Goal: Check status: Check status

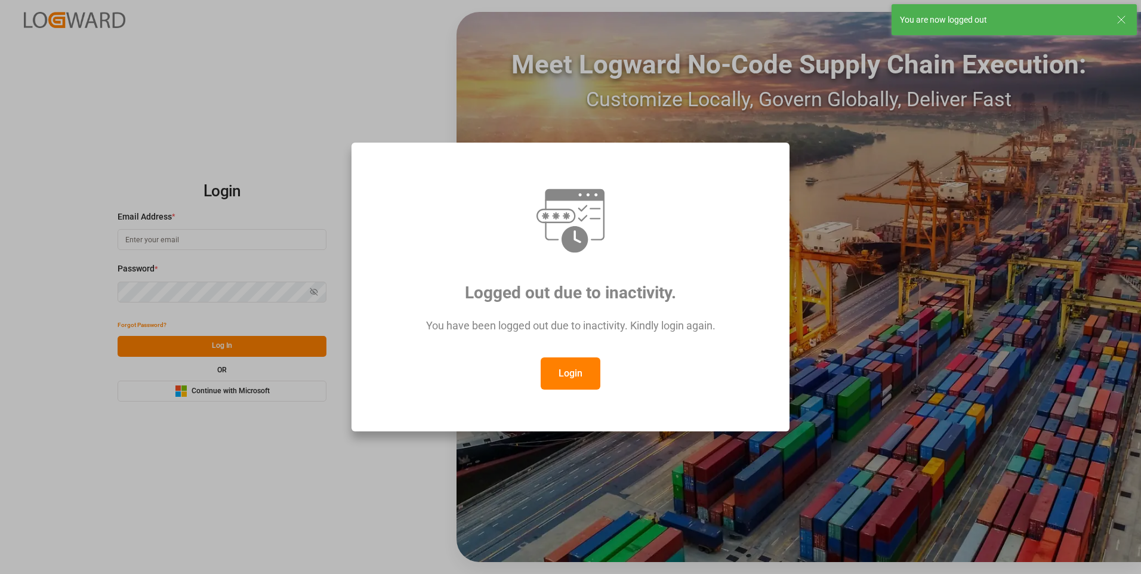
type input "mara-lynn.tan@leschaco.com"
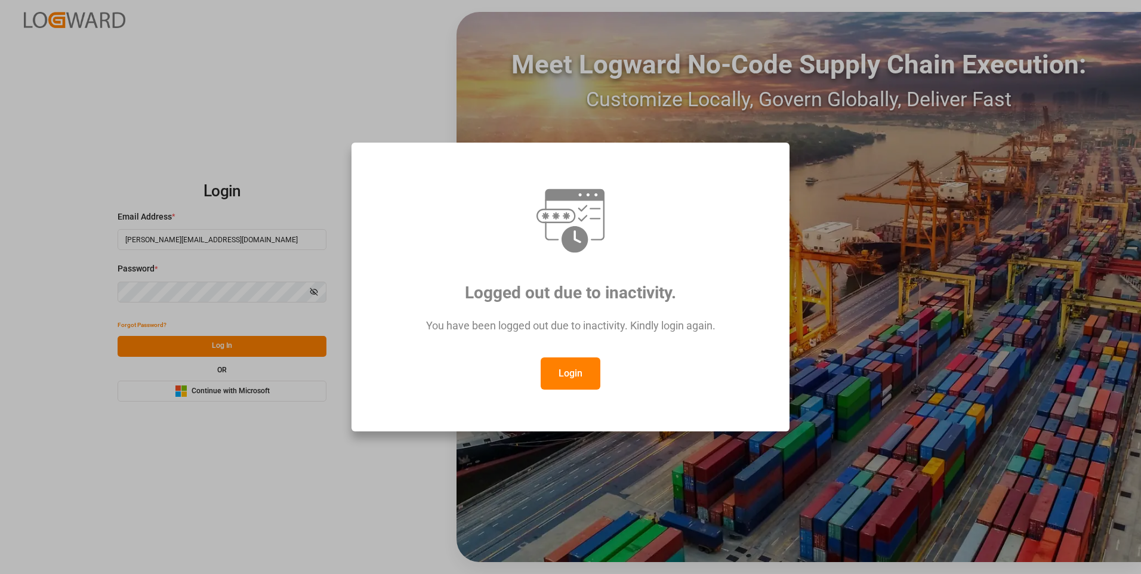
click at [562, 371] on button "Login" at bounding box center [571, 373] width 60 height 32
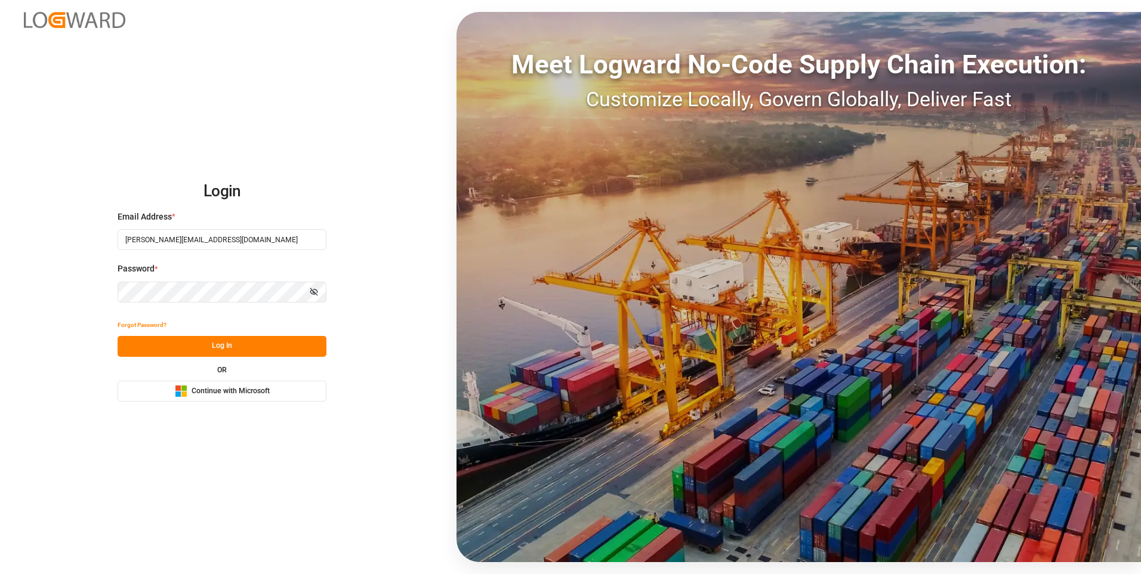
click at [311, 291] on icon "button" at bounding box center [314, 292] width 8 height 8
click at [208, 346] on button "Log In" at bounding box center [222, 346] width 209 height 21
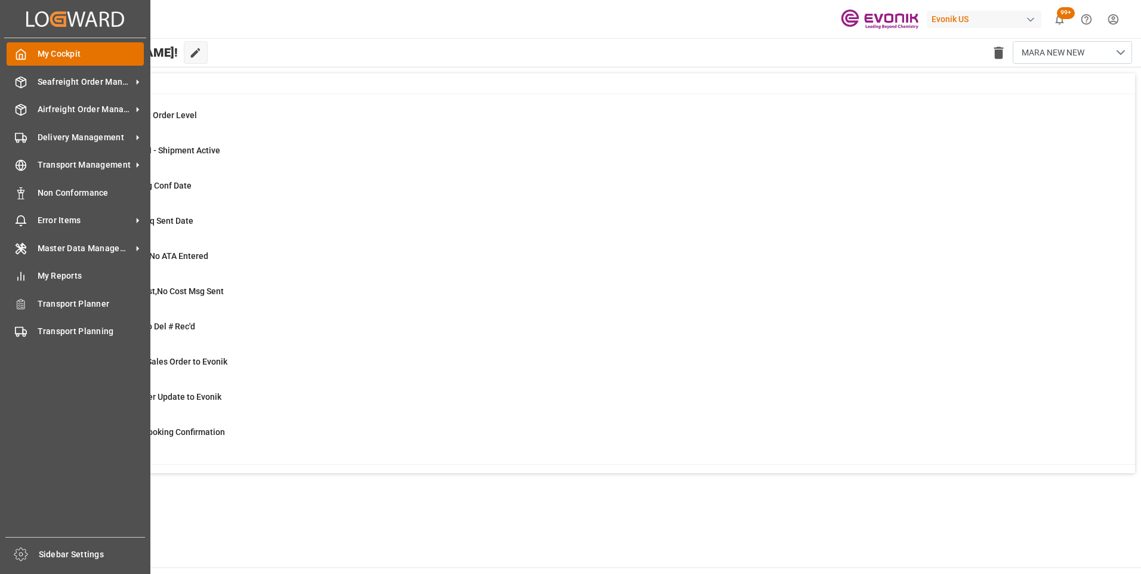
click at [60, 53] on span "My Cockpit" at bounding box center [91, 54] width 107 height 13
click at [30, 163] on div "Transport Management Transport Management" at bounding box center [75, 164] width 137 height 23
click at [141, 160] on icon at bounding box center [137, 165] width 13 height 13
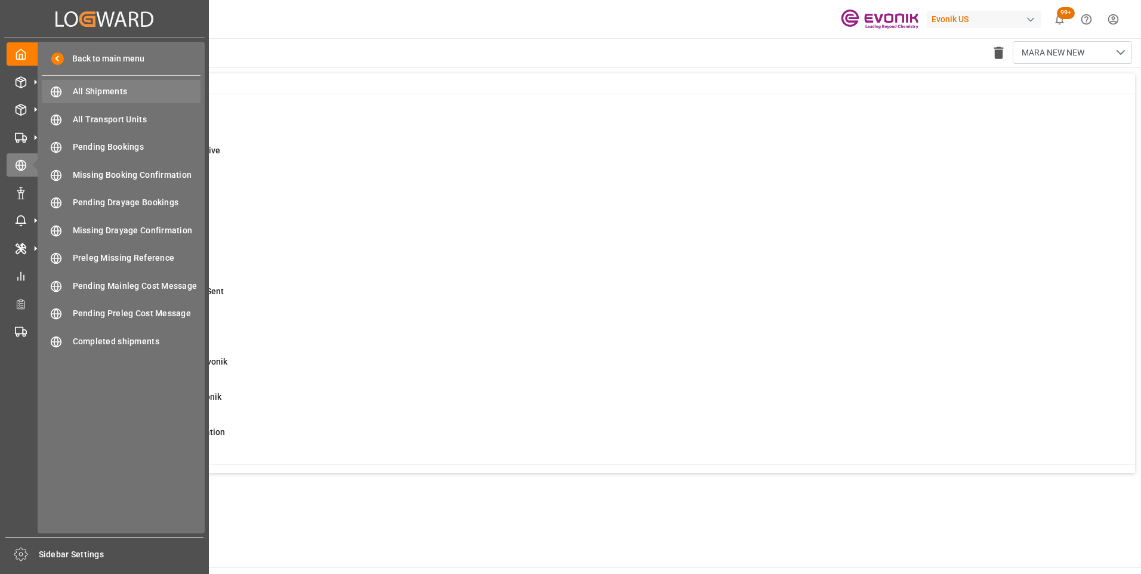
click at [104, 92] on span "All Shipments" at bounding box center [137, 91] width 128 height 13
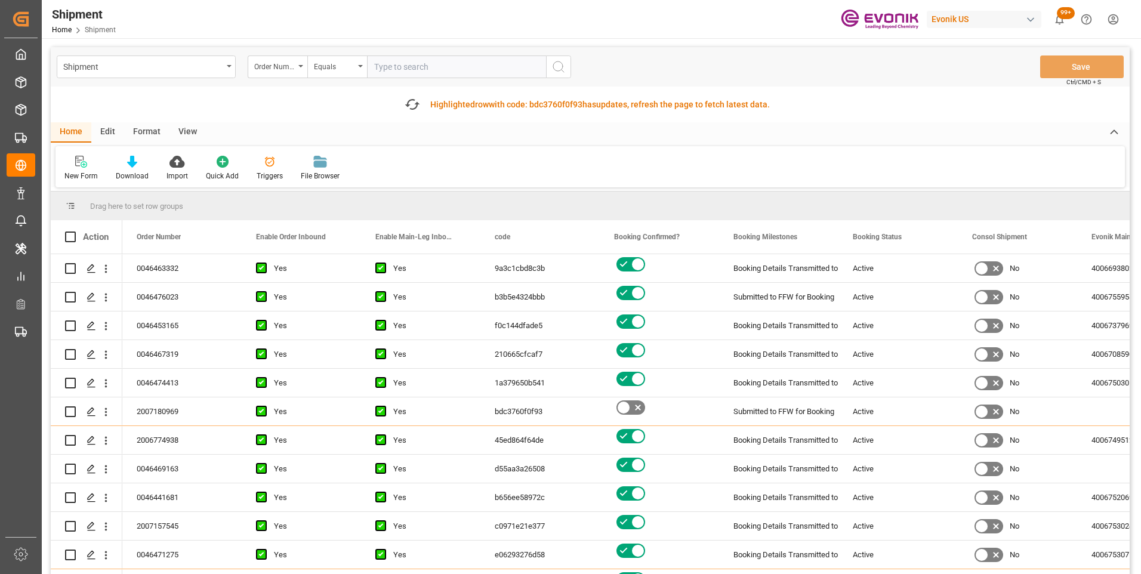
paste input "0046467180"
type input "0046467180"
click at [562, 76] on button "search button" at bounding box center [558, 66] width 25 height 23
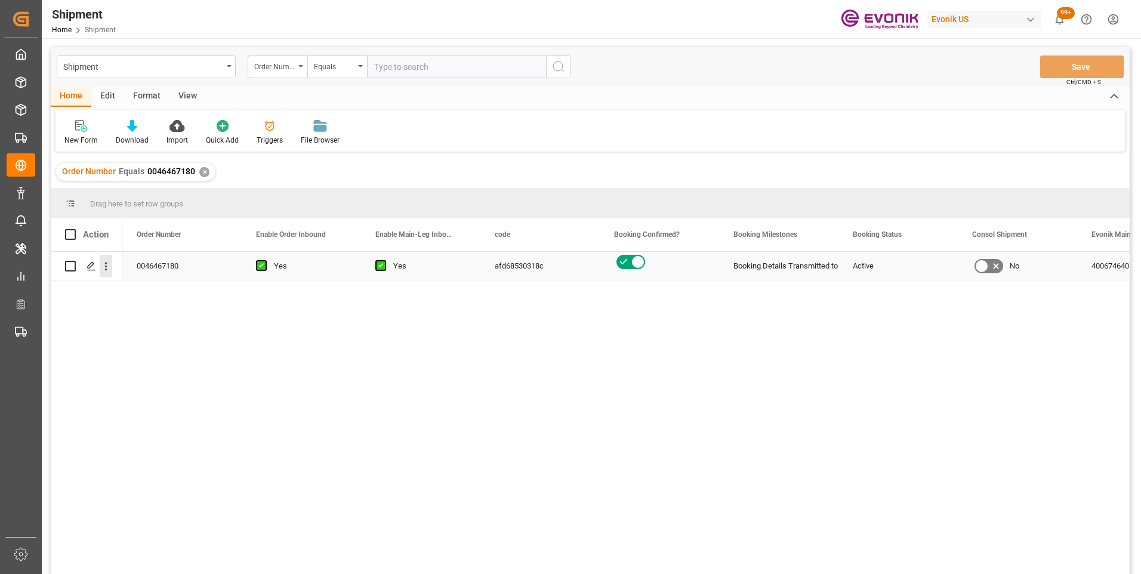
click at [103, 264] on icon "open menu" at bounding box center [106, 266] width 13 height 13
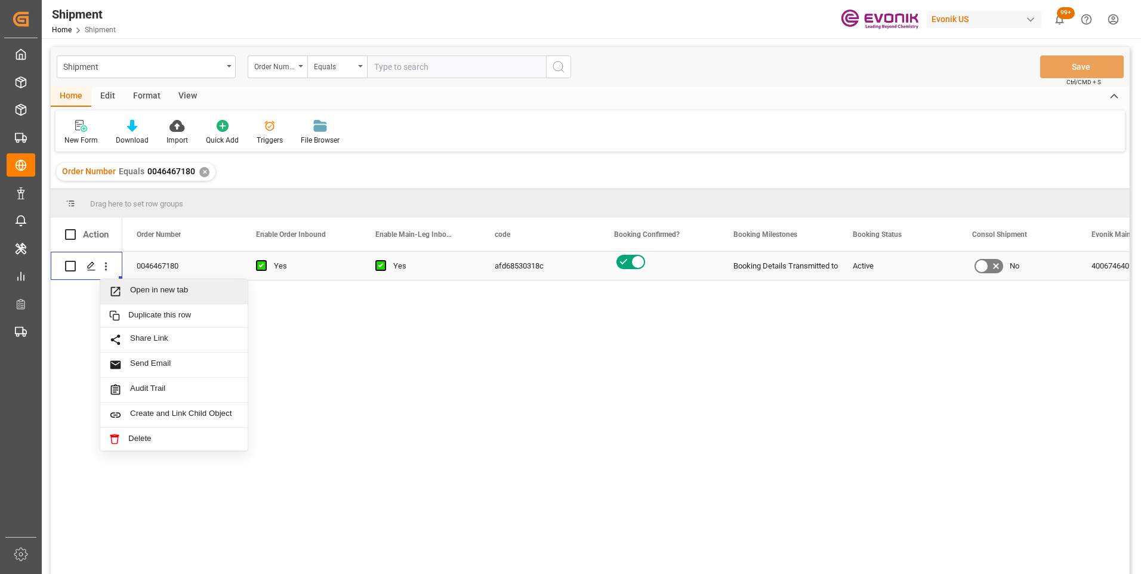
click at [149, 288] on span "Open in new tab" at bounding box center [184, 291] width 109 height 13
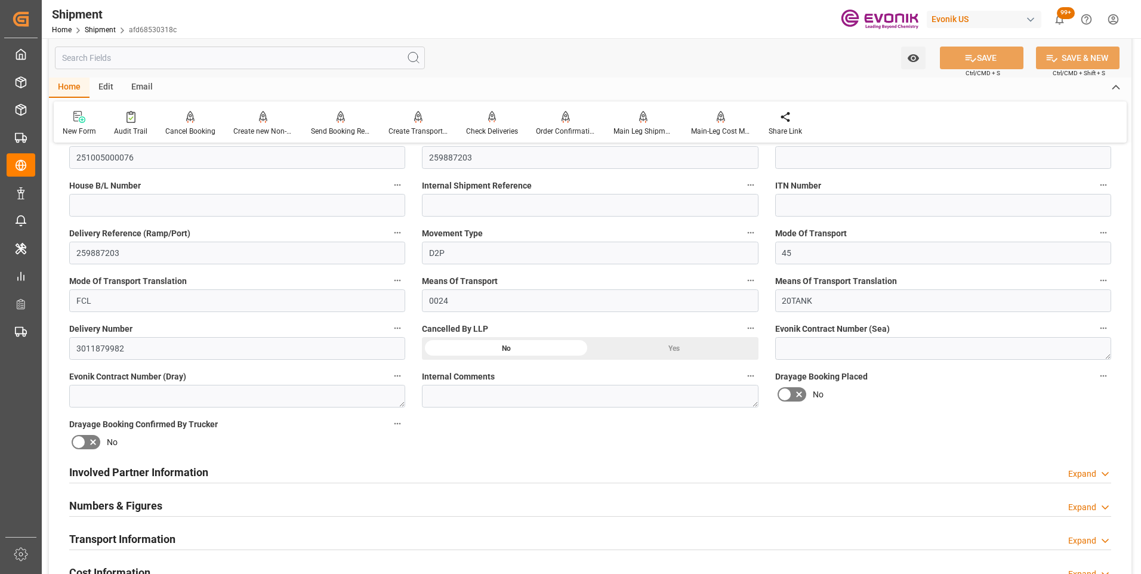
scroll to position [418, 0]
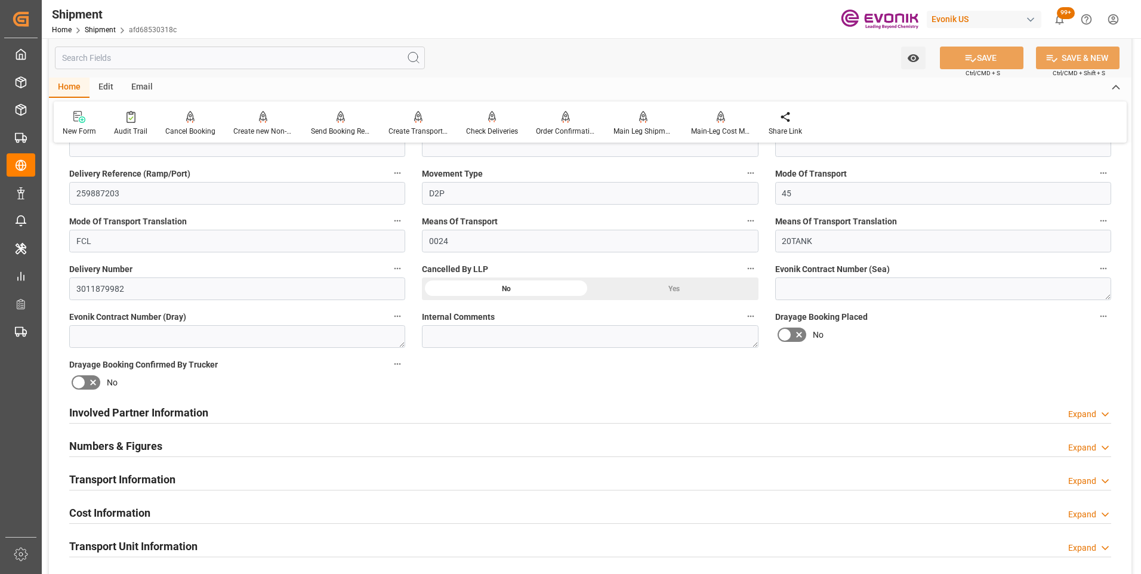
click at [107, 410] on h2 "Involved Partner Information" at bounding box center [138, 413] width 139 height 16
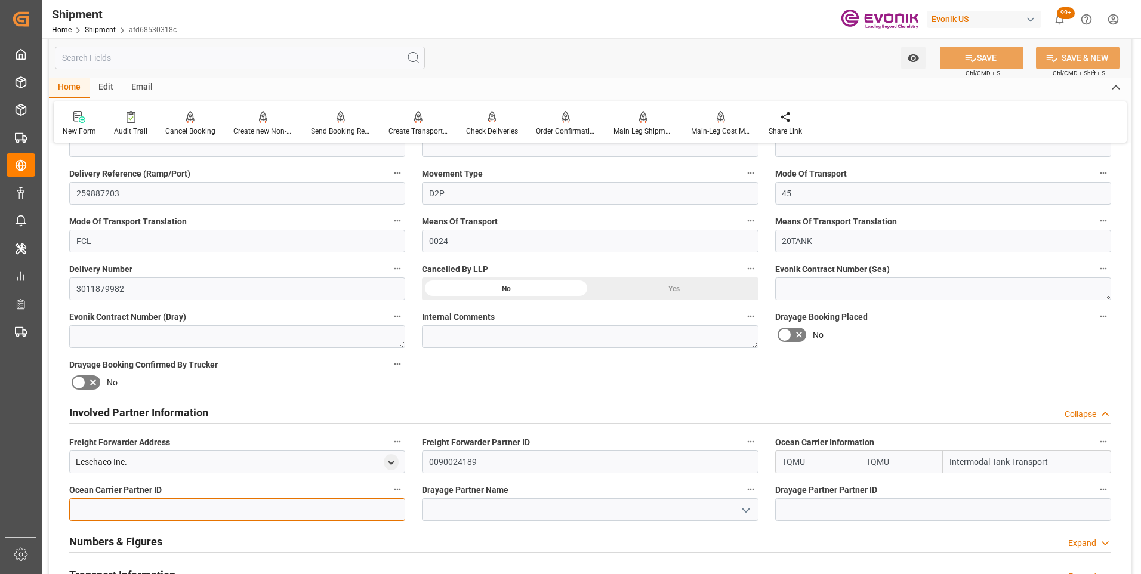
click at [141, 504] on input at bounding box center [237, 509] width 336 height 23
type input "0090029845"
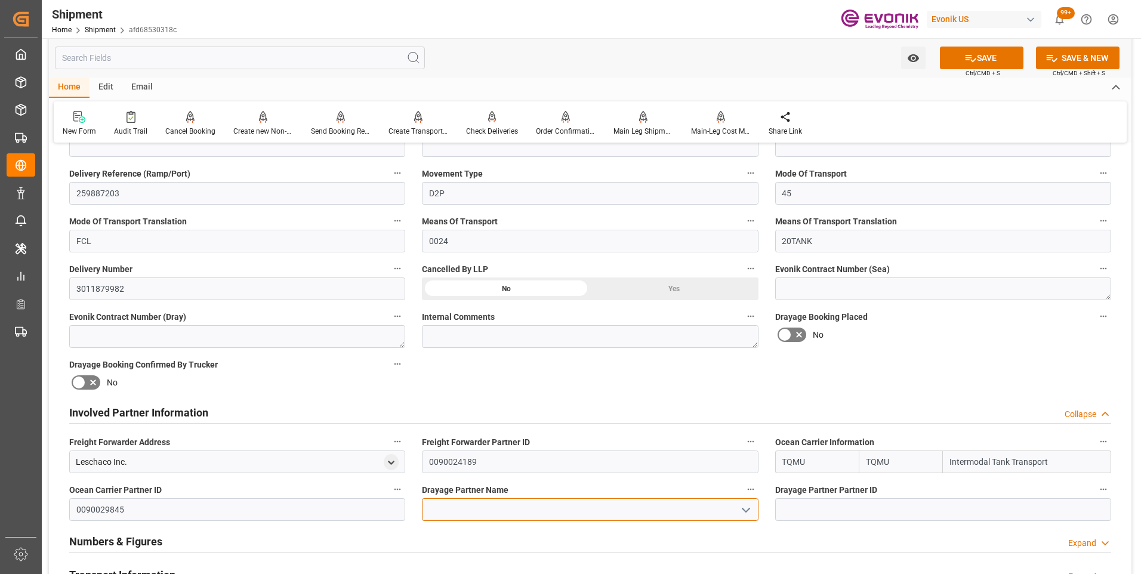
click at [650, 509] on input at bounding box center [590, 509] width 336 height 23
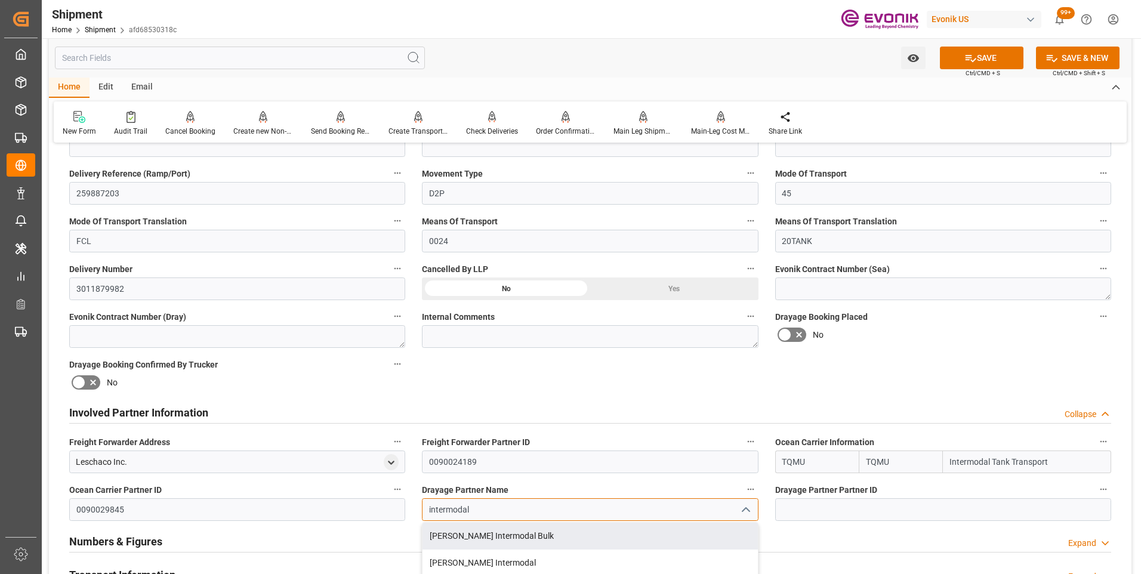
scroll to position [60, 0]
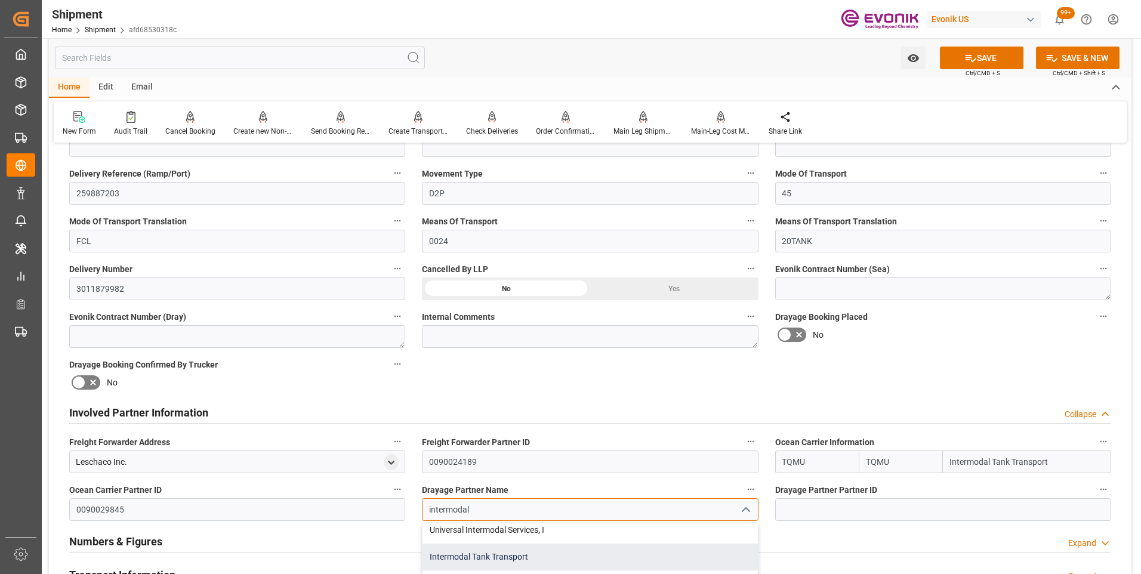
click at [505, 561] on div "Intermodal Tank Transport" at bounding box center [589, 557] width 335 height 27
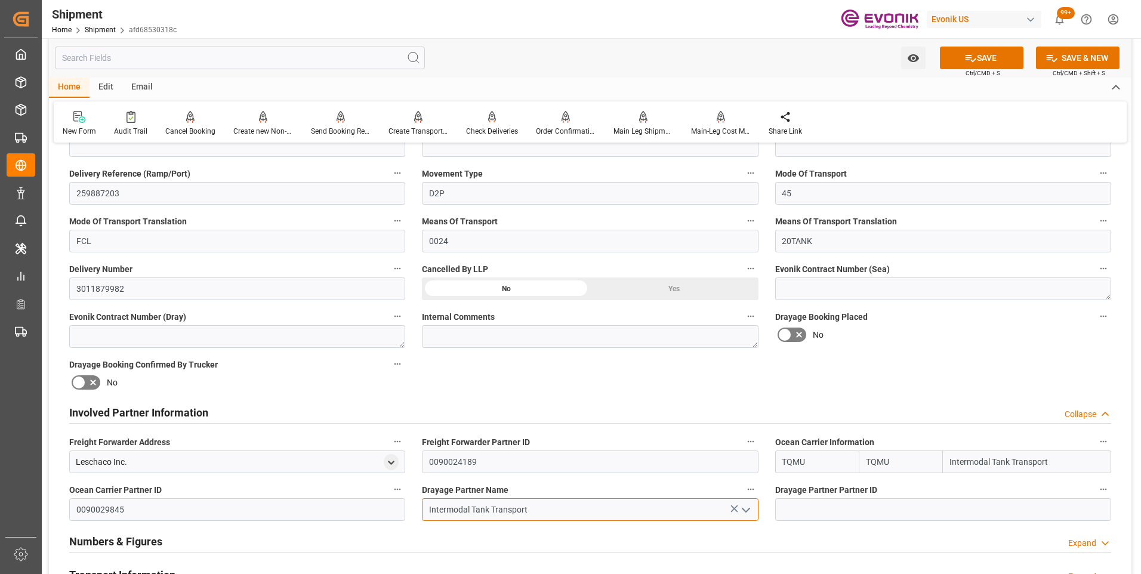
type input "Intermodal Tank Transport"
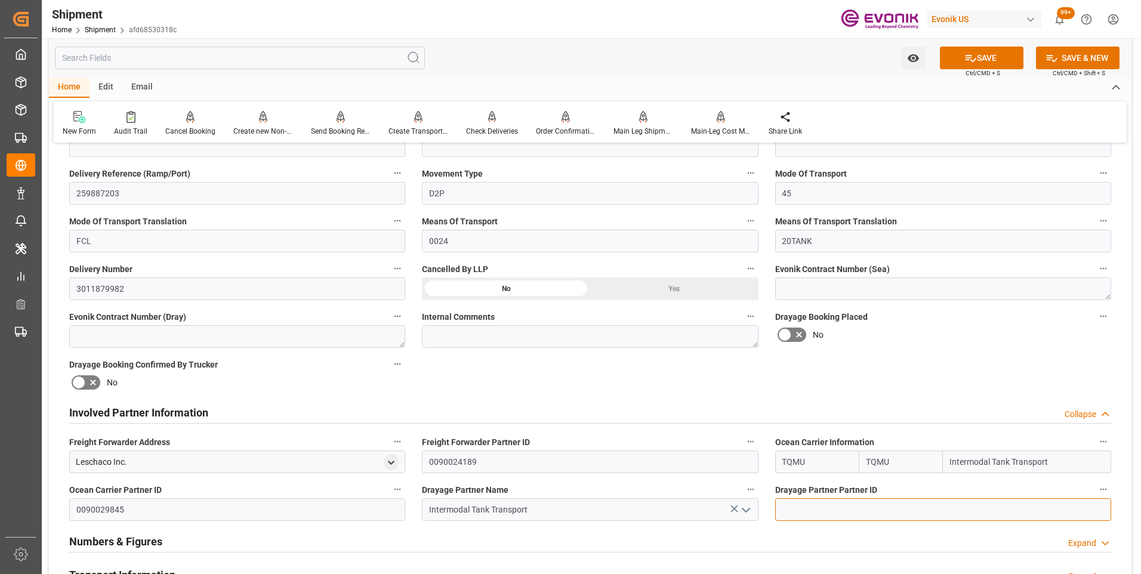
click at [798, 513] on input at bounding box center [943, 509] width 336 height 23
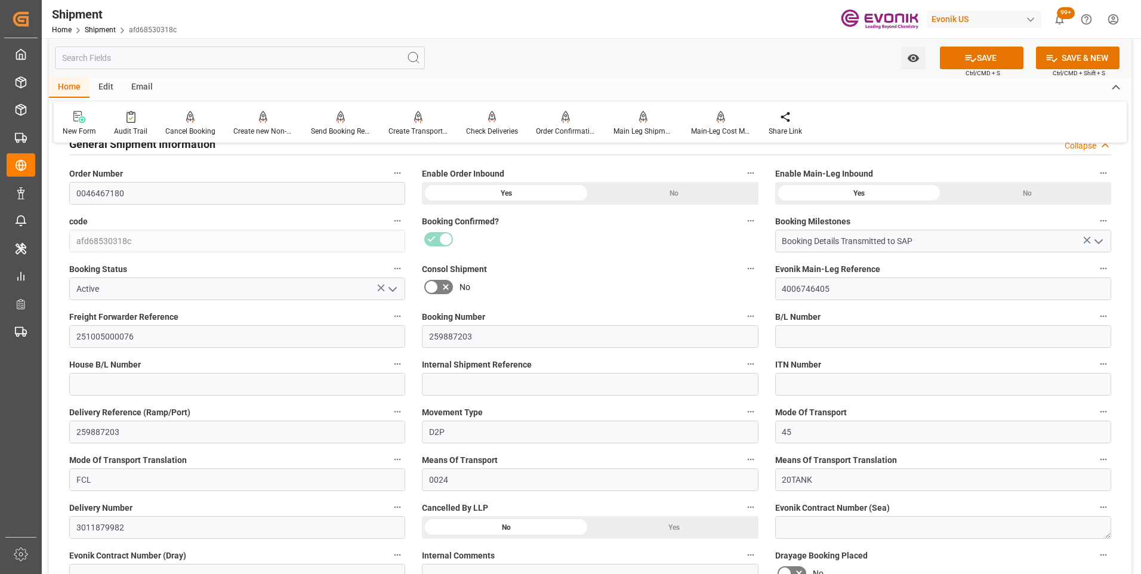
scroll to position [239, 0]
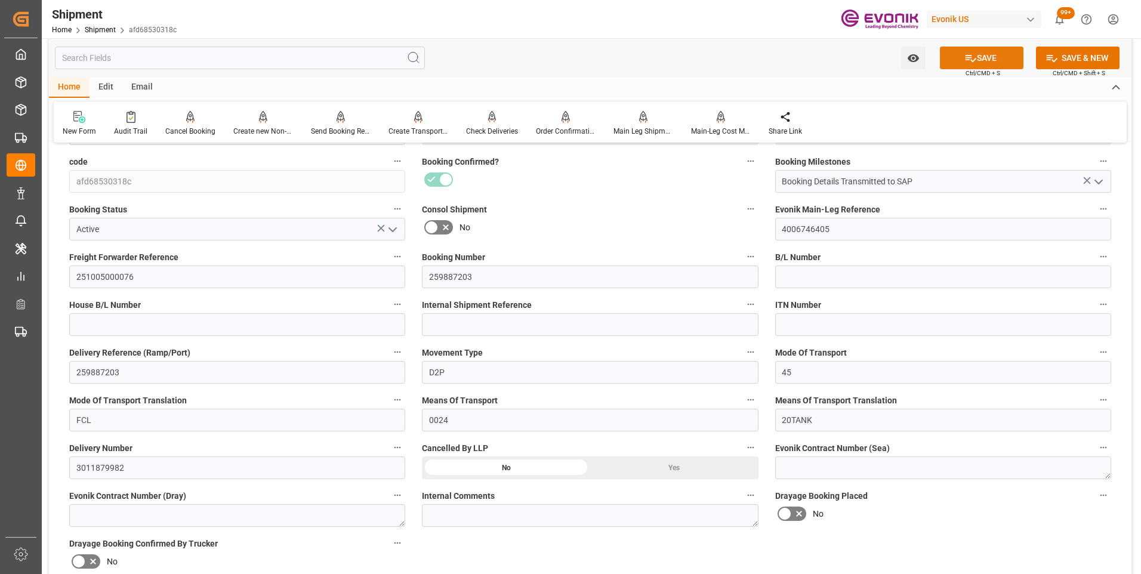
type input "0090029845"
click at [966, 51] on button "SAVE" at bounding box center [982, 58] width 84 height 23
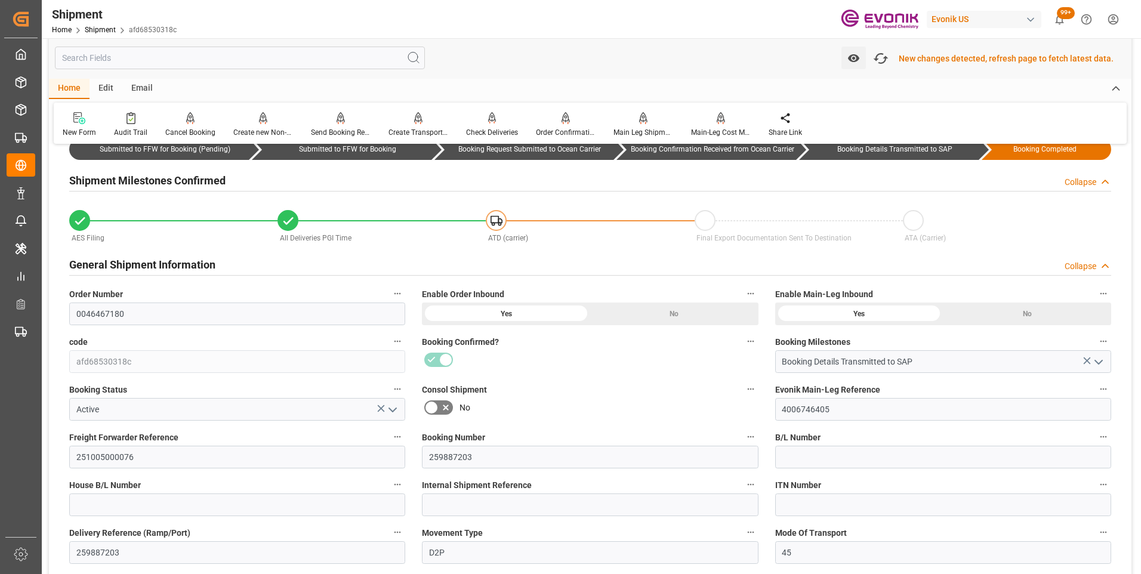
scroll to position [0, 0]
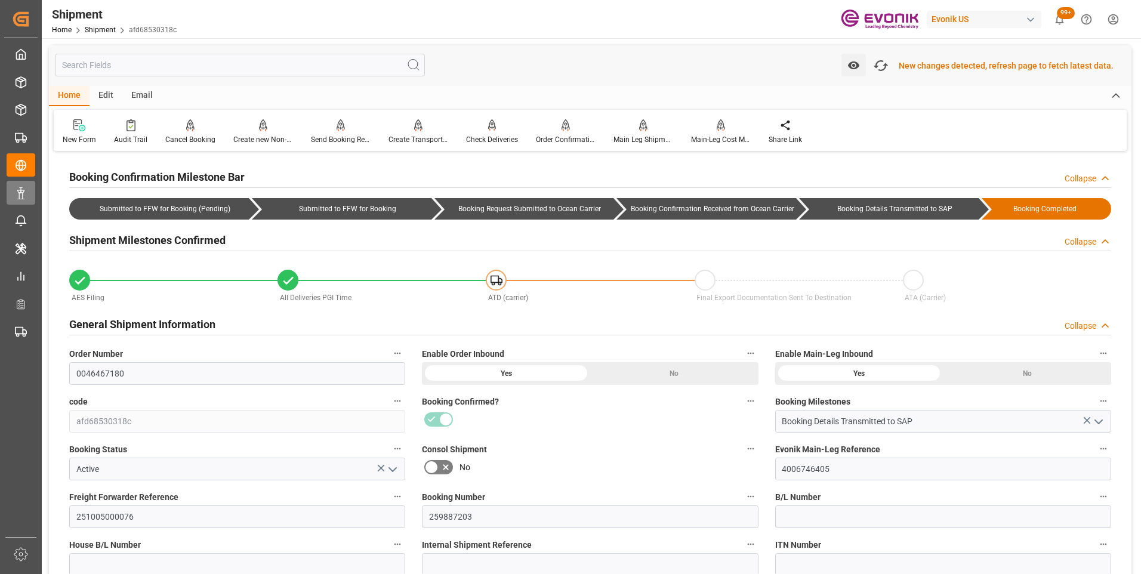
click at [21, 189] on line at bounding box center [21, 189] width 0 height 2
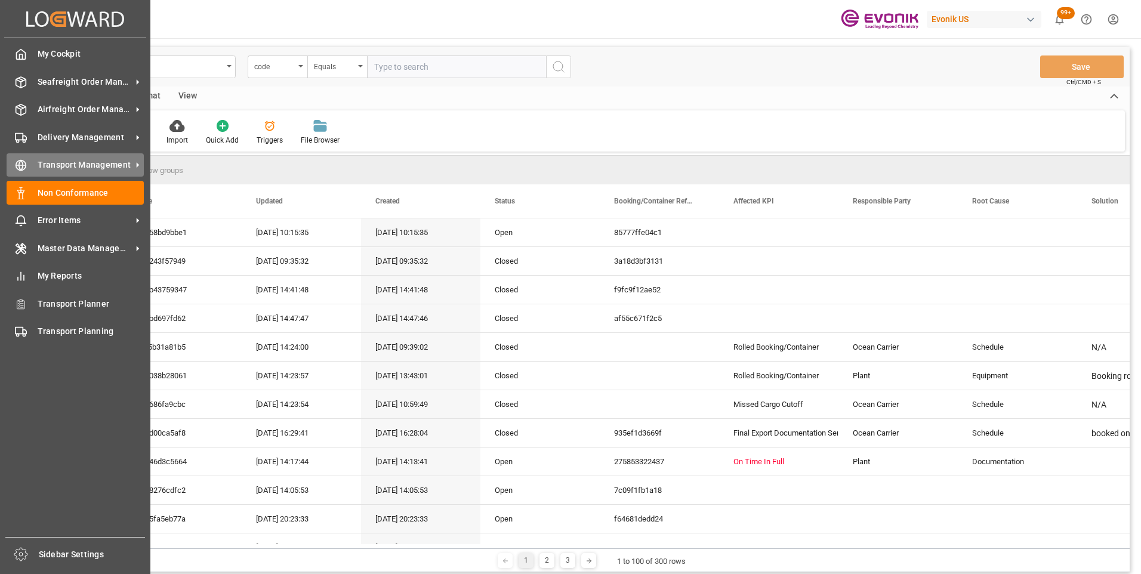
click at [23, 164] on icon at bounding box center [21, 165] width 12 height 12
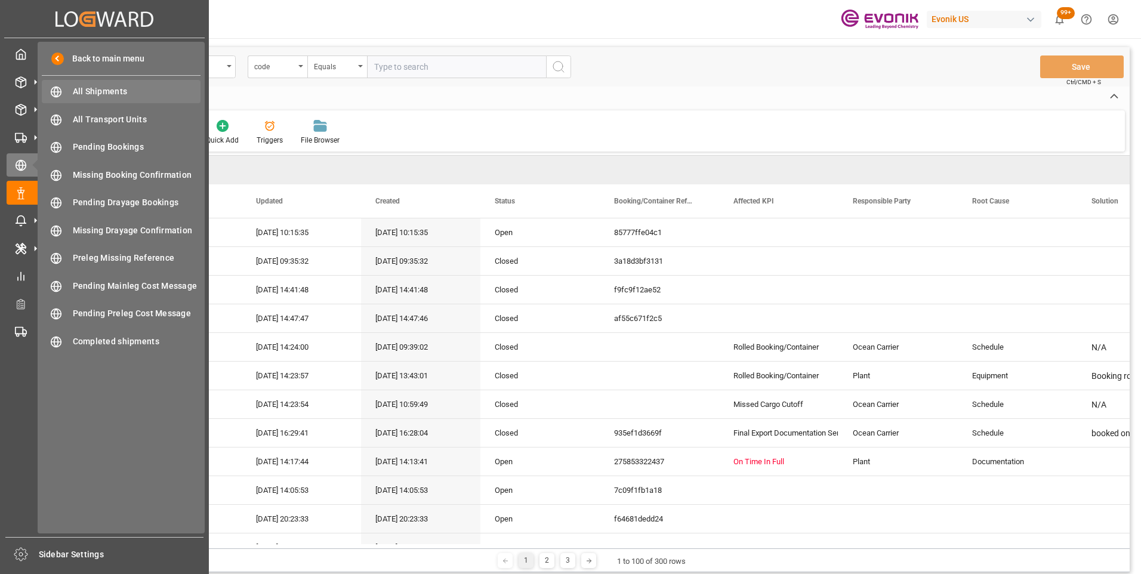
click at [92, 90] on span "All Shipments" at bounding box center [137, 91] width 128 height 13
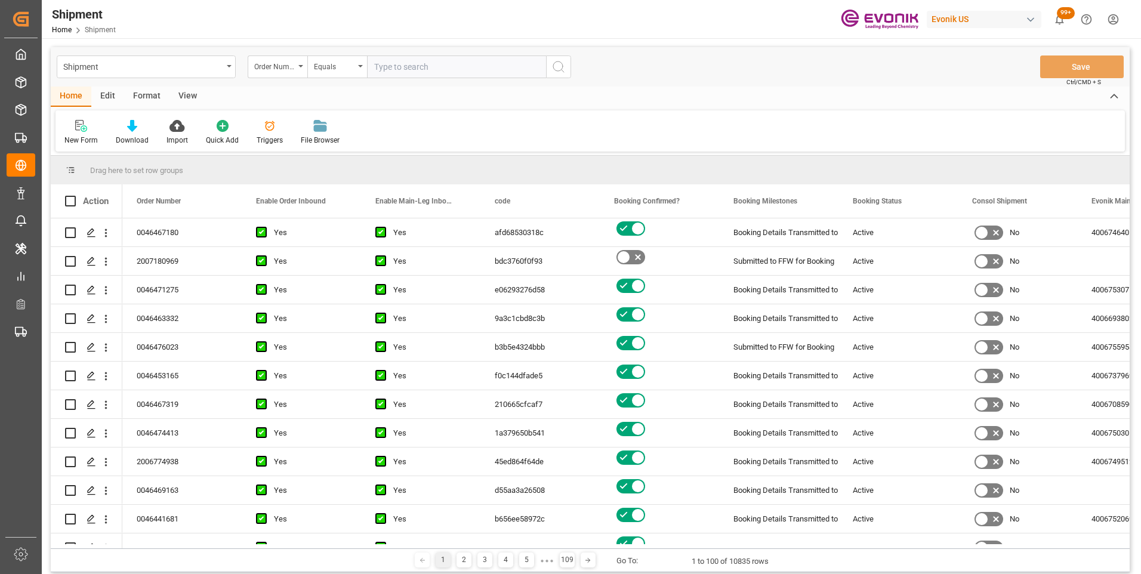
click at [395, 67] on input "text" at bounding box center [456, 66] width 179 height 23
type input "0046467180"
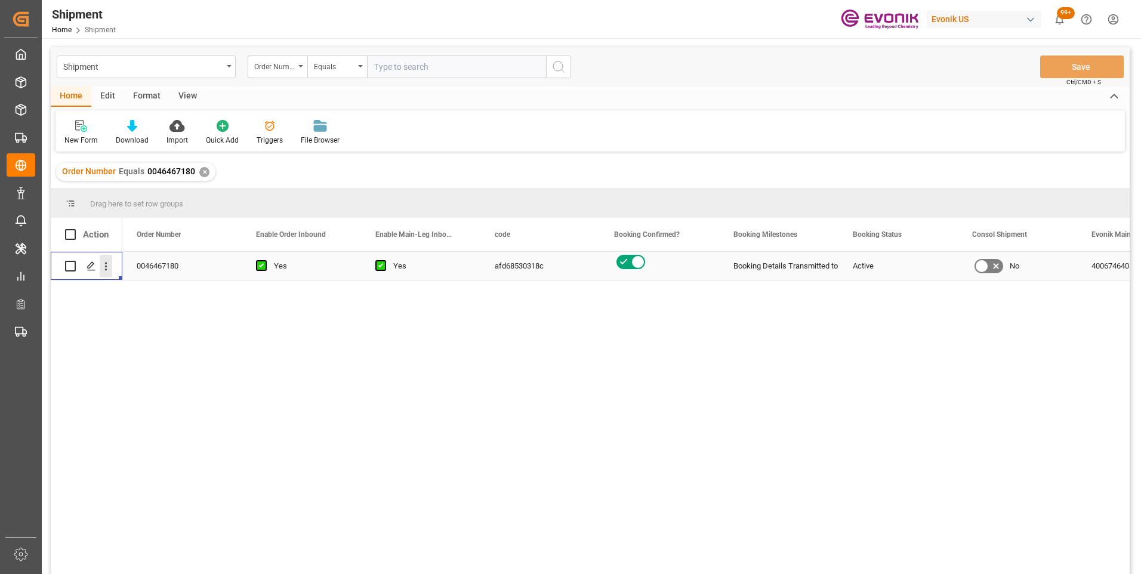
click at [104, 265] on icon "open menu" at bounding box center [106, 266] width 13 height 13
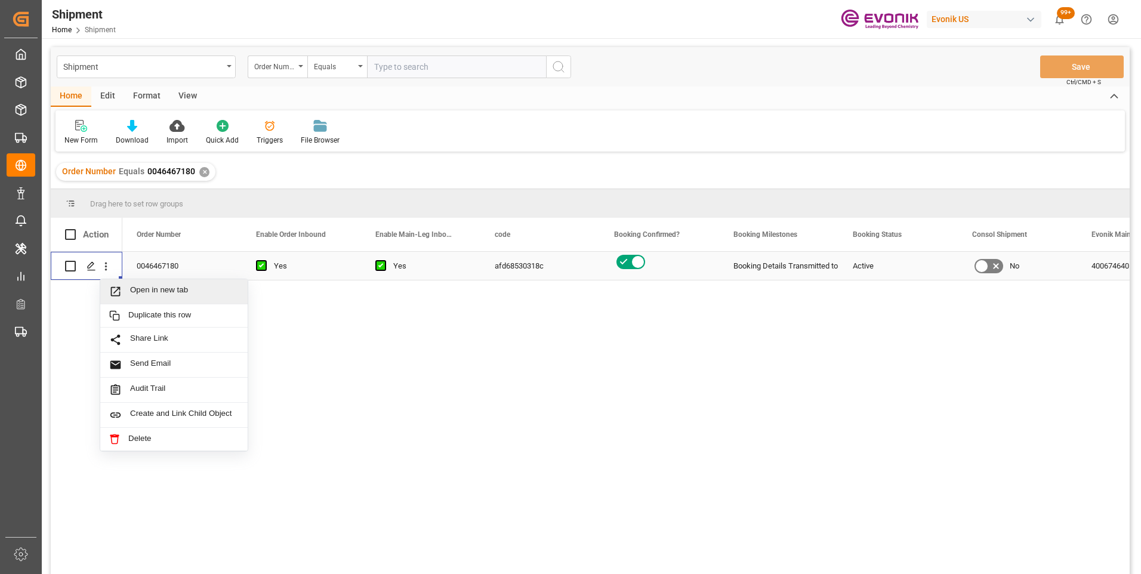
click at [147, 291] on span "Open in new tab" at bounding box center [184, 291] width 109 height 13
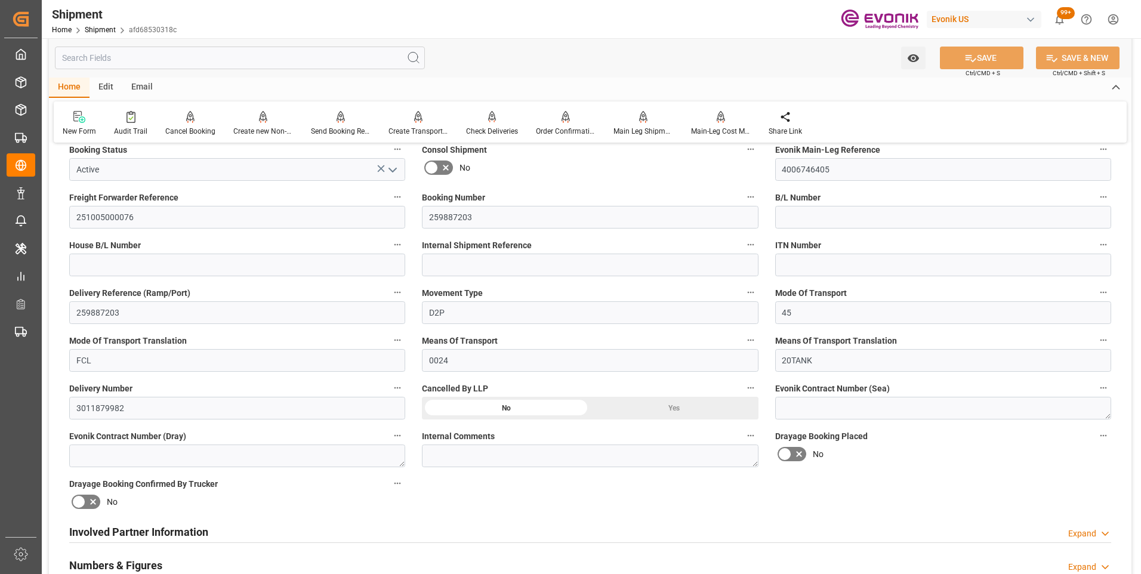
scroll to position [418, 0]
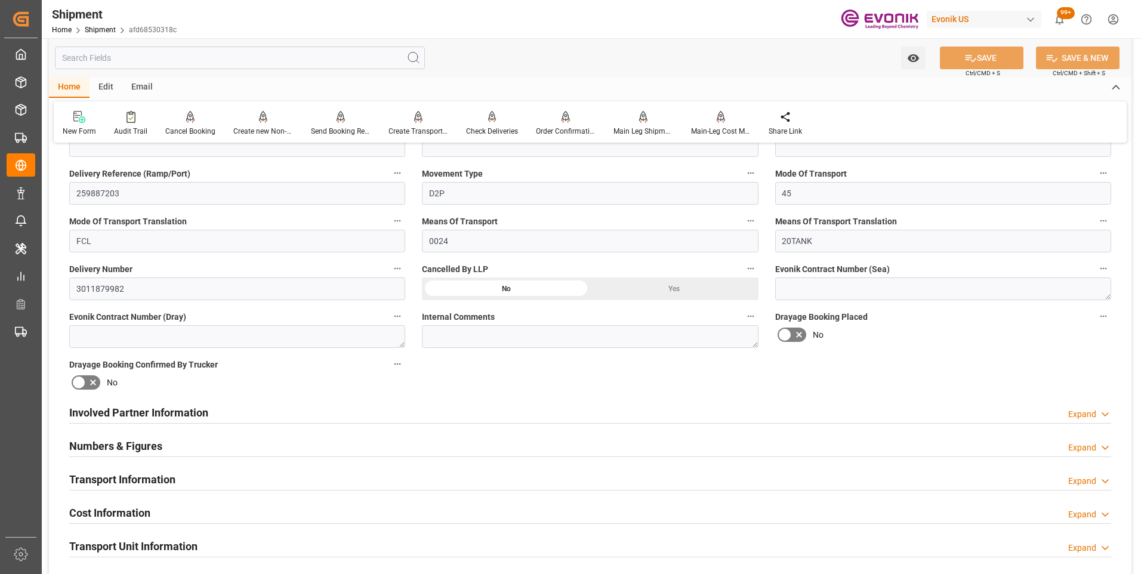
click at [165, 415] on h2 "Involved Partner Information" at bounding box center [138, 413] width 139 height 16
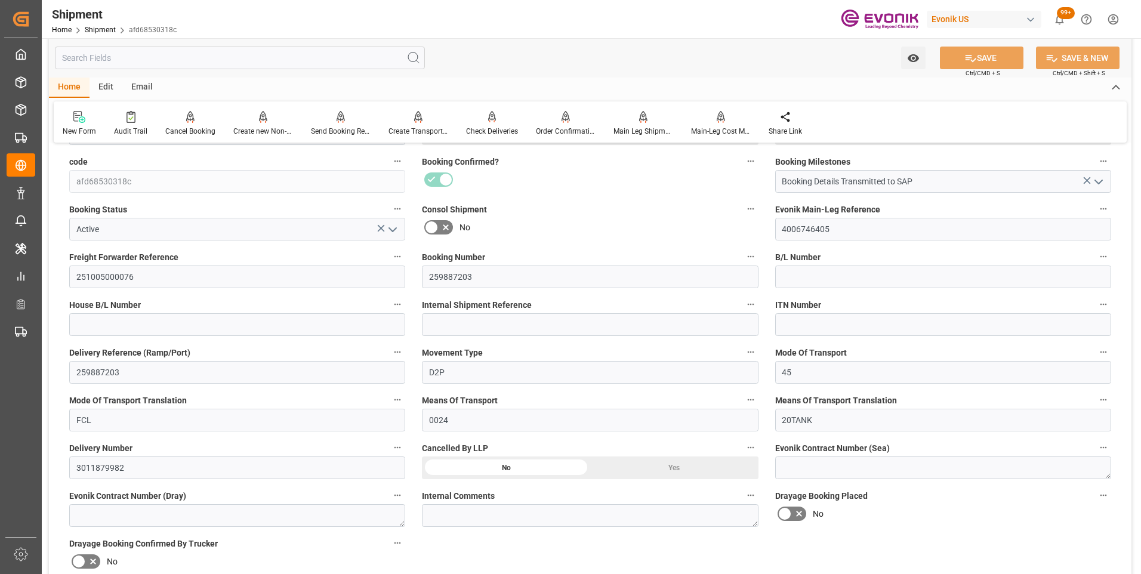
scroll to position [0, 0]
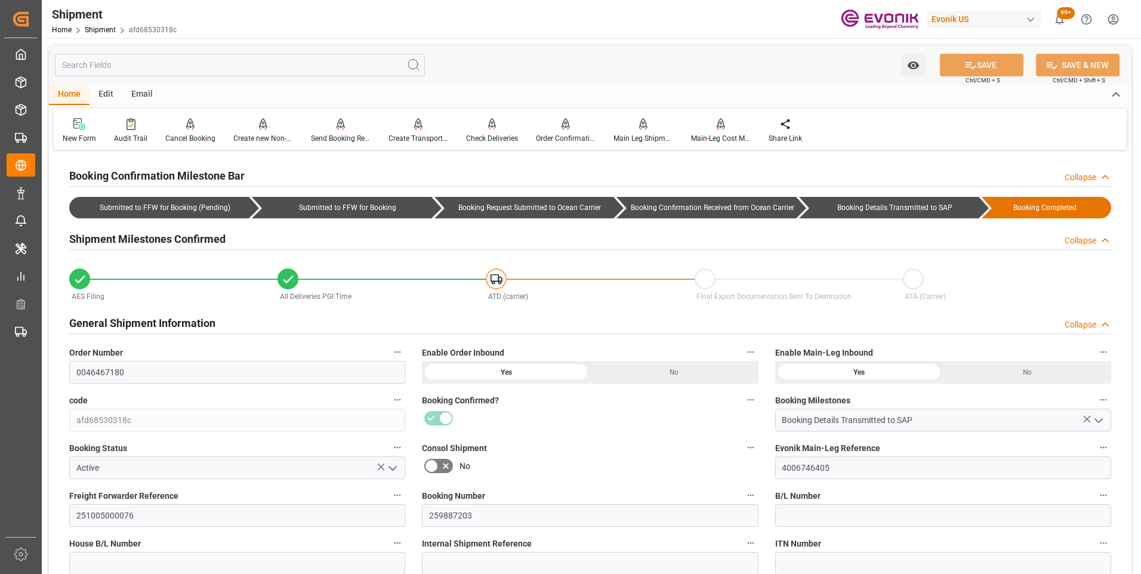
click at [159, 29] on span "afd68530318c" at bounding box center [153, 30] width 48 height 8
click at [132, 62] on input "text" at bounding box center [240, 65] width 370 height 23
click at [346, 102] on div "Home Edit Email" at bounding box center [590, 95] width 1082 height 20
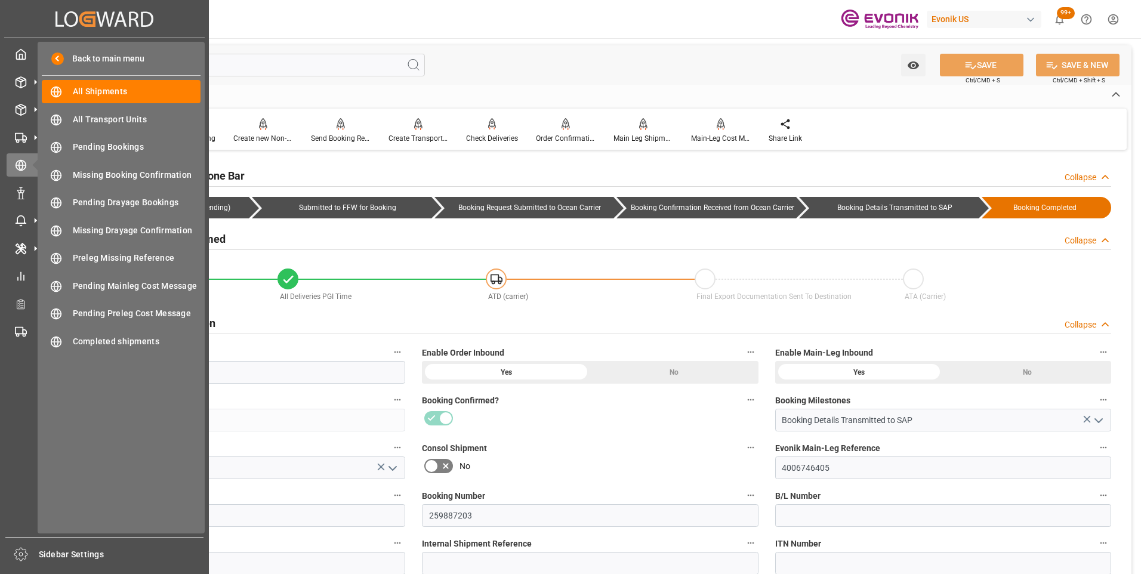
click at [186, 22] on div "Created by potrace 1.15, written by Peter Selinger 2001-2017 Created by potrace…" at bounding box center [104, 19] width 200 height 38
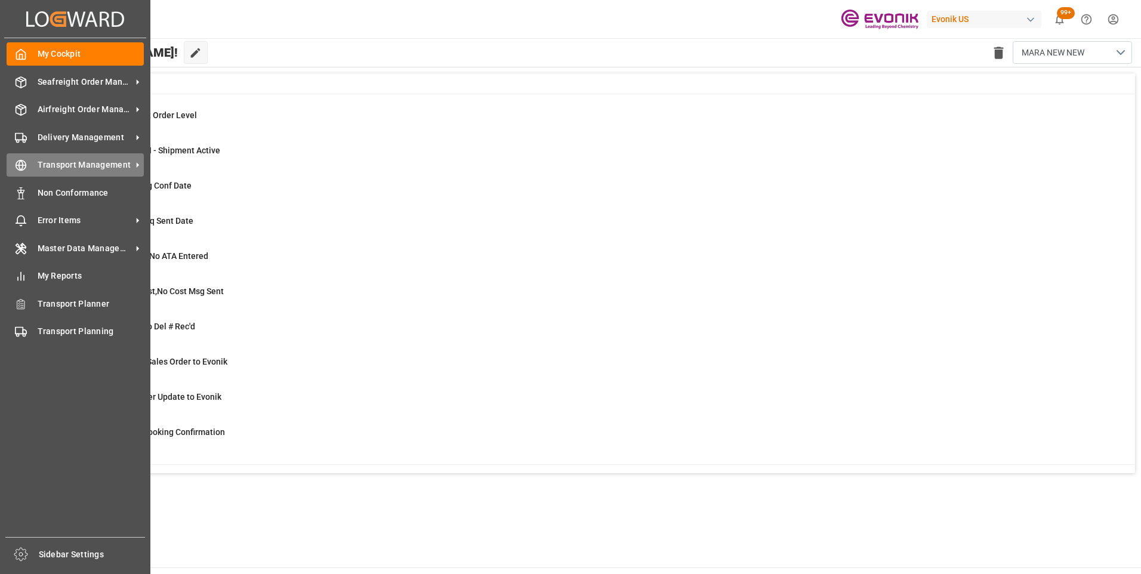
click at [18, 165] on icon at bounding box center [21, 165] width 12 height 12
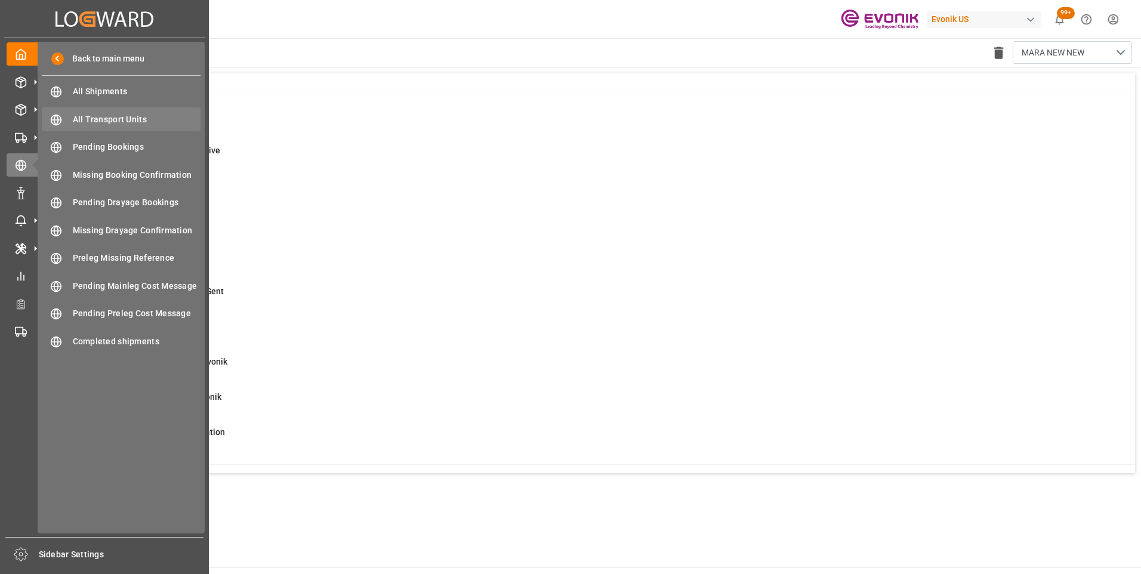
click at [57, 118] on icon at bounding box center [56, 120] width 4 height 10
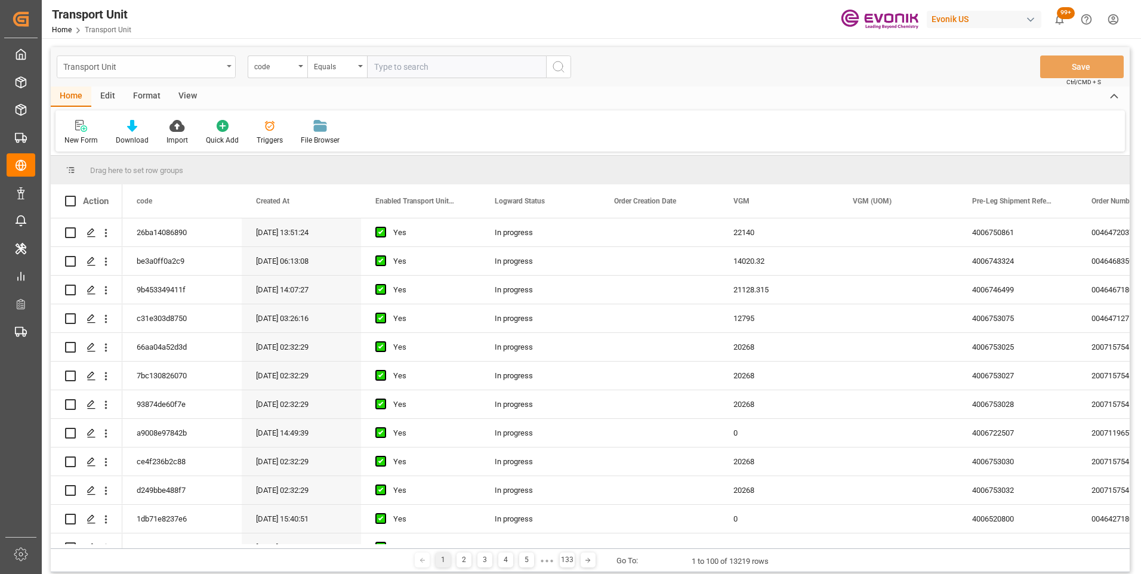
click at [231, 64] on div "Transport Unit" at bounding box center [146, 66] width 179 height 23
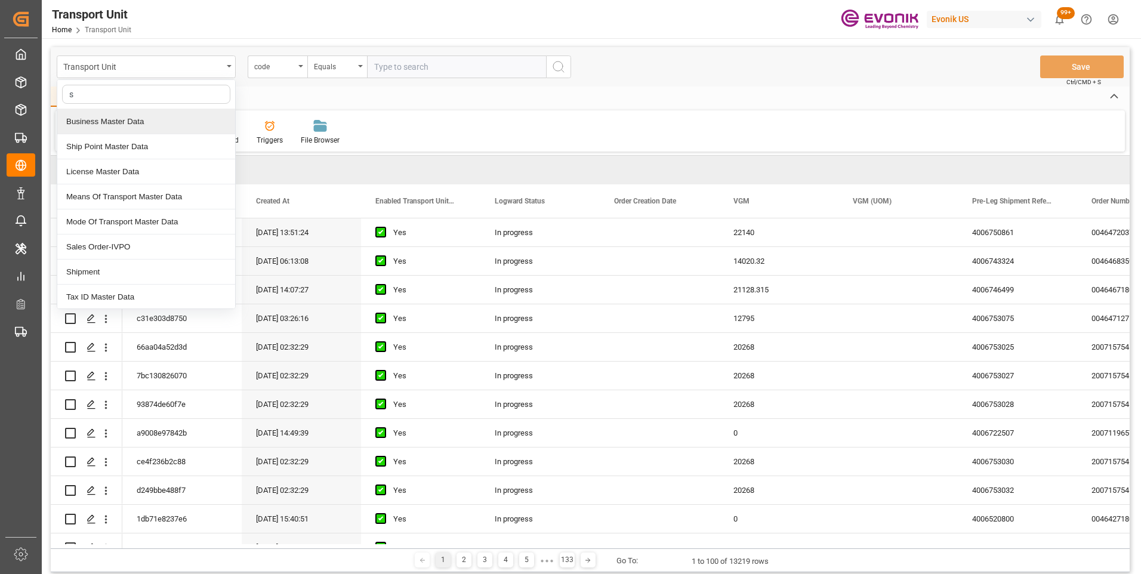
type input "sh"
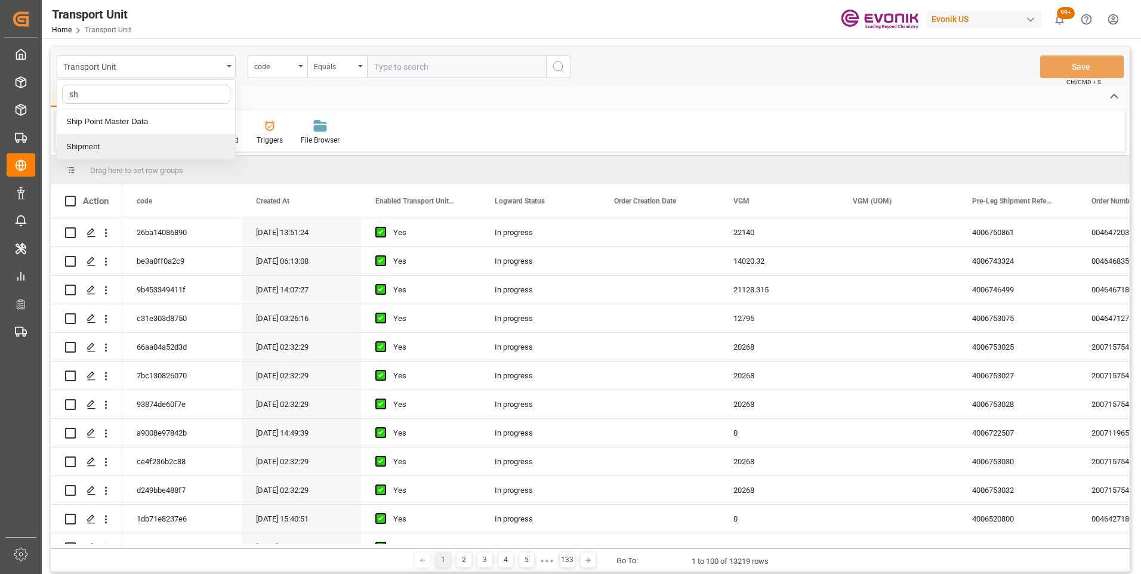
click at [93, 149] on div "Shipment" at bounding box center [146, 146] width 178 height 25
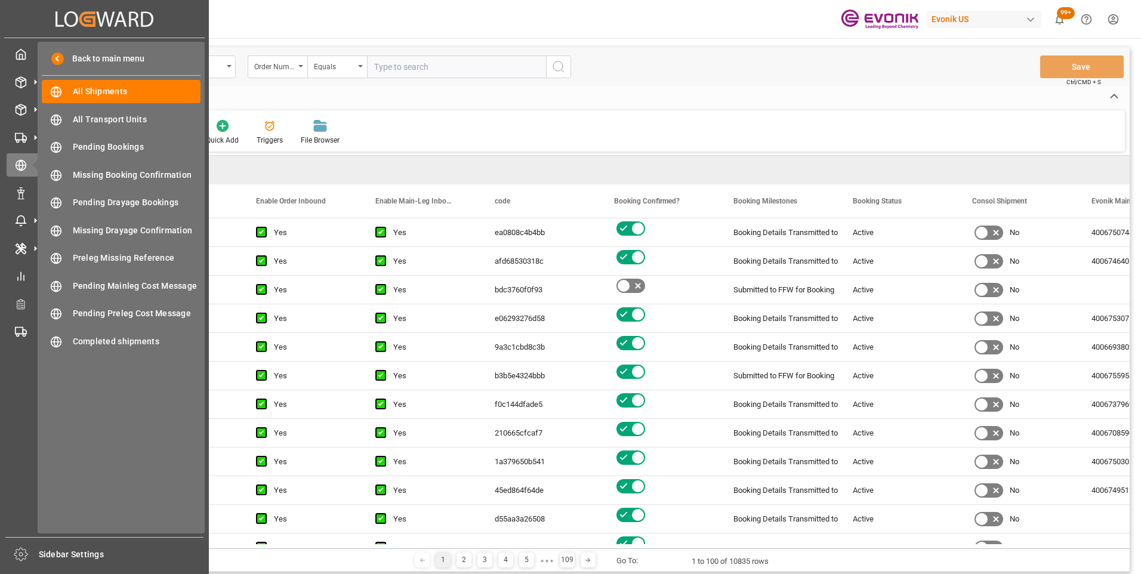
click at [229, 103] on div "Home Edit Format View" at bounding box center [590, 97] width 1079 height 20
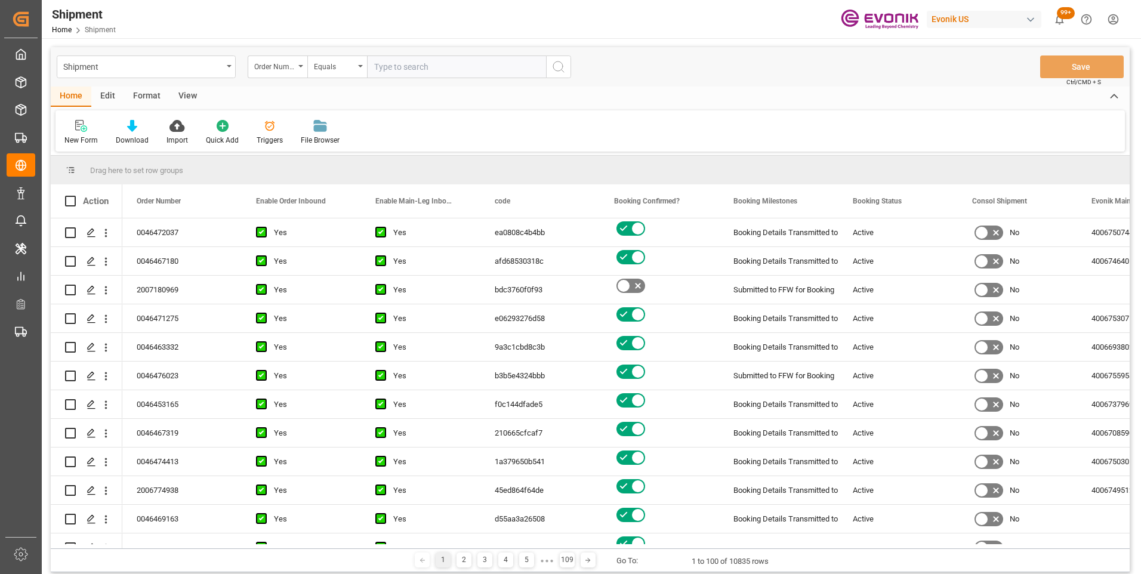
paste input "0046461121"
type input "0046461121"
click at [558, 66] on icon "search button" at bounding box center [558, 67] width 14 height 14
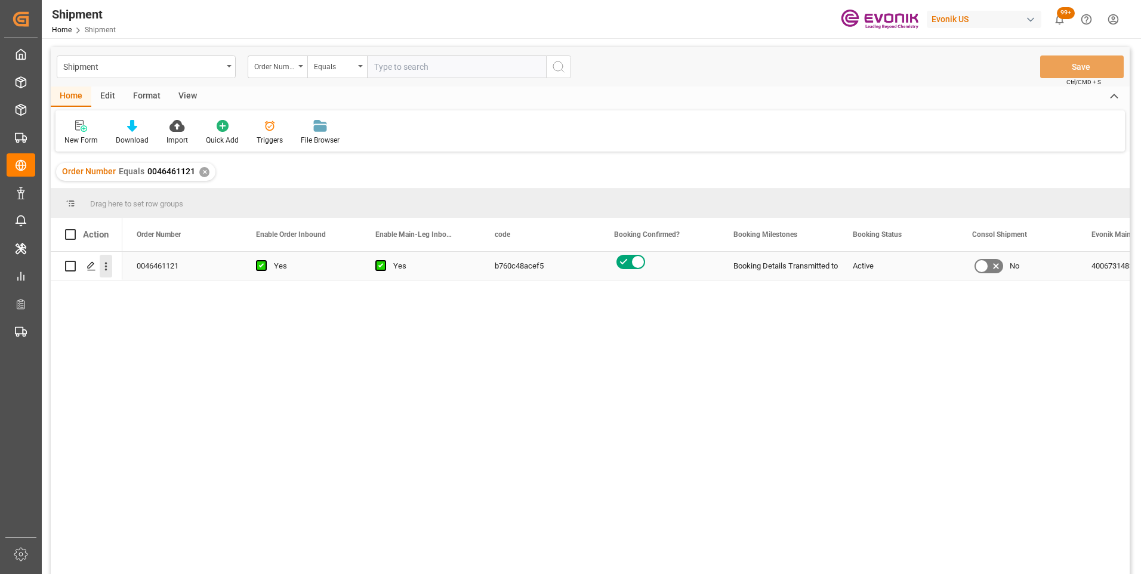
click at [109, 266] on icon "open menu" at bounding box center [106, 266] width 13 height 13
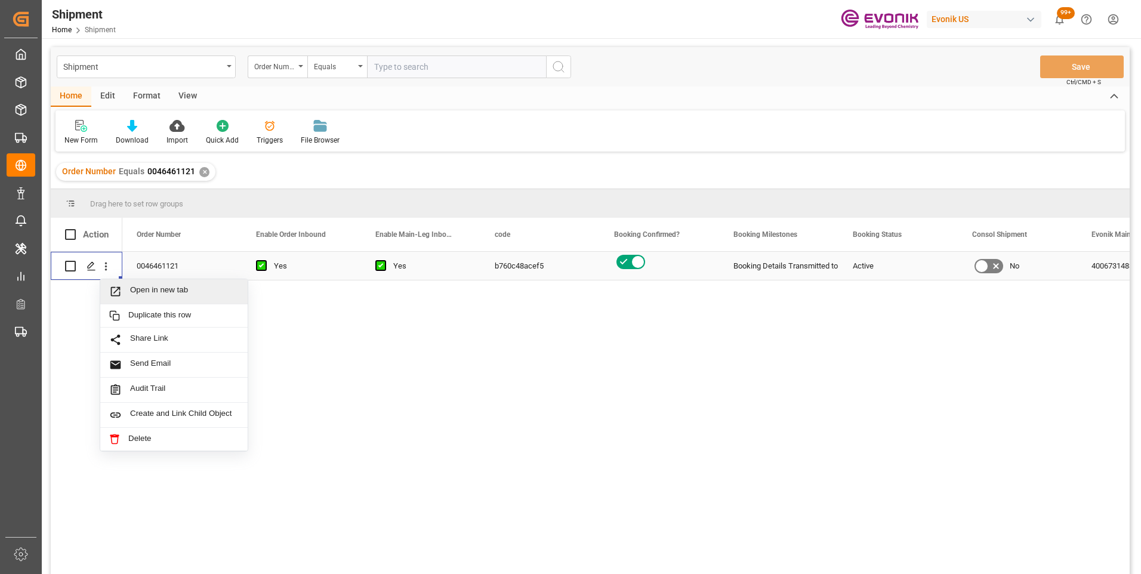
click at [157, 286] on span "Open in new tab" at bounding box center [184, 291] width 109 height 13
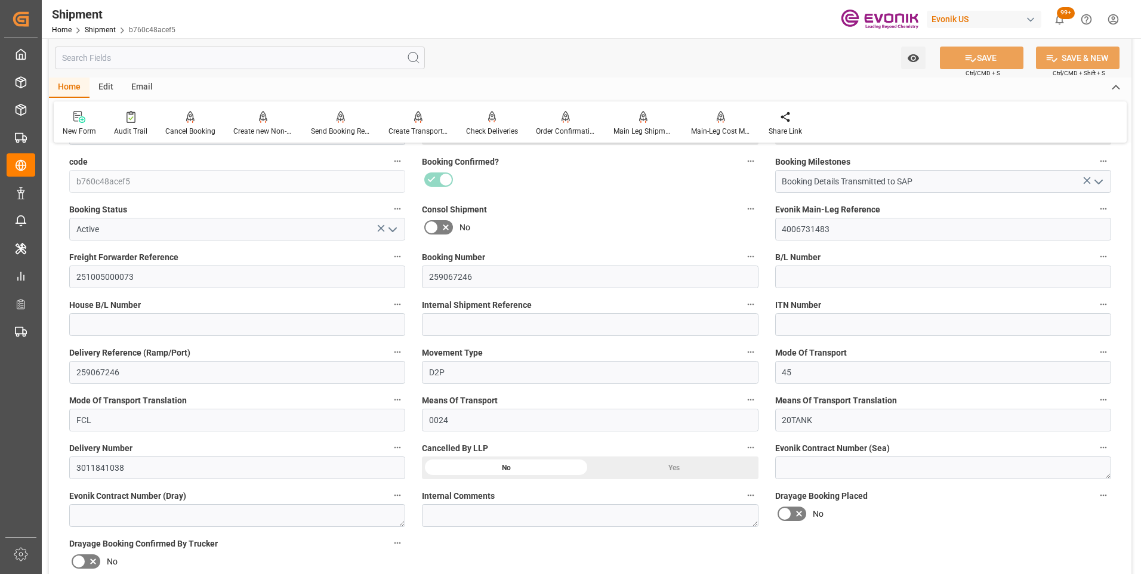
scroll to position [418, 0]
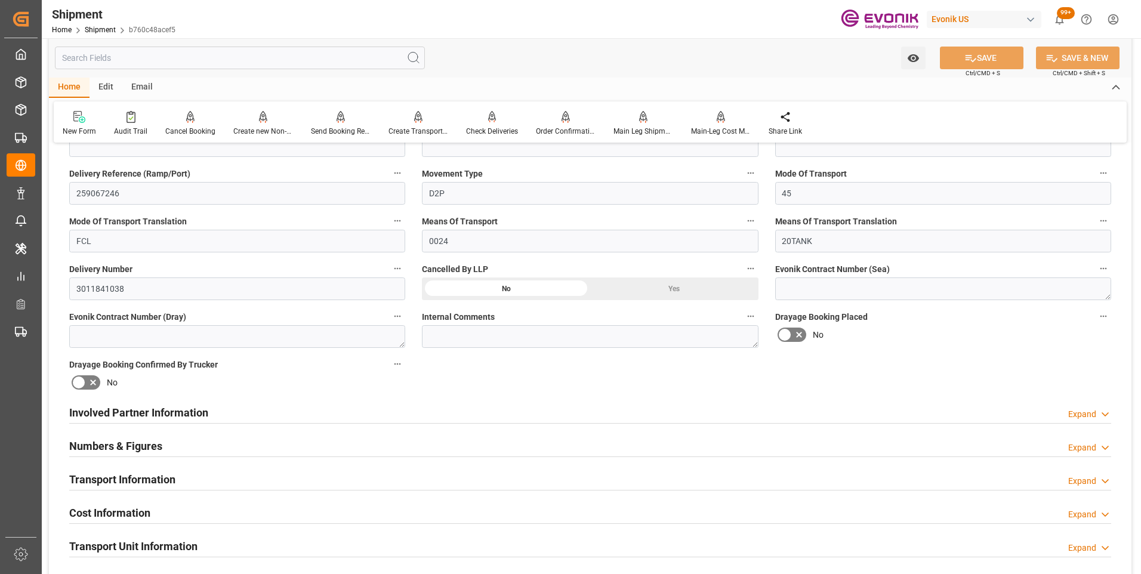
click at [138, 408] on h2 "Involved Partner Information" at bounding box center [138, 413] width 139 height 16
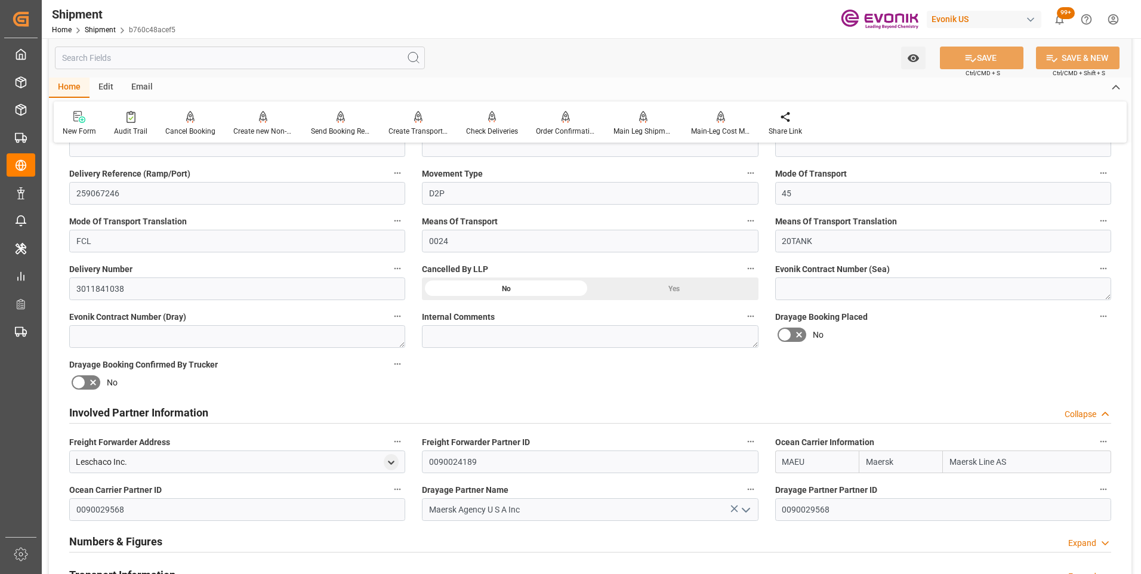
scroll to position [537, 0]
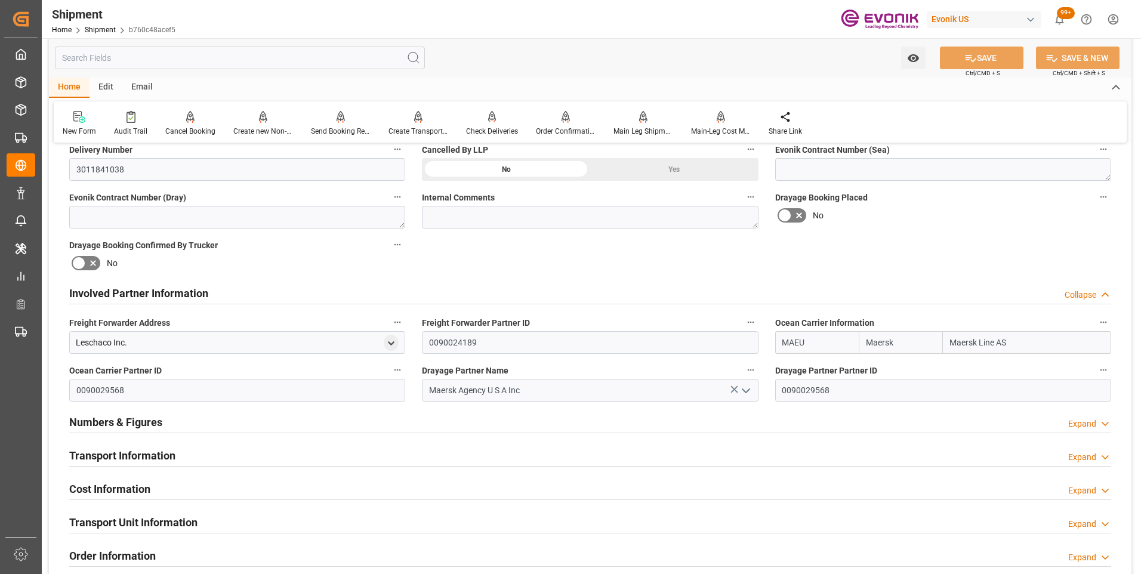
click at [780, 340] on input "MAEU" at bounding box center [817, 342] width 84 height 23
type input "U"
type input "MAEU"
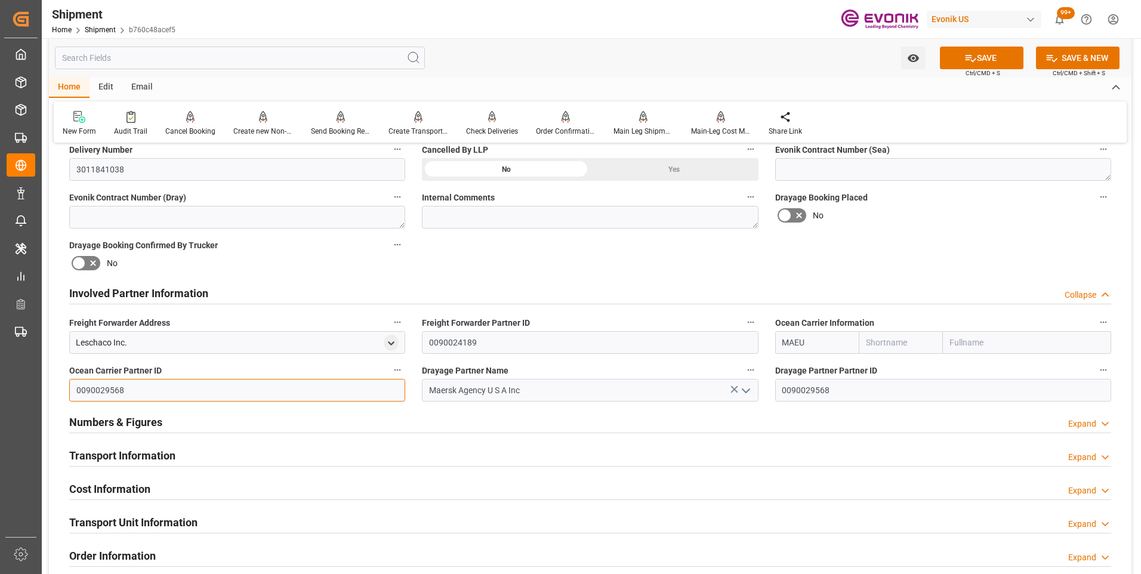
click at [73, 387] on input "0090029568" at bounding box center [237, 390] width 336 height 23
type input "8"
click at [733, 389] on icon at bounding box center [733, 389] width 7 height 7
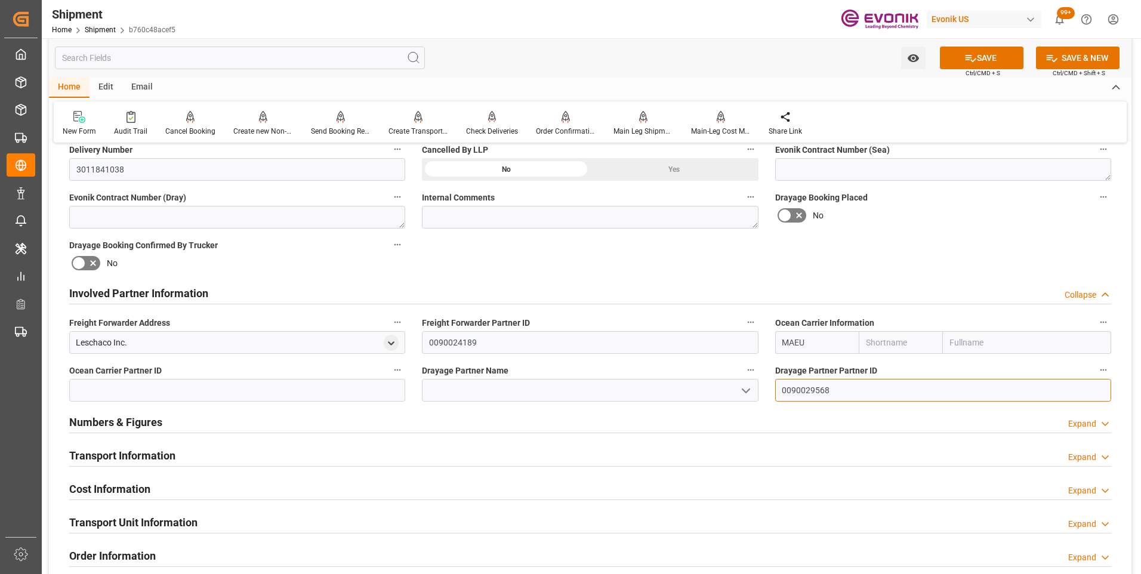
click at [784, 387] on input "0090029568" at bounding box center [943, 390] width 336 height 23
type input "8"
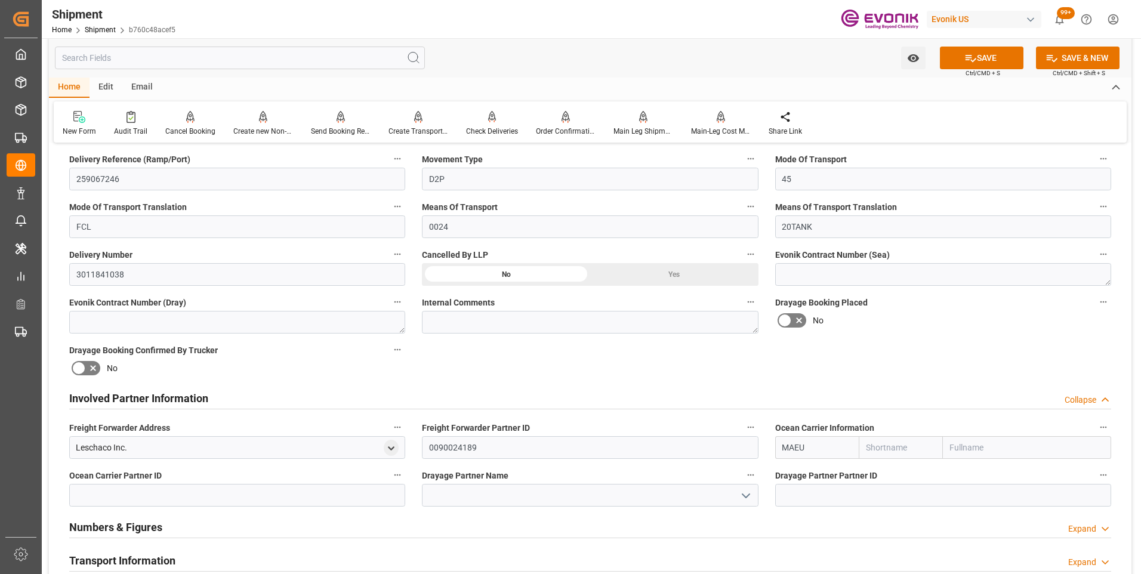
scroll to position [551, 0]
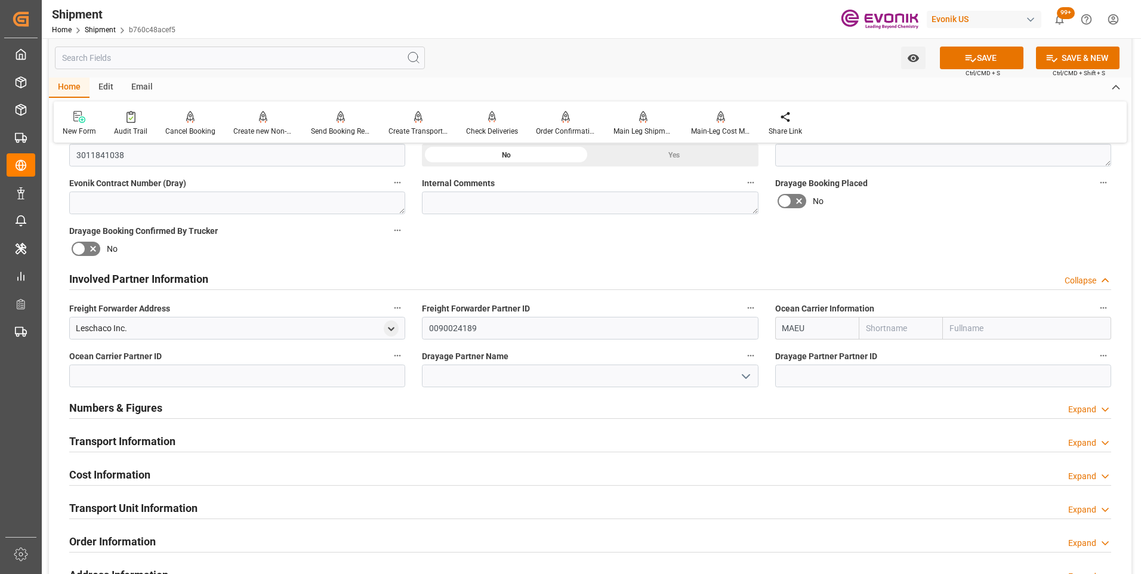
click at [815, 325] on input "MAEU" at bounding box center [817, 328] width 84 height 23
type input "M"
click at [797, 353] on b "TQMU" at bounding box center [795, 355] width 24 height 10
type input "TQMU"
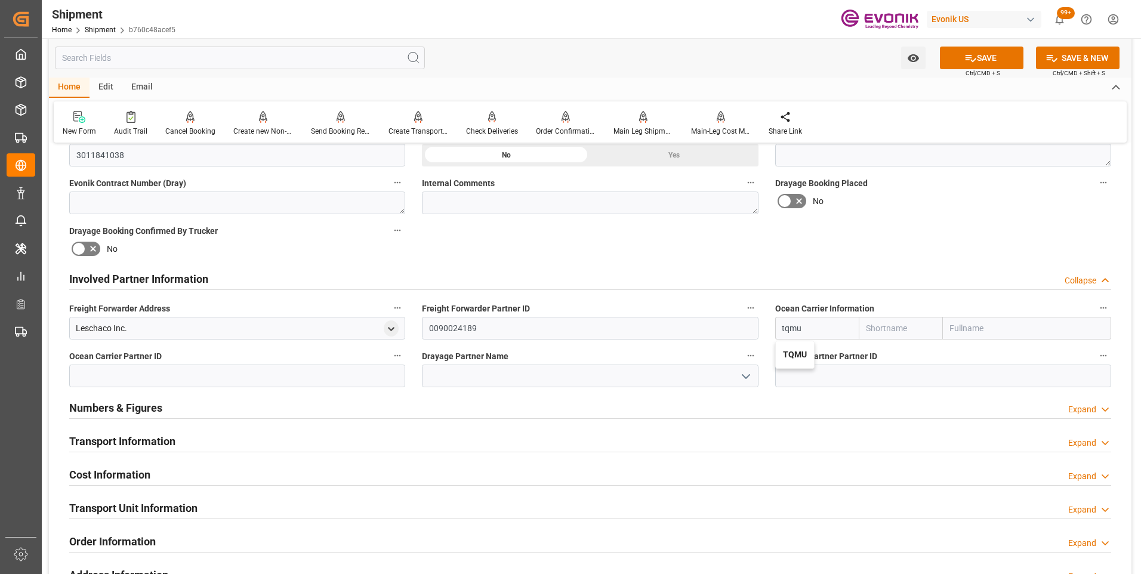
type input "Intermodal Tank Transport"
type input "TQMU"
click at [987, 60] on button "SAVE" at bounding box center [982, 58] width 84 height 23
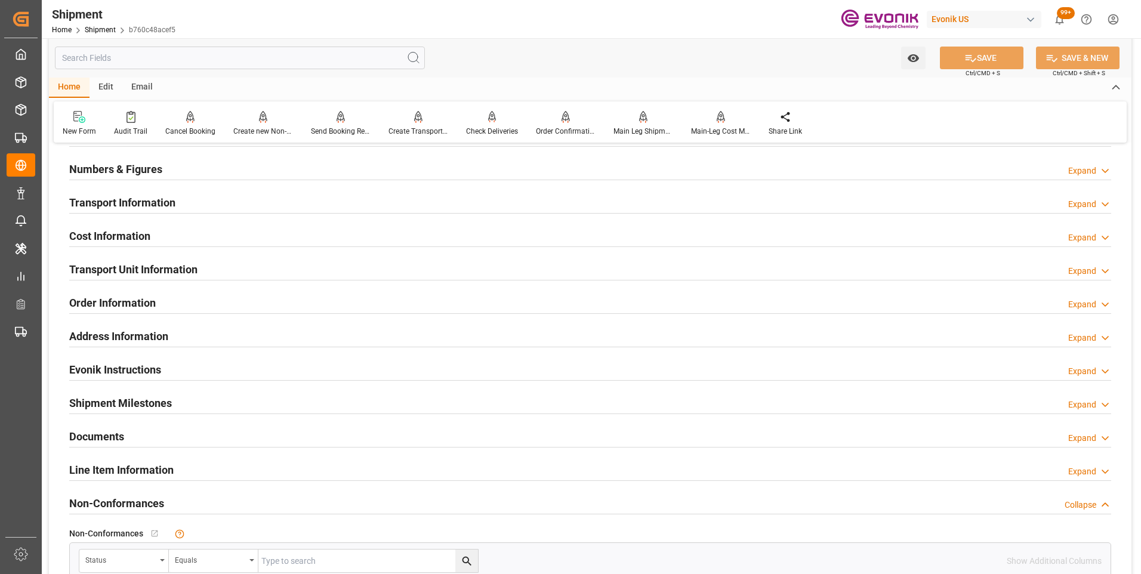
scroll to position [635, 0]
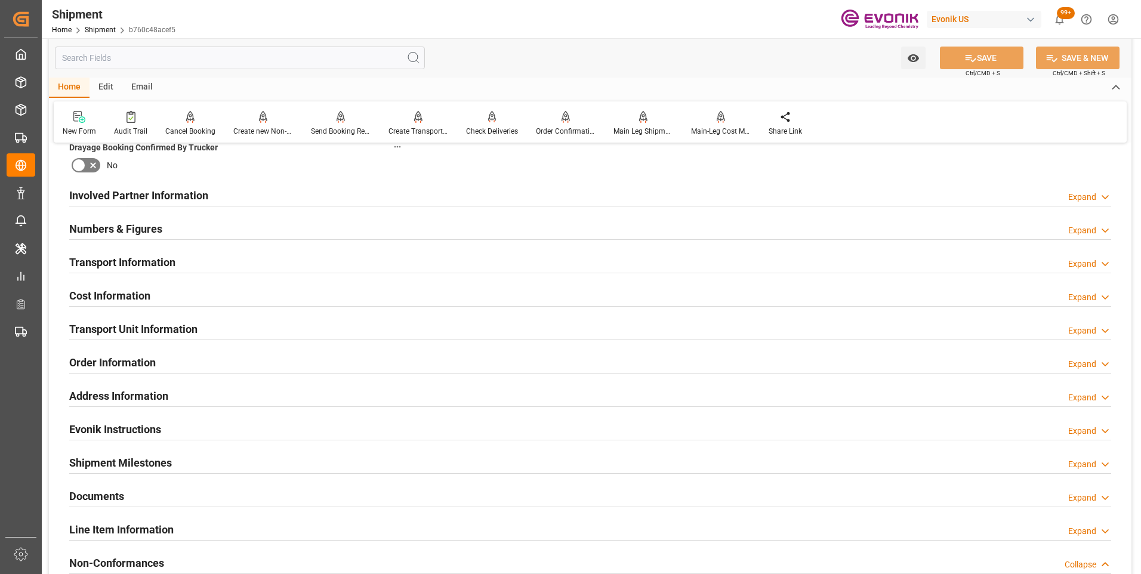
click at [129, 194] on h2 "Involved Partner Information" at bounding box center [138, 195] width 139 height 16
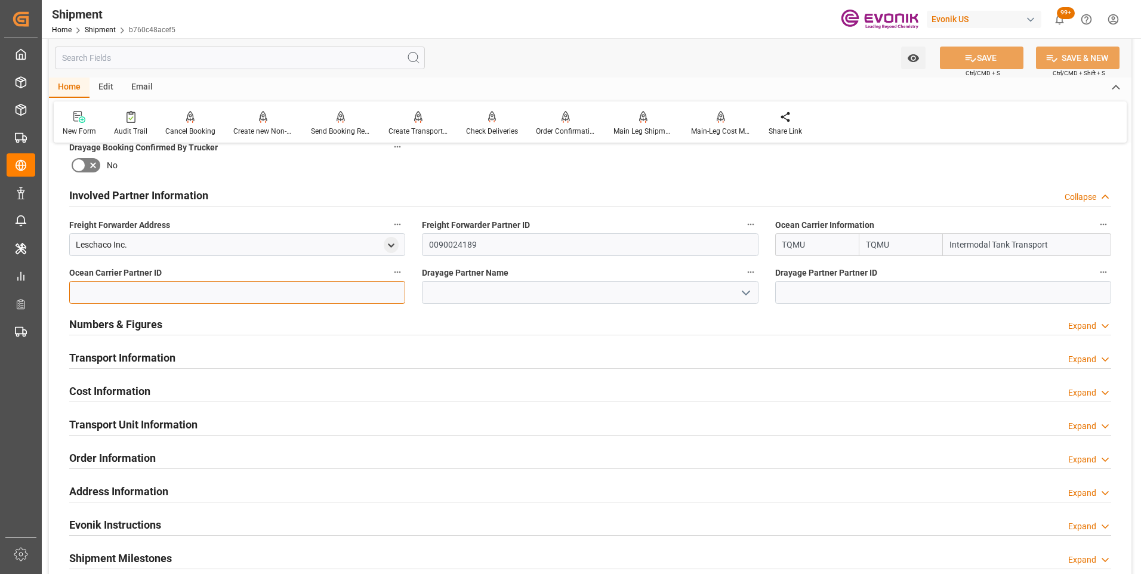
click at [161, 293] on input at bounding box center [237, 292] width 336 height 23
type input "0090029845"
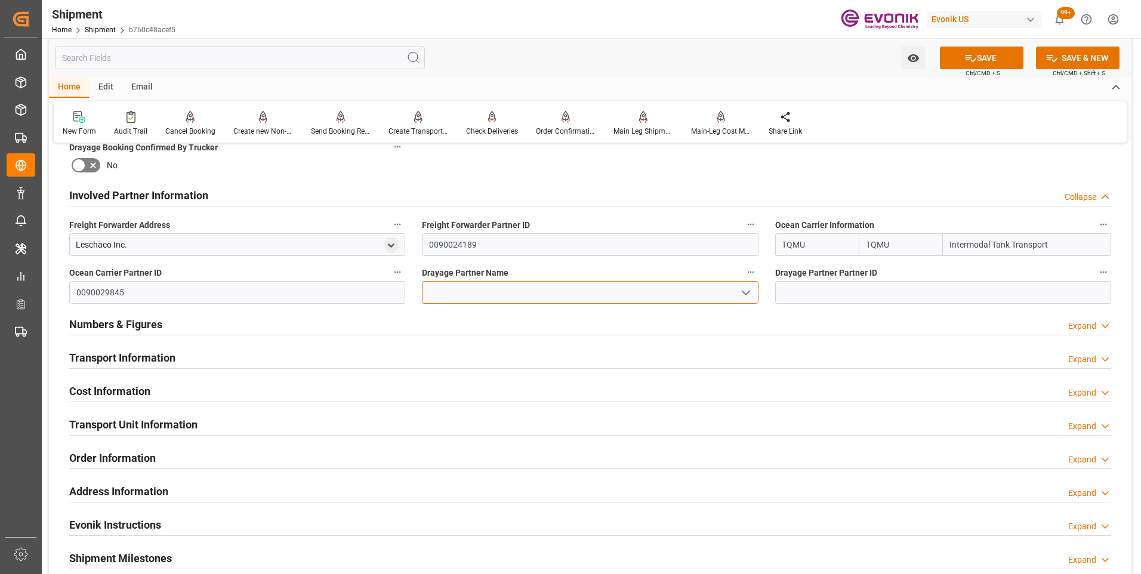
click at [532, 292] on input at bounding box center [590, 292] width 336 height 23
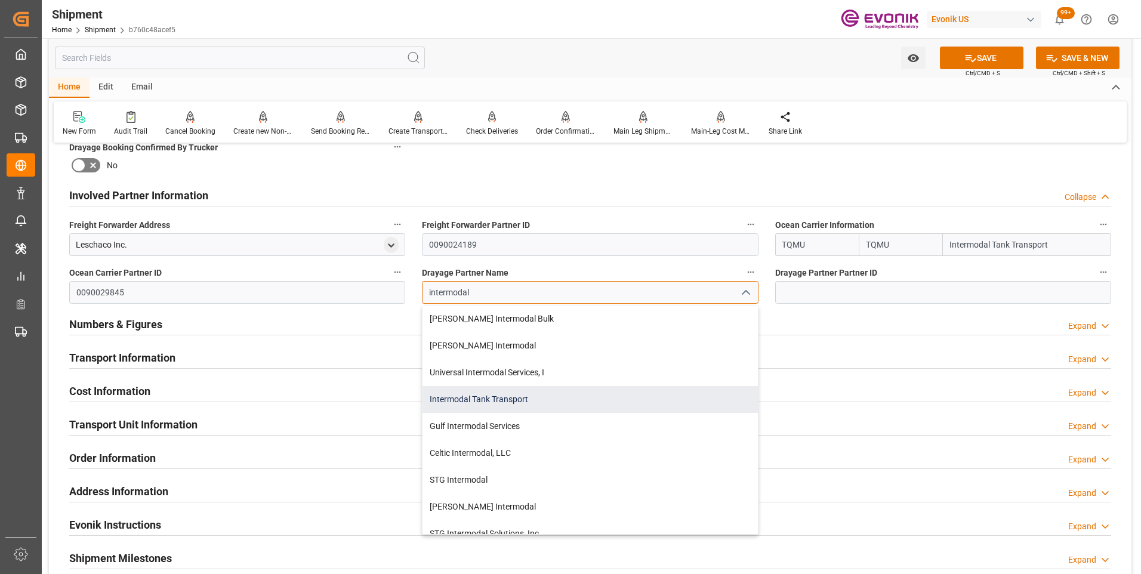
click at [485, 402] on div "Intermodal Tank Transport" at bounding box center [589, 399] width 335 height 27
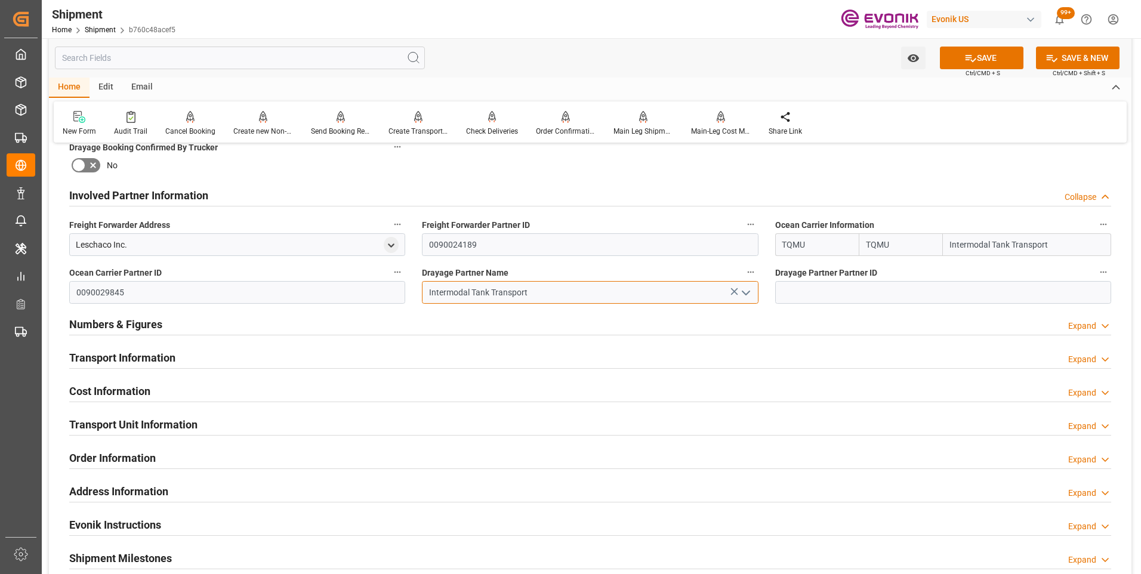
type input "Intermodal Tank Transport"
click at [812, 293] on input at bounding box center [943, 292] width 336 height 23
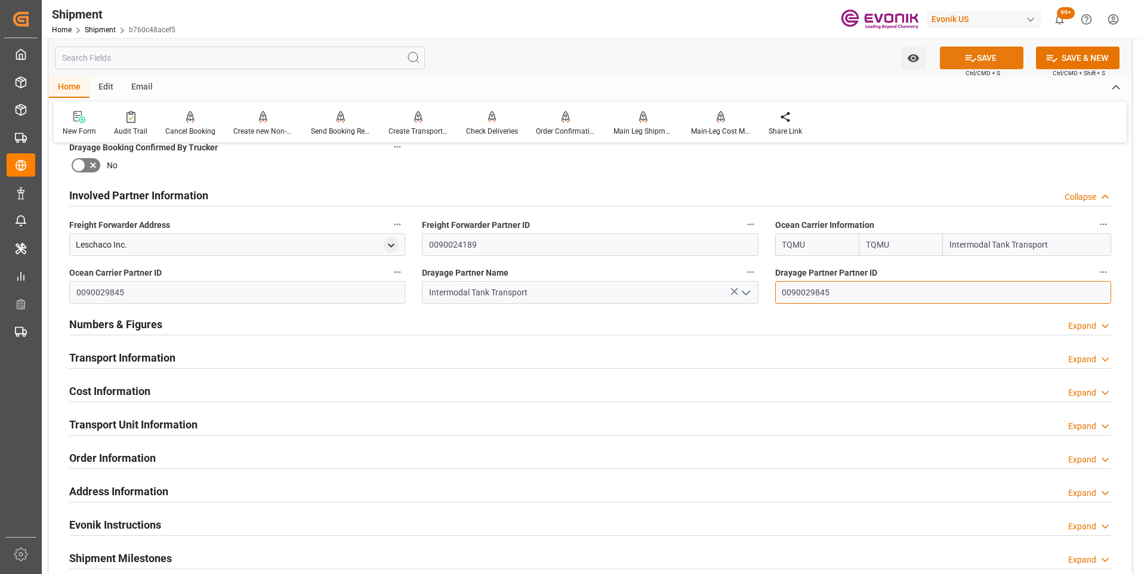
type input "0090029845"
click at [988, 58] on button "SAVE" at bounding box center [982, 58] width 84 height 23
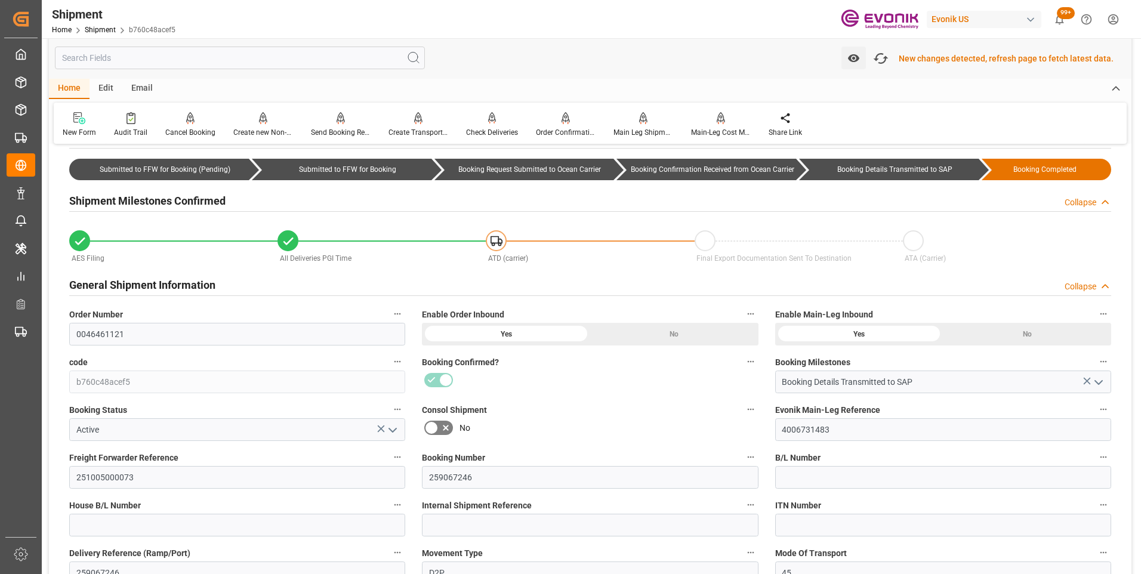
scroll to position [0, 0]
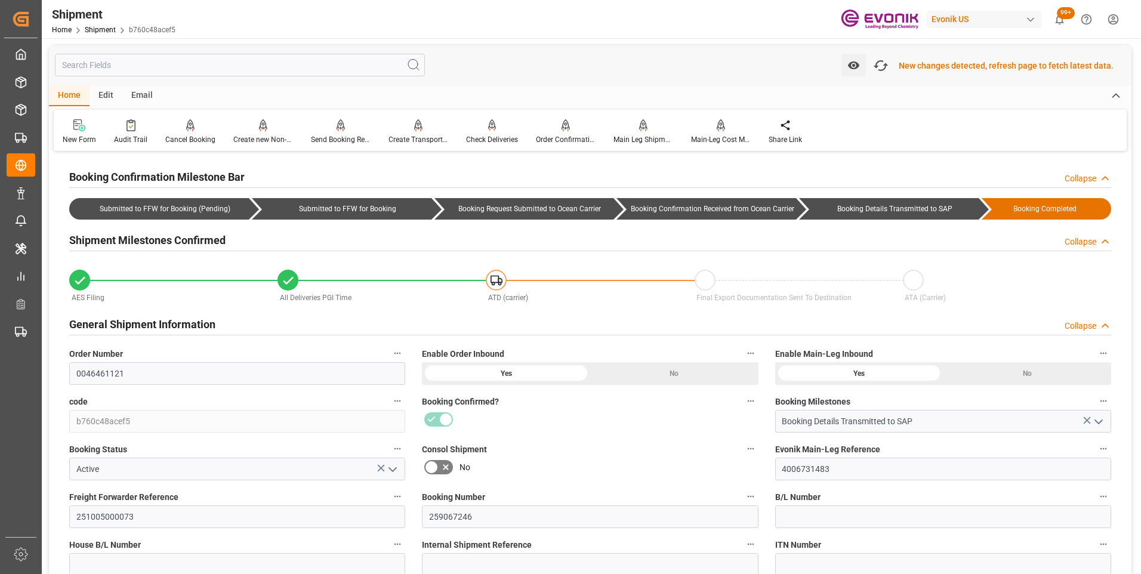
click at [415, 66] on icon at bounding box center [413, 65] width 14 height 14
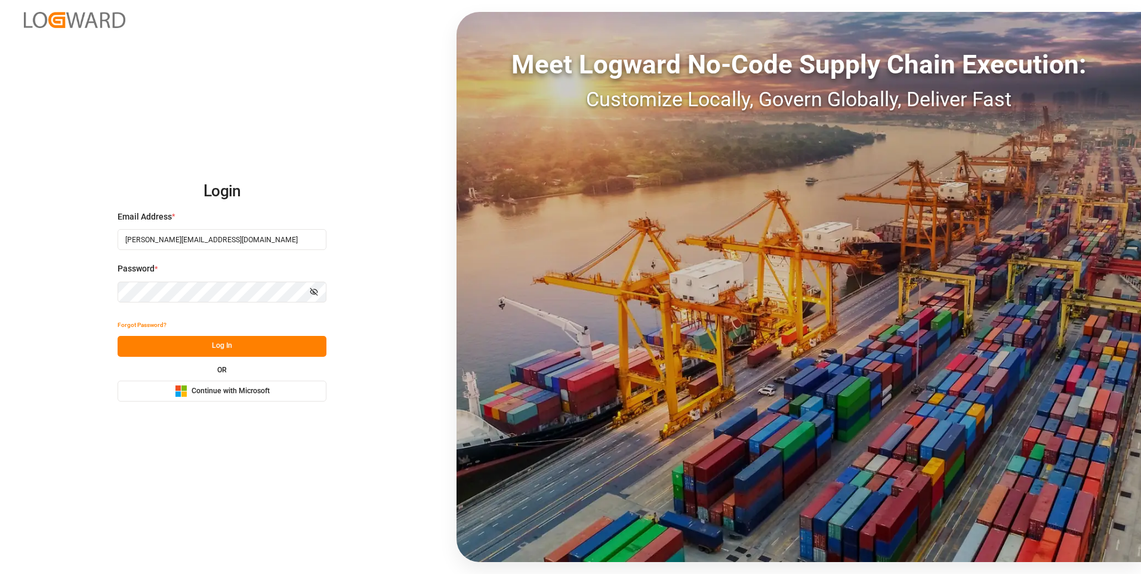
click at [212, 344] on button "Log In" at bounding box center [222, 346] width 209 height 21
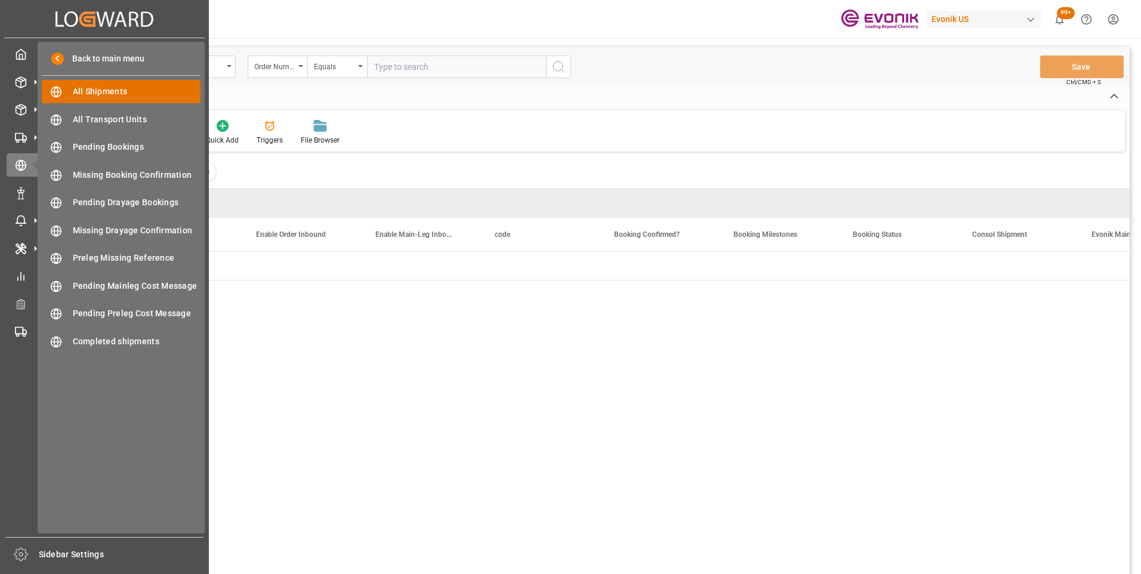
click at [104, 91] on span "All Shipments" at bounding box center [137, 91] width 128 height 13
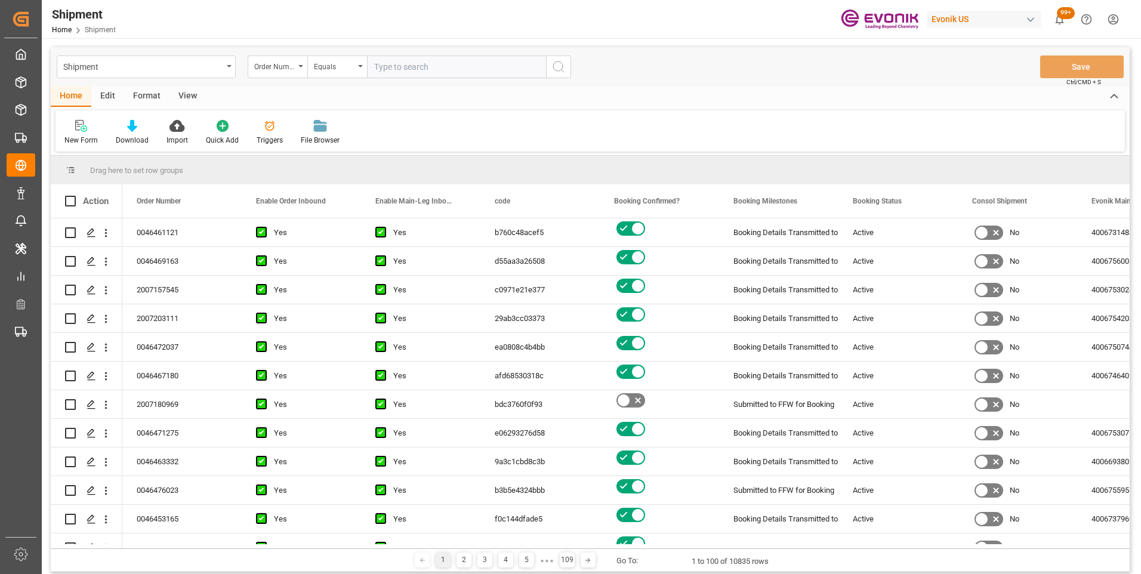
click at [433, 69] on input "text" at bounding box center [456, 66] width 179 height 23
paste input "0046467178"
type input "0046467178"
click at [559, 70] on icon "search button" at bounding box center [558, 67] width 14 height 14
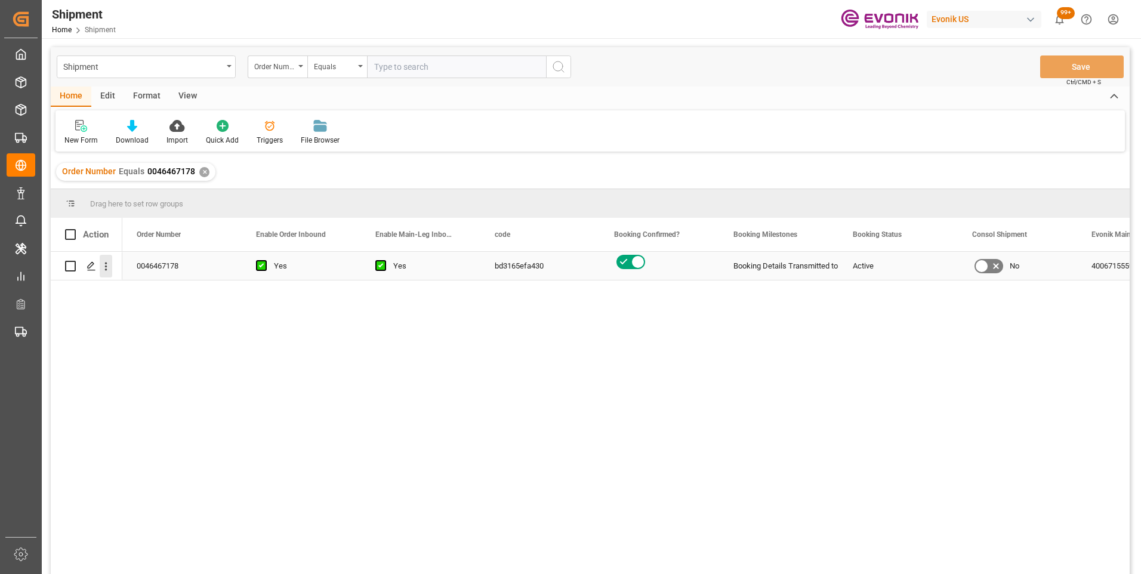
click at [106, 263] on icon "open menu" at bounding box center [106, 267] width 2 height 8
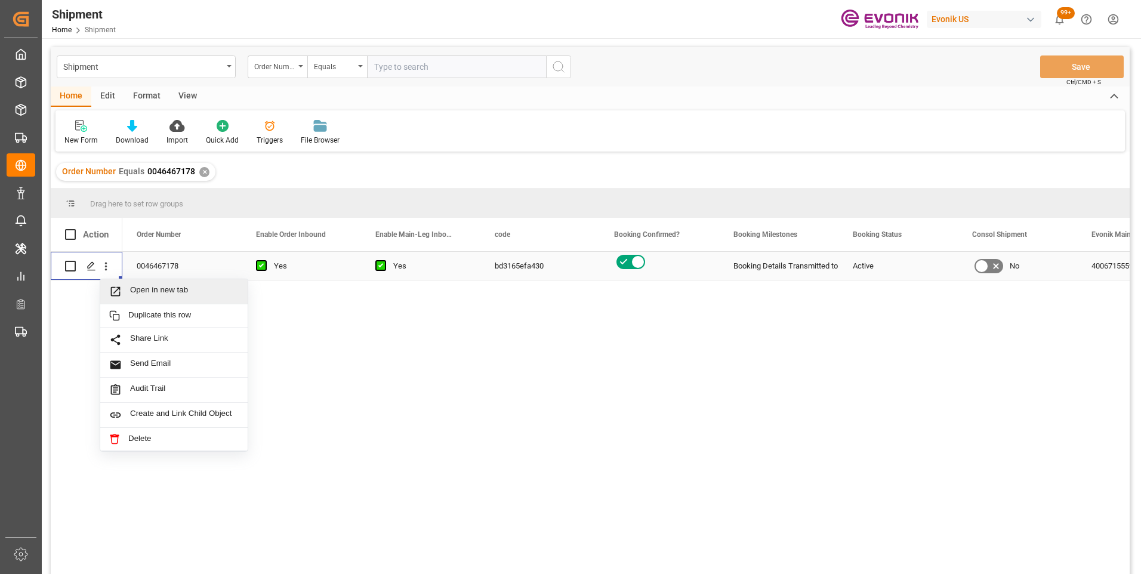
click at [155, 288] on span "Open in new tab" at bounding box center [184, 291] width 109 height 13
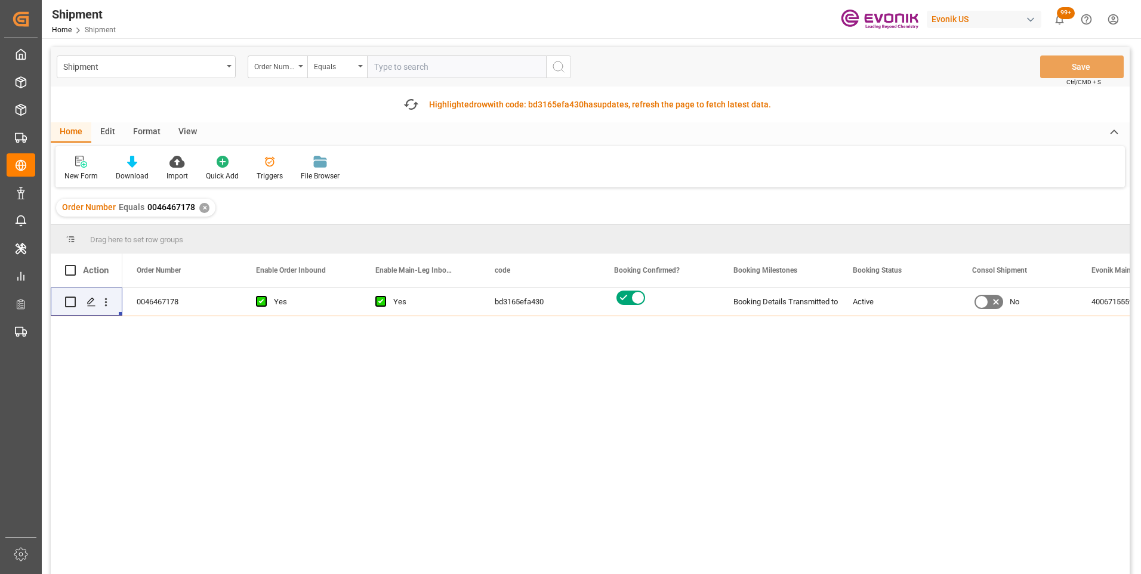
paste input "0046467185"
type input "0046467185"
click at [560, 66] on icon "search button" at bounding box center [558, 67] width 14 height 14
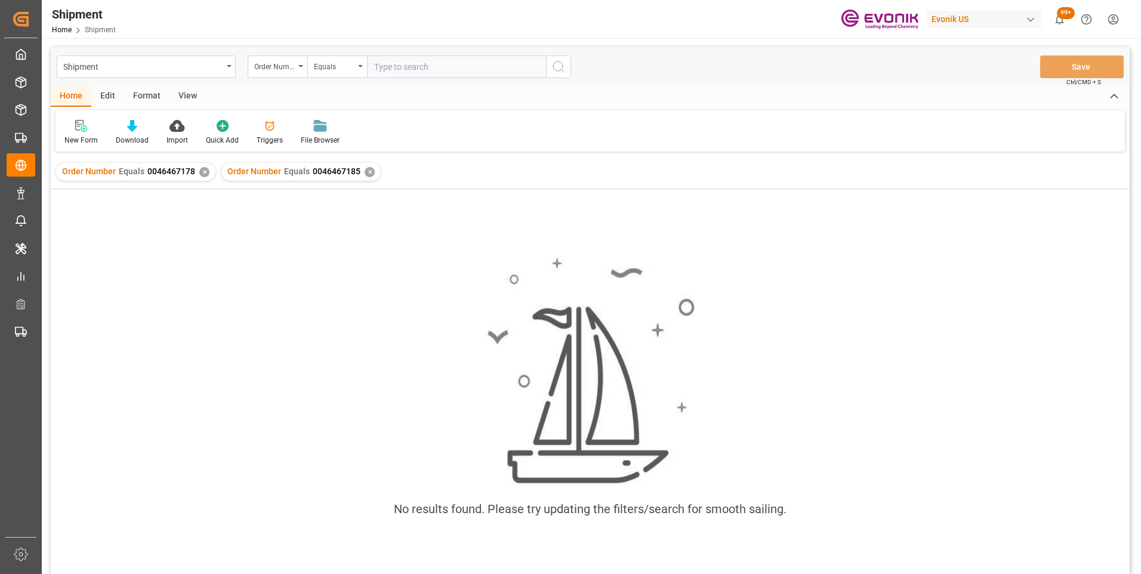
click at [202, 171] on div "✕" at bounding box center [204, 172] width 10 height 10
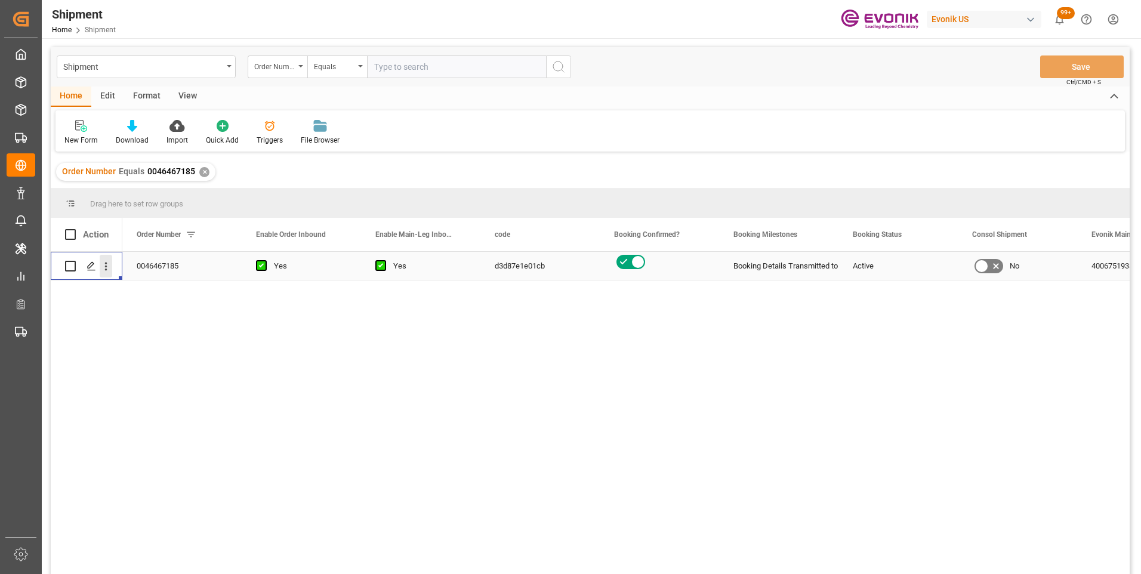
click at [102, 266] on icon "open menu" at bounding box center [106, 266] width 13 height 13
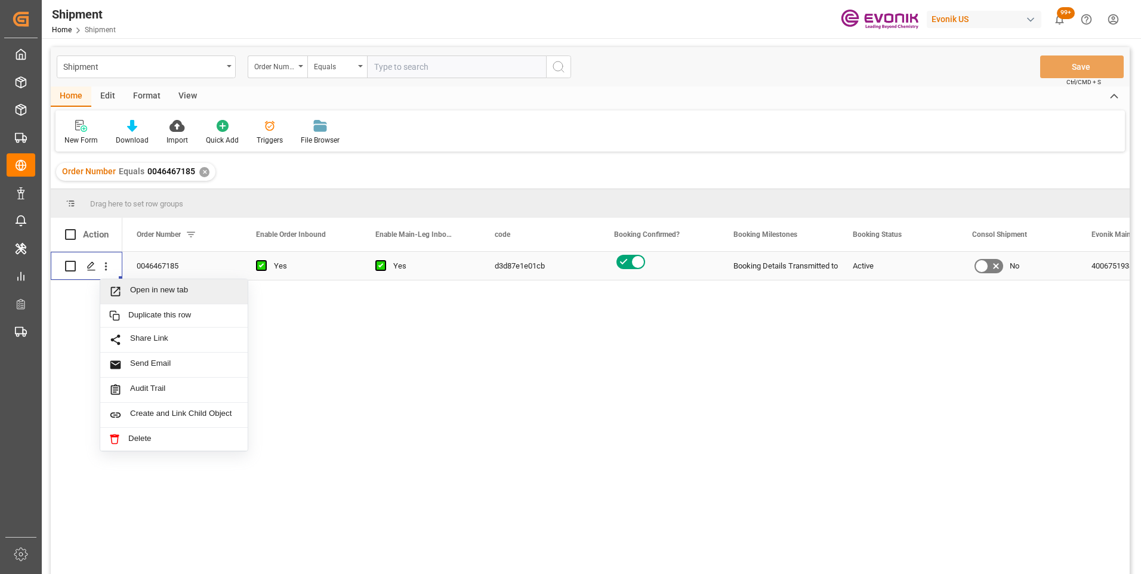
click at [147, 292] on span "Open in new tab" at bounding box center [184, 291] width 109 height 13
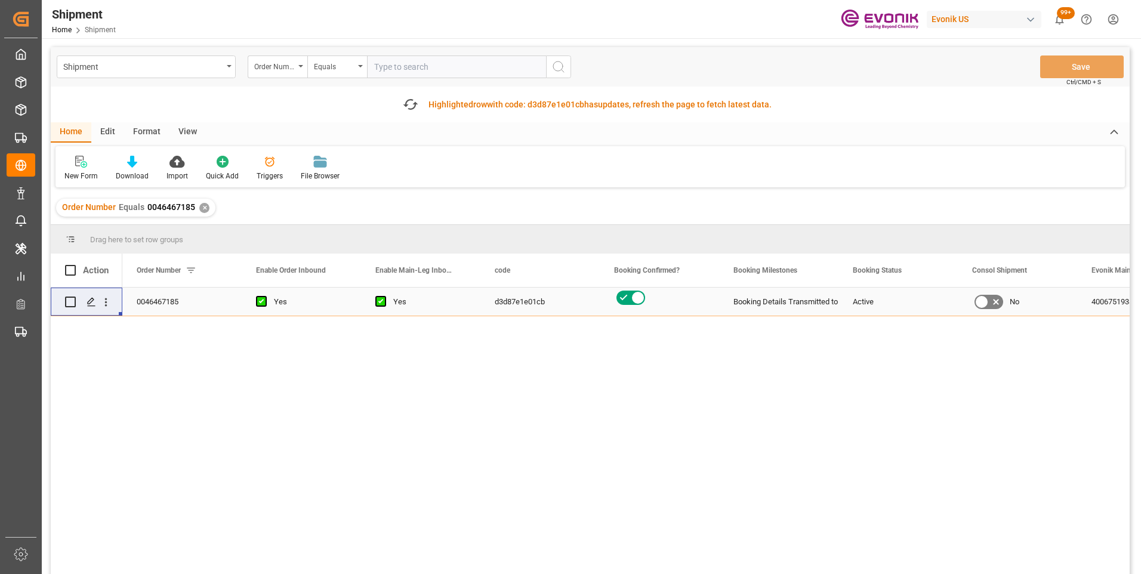
paste input "0046467183"
type input "0046467183"
click at [560, 66] on icon "search button" at bounding box center [558, 67] width 14 height 14
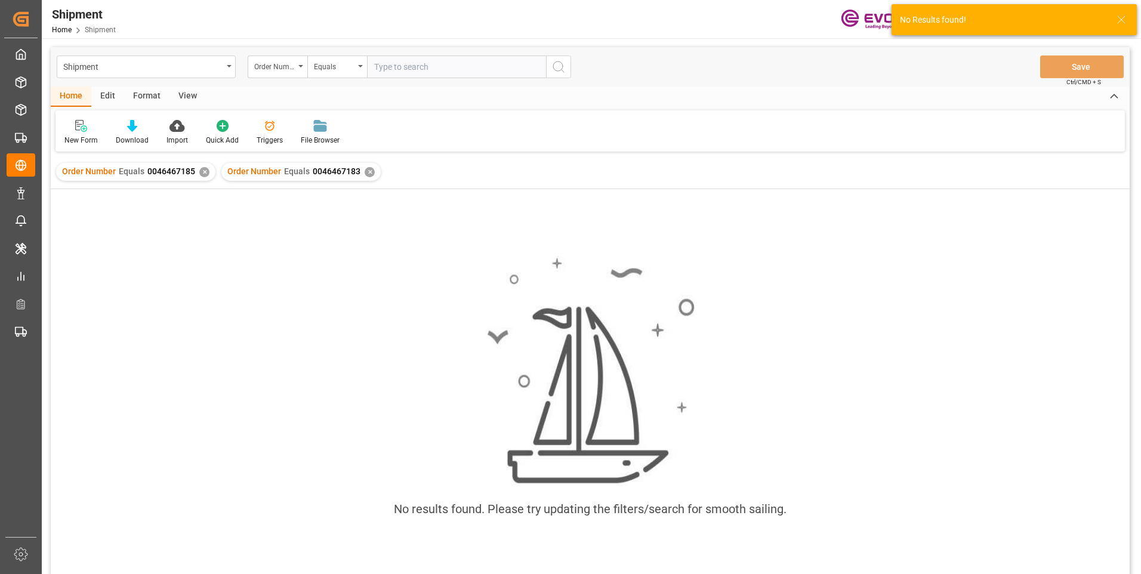
click at [200, 172] on div "✕" at bounding box center [204, 172] width 10 height 10
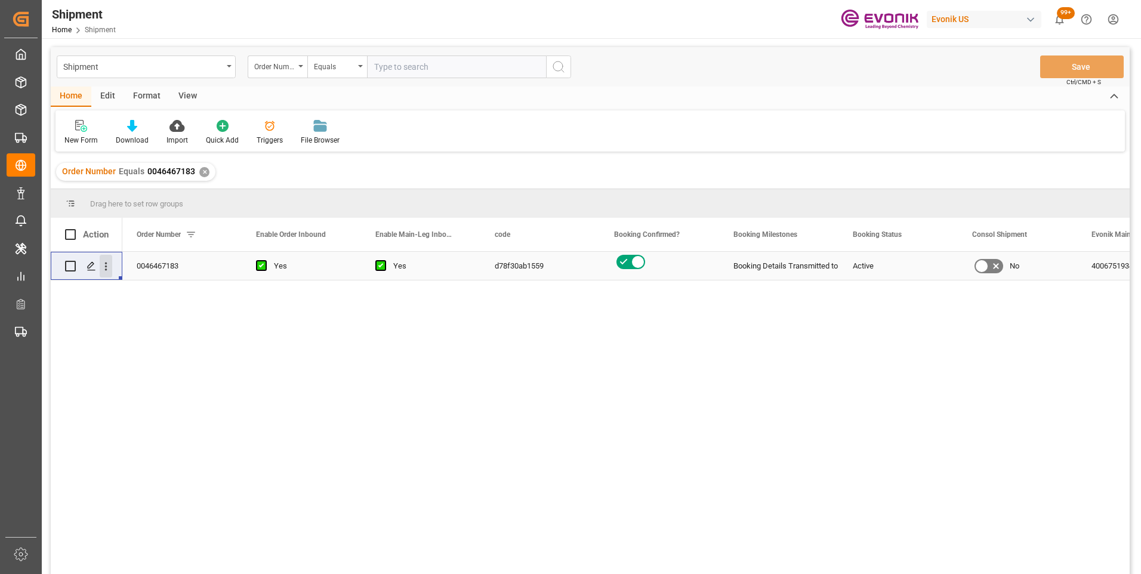
click at [108, 264] on icon "open menu" at bounding box center [106, 266] width 13 height 13
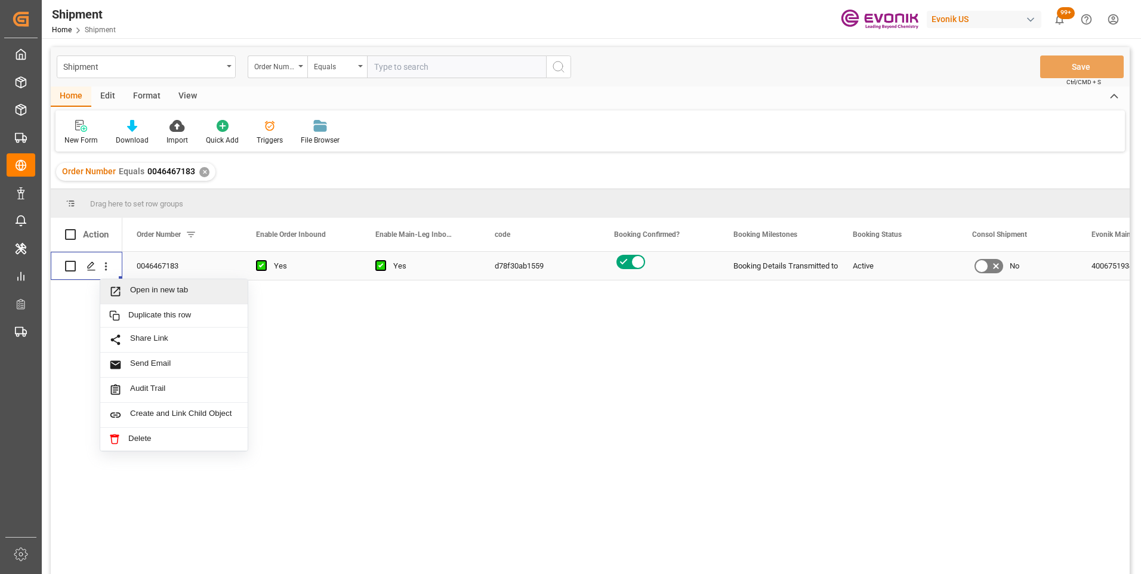
click at [150, 286] on span "Open in new tab" at bounding box center [184, 291] width 109 height 13
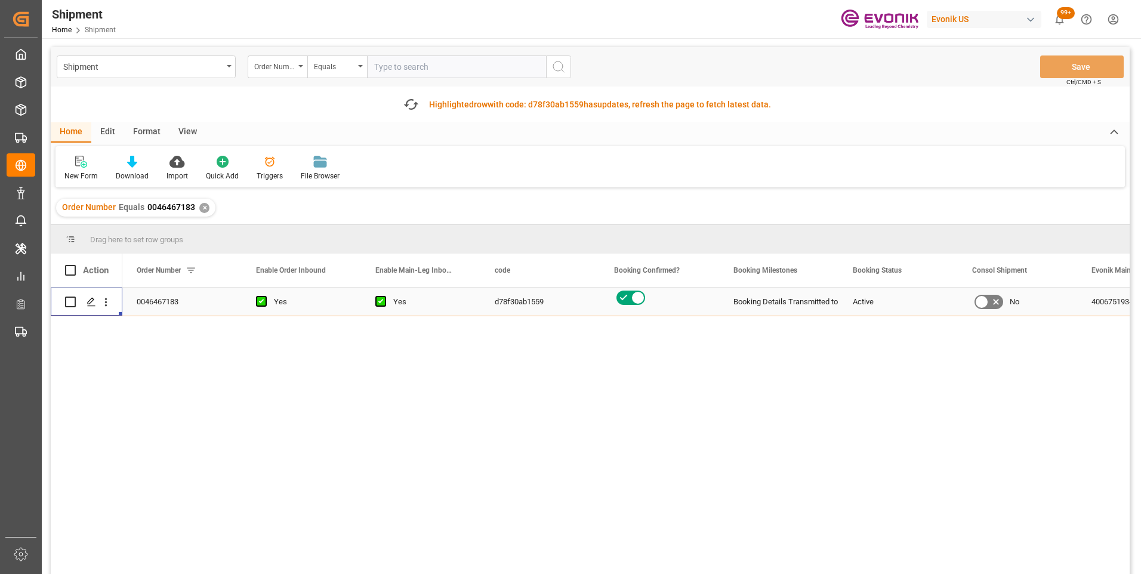
click at [411, 69] on input "text" at bounding box center [456, 66] width 179 height 23
paste input "0046467182"
type input "0046467182"
click at [558, 70] on icon "search button" at bounding box center [558, 67] width 14 height 14
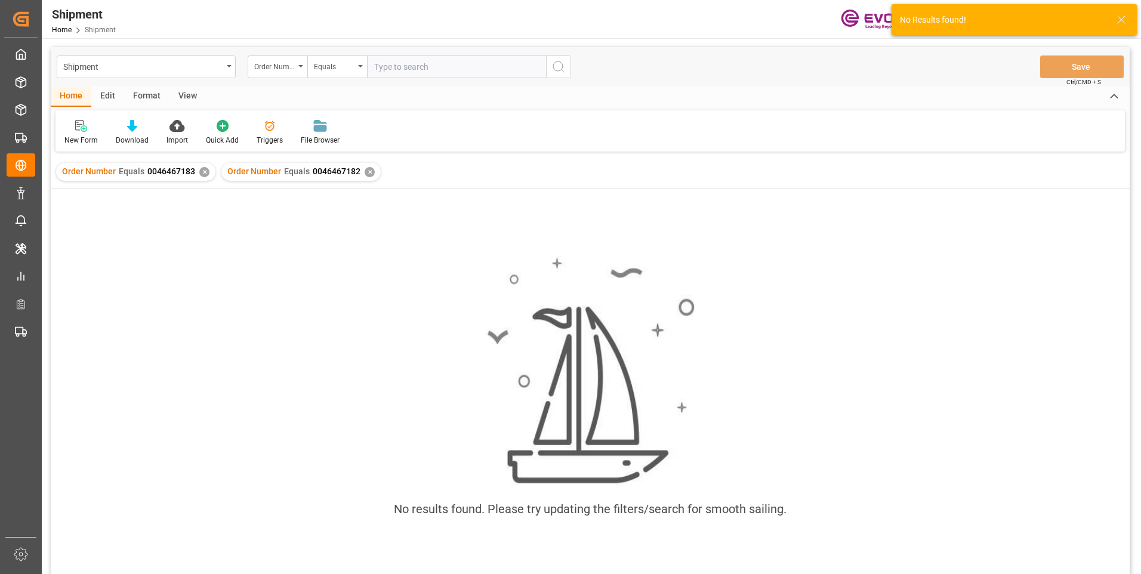
click at [204, 170] on div "✕" at bounding box center [204, 172] width 10 height 10
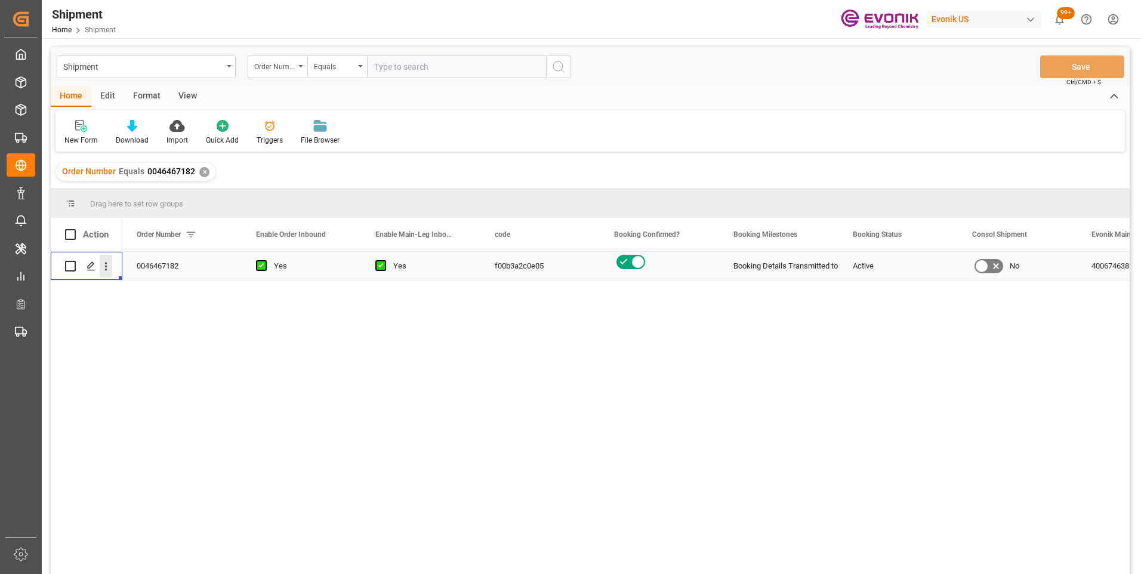
click at [106, 264] on icon "open menu" at bounding box center [106, 267] width 2 height 8
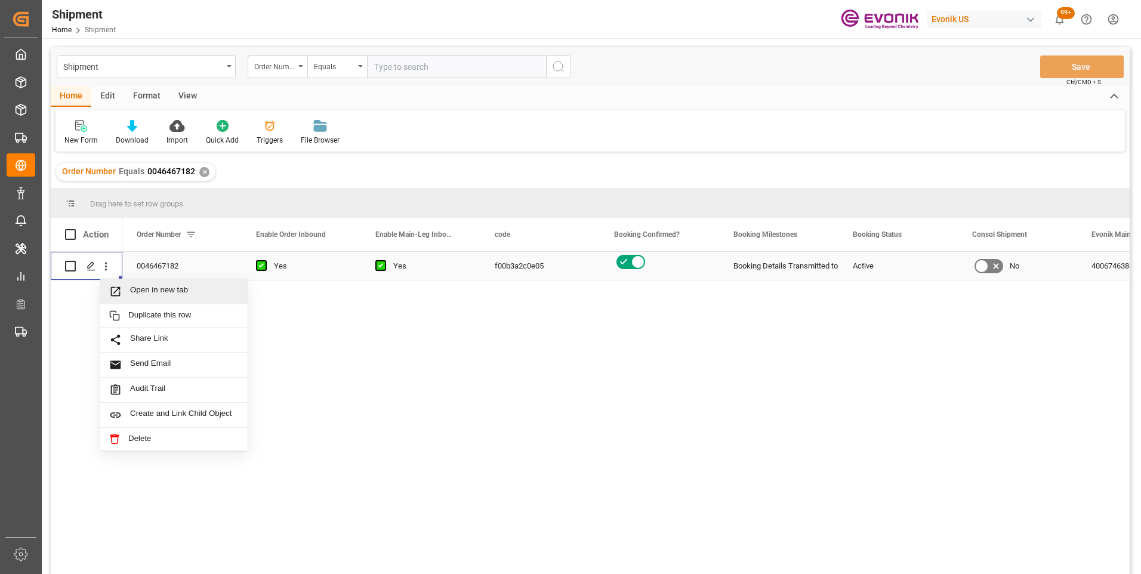
click at [155, 291] on span "Open in new tab" at bounding box center [184, 291] width 109 height 13
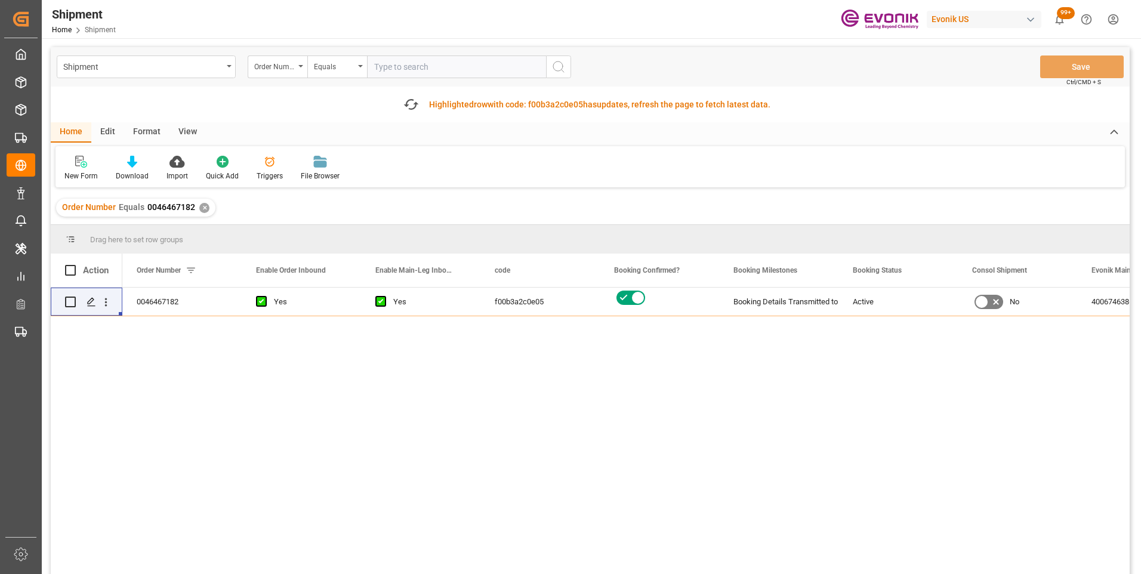
paste input "2007139123"
type input "2007139123"
click at [554, 69] on circle "search button" at bounding box center [558, 66] width 10 height 10
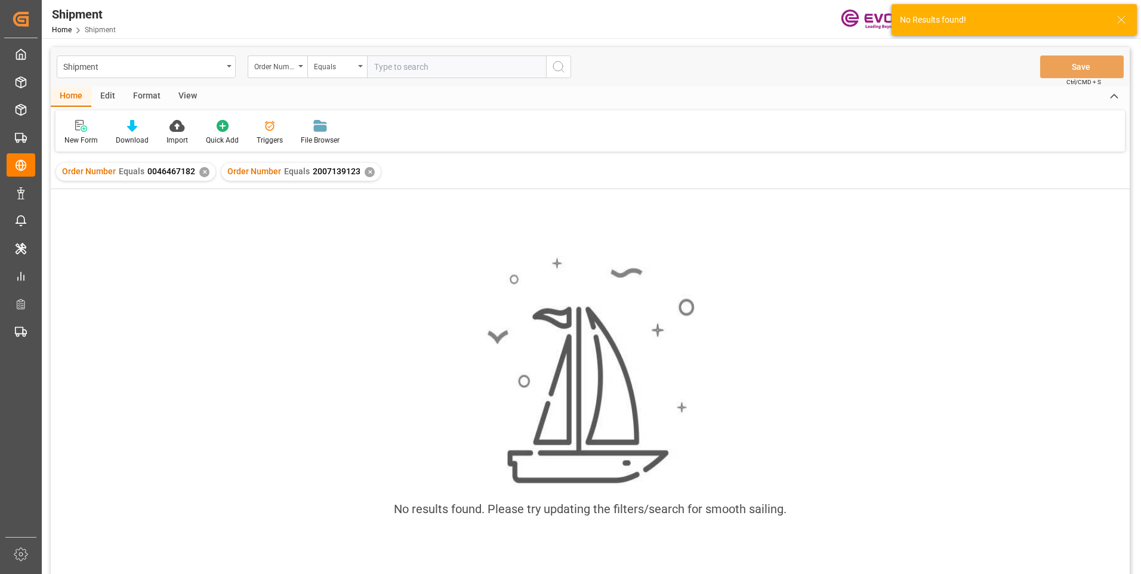
click at [202, 169] on div "✕" at bounding box center [204, 172] width 10 height 10
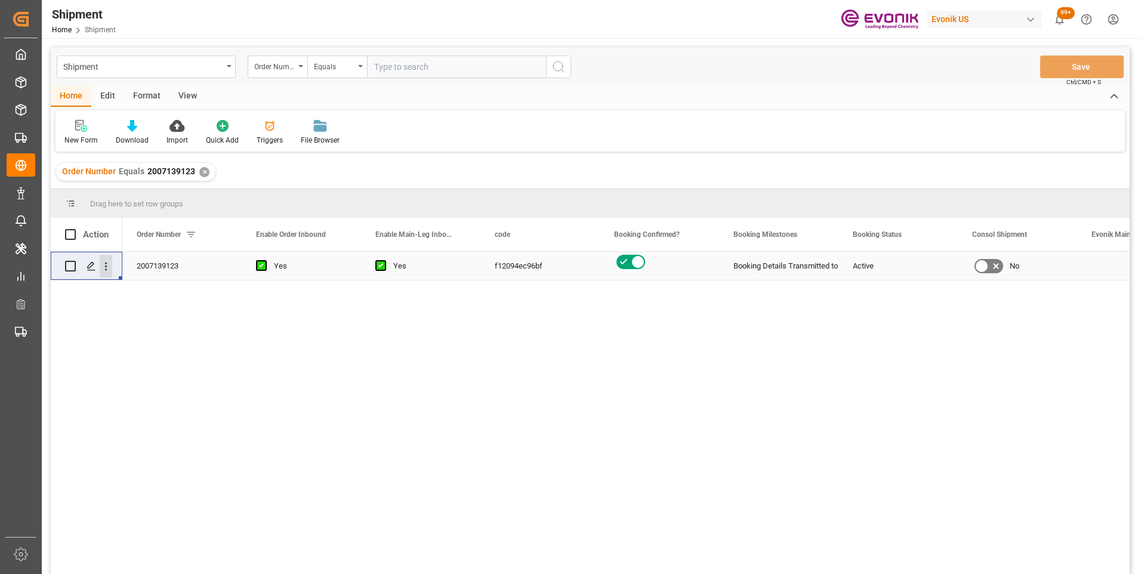
click at [106, 264] on icon "open menu" at bounding box center [106, 267] width 2 height 8
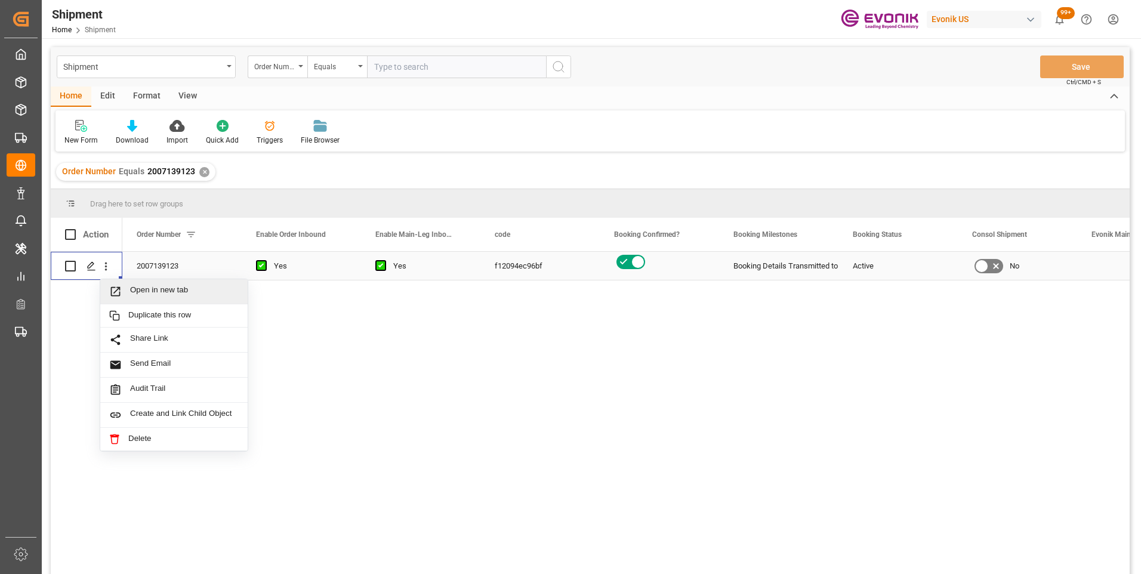
click at [149, 286] on span "Open in new tab" at bounding box center [184, 291] width 109 height 13
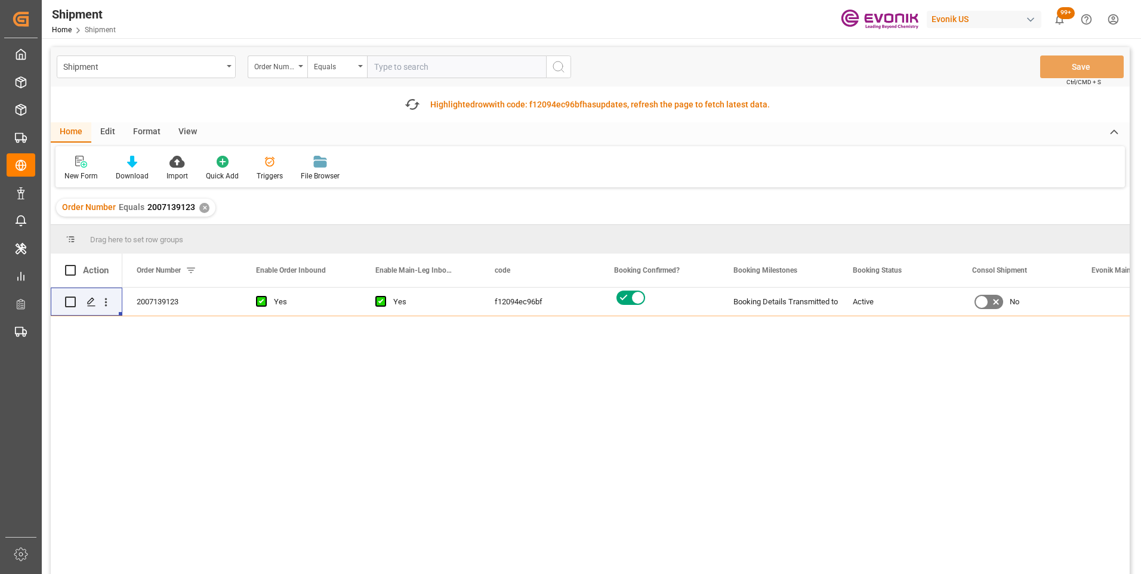
paste input "0046466929"
type input "0046466929"
click at [555, 67] on icon "search button" at bounding box center [558, 67] width 14 height 14
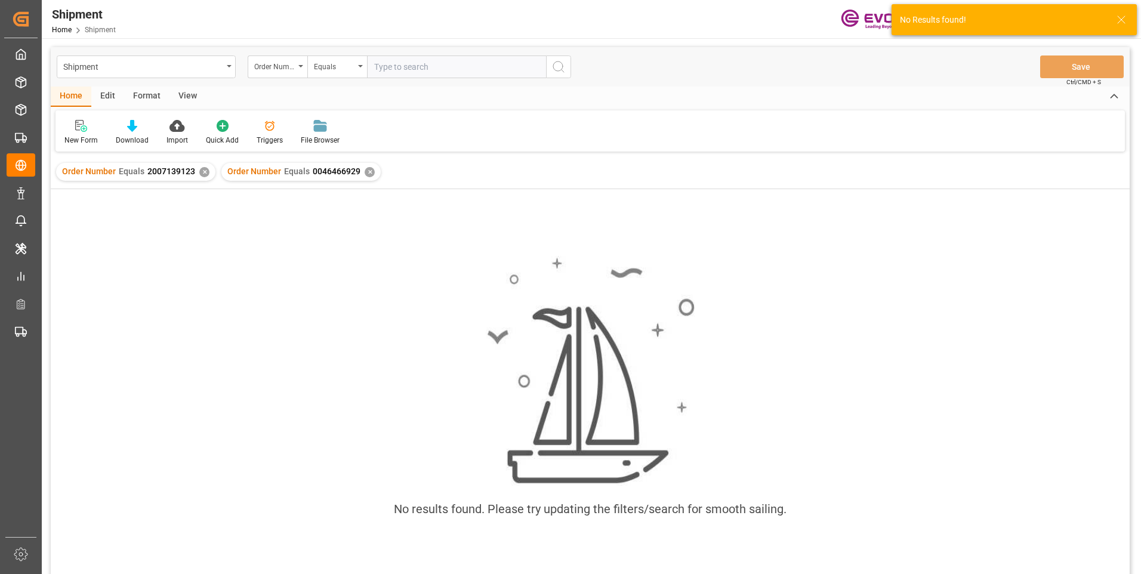
click at [201, 171] on div "✕" at bounding box center [204, 172] width 10 height 10
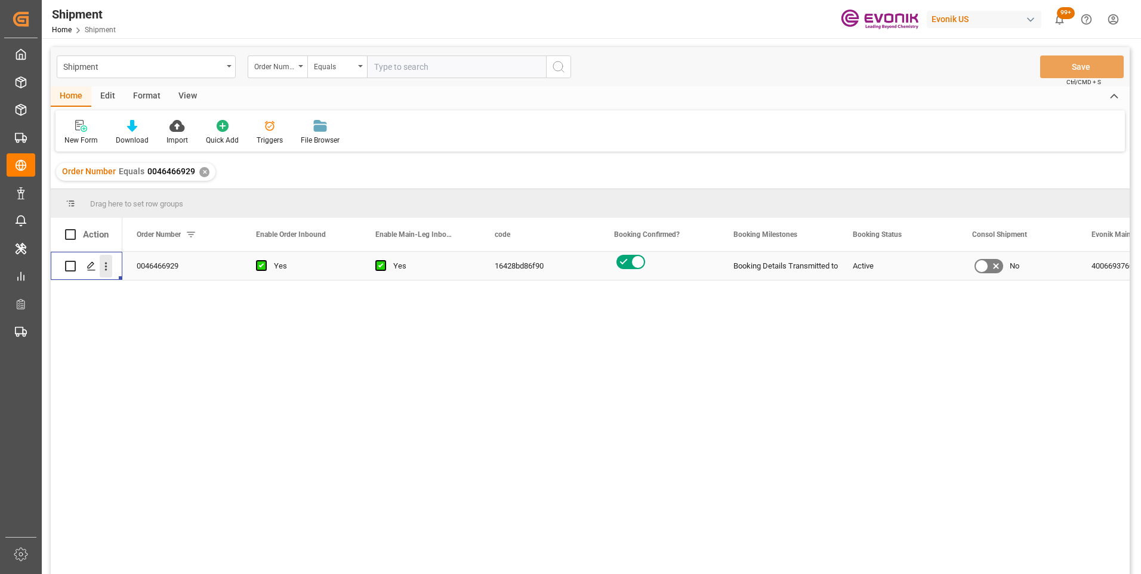
click at [107, 263] on icon "open menu" at bounding box center [106, 266] width 13 height 13
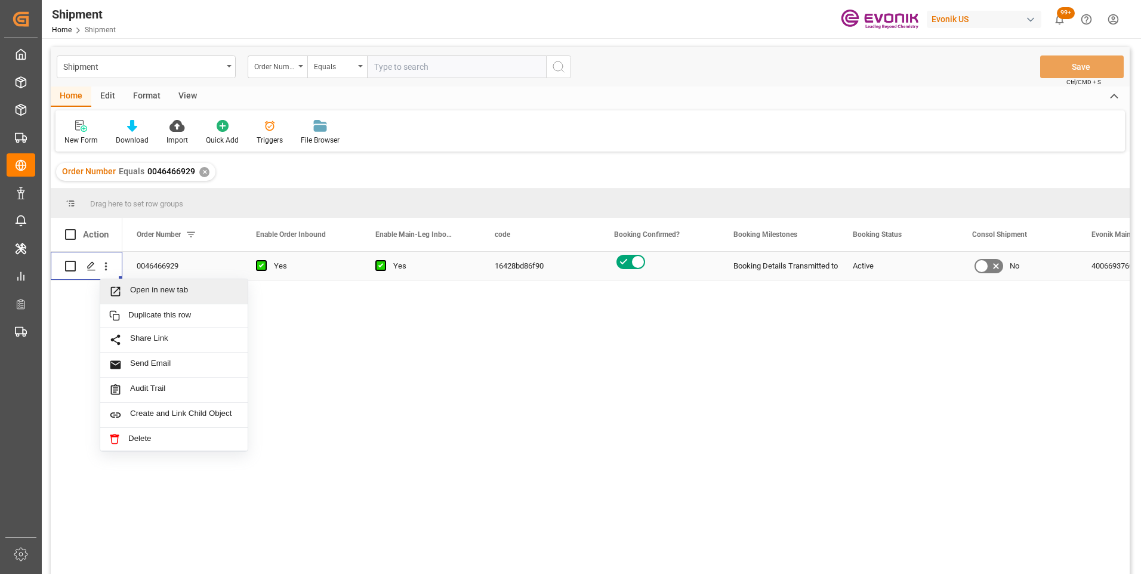
click at [142, 291] on span "Open in new tab" at bounding box center [184, 291] width 109 height 13
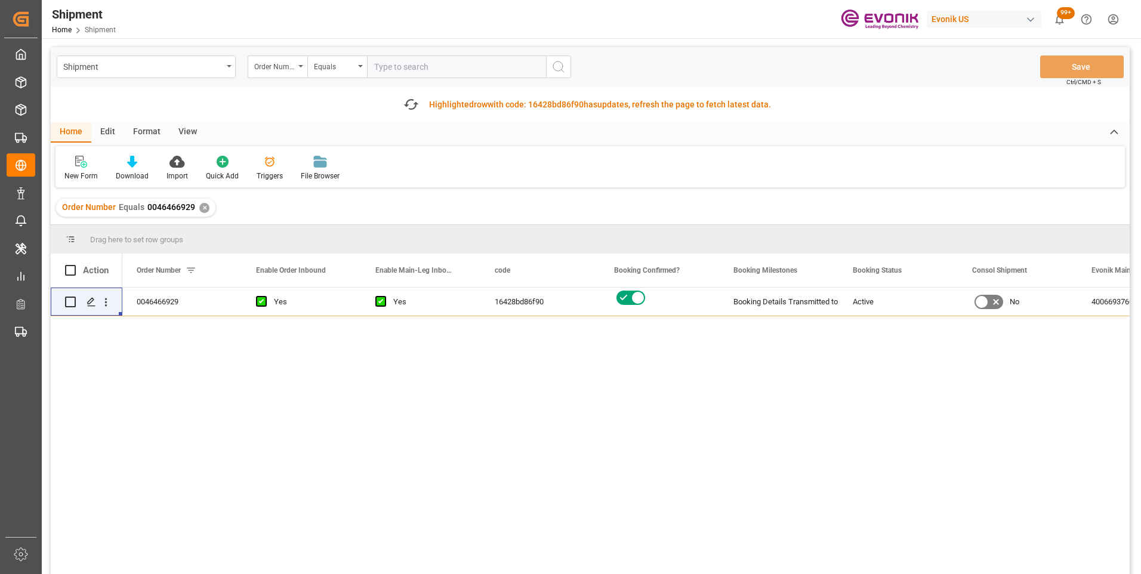
paste input "0046466930"
type input "0046466930"
click at [553, 73] on icon "search button" at bounding box center [558, 67] width 14 height 14
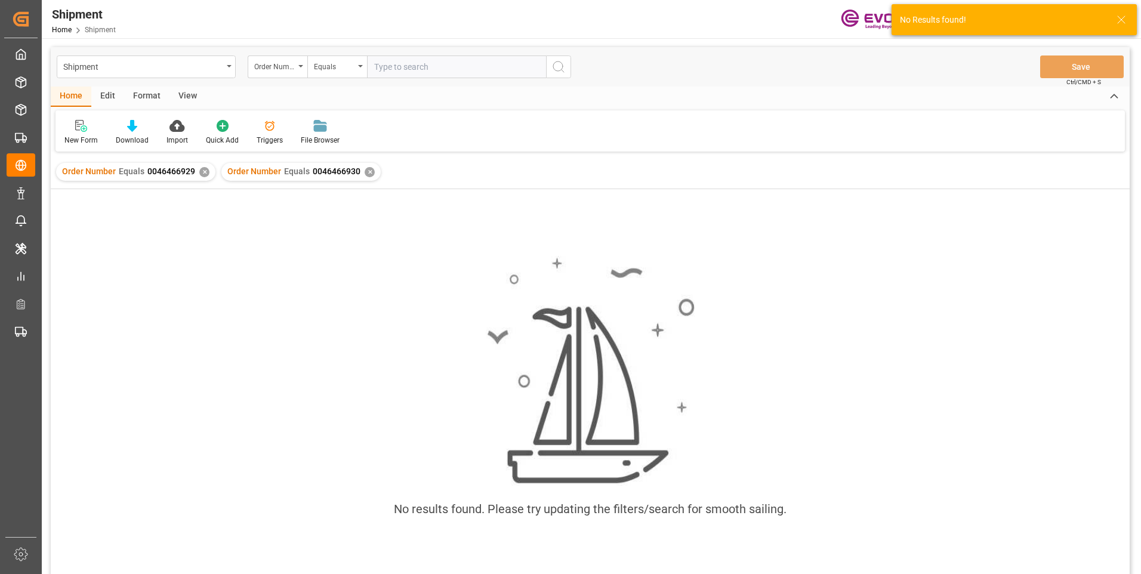
click at [205, 170] on div "✕" at bounding box center [204, 172] width 10 height 10
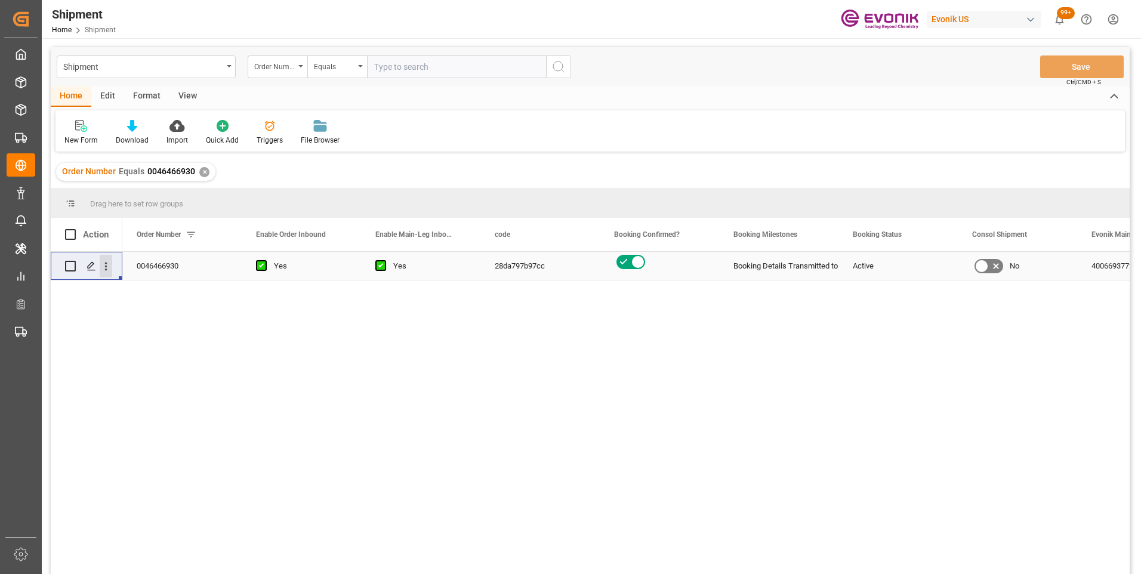
click at [107, 264] on icon "open menu" at bounding box center [106, 266] width 13 height 13
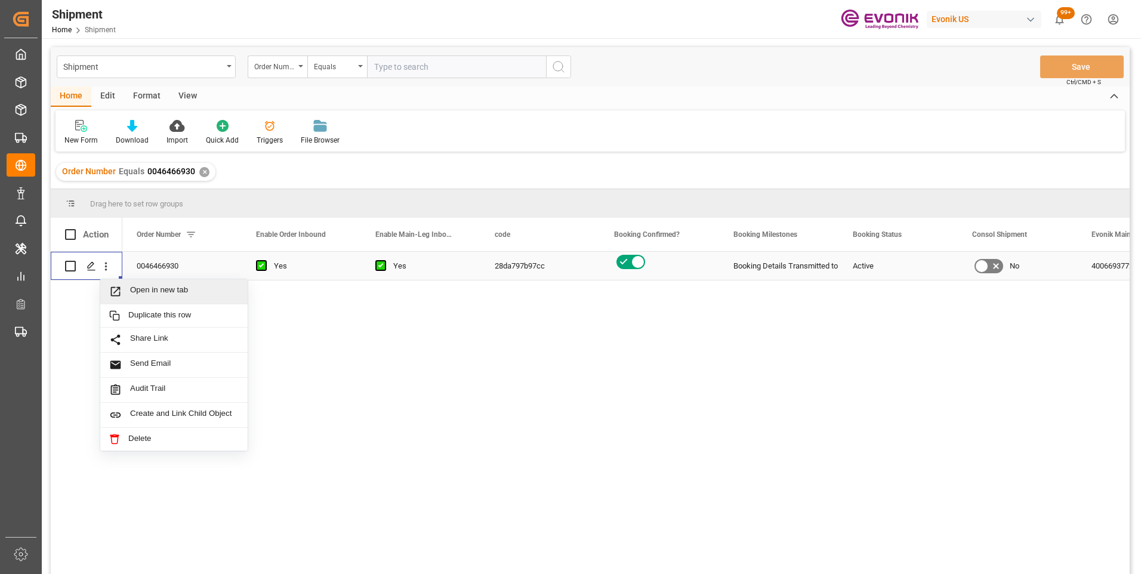
click at [164, 290] on span "Open in new tab" at bounding box center [184, 291] width 109 height 13
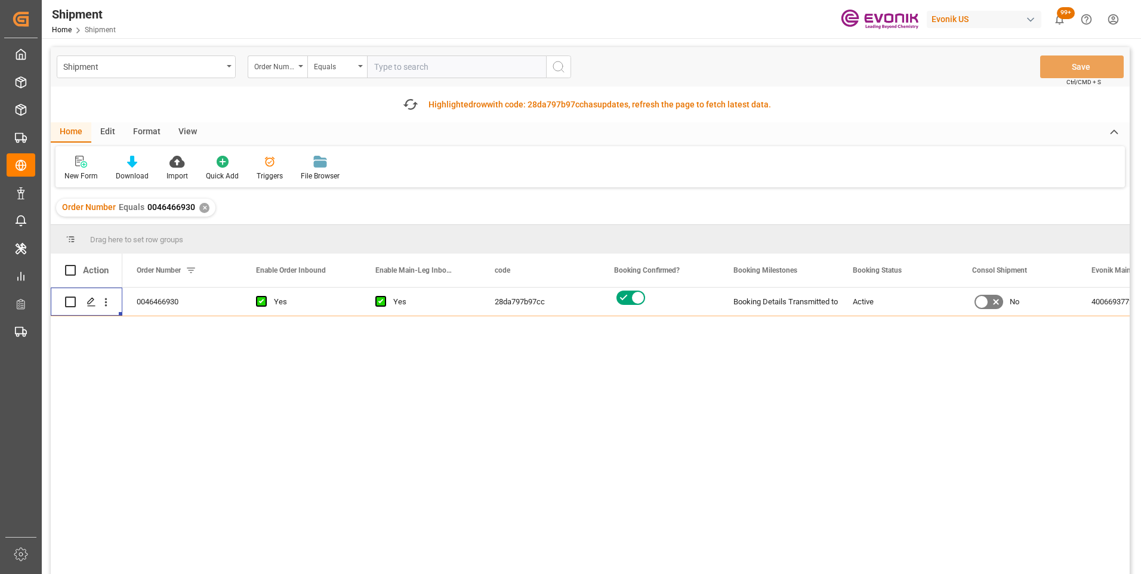
click at [384, 64] on input "text" at bounding box center [456, 66] width 179 height 23
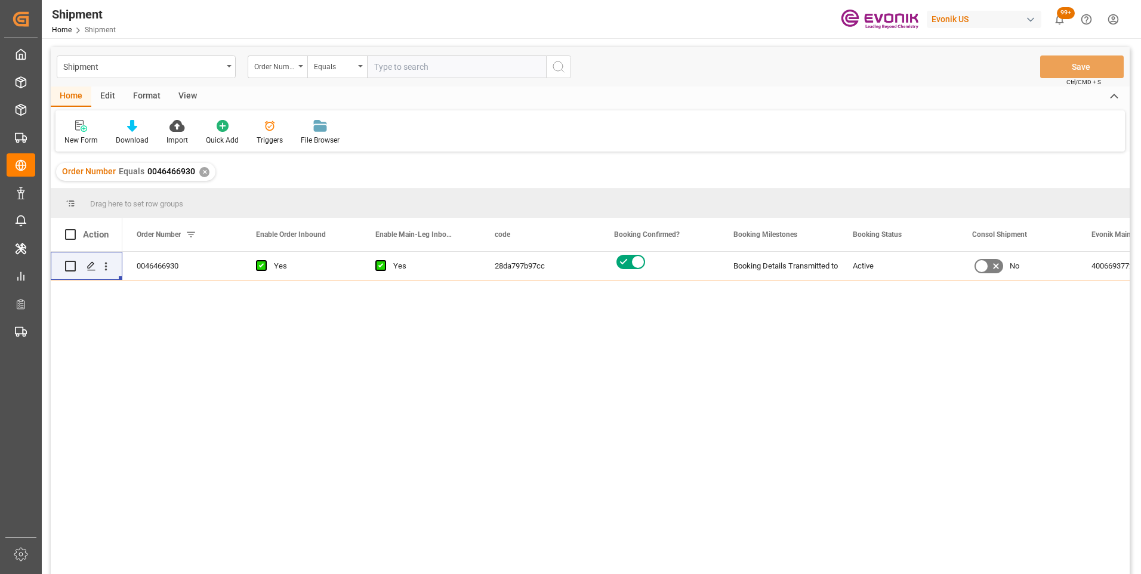
paste input "0046466981"
type input "0046466981"
click at [559, 66] on icon "search button" at bounding box center [558, 67] width 14 height 14
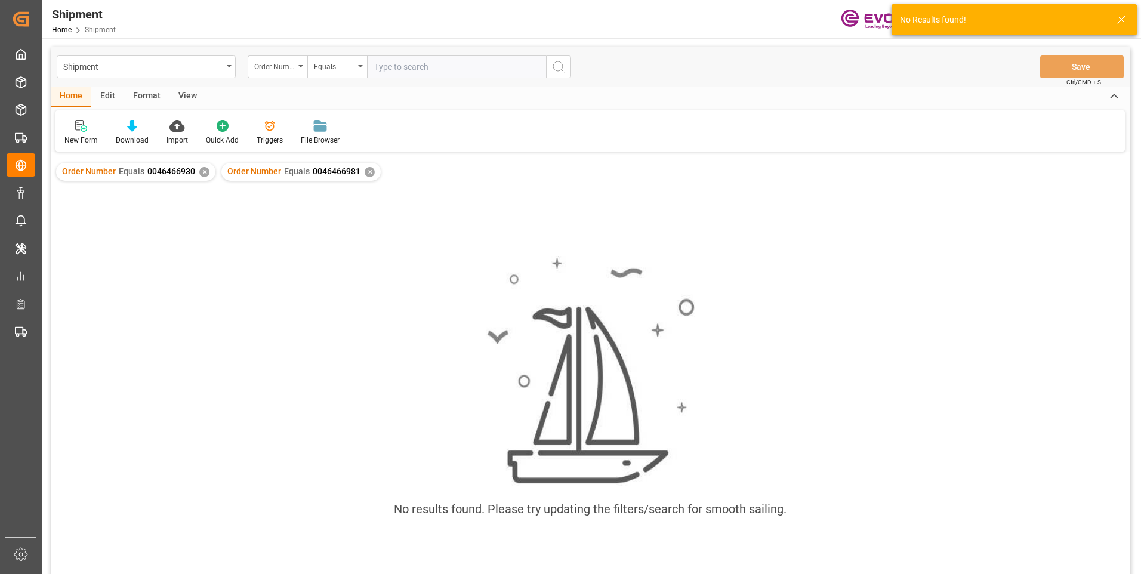
click at [201, 171] on div "✕" at bounding box center [204, 172] width 10 height 10
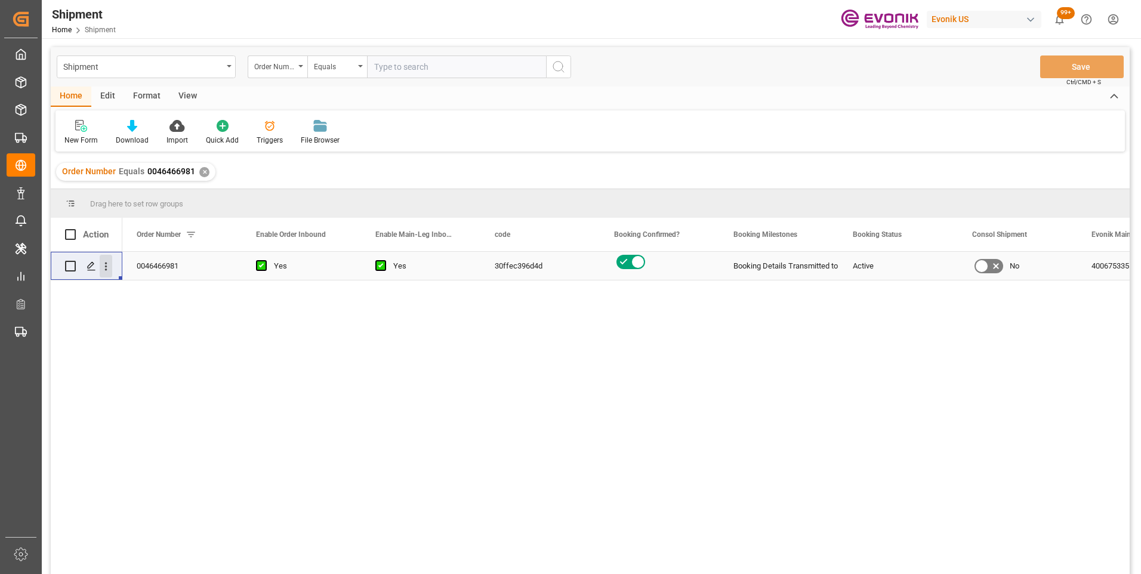
click at [109, 266] on icon "open menu" at bounding box center [106, 266] width 13 height 13
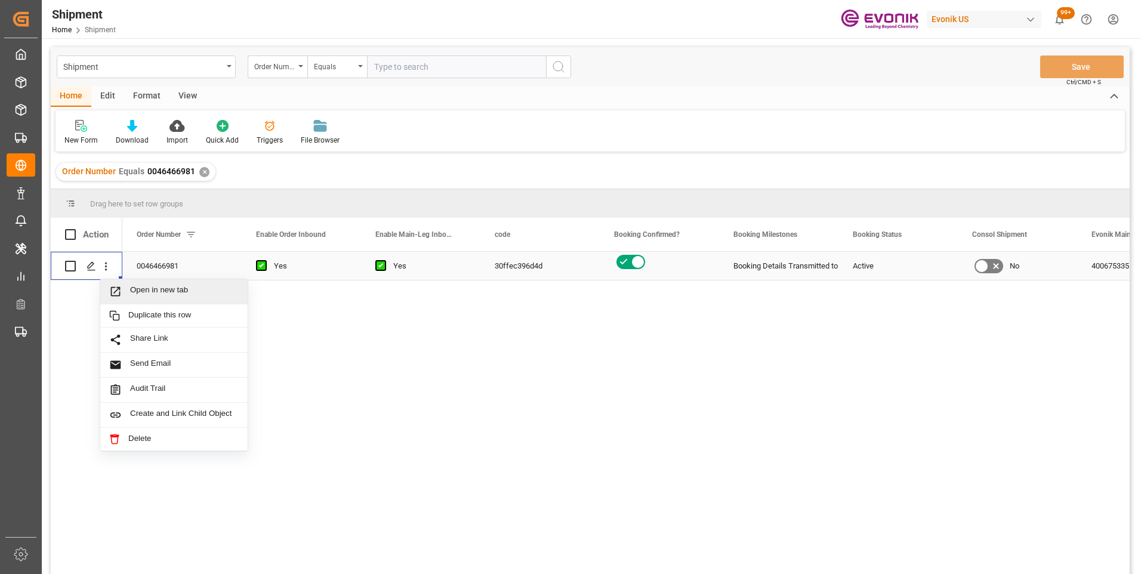
click at [140, 285] on span "Open in new tab" at bounding box center [184, 291] width 109 height 13
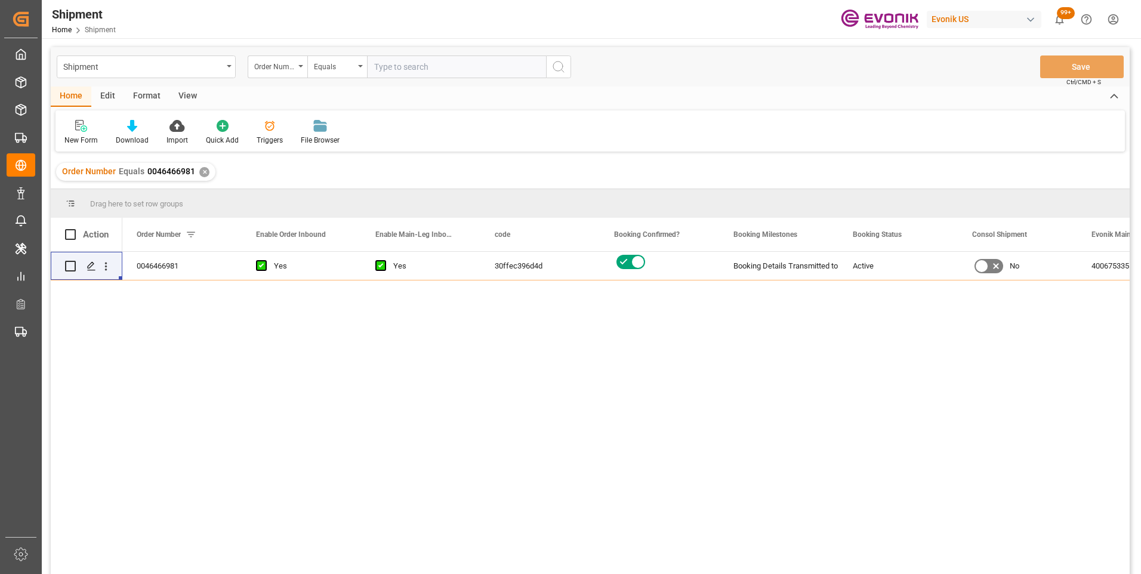
paste input "0046434334"
type input "0046434334"
click at [562, 60] on icon "search button" at bounding box center [558, 67] width 14 height 14
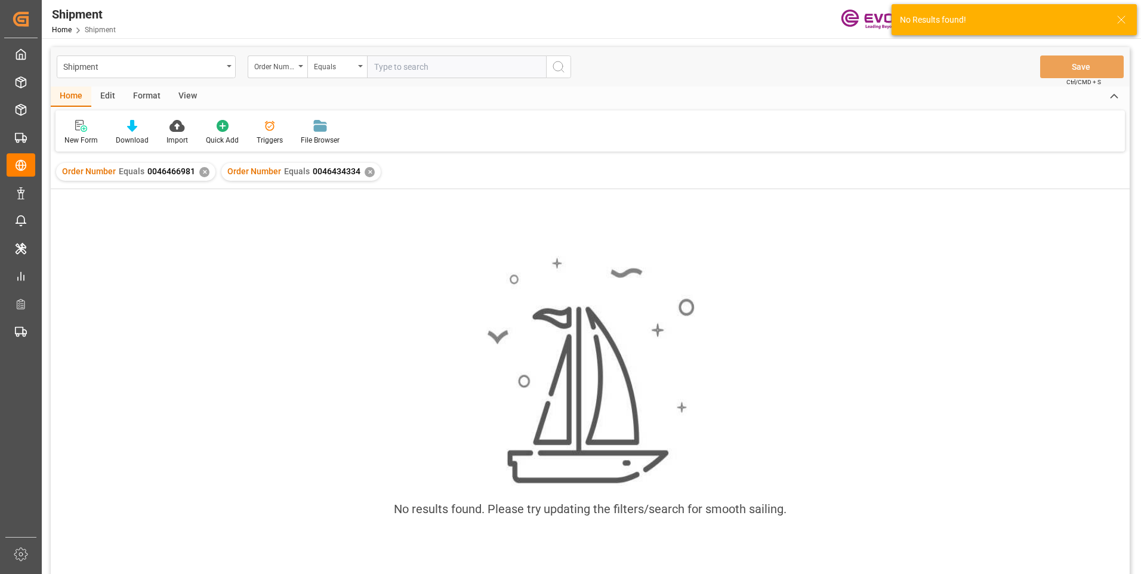
click at [199, 174] on div "✕" at bounding box center [204, 172] width 10 height 10
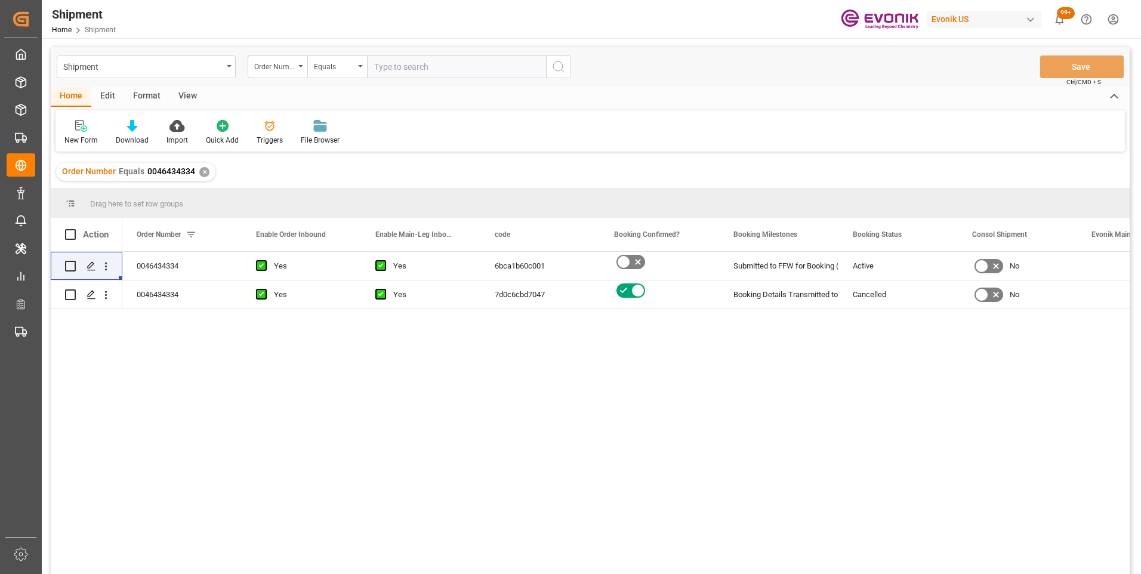
click at [205, 169] on div "✕" at bounding box center [204, 172] width 10 height 10
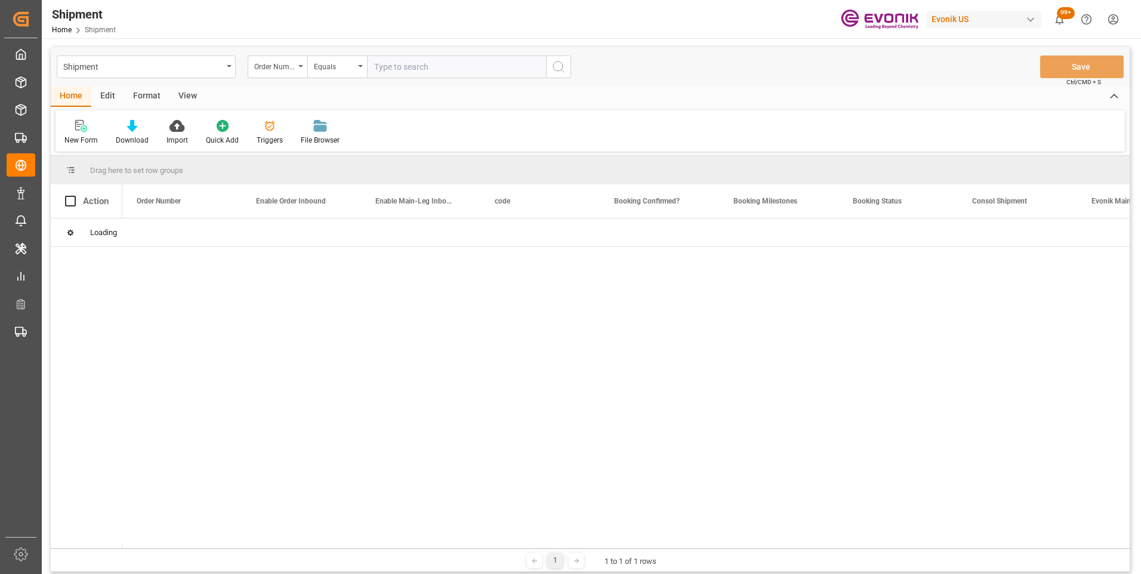
click at [408, 71] on input "text" at bounding box center [456, 66] width 179 height 23
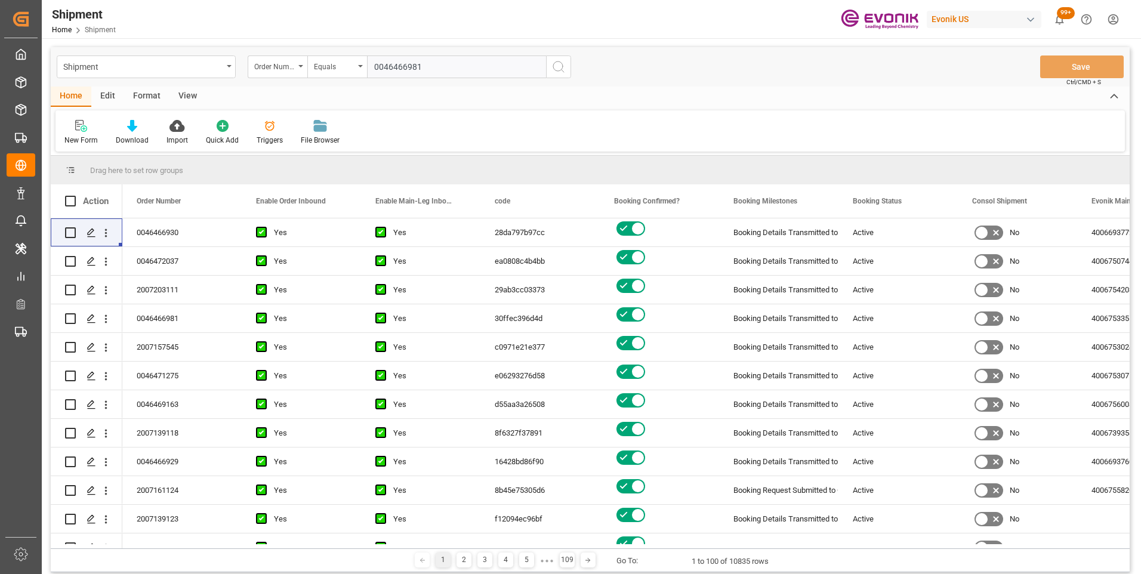
type input "0046466981"
click at [552, 68] on icon "search button" at bounding box center [558, 67] width 14 height 14
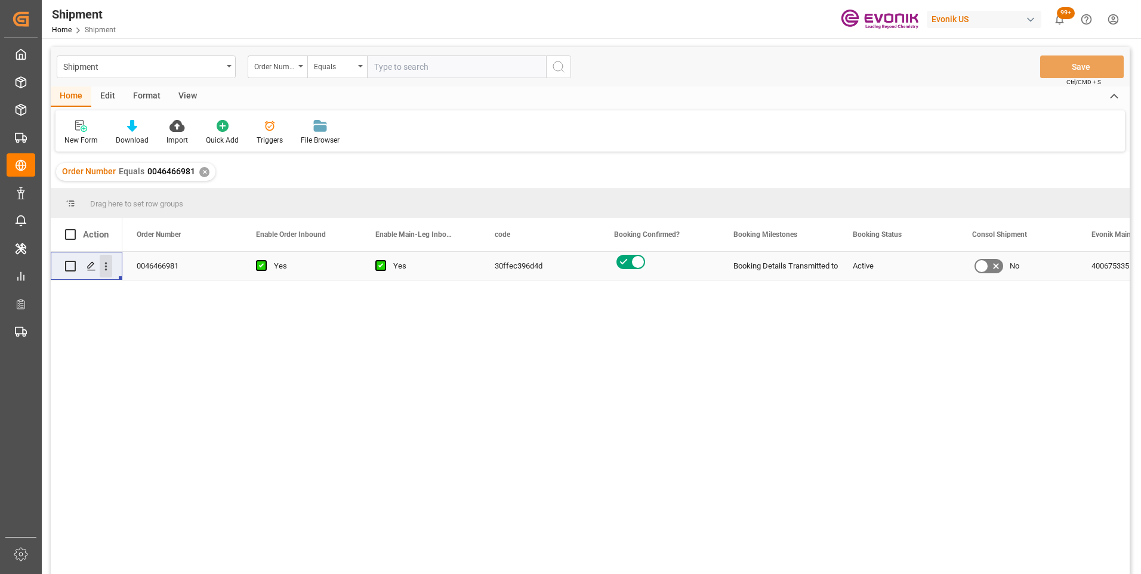
click at [103, 264] on icon "open menu" at bounding box center [106, 266] width 13 height 13
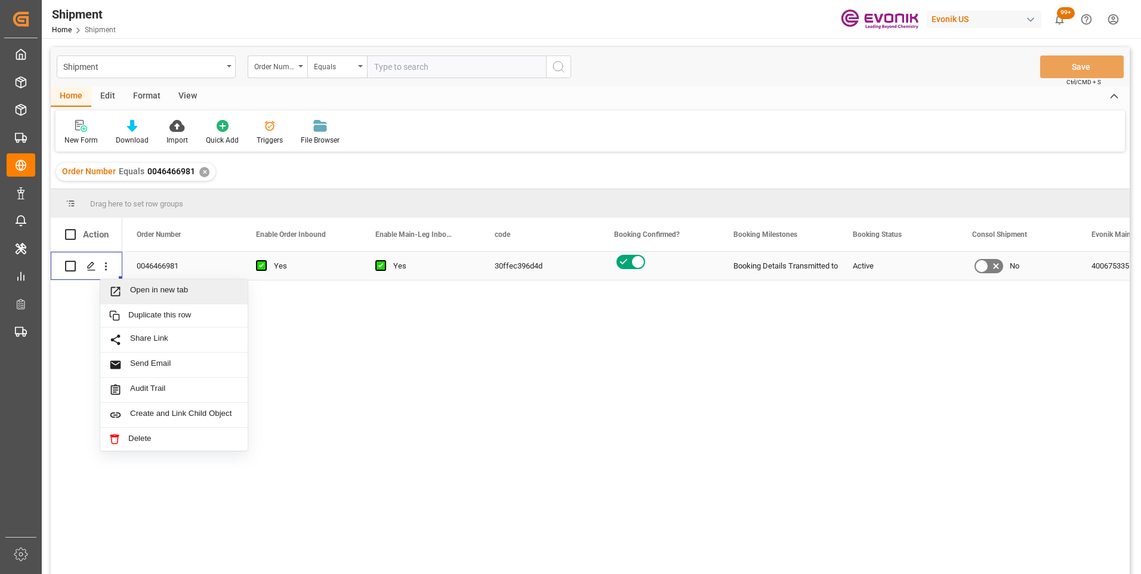
click at [161, 291] on span "Open in new tab" at bounding box center [184, 291] width 109 height 13
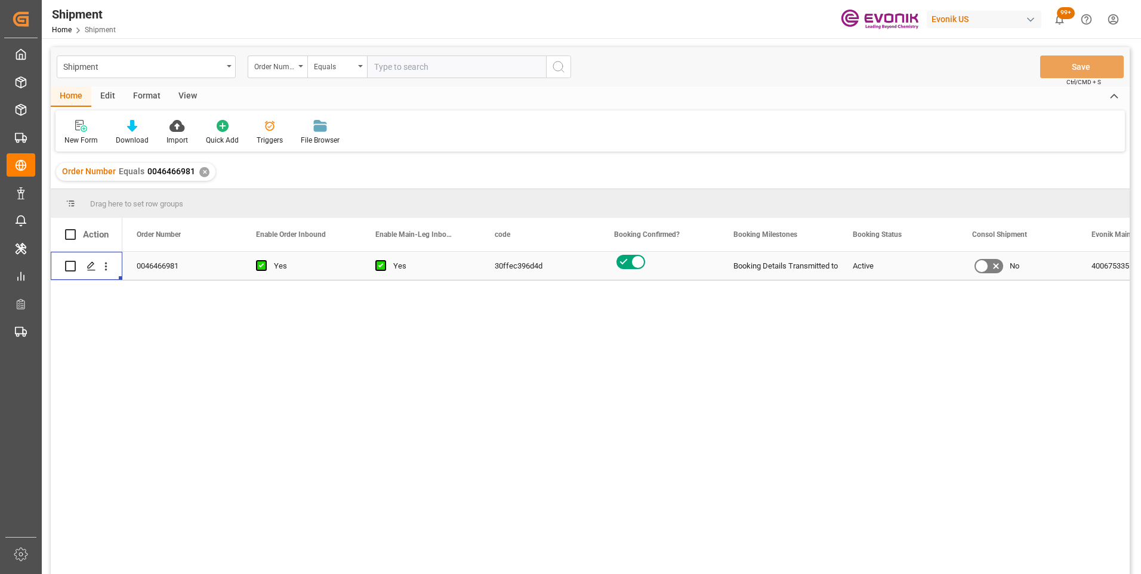
click at [1112, 19] on html "Created by potrace 1.15, written by Peter Selinger 2001-2017 Created by potrace…" at bounding box center [570, 287] width 1141 height 574
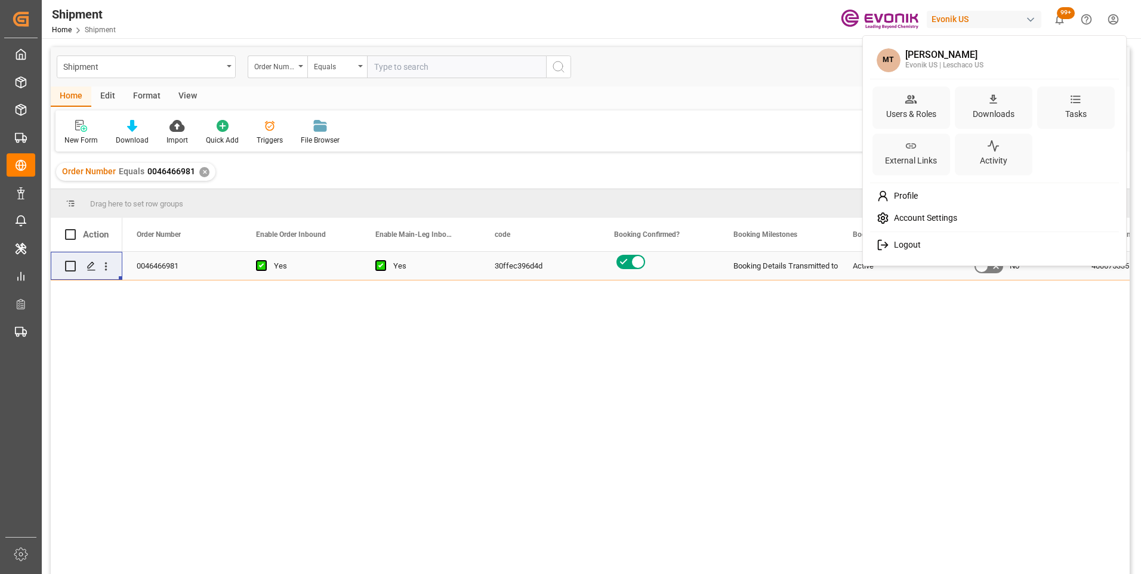
click at [900, 245] on span "Logout" at bounding box center [905, 245] width 32 height 11
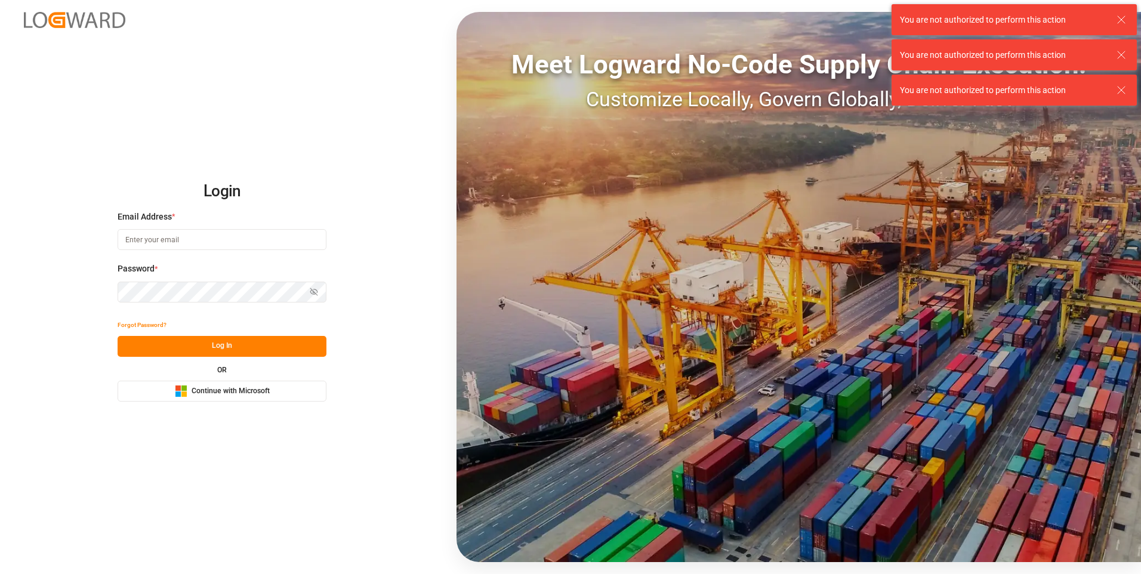
type input "mara-lynn.tan@leschaco.com"
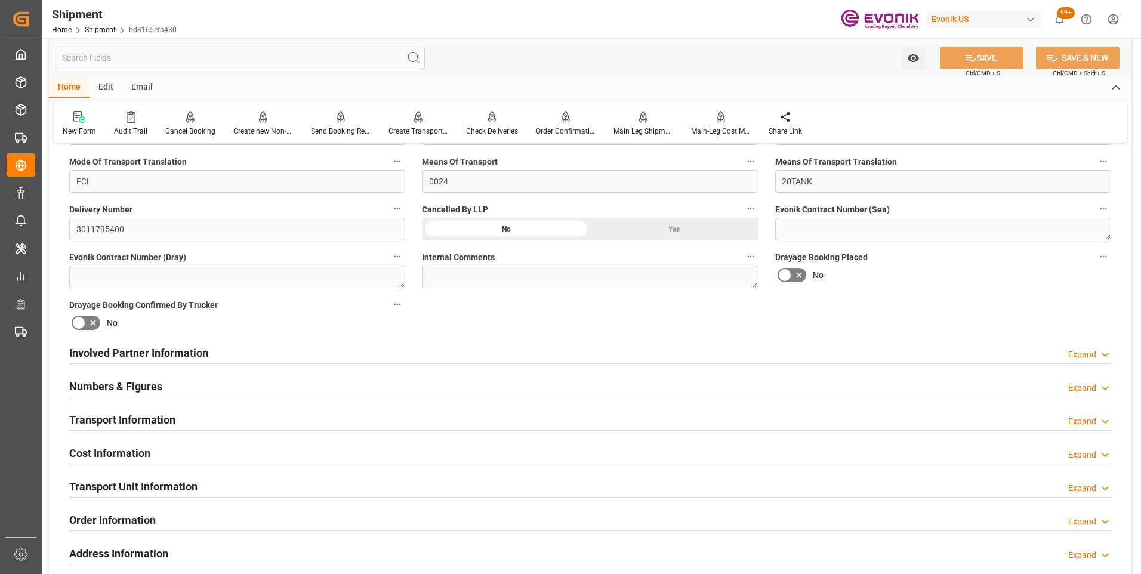
scroll to position [537, 0]
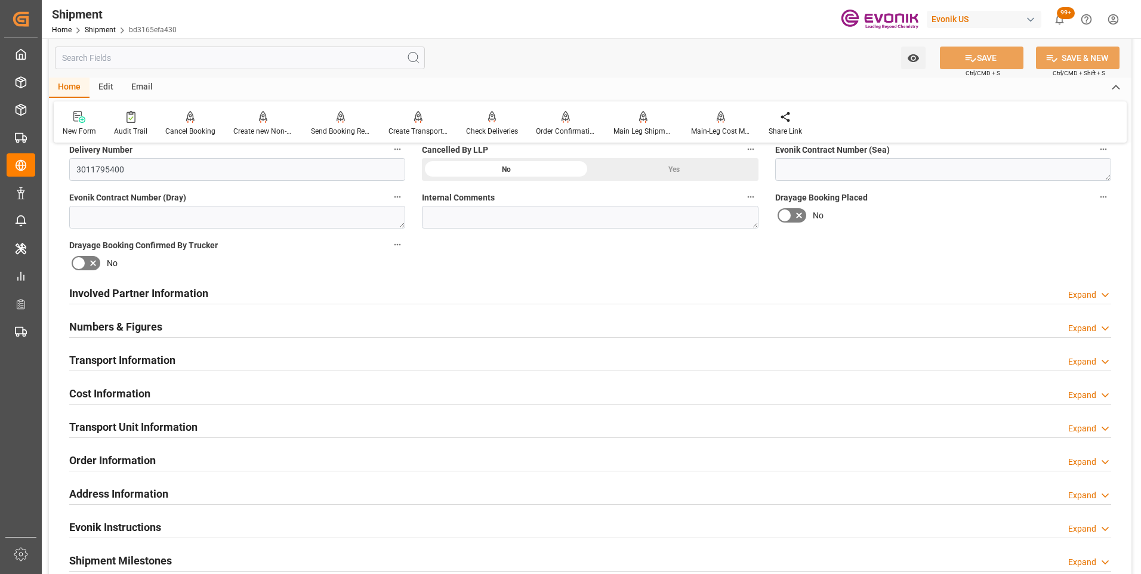
click at [136, 293] on h2 "Involved Partner Information" at bounding box center [138, 293] width 139 height 16
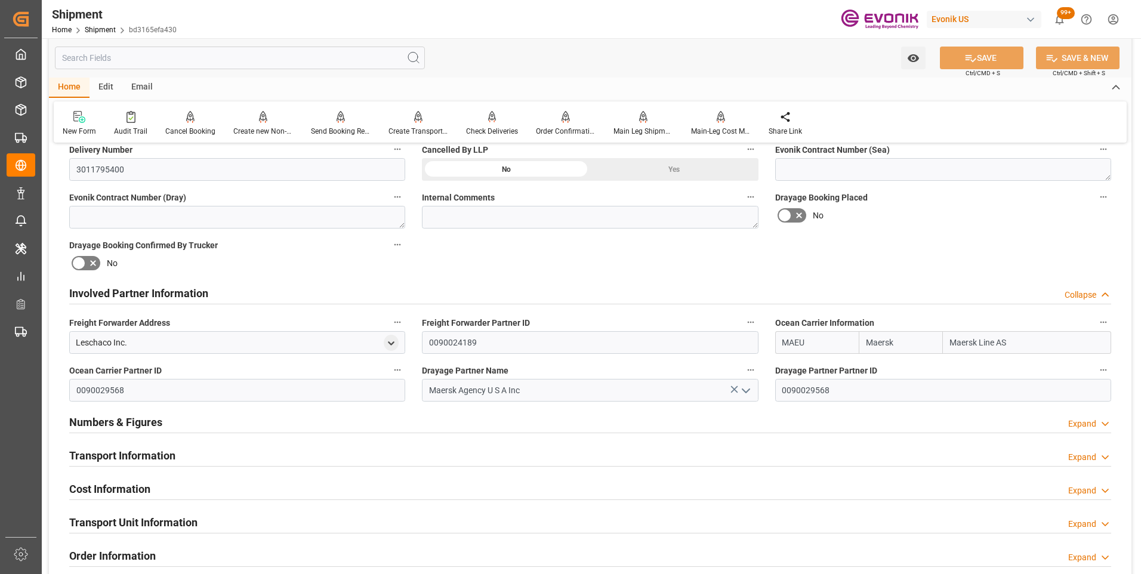
click at [781, 342] on input "MAEU" at bounding box center [817, 342] width 84 height 23
type input "U"
type input "MAEU"
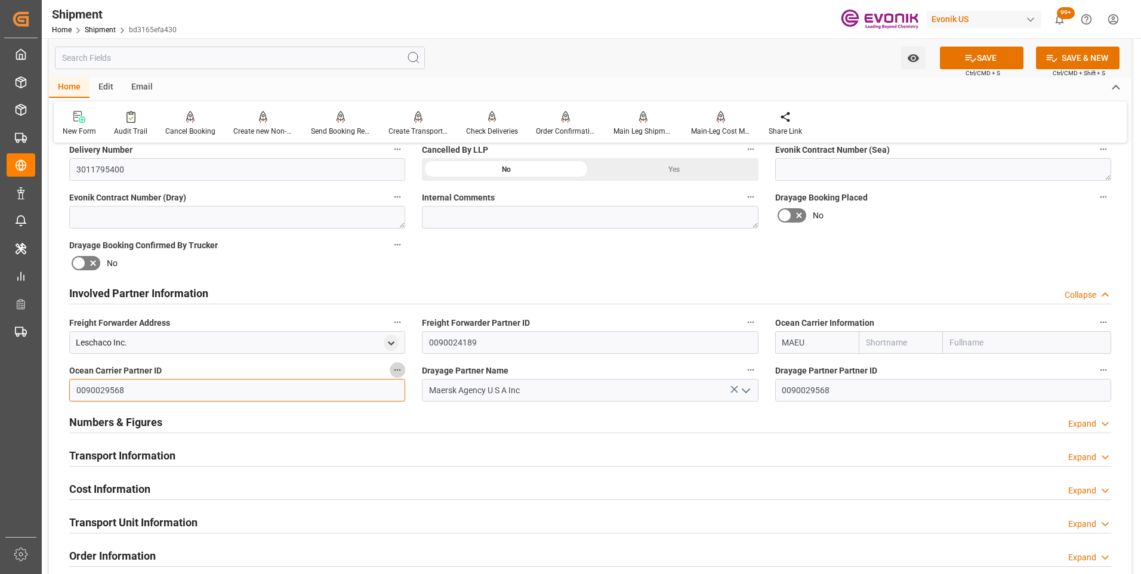
click at [78, 388] on input "0090029568" at bounding box center [237, 390] width 336 height 23
type input "8"
click at [736, 387] on button "open menu" at bounding box center [745, 390] width 18 height 18
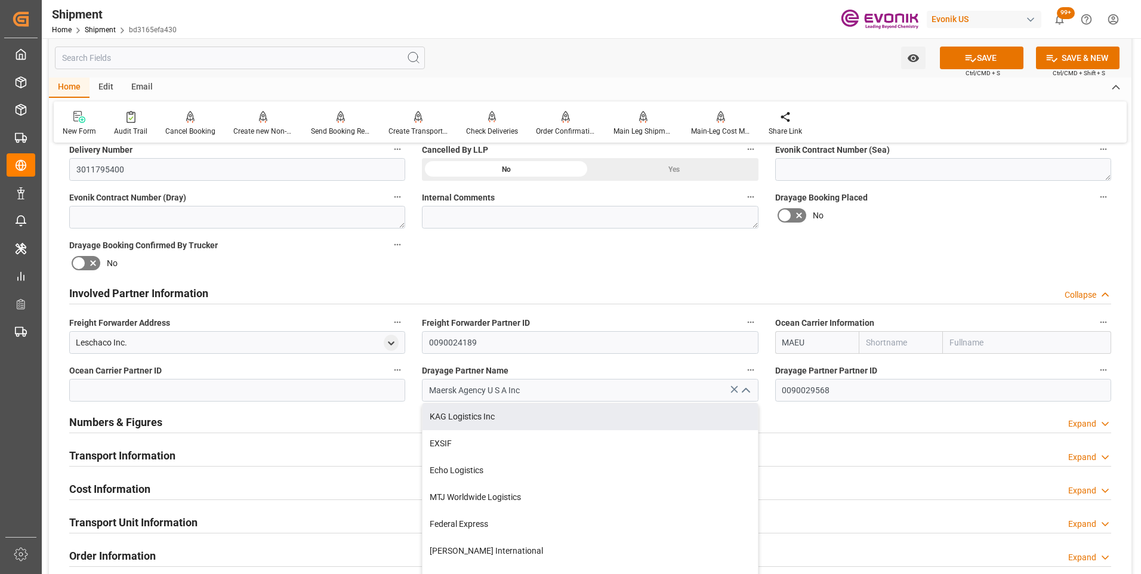
click at [735, 389] on icon at bounding box center [734, 389] width 13 height 13
click at [781, 389] on input "0090029568" at bounding box center [943, 390] width 336 height 23
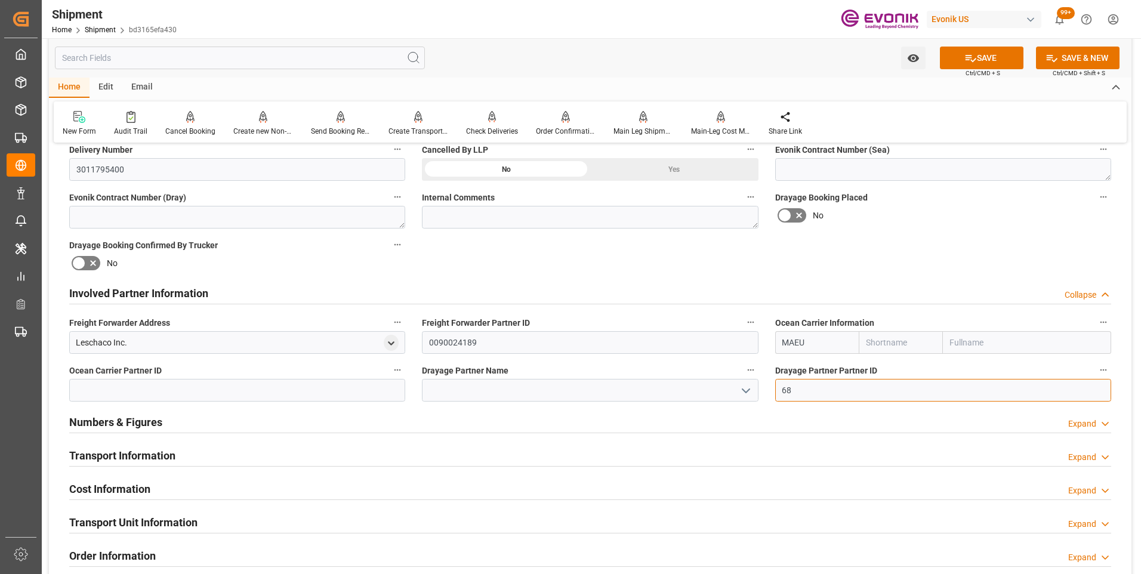
type input "8"
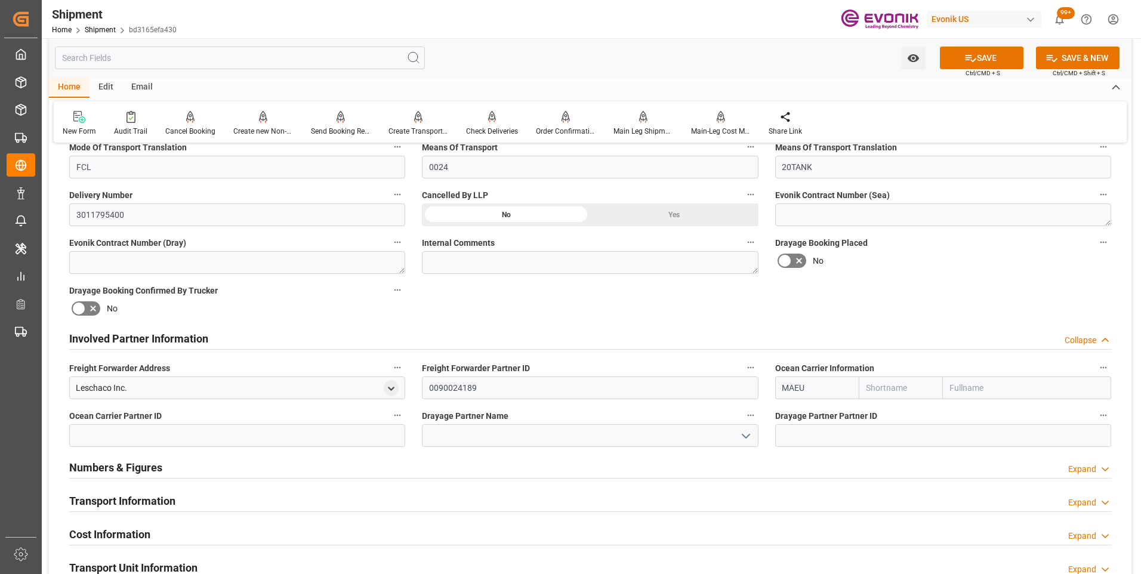
scroll to position [551, 0]
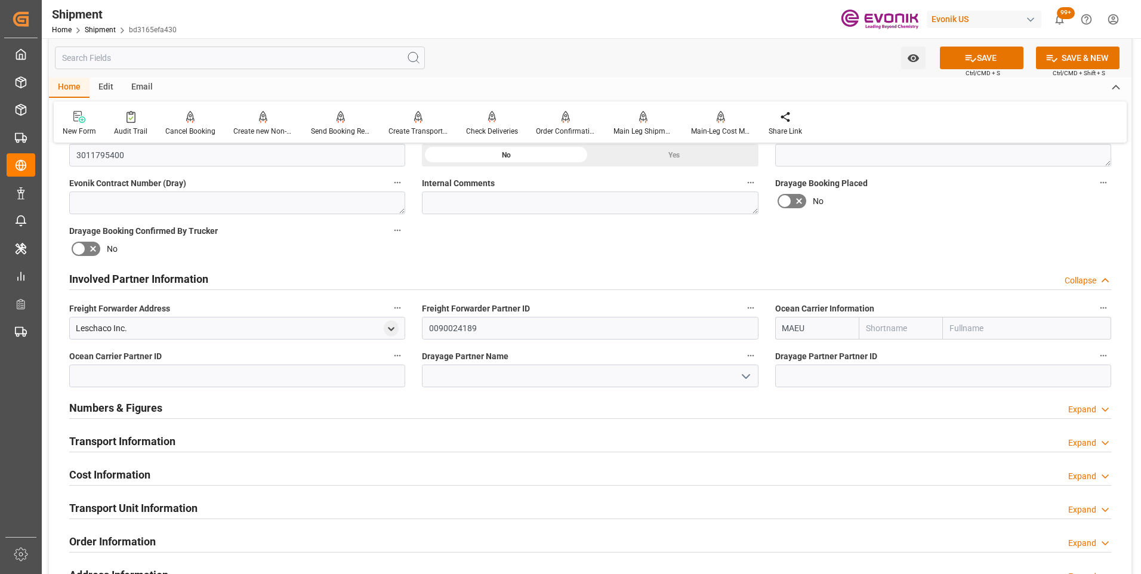
click at [817, 330] on input "MAEU" at bounding box center [817, 328] width 84 height 23
type input "M"
click at [795, 356] on b "TQMU" at bounding box center [795, 355] width 24 height 10
type input "TQMU"
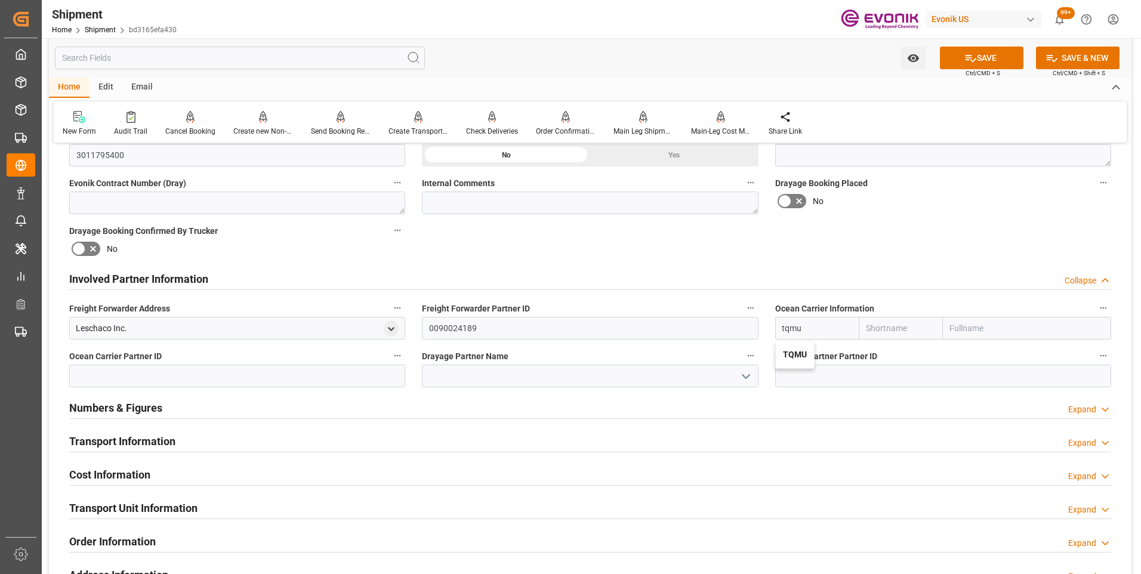
type input "Intermodal Tank Transport"
type input "TQMU"
click at [979, 57] on button "SAVE" at bounding box center [982, 58] width 84 height 23
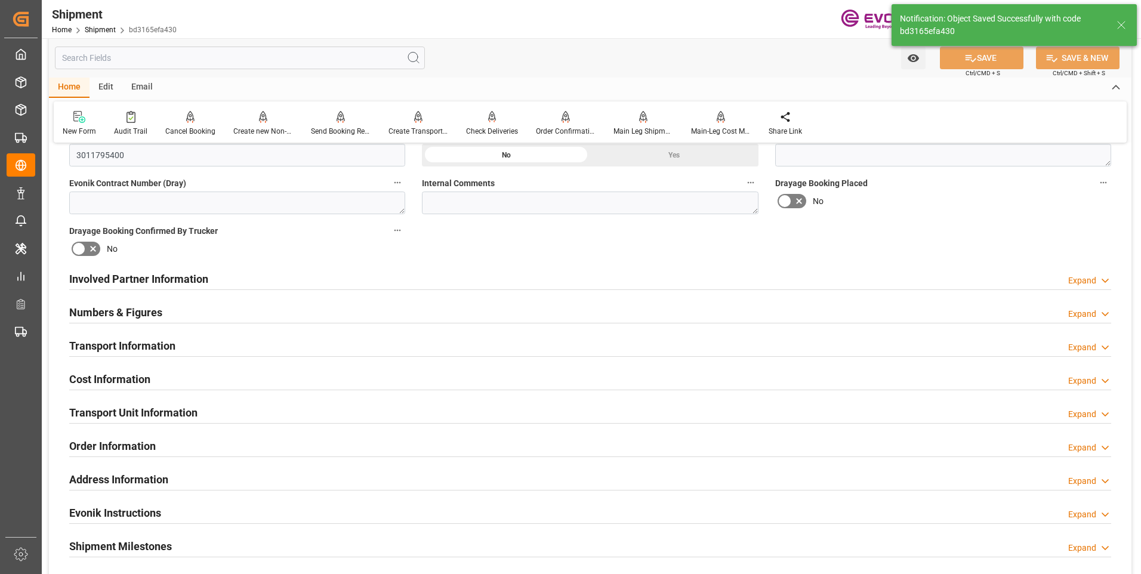
click at [120, 277] on h2 "Involved Partner Information" at bounding box center [138, 279] width 139 height 16
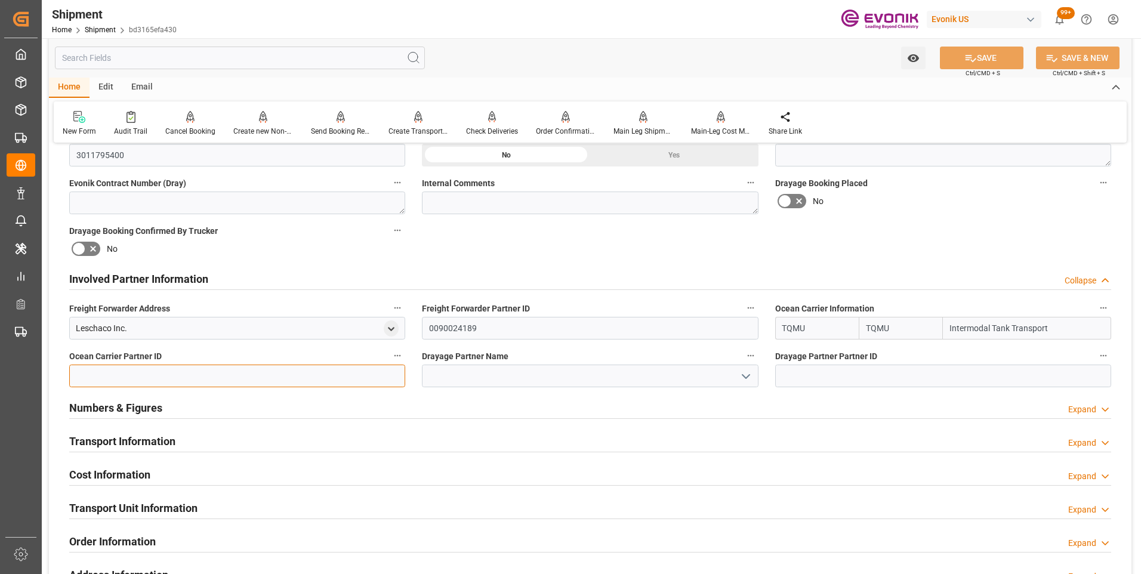
click at [183, 380] on input at bounding box center [237, 376] width 336 height 23
type input "0090029845"
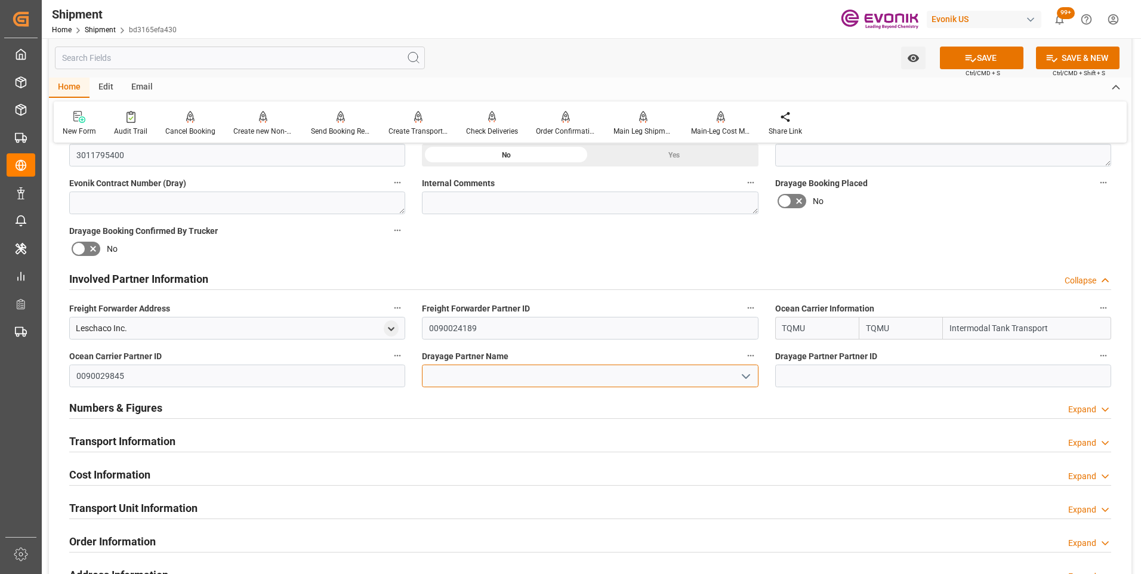
click at [502, 378] on input at bounding box center [590, 376] width 336 height 23
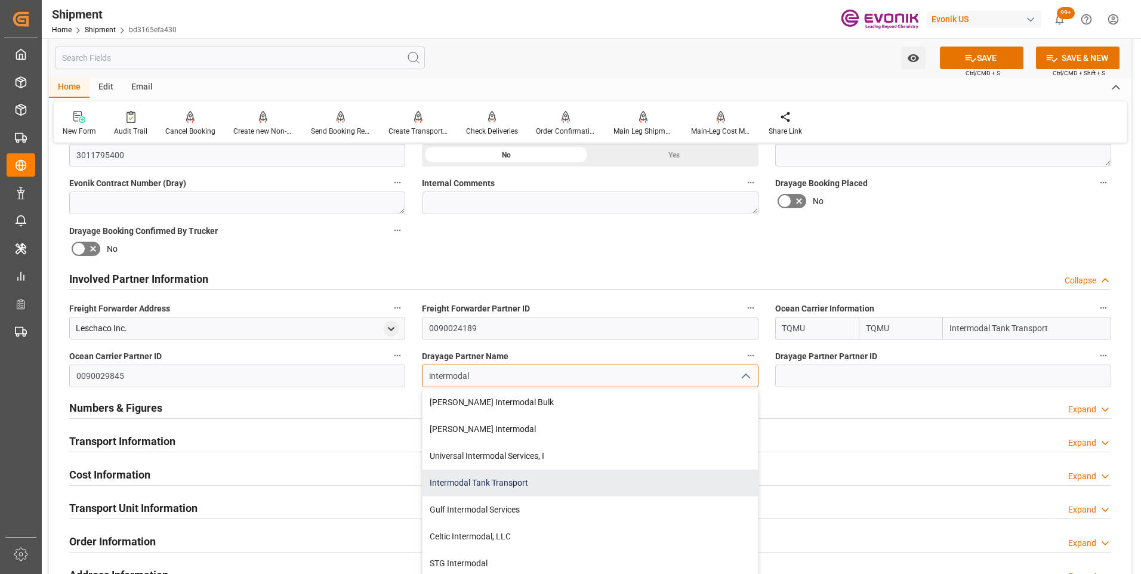
click at [452, 481] on div "Intermodal Tank Transport" at bounding box center [589, 483] width 335 height 27
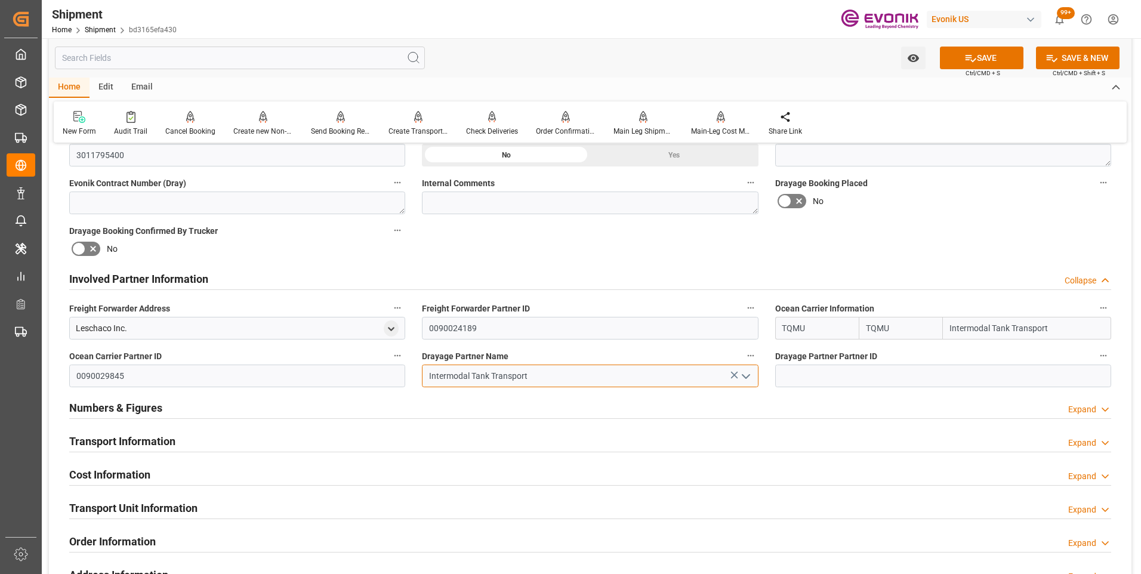
type input "Intermodal Tank Transport"
click at [812, 371] on input at bounding box center [943, 376] width 336 height 23
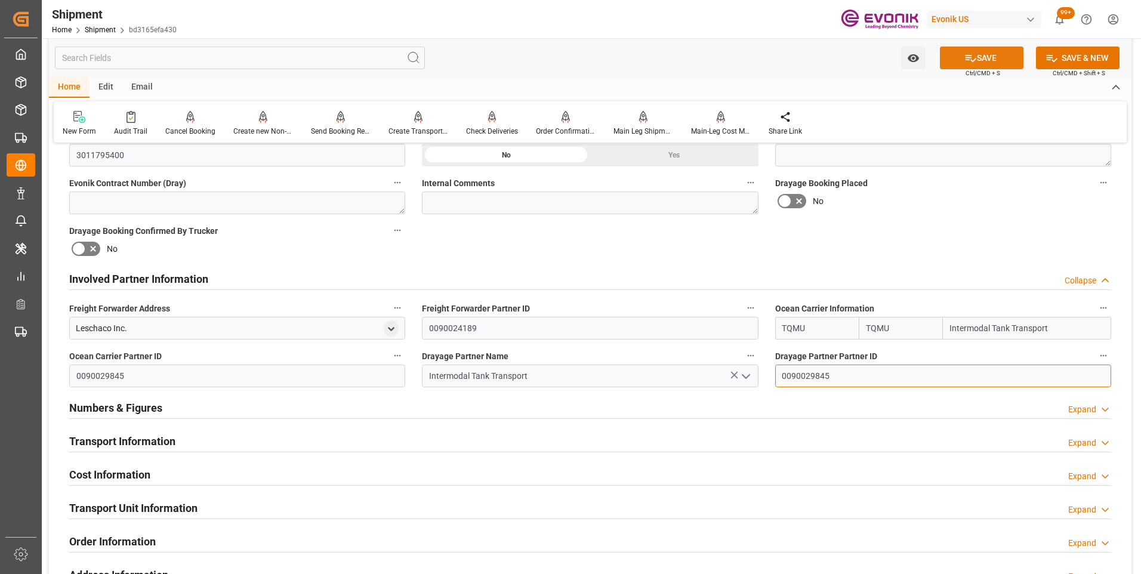
type input "0090029845"
click at [976, 60] on button "SAVE" at bounding box center [982, 58] width 84 height 23
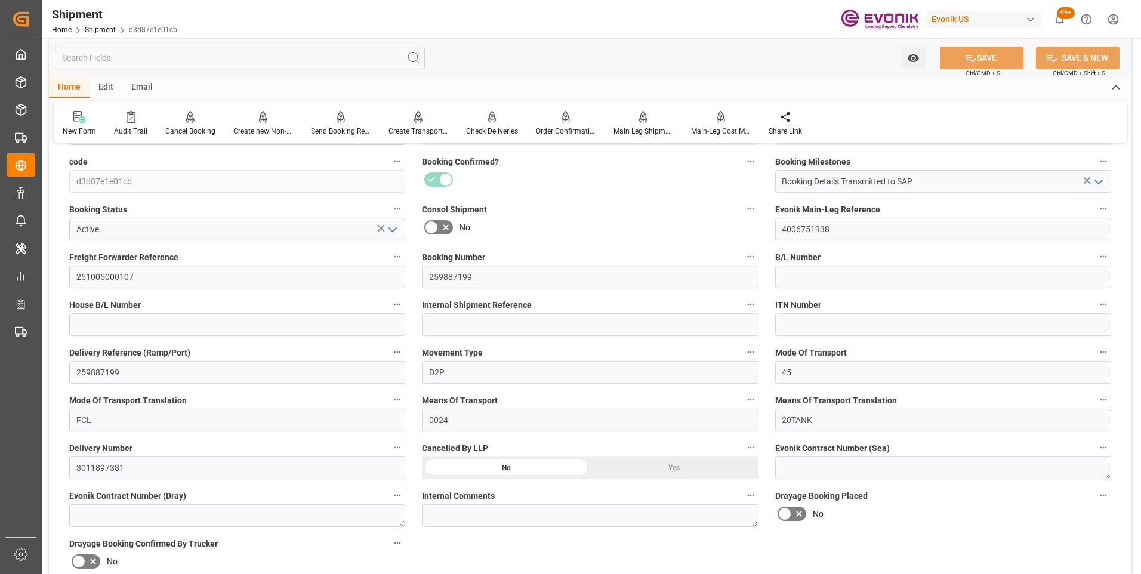
scroll to position [358, 0]
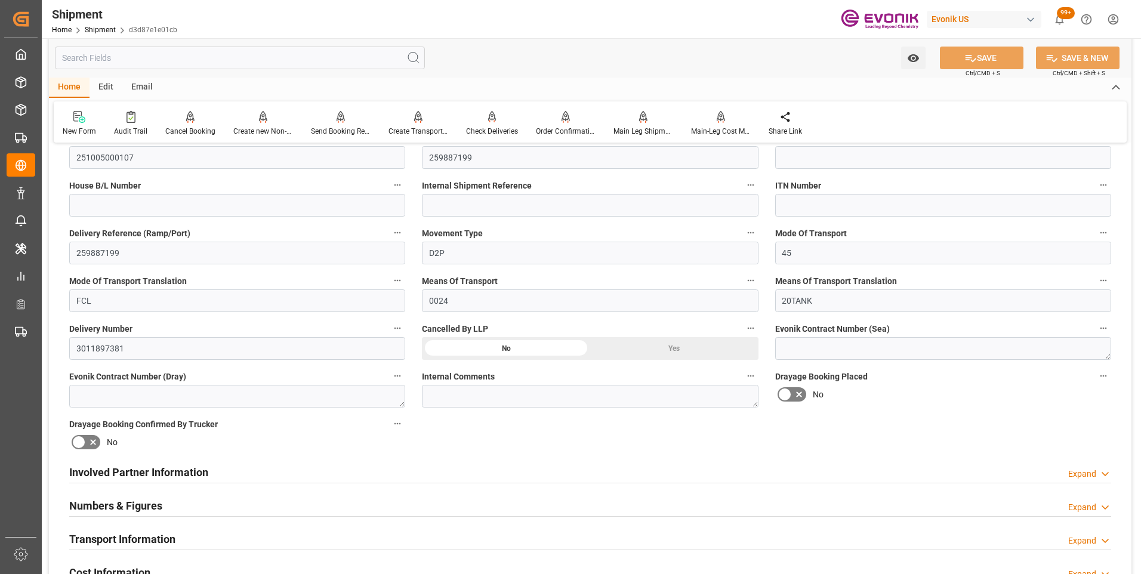
click at [82, 467] on h2 "Involved Partner Information" at bounding box center [138, 472] width 139 height 16
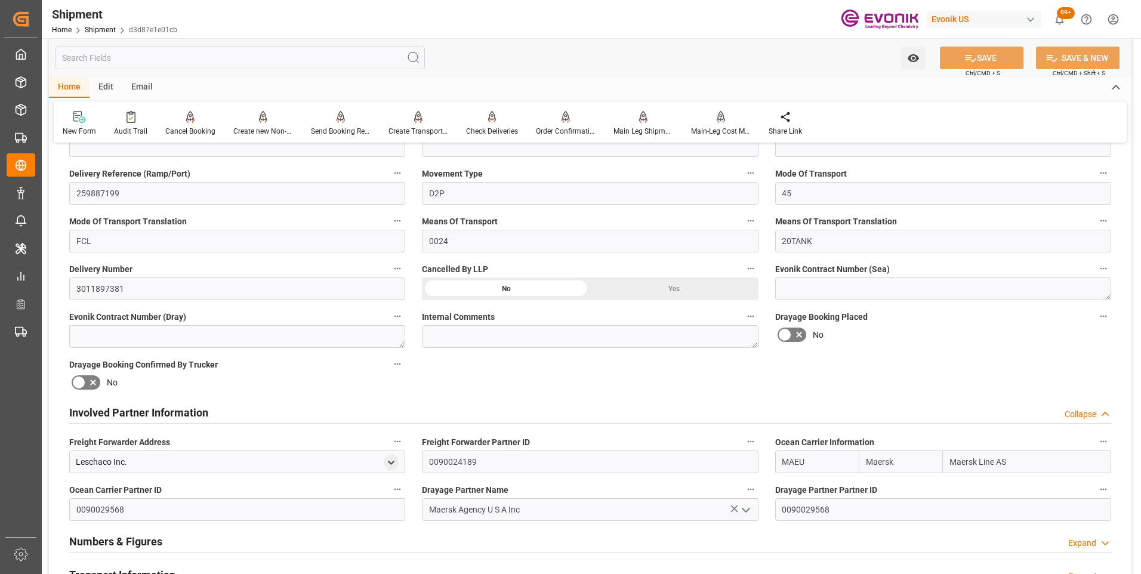
scroll to position [477, 0]
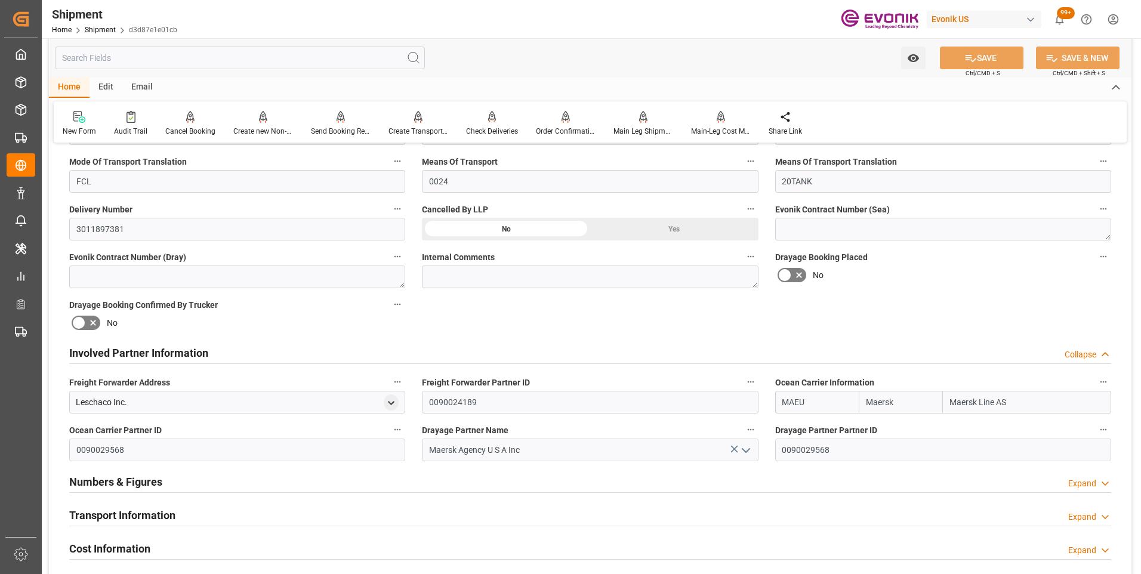
click at [783, 400] on input "MAEU" at bounding box center [817, 402] width 84 height 23
type input "U"
type input "MAEU"
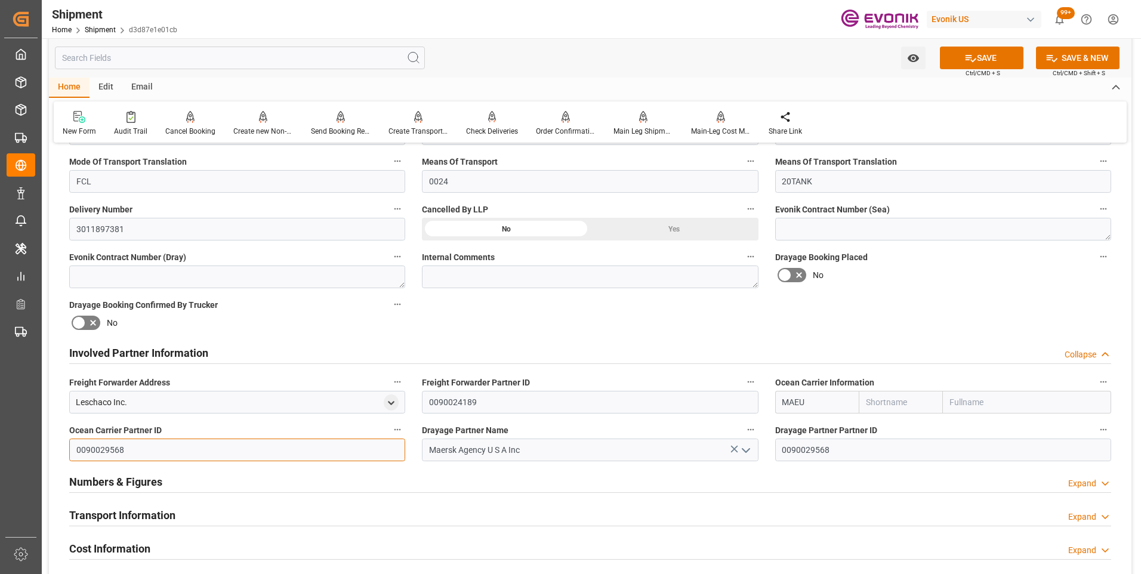
click at [73, 448] on input "0090029568" at bounding box center [237, 450] width 336 height 23
type input "8"
click at [734, 448] on icon at bounding box center [734, 449] width 13 height 13
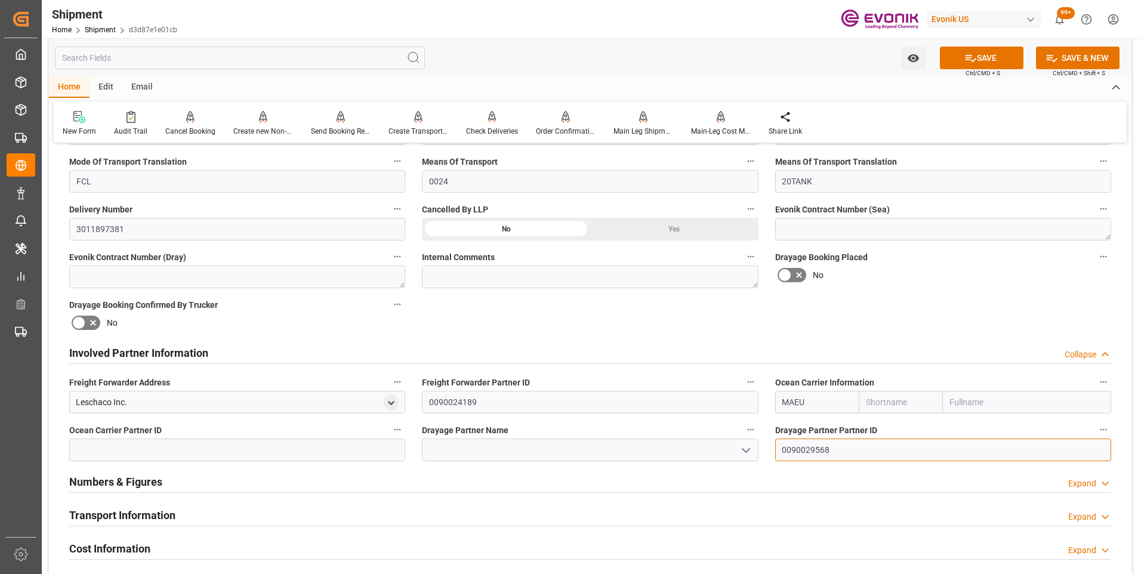
click at [784, 448] on input "0090029568" at bounding box center [943, 450] width 336 height 23
type input "8"
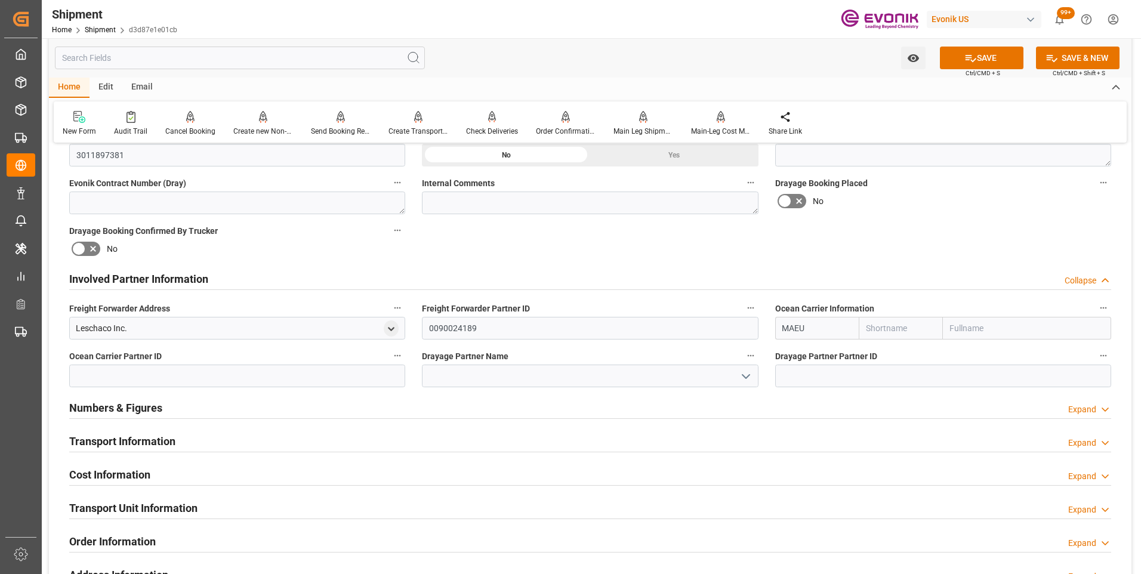
scroll to position [432, 0]
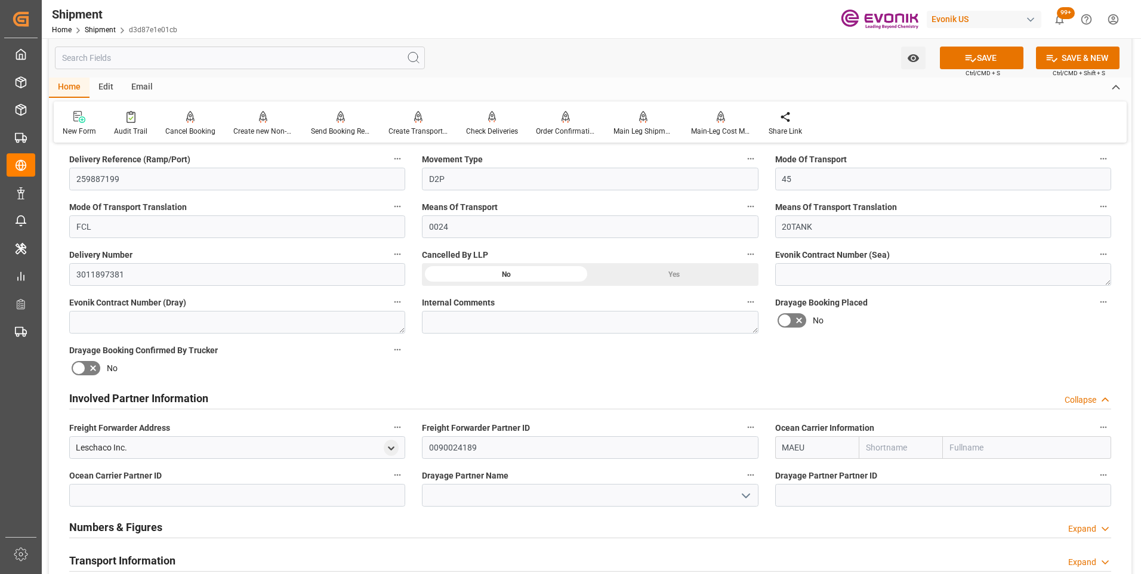
click at [807, 445] on input "MAEU" at bounding box center [817, 447] width 84 height 23
type input "M"
click at [793, 473] on b "TQMU" at bounding box center [795, 474] width 24 height 10
type input "TQMU"
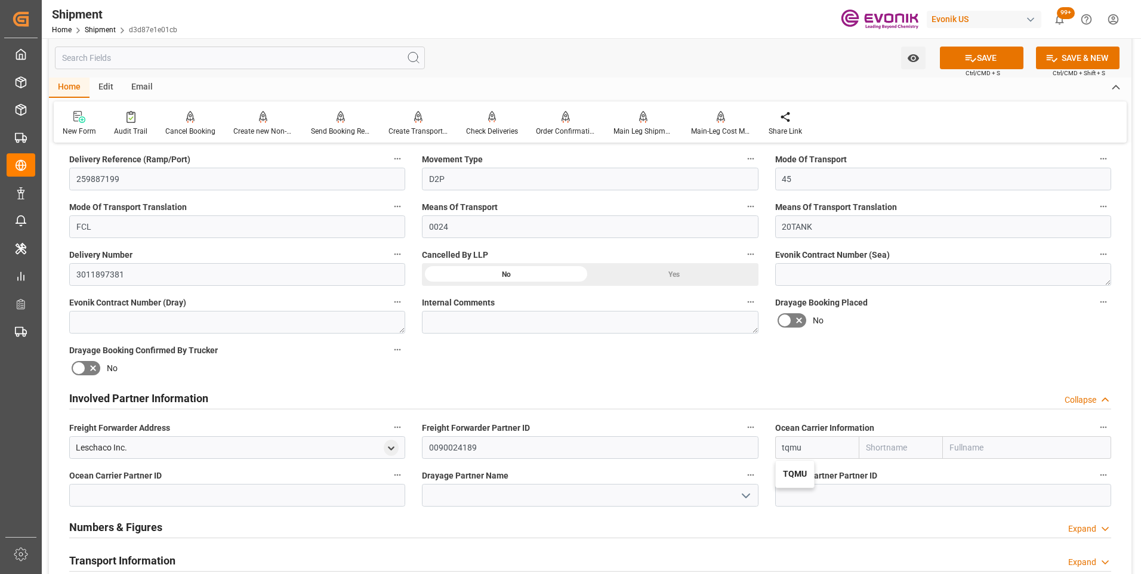
type input "Intermodal Tank Transport"
type input "TQMU"
click at [988, 58] on button "SAVE" at bounding box center [982, 58] width 84 height 23
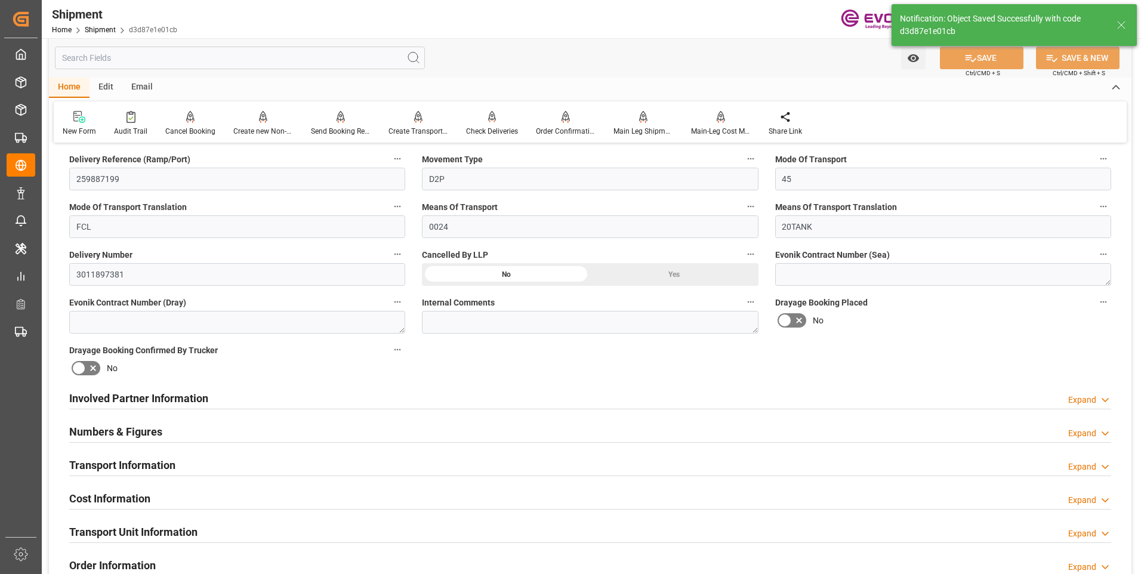
click at [171, 392] on h2 "Involved Partner Information" at bounding box center [138, 398] width 139 height 16
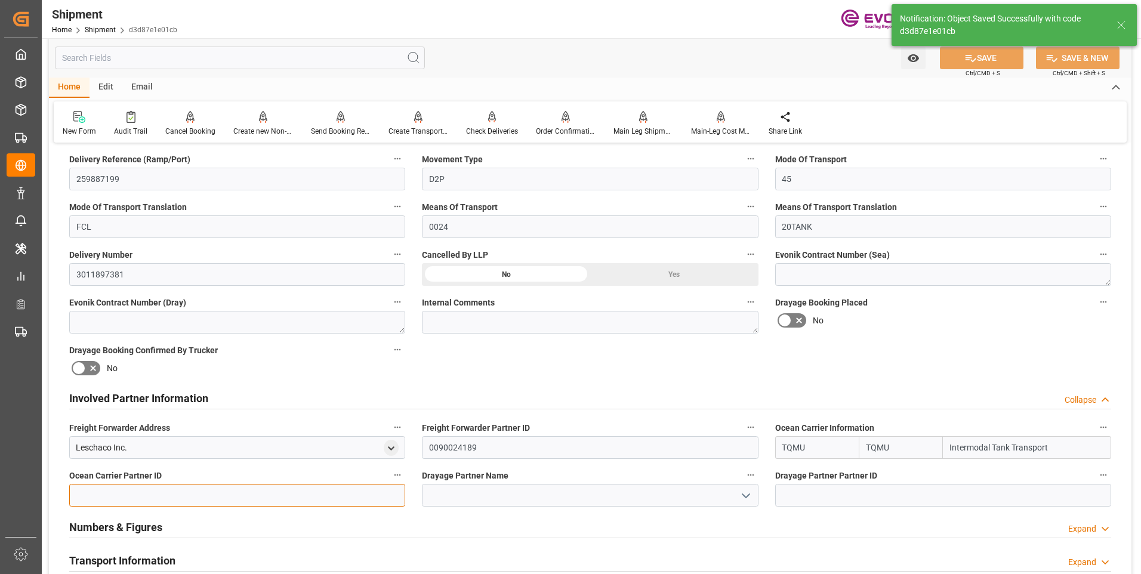
click at [128, 490] on input at bounding box center [237, 495] width 336 height 23
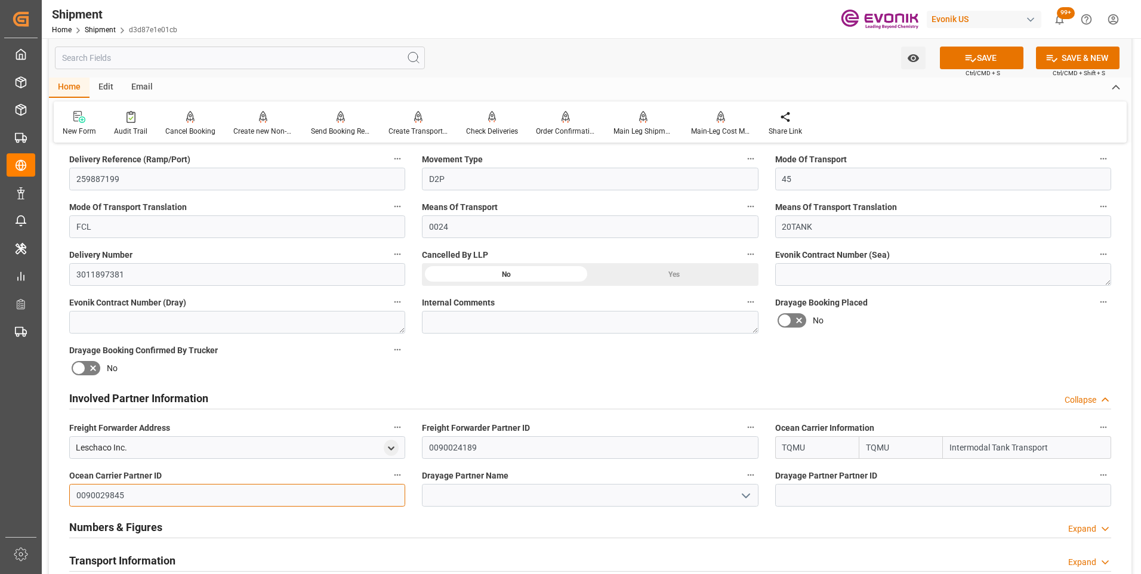
type input "0090029845"
click at [819, 492] on input at bounding box center [943, 495] width 336 height 23
type input "0090029845"
click at [744, 495] on polyline "open menu" at bounding box center [745, 496] width 7 height 4
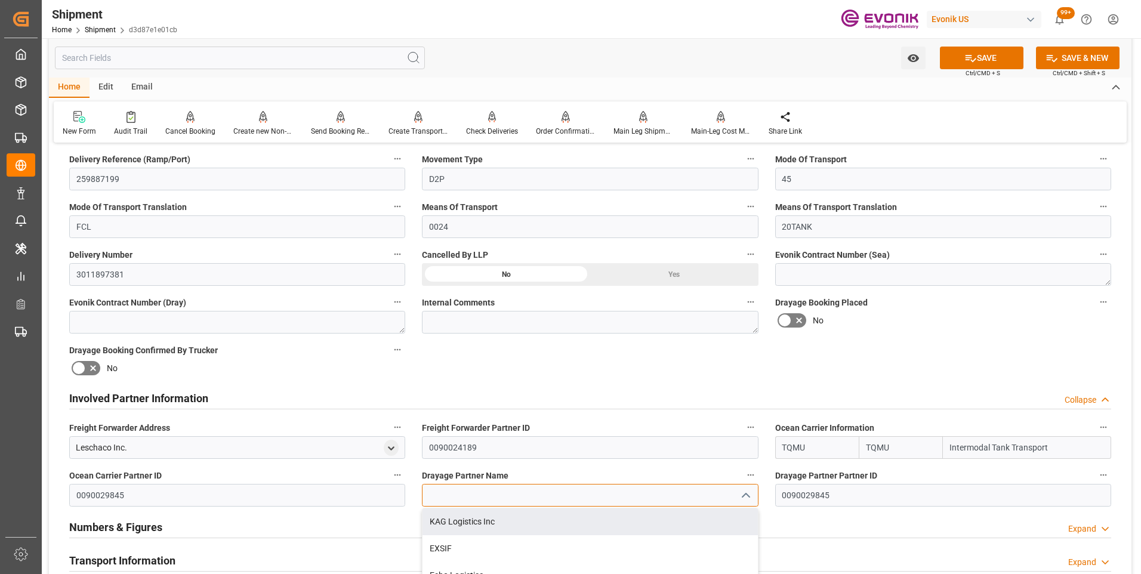
click at [493, 495] on input at bounding box center [590, 495] width 336 height 23
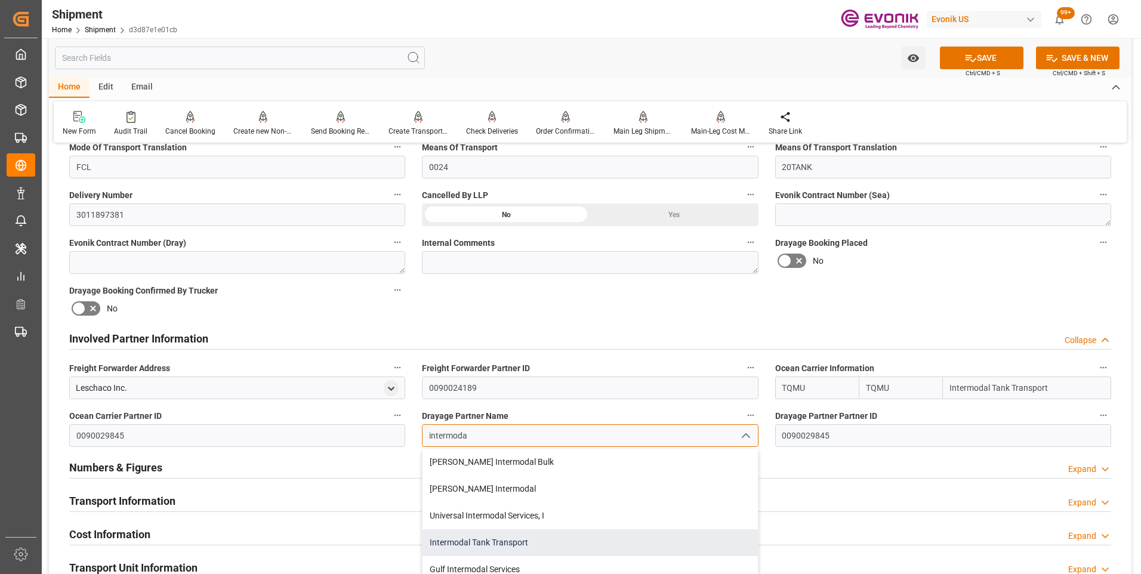
click at [451, 539] on div "Intermodal Tank Transport" at bounding box center [589, 542] width 335 height 27
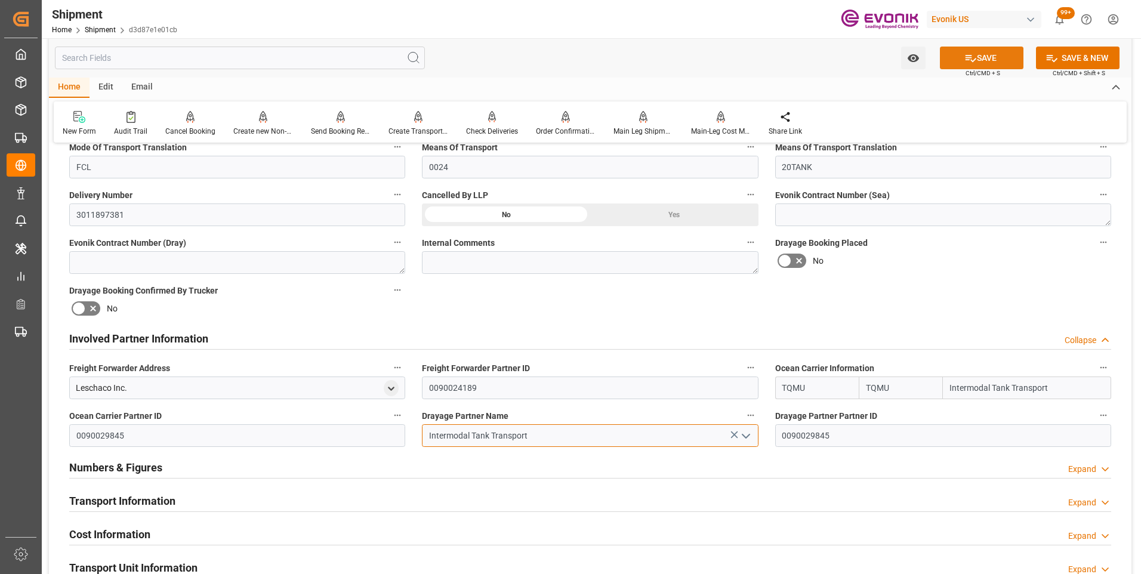
type input "Intermodal Tank Transport"
click at [979, 60] on button "SAVE" at bounding box center [982, 58] width 84 height 23
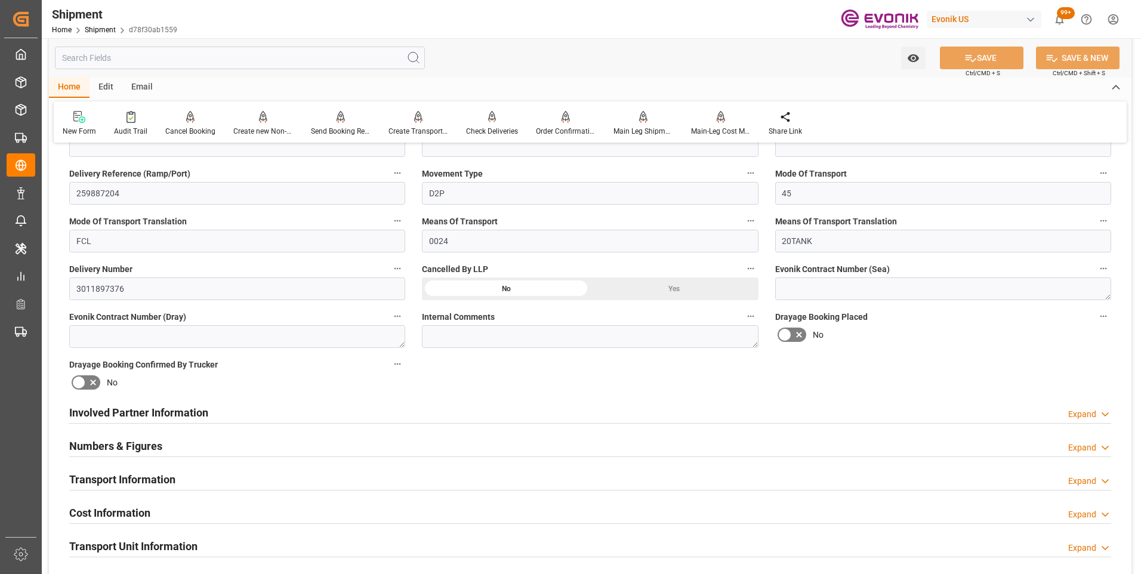
scroll to position [477, 0]
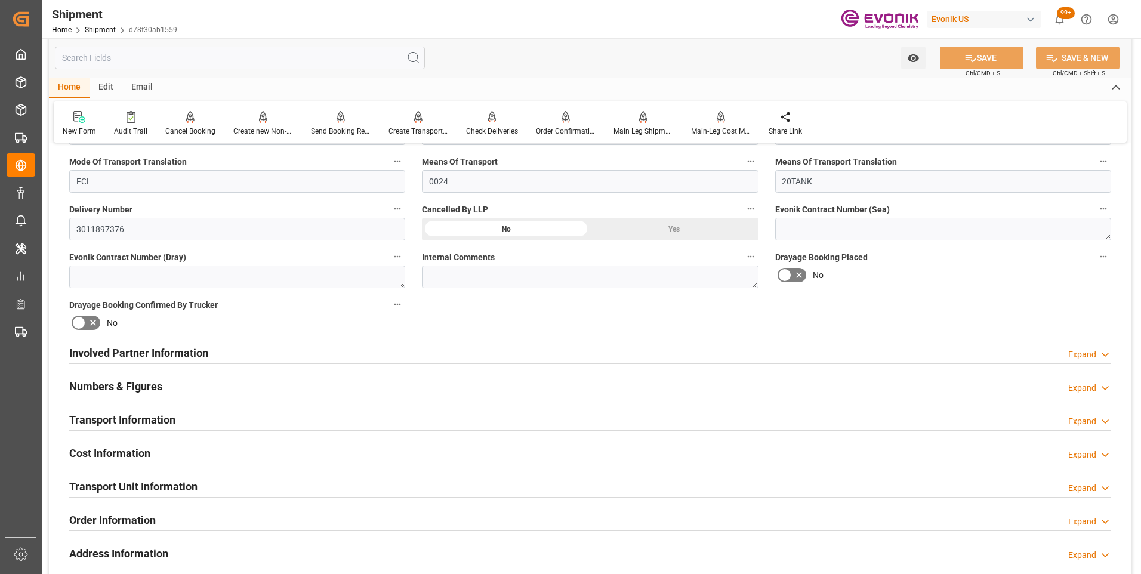
click at [175, 345] on h2 "Involved Partner Information" at bounding box center [138, 353] width 139 height 16
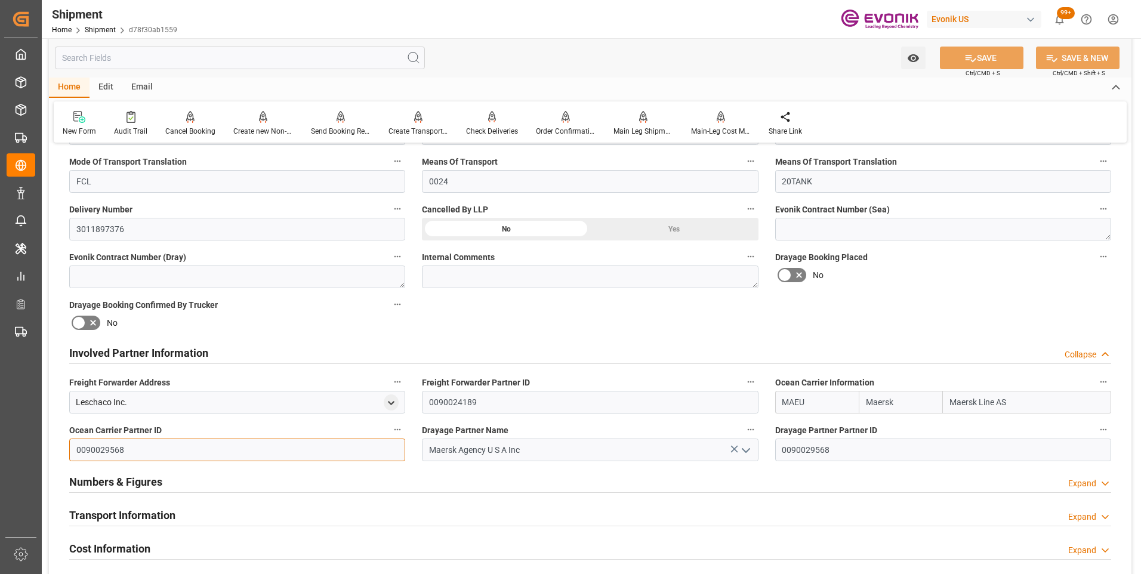
click at [76, 444] on input "0090029568" at bounding box center [237, 450] width 336 height 23
type input "8"
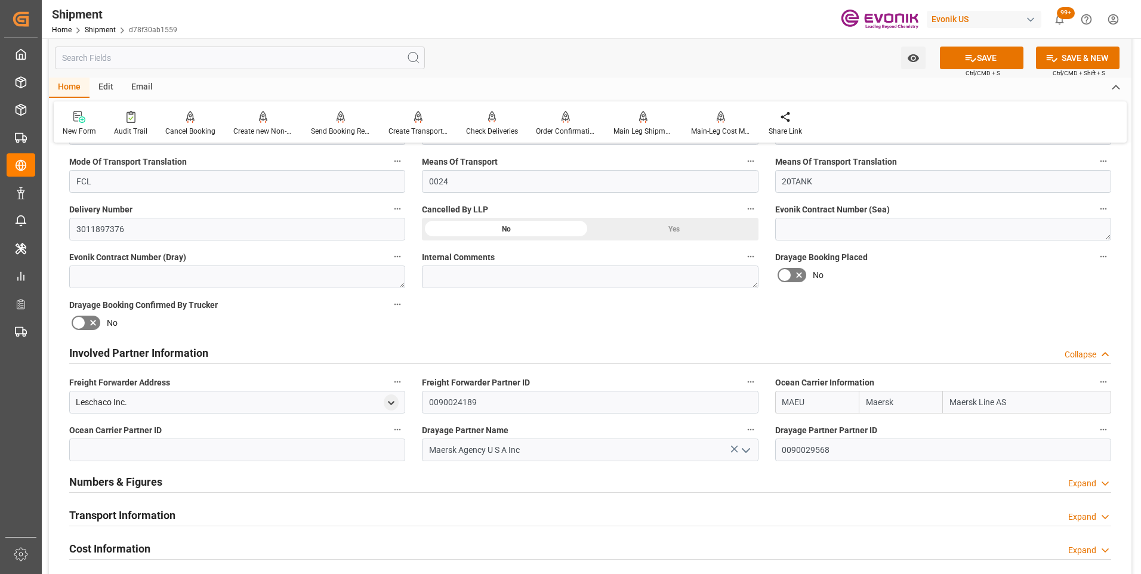
click at [733, 448] on icon at bounding box center [733, 449] width 7 height 7
click at [779, 446] on input "0090029568" at bounding box center [943, 450] width 336 height 23
type input "8"
click at [815, 398] on input "MAEU" at bounding box center [817, 402] width 84 height 23
type input "M"
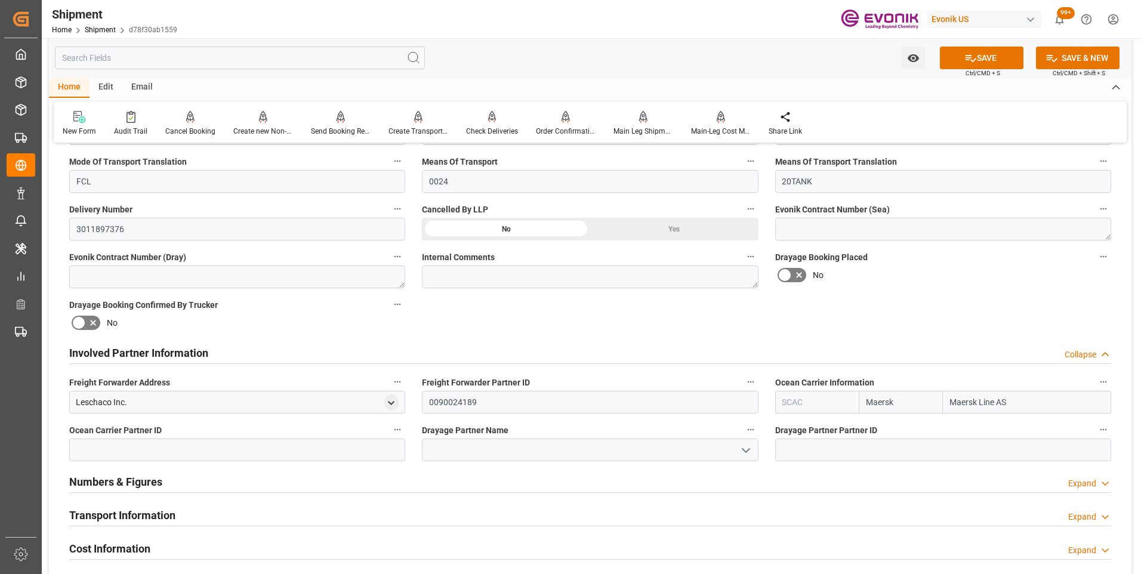
type input "MAEU"
click at [808, 407] on input "MAEU" at bounding box center [817, 402] width 84 height 23
click at [864, 399] on input "Maersk" at bounding box center [901, 402] width 84 height 23
type input "k"
click at [951, 403] on input "Maersk Line AS" at bounding box center [1027, 402] width 168 height 23
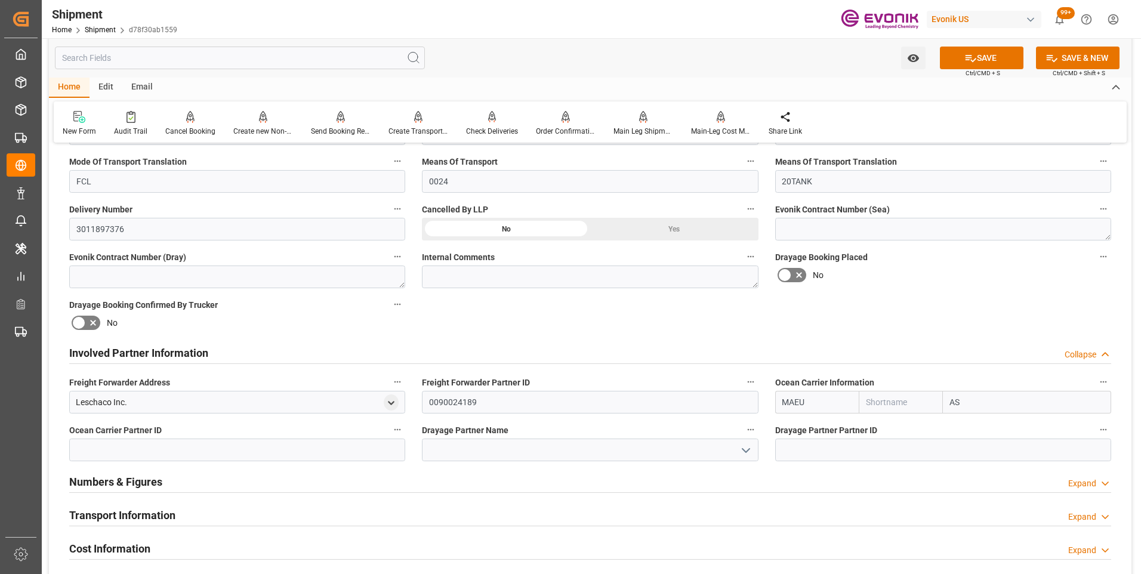
type input "S"
click at [812, 401] on input "MAEU" at bounding box center [817, 402] width 84 height 23
type input "M"
click at [792, 425] on b "TQMU" at bounding box center [795, 429] width 24 height 10
type input "TQMU"
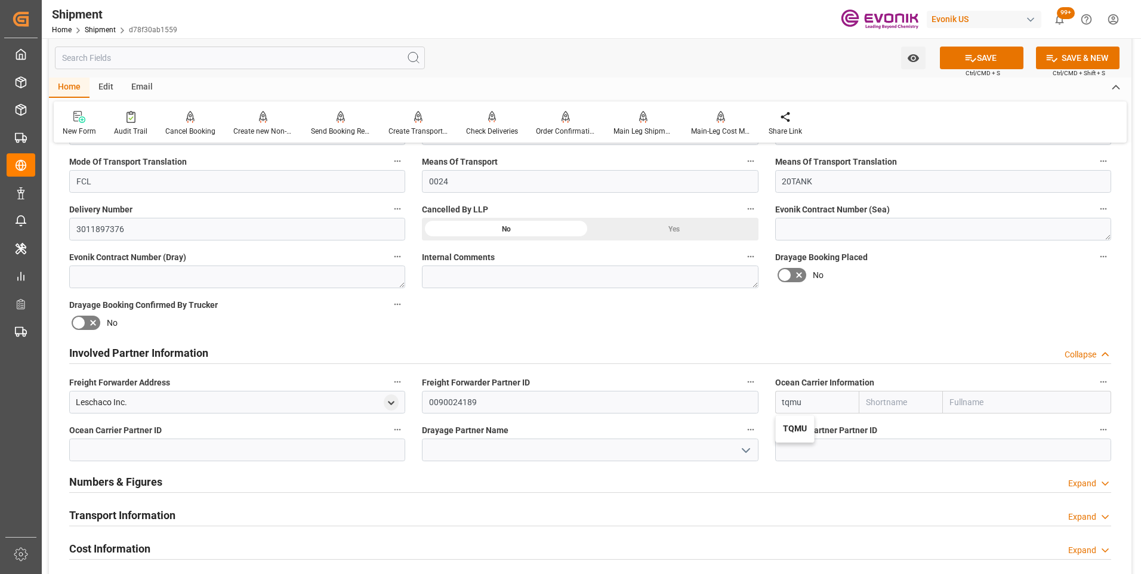
type input "TQMU"
type input "Intermodal Tank Transport"
type input "TQMU"
click at [970, 61] on icon at bounding box center [970, 58] width 11 height 7
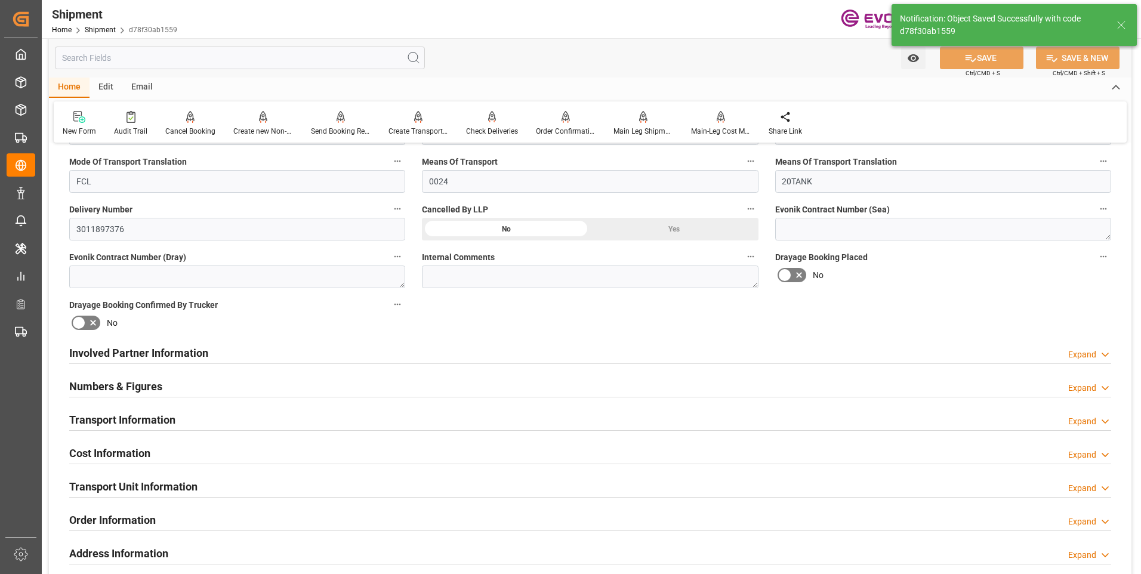
click at [158, 353] on h2 "Involved Partner Information" at bounding box center [138, 353] width 139 height 16
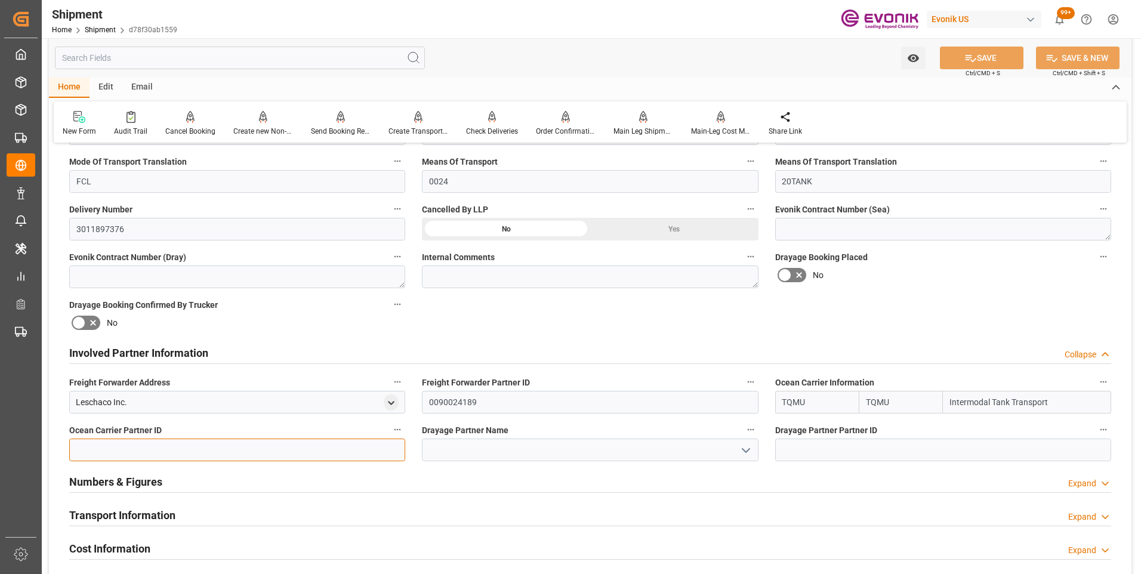
click at [114, 445] on input at bounding box center [237, 450] width 336 height 23
type input "0090029845"
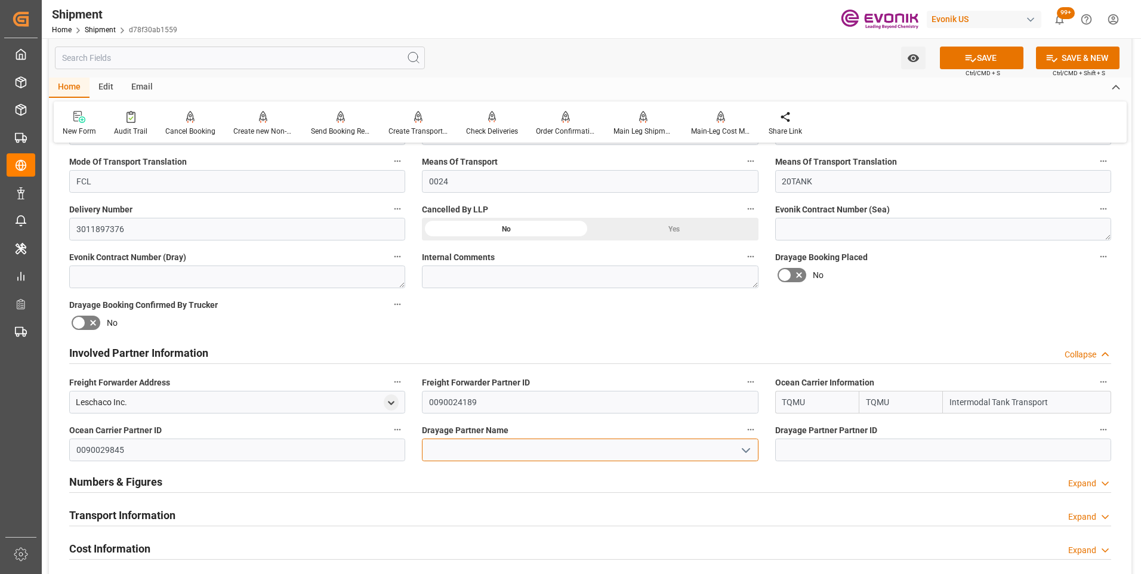
click at [472, 448] on input at bounding box center [590, 450] width 336 height 23
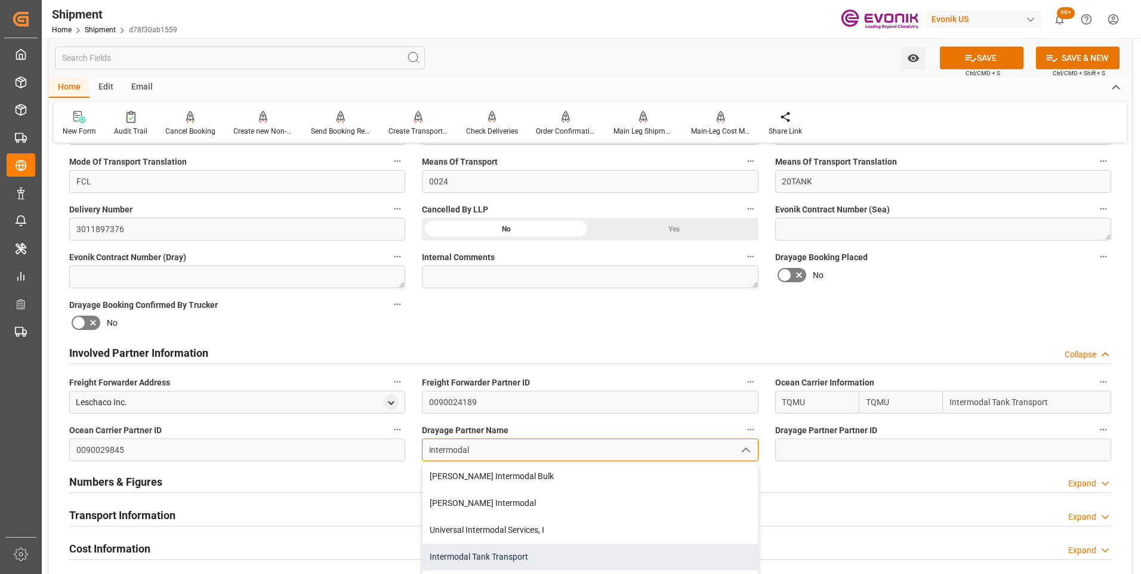
click at [460, 551] on div "Intermodal Tank Transport" at bounding box center [589, 557] width 335 height 27
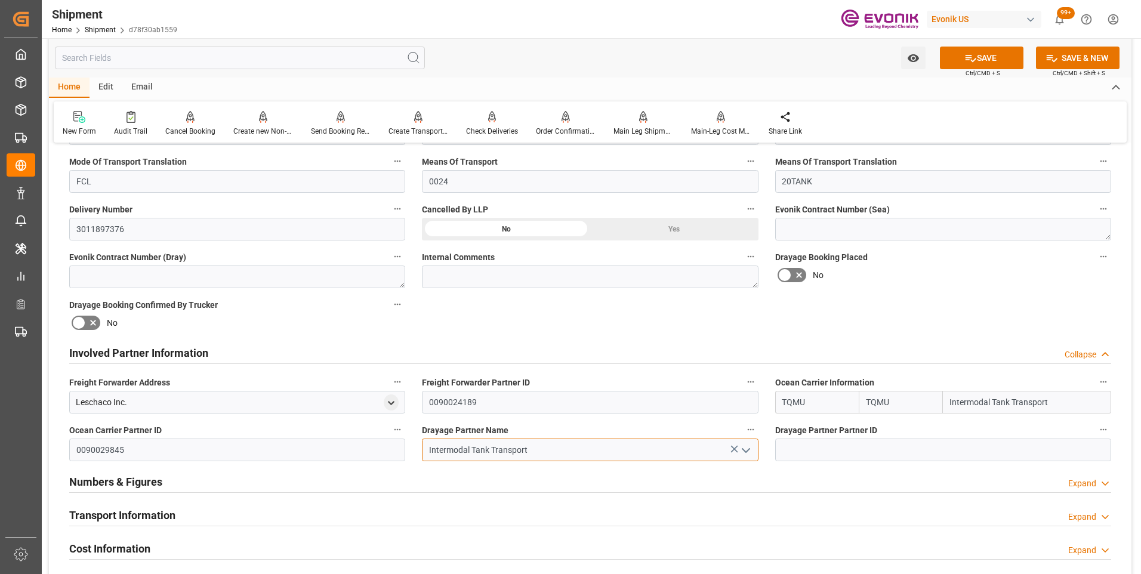
type input "Intermodal Tank Transport"
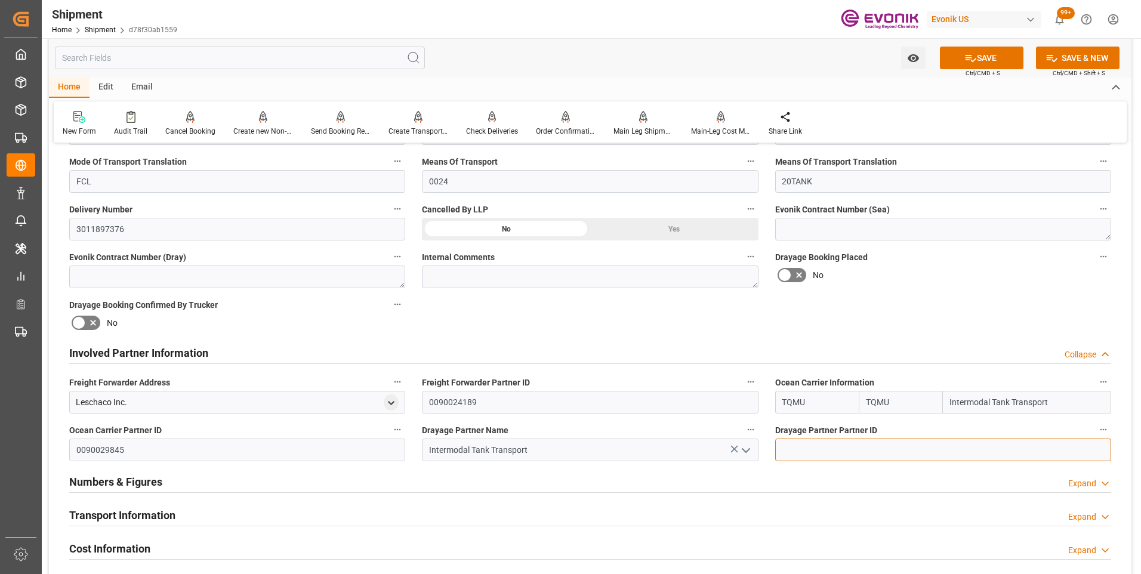
click at [828, 453] on input at bounding box center [943, 450] width 336 height 23
type input "0090029845"
click at [997, 62] on button "SAVE" at bounding box center [982, 58] width 84 height 23
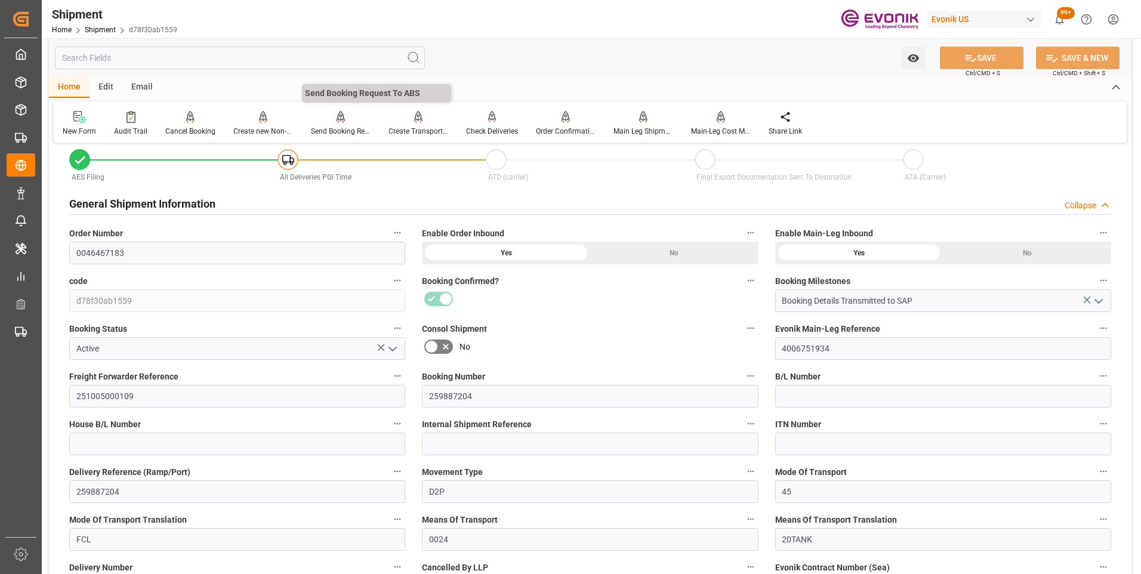
scroll to position [298, 0]
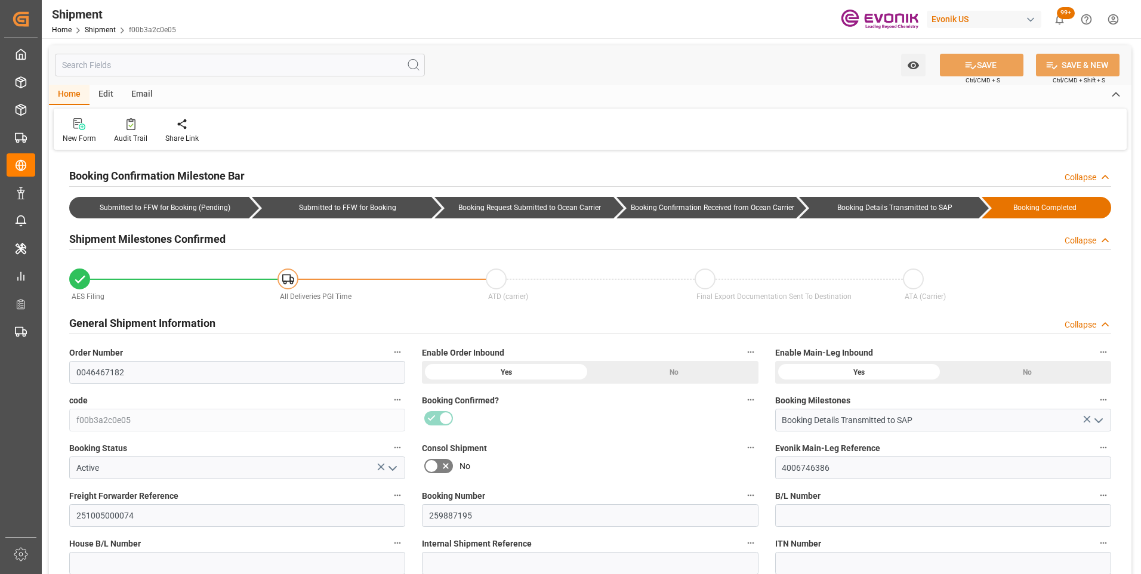
type input "Maersk"
type input "Maersk Line AS"
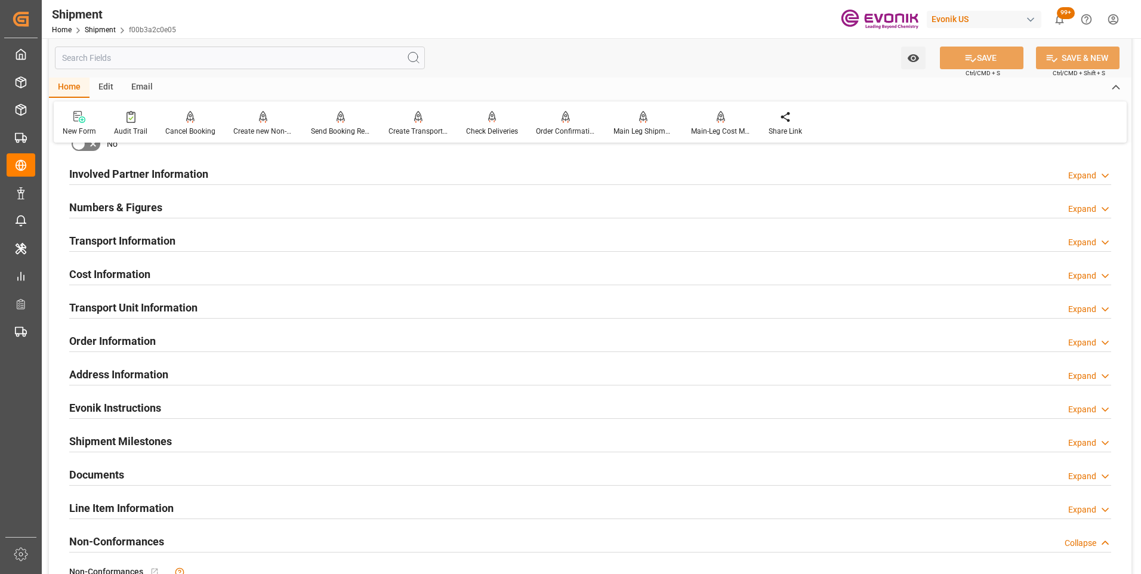
scroll to position [537, 0]
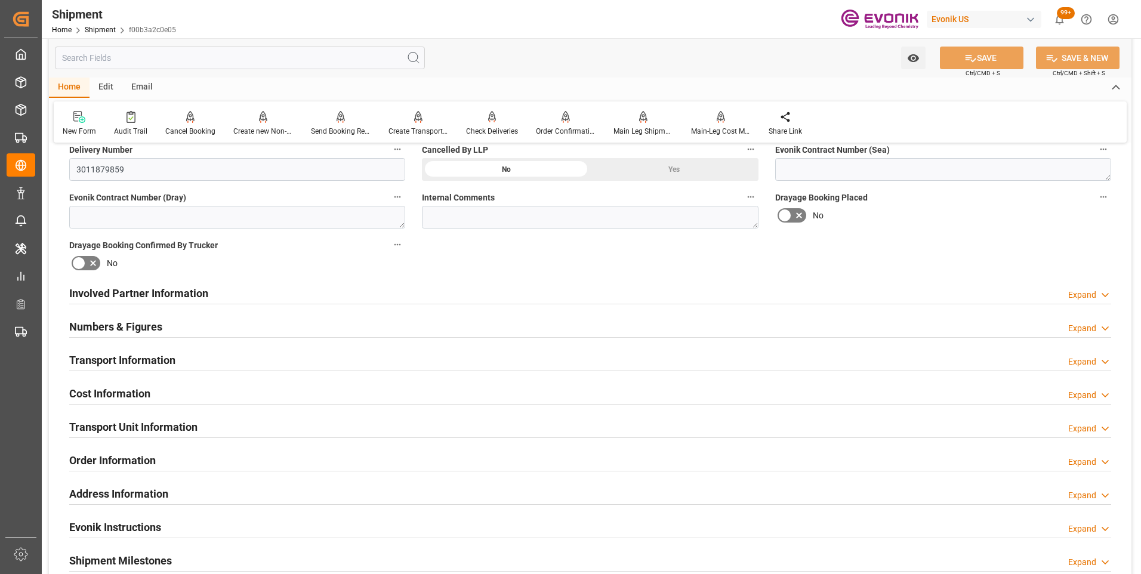
click at [139, 292] on h2 "Involved Partner Information" at bounding box center [138, 293] width 139 height 16
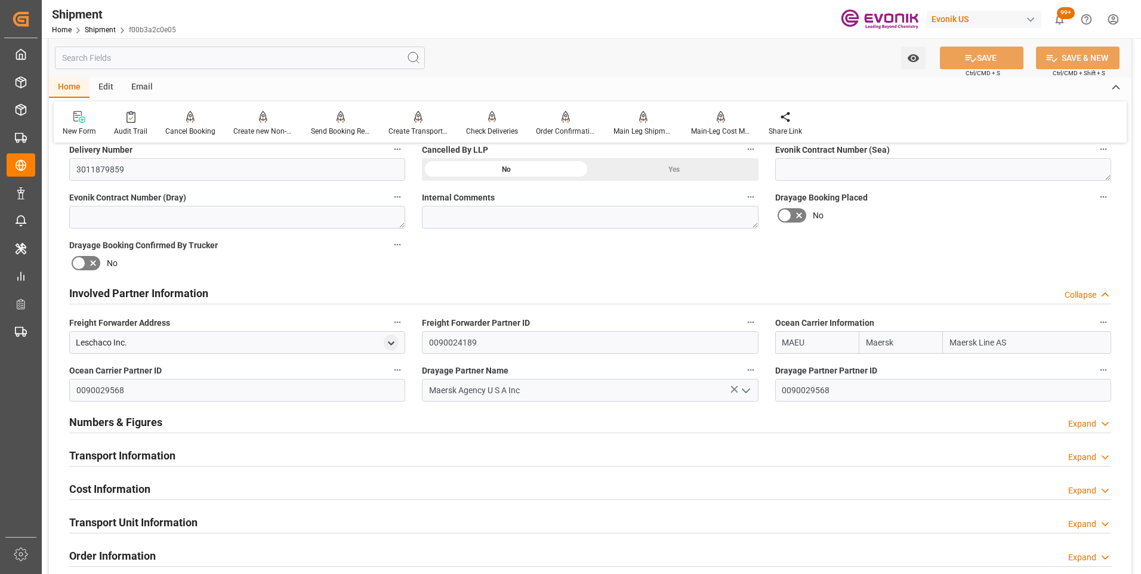
click at [780, 340] on input "MAEU" at bounding box center [817, 342] width 84 height 23
click at [867, 340] on input "Maersk" at bounding box center [901, 342] width 84 height 23
type input "MAEU"
type input "k"
drag, startPoint x: 786, startPoint y: 342, endPoint x: 806, endPoint y: 326, distance: 25.5
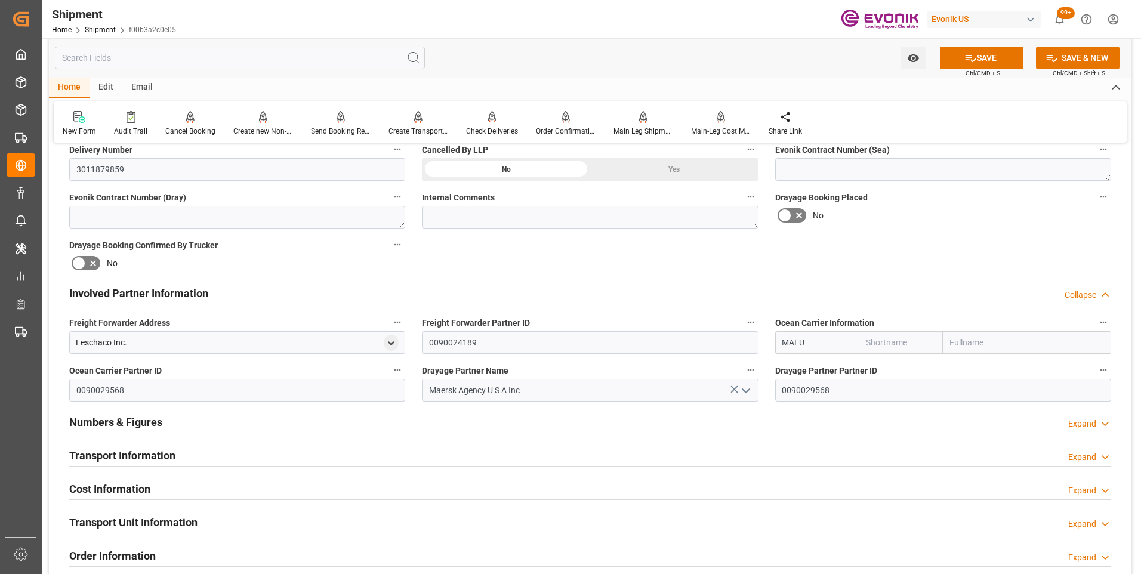
click at [787, 341] on input "MAEU" at bounding box center [817, 342] width 84 height 23
type input "U"
click at [805, 346] on input "MAEU" at bounding box center [817, 342] width 84 height 23
click at [785, 343] on input "MAEU" at bounding box center [817, 342] width 84 height 23
type input "U"
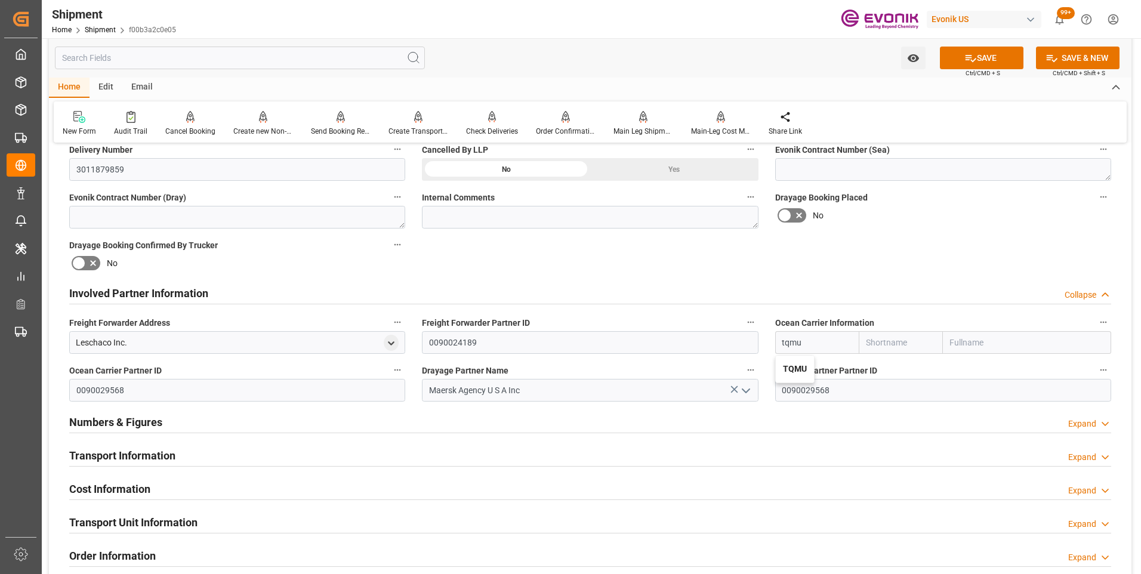
click at [798, 369] on b "TQMU" at bounding box center [795, 369] width 24 height 10
type input "TQMU"
type input "Intermodal Tank Transport"
type input "TQMU"
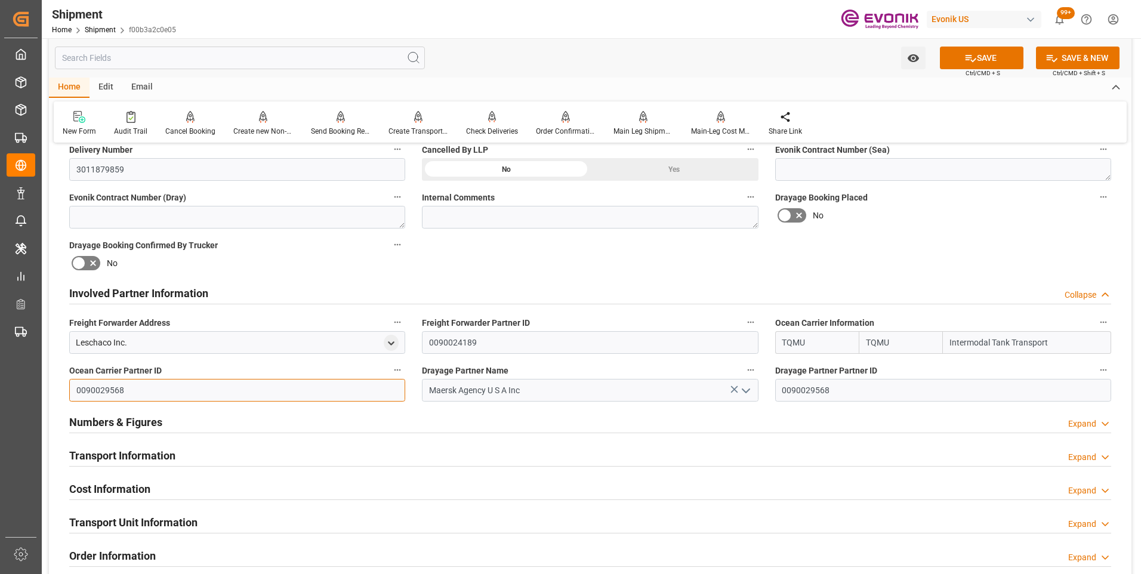
click at [75, 390] on input "0090029568" at bounding box center [237, 390] width 336 height 23
type input "8"
click at [733, 388] on icon at bounding box center [734, 389] width 13 height 13
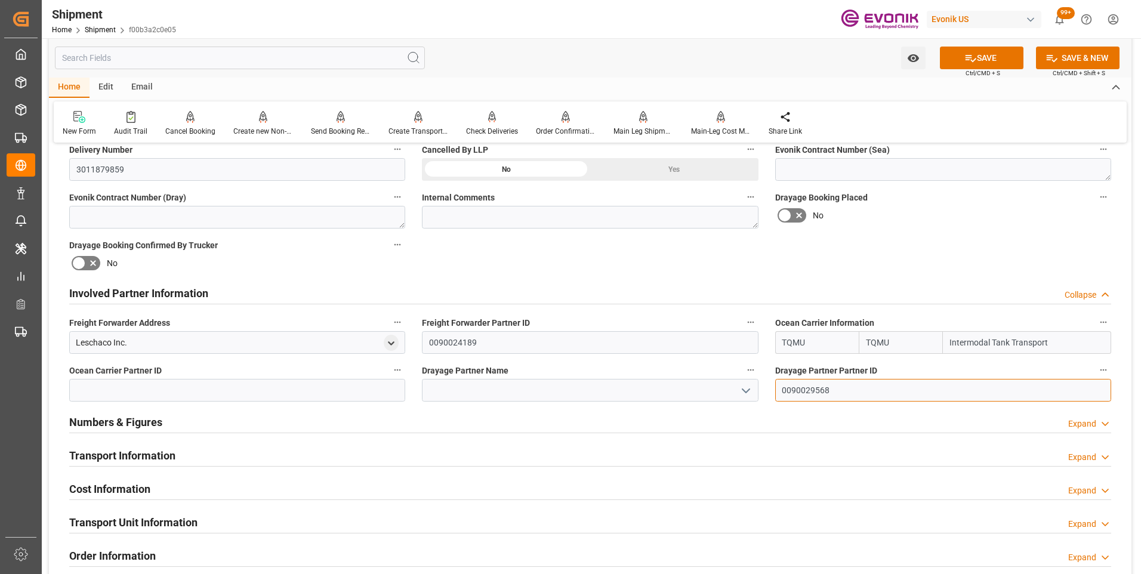
click at [782, 387] on input "0090029568" at bounding box center [943, 390] width 336 height 23
type input "8"
click at [965, 66] on button "SAVE" at bounding box center [982, 58] width 84 height 23
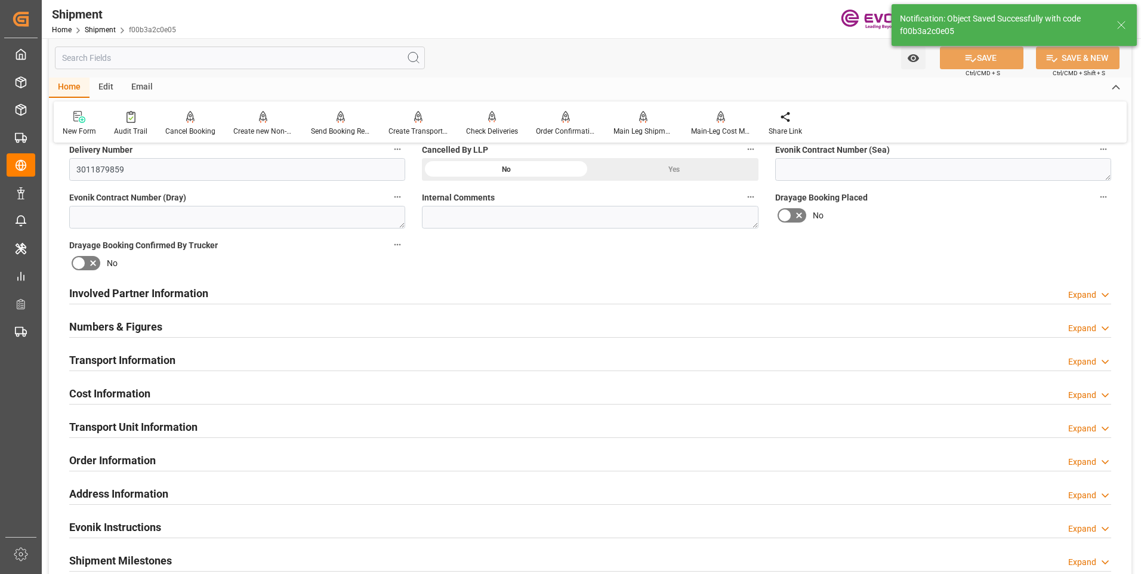
click at [144, 293] on h2 "Involved Partner Information" at bounding box center [138, 293] width 139 height 16
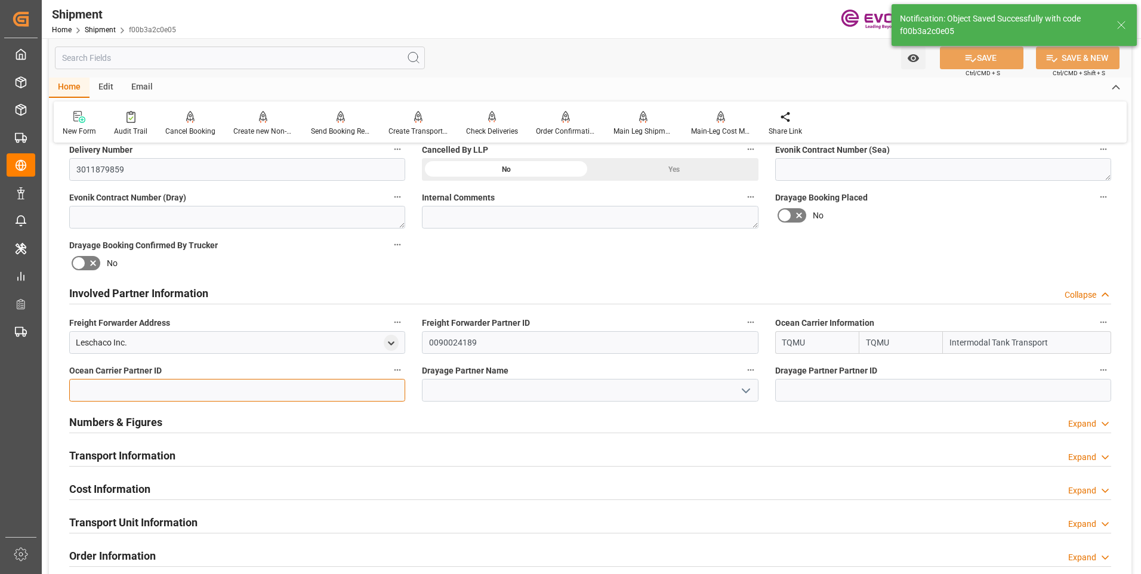
click at [103, 392] on input at bounding box center [237, 390] width 336 height 23
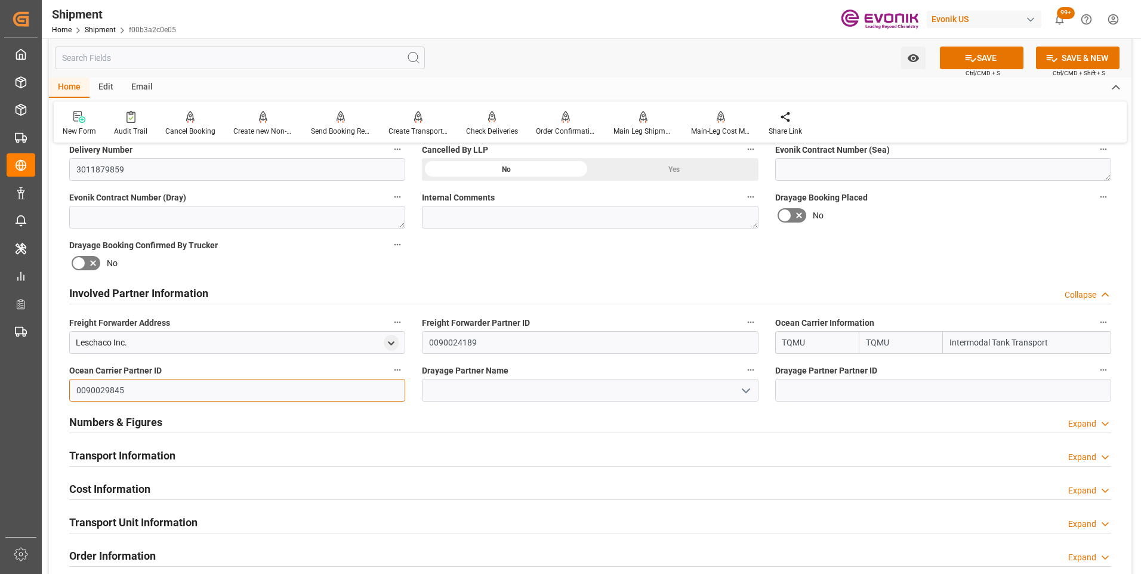
type input "0090029845"
click at [473, 384] on input at bounding box center [590, 390] width 336 height 23
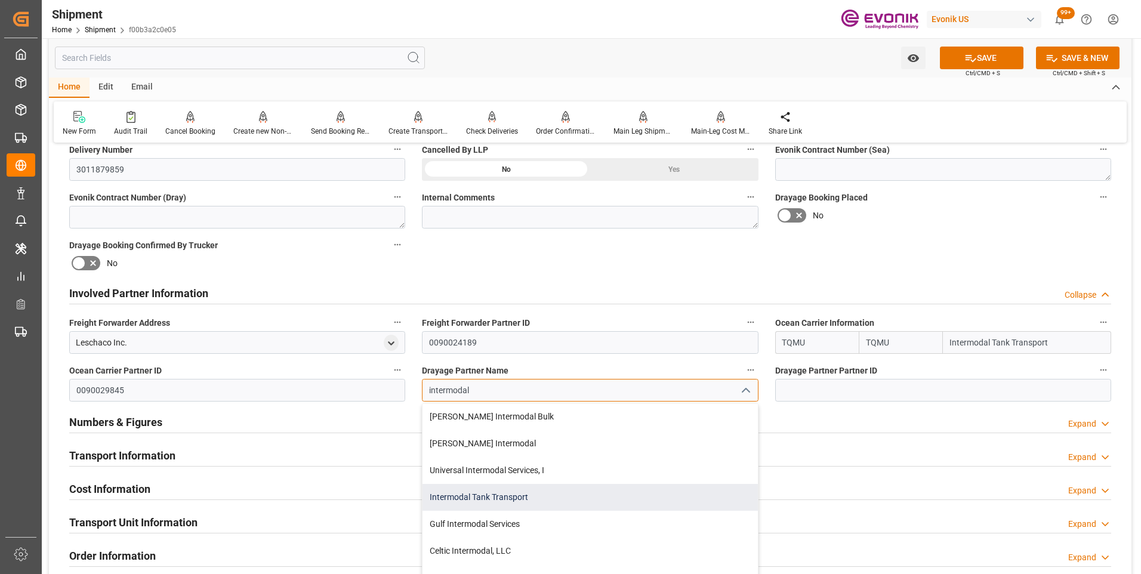
click at [457, 496] on div "Intermodal Tank Transport" at bounding box center [589, 497] width 335 height 27
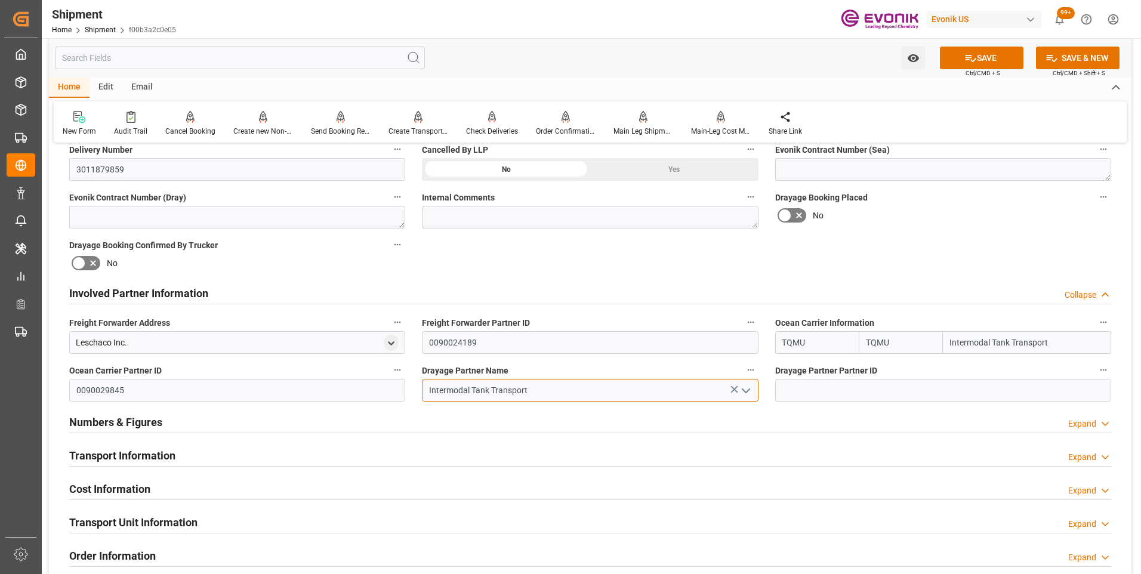
type input "Intermodal Tank Transport"
click at [804, 393] on input at bounding box center [943, 390] width 336 height 23
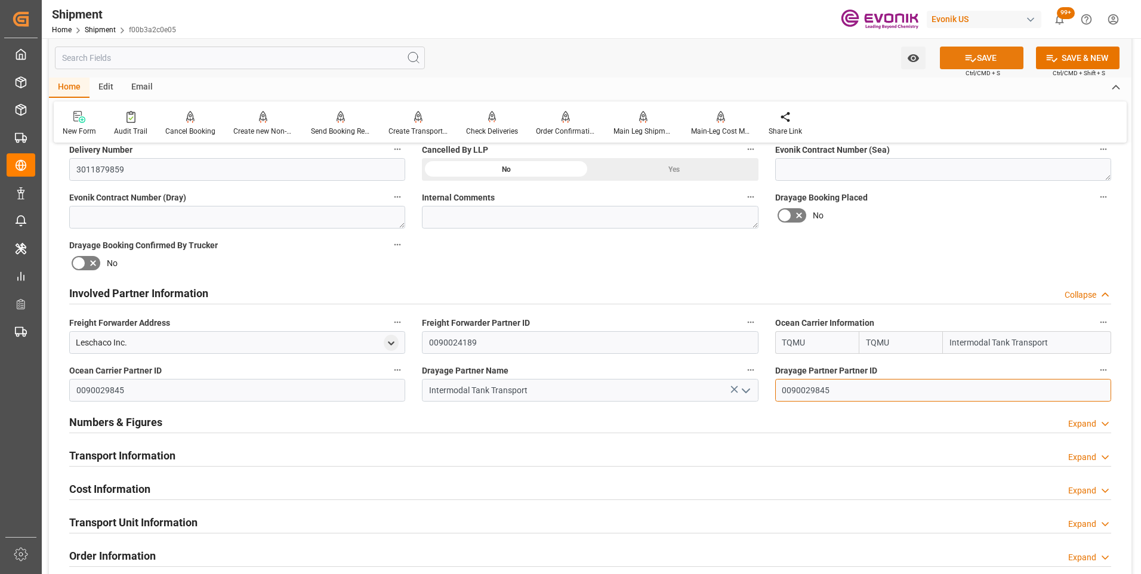
type input "0090029845"
click at [988, 61] on button "SAVE" at bounding box center [982, 58] width 84 height 23
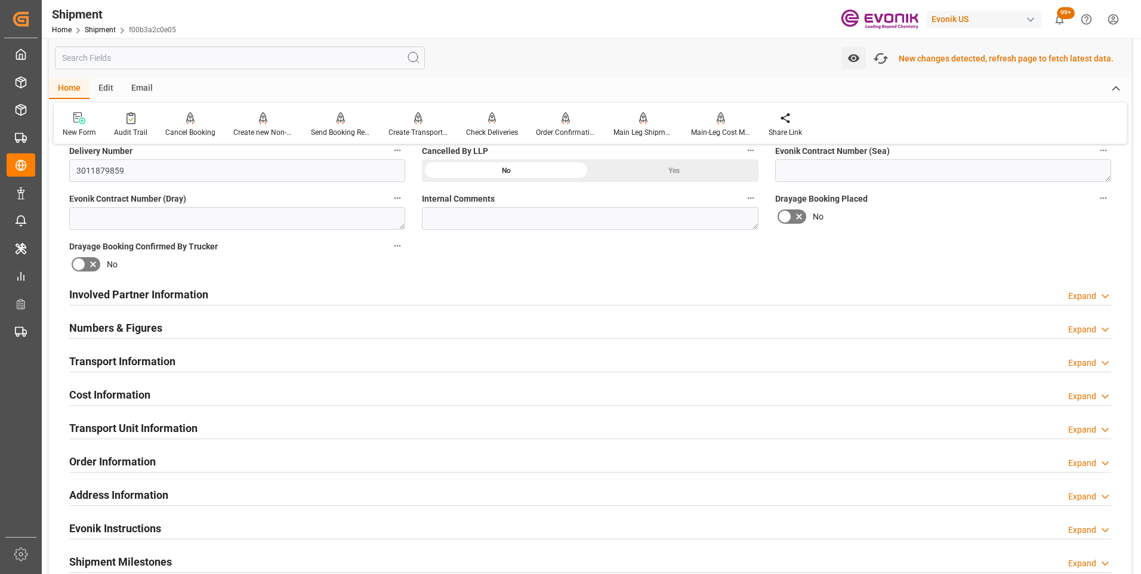
scroll to position [538, 0]
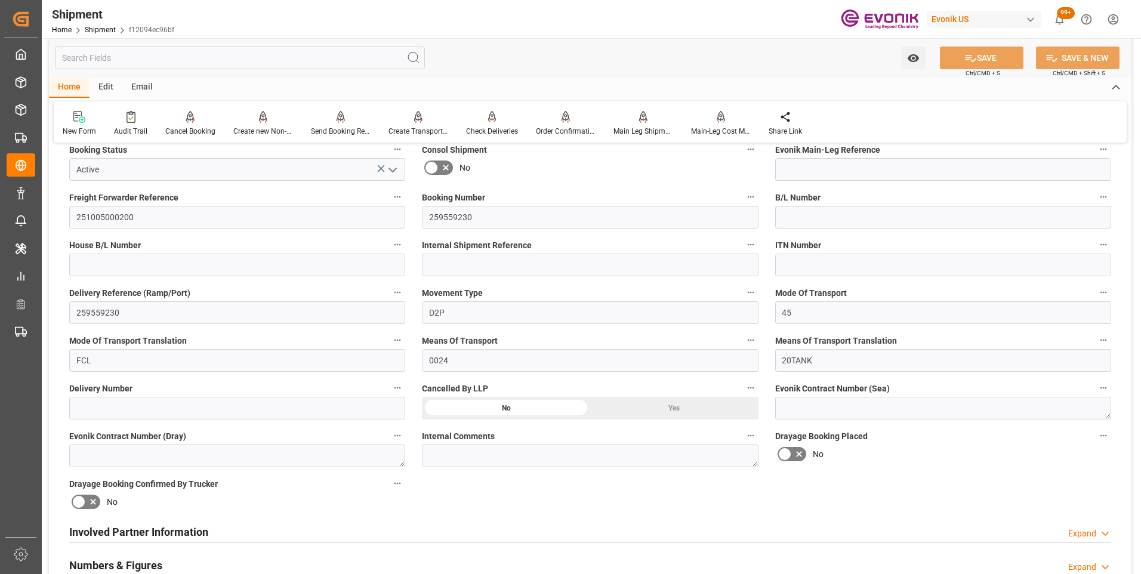
scroll to position [418, 0]
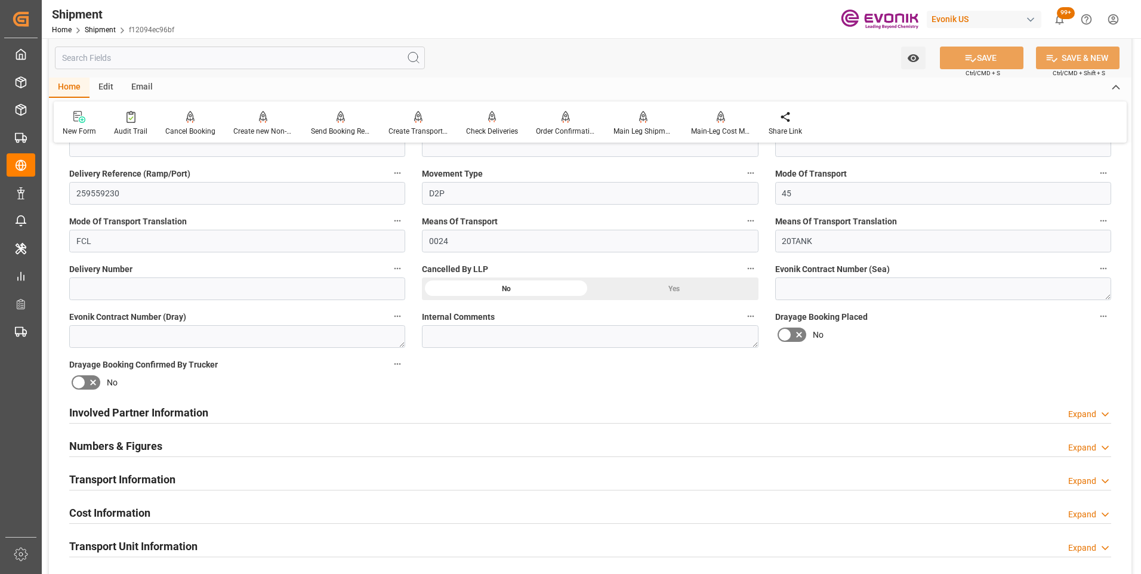
click at [128, 409] on h2 "Involved Partner Information" at bounding box center [138, 413] width 139 height 16
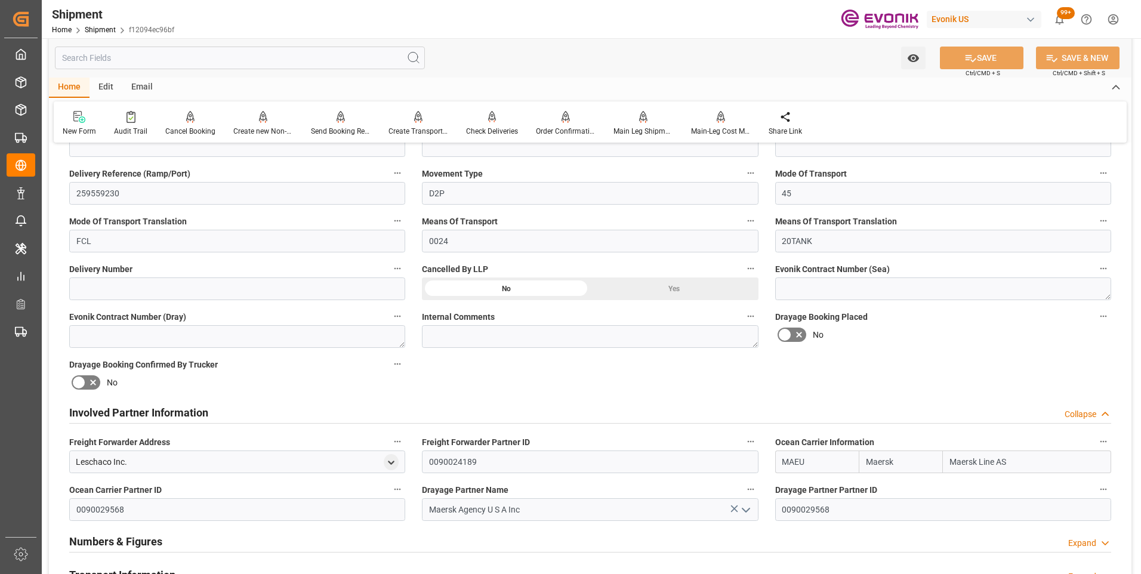
click at [868, 458] on input "Maersk" at bounding box center [901, 462] width 84 height 23
type input "k"
click at [778, 461] on input "MAEU" at bounding box center [817, 462] width 84 height 23
click at [781, 460] on input "MAEU" at bounding box center [817, 462] width 84 height 23
type input "U"
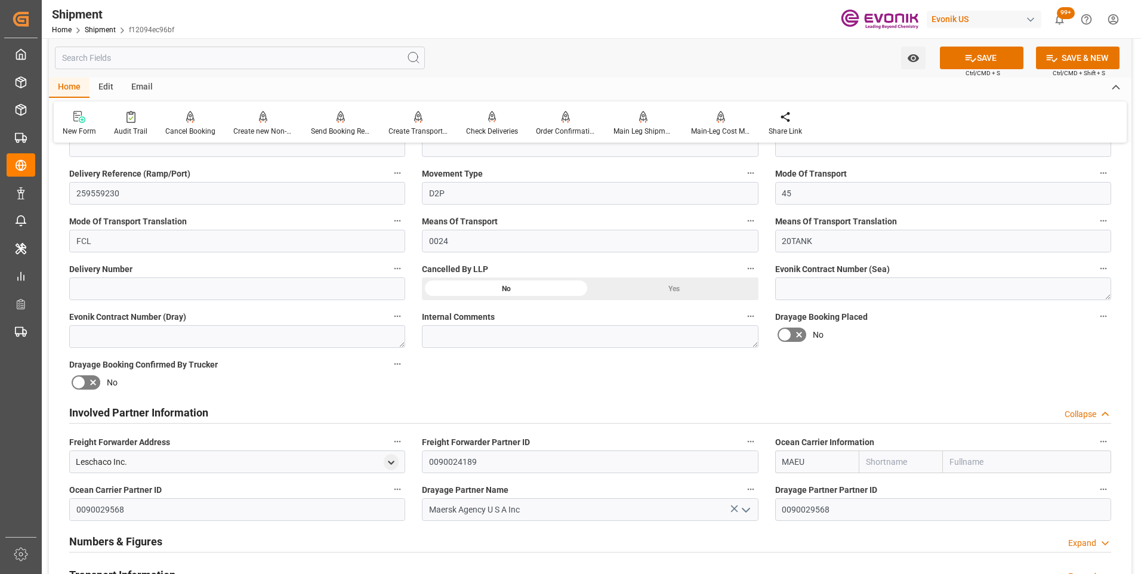
click at [809, 461] on input "MAEU" at bounding box center [817, 462] width 84 height 23
type input "M"
click at [787, 488] on b "TQMU" at bounding box center [795, 488] width 24 height 10
type input "TQMU"
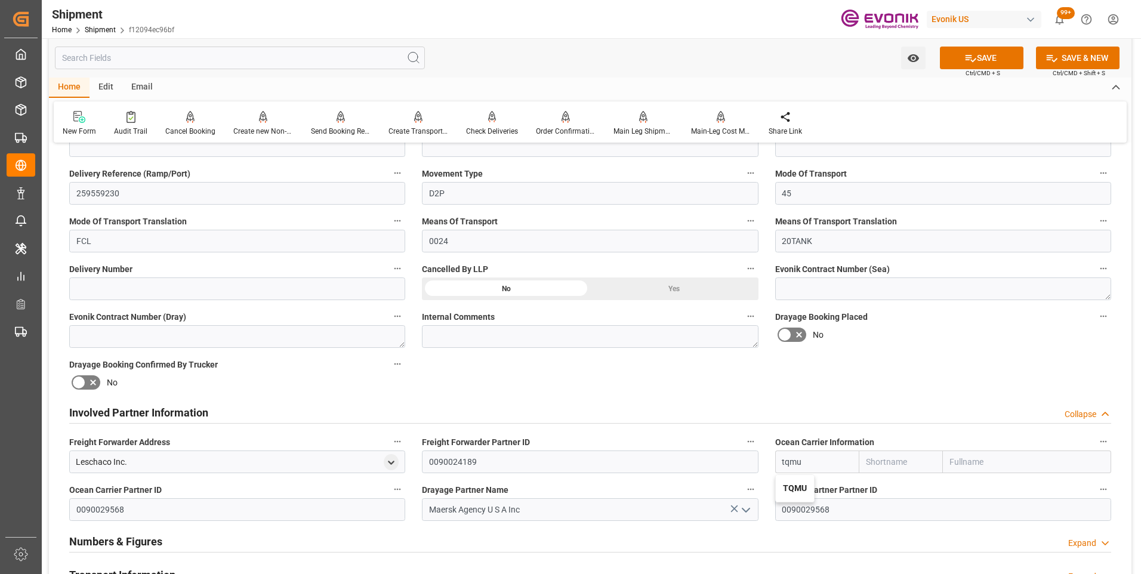
type input "Intermodal Tank Transport"
type input "TQMU"
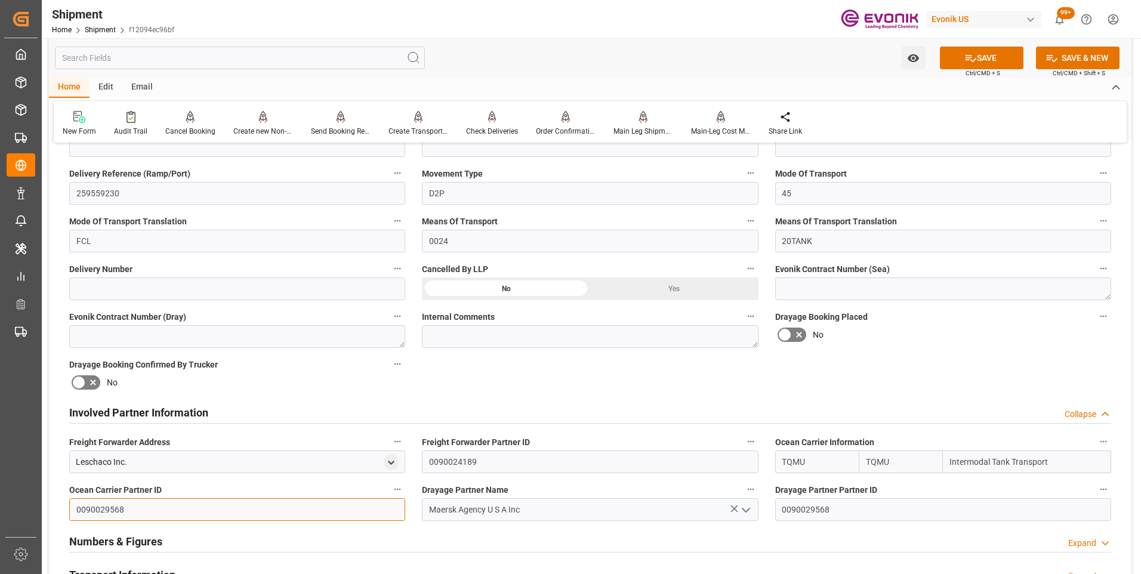
click at [77, 507] on input "0090029568" at bounding box center [237, 509] width 336 height 23
type input "8"
click at [733, 511] on icon at bounding box center [734, 508] width 13 height 13
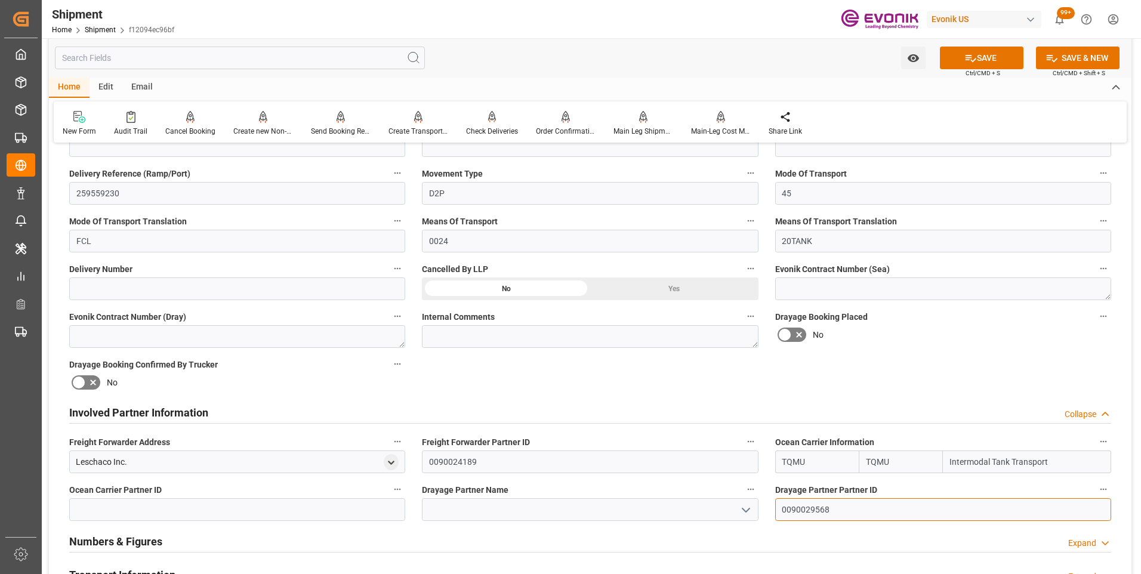
click at [780, 507] on input "0090029568" at bounding box center [943, 509] width 336 height 23
type input "8"
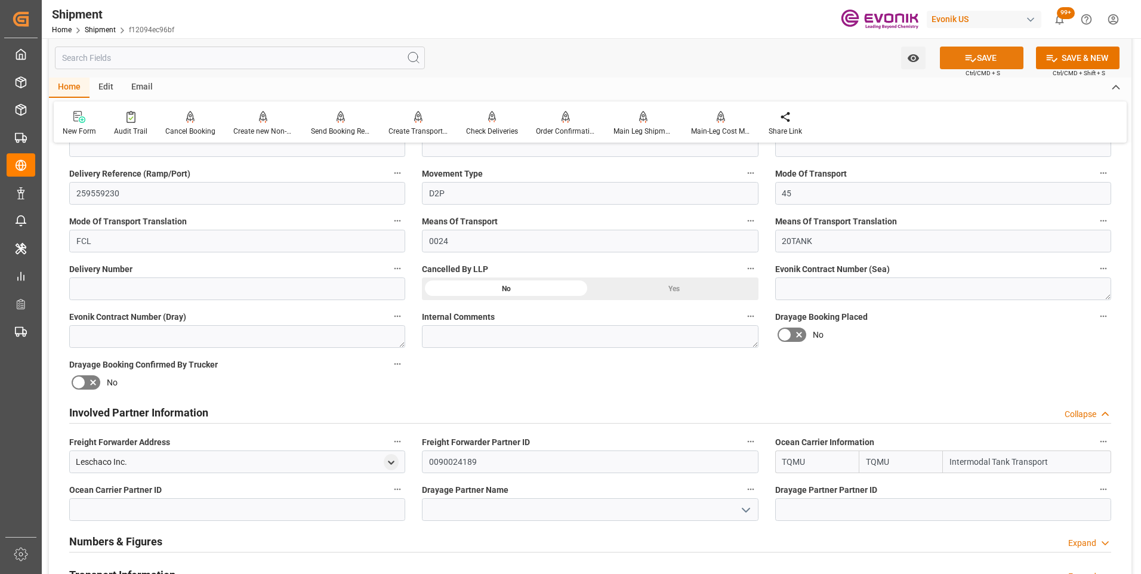
click at [964, 63] on icon at bounding box center [970, 58] width 13 height 13
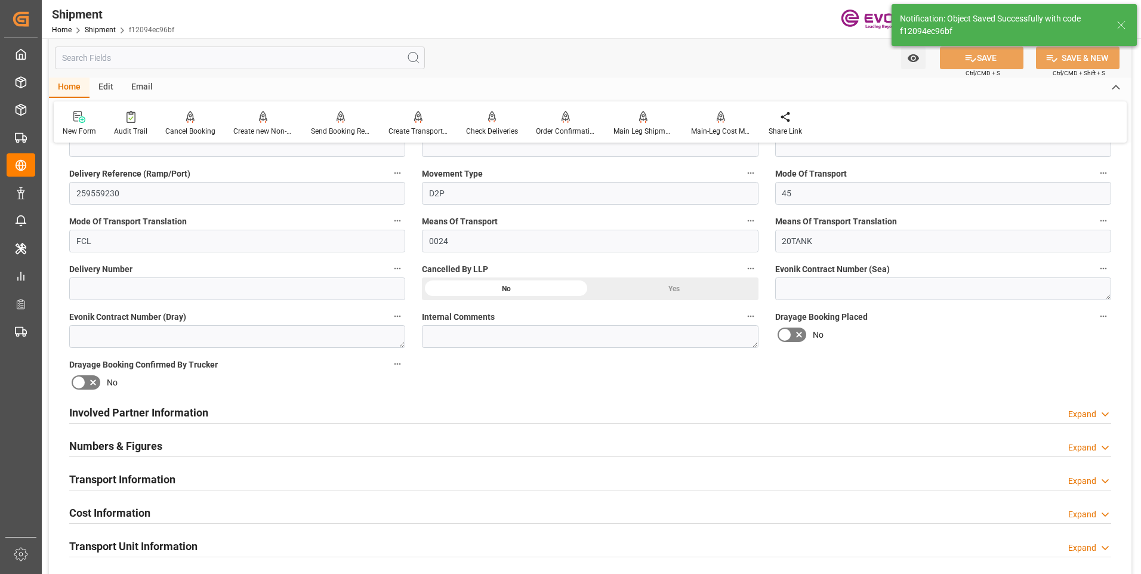
scroll to position [597, 0]
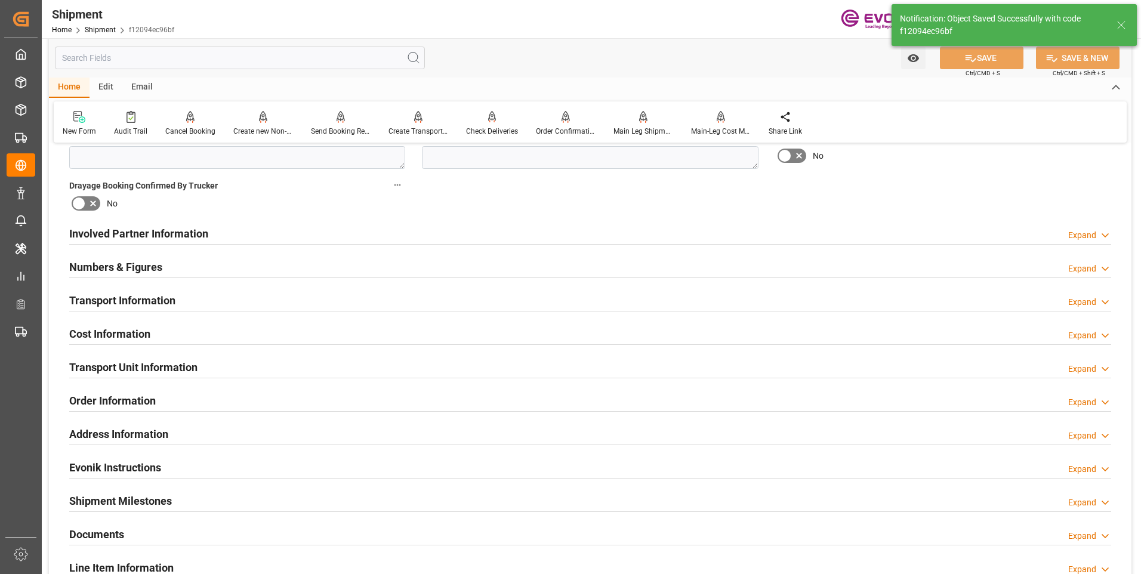
click at [104, 233] on h2 "Involved Partner Information" at bounding box center [138, 234] width 139 height 16
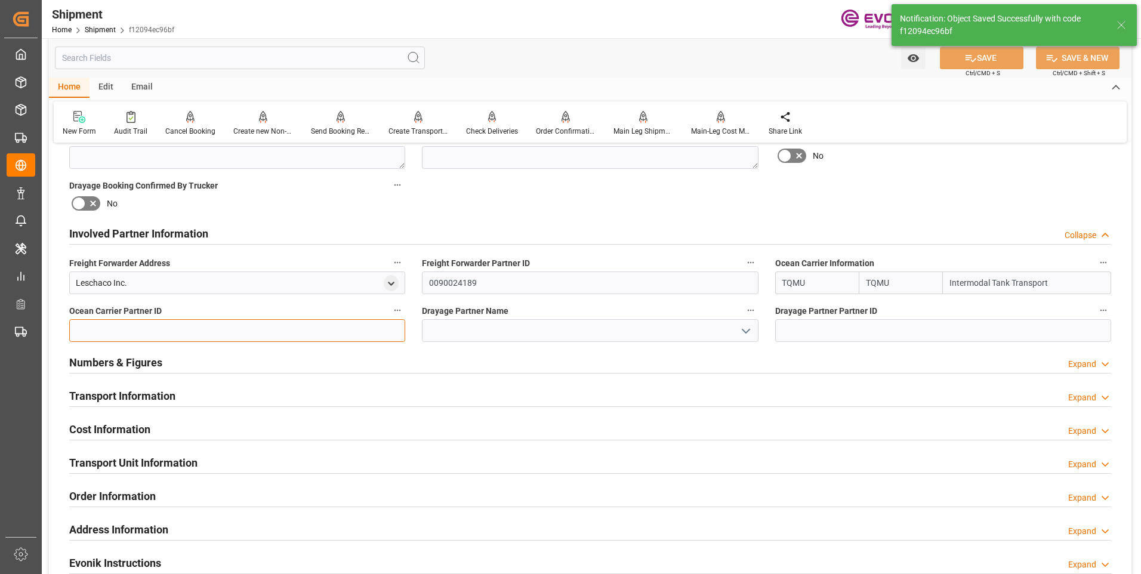
click at [121, 333] on input at bounding box center [237, 330] width 336 height 23
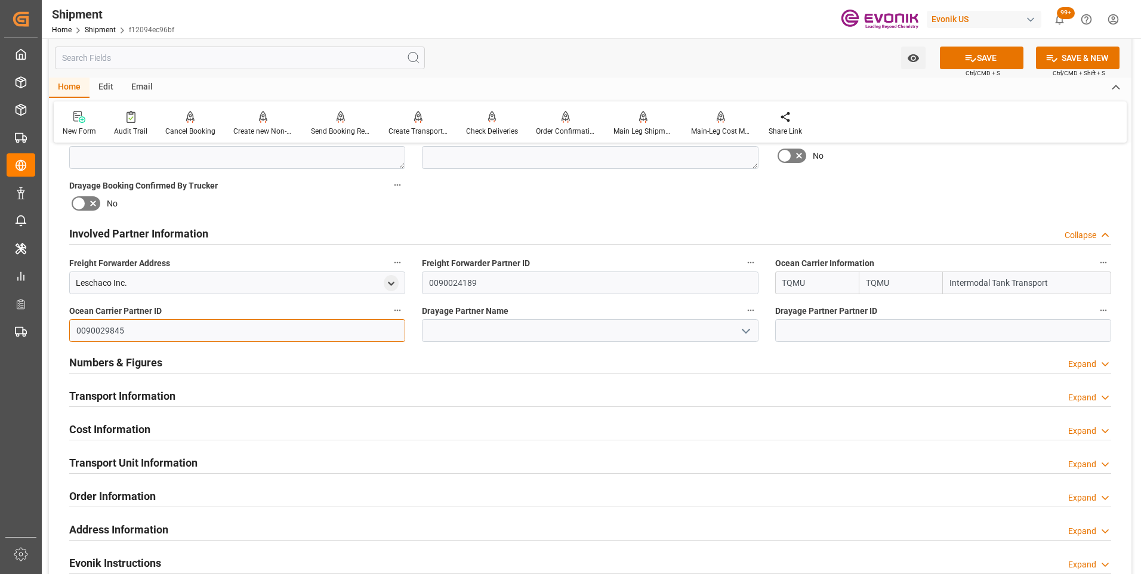
type input "0090029845"
click at [465, 334] on input at bounding box center [590, 330] width 336 height 23
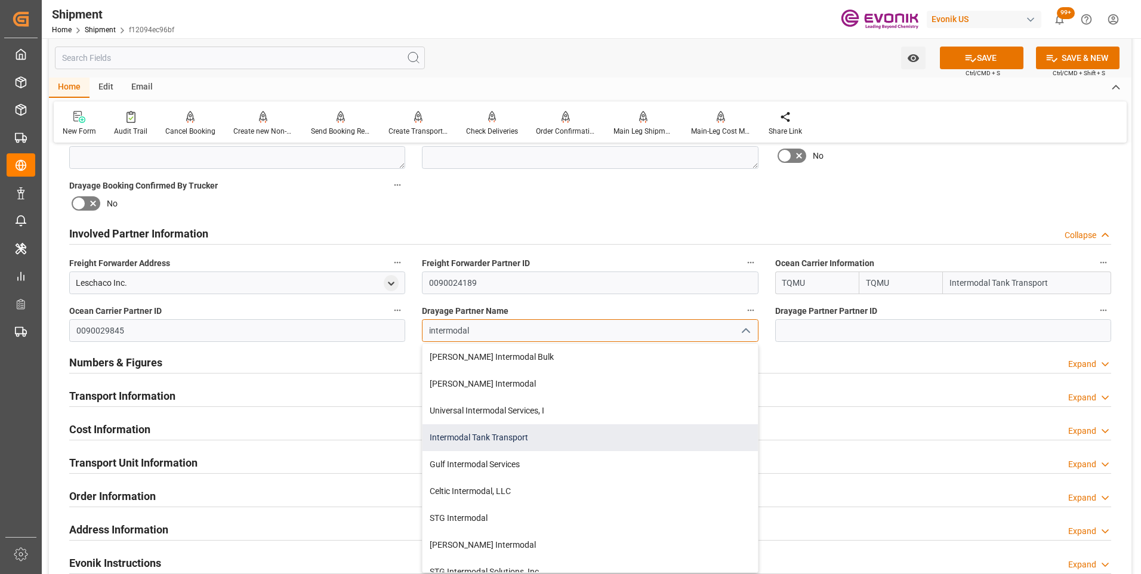
click at [459, 430] on div "Intermodal Tank Transport" at bounding box center [589, 437] width 335 height 27
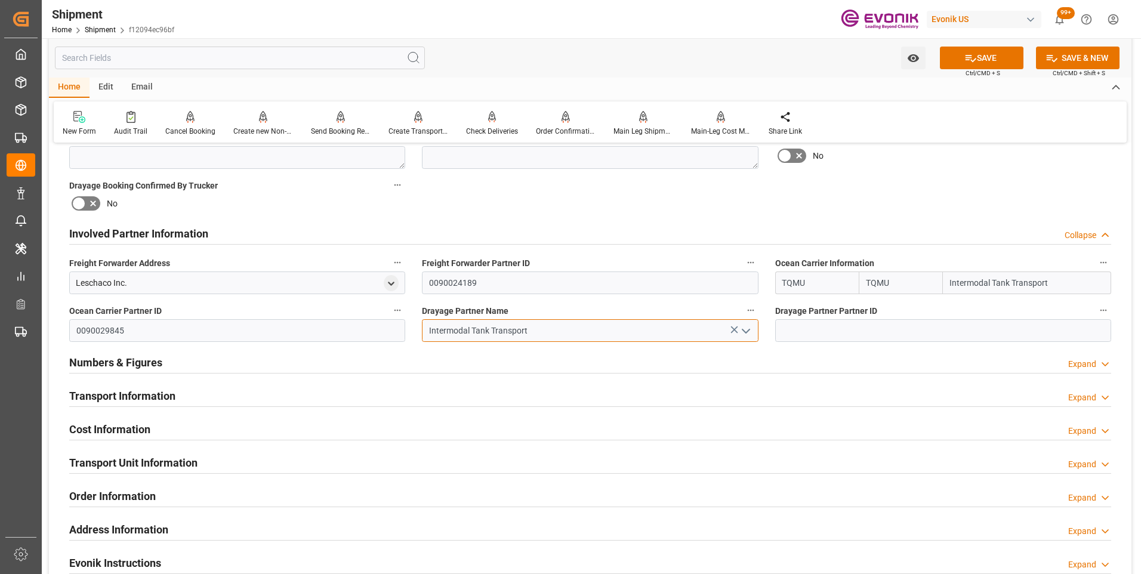
type input "Intermodal Tank Transport"
click at [837, 327] on input at bounding box center [943, 330] width 336 height 23
type input "0090029845"
click at [980, 55] on button "SAVE" at bounding box center [982, 58] width 84 height 23
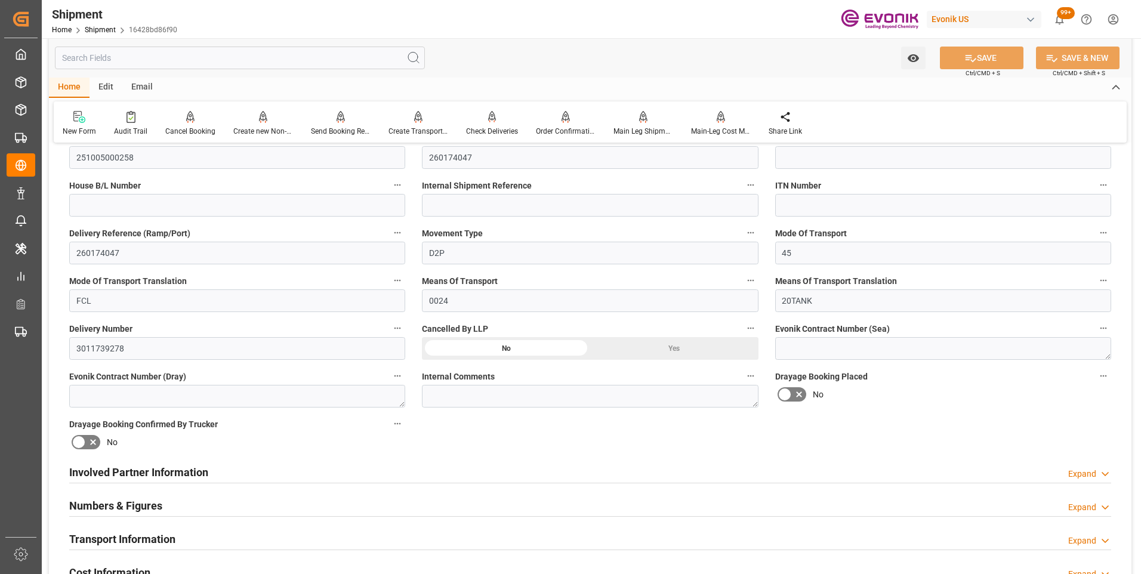
scroll to position [418, 0]
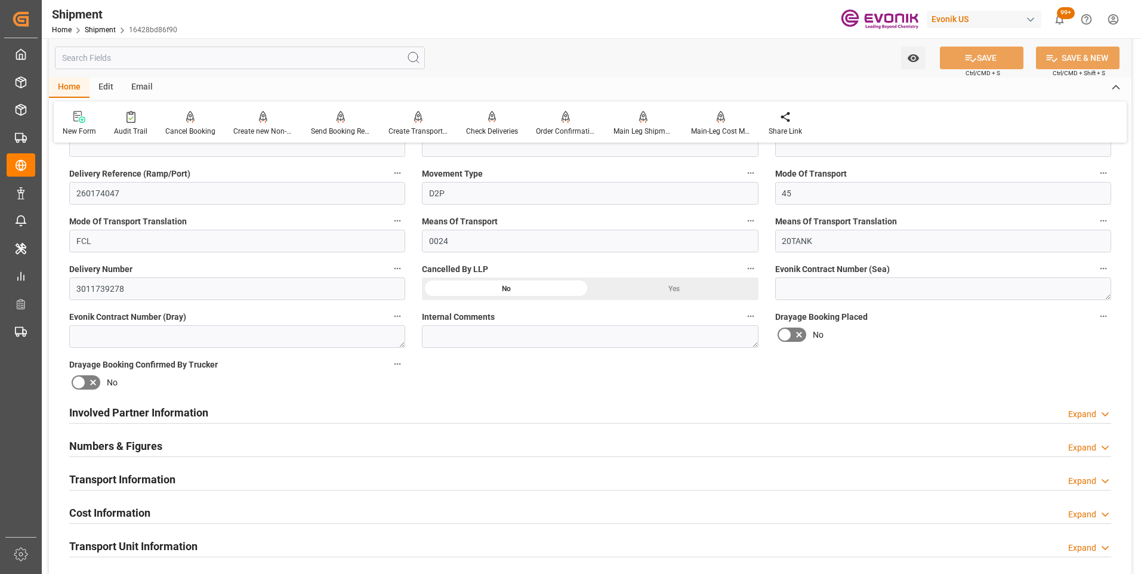
click at [129, 412] on h2 "Involved Partner Information" at bounding box center [138, 413] width 139 height 16
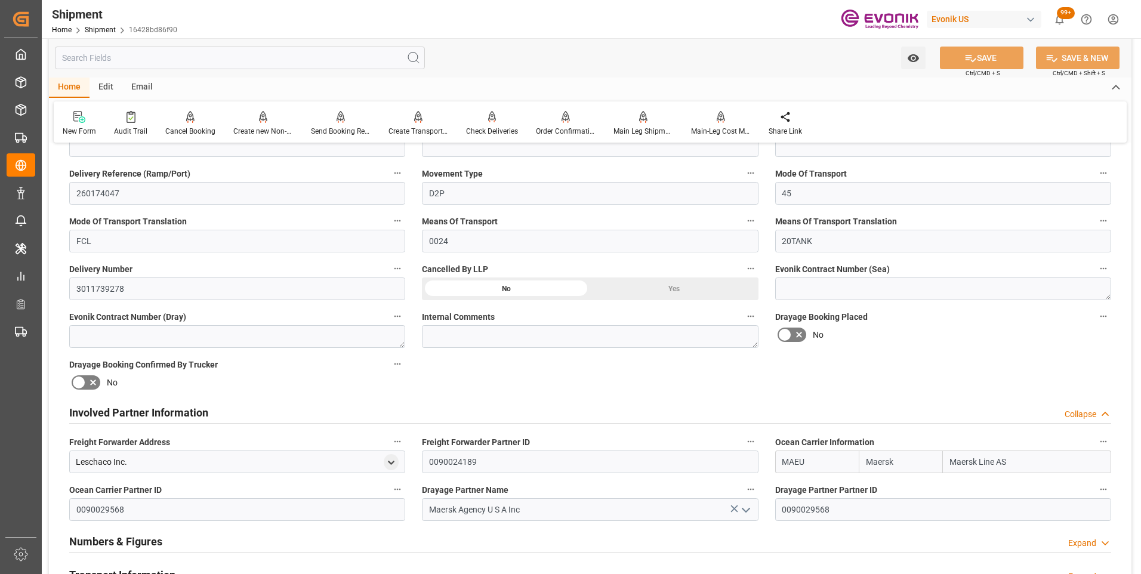
click at [782, 460] on input "MAEU" at bounding box center [817, 462] width 84 height 23
type input "U"
click at [868, 458] on input "Maersk" at bounding box center [901, 462] width 84 height 23
type input "MAEU"
type input "k"
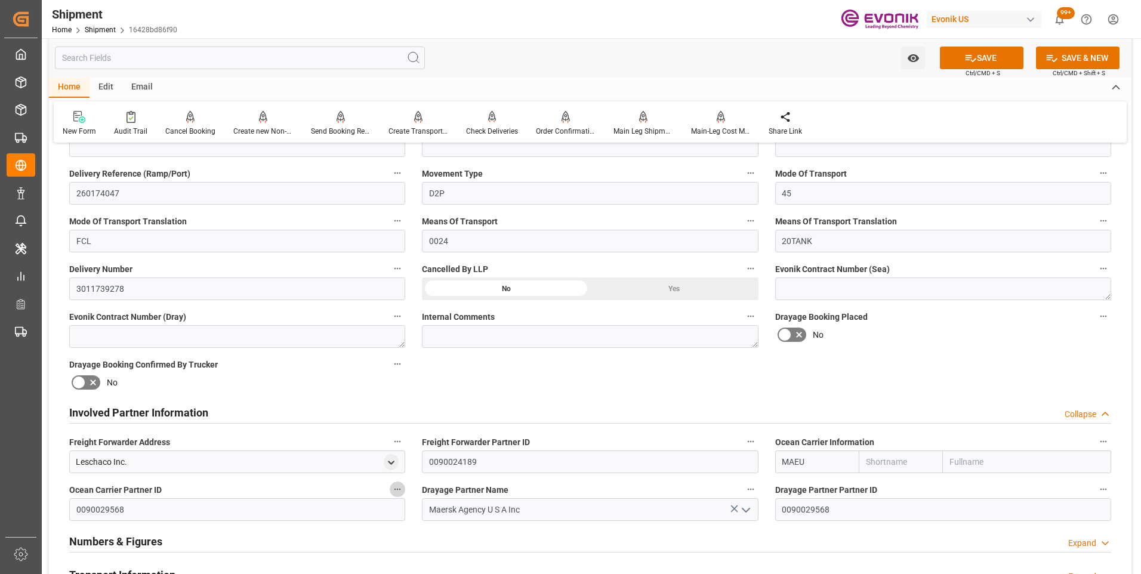
click at [784, 460] on input "MAEU" at bounding box center [817, 462] width 84 height 23
type input "U"
click at [789, 490] on b "TQMU" at bounding box center [795, 488] width 24 height 10
type input "TQMU"
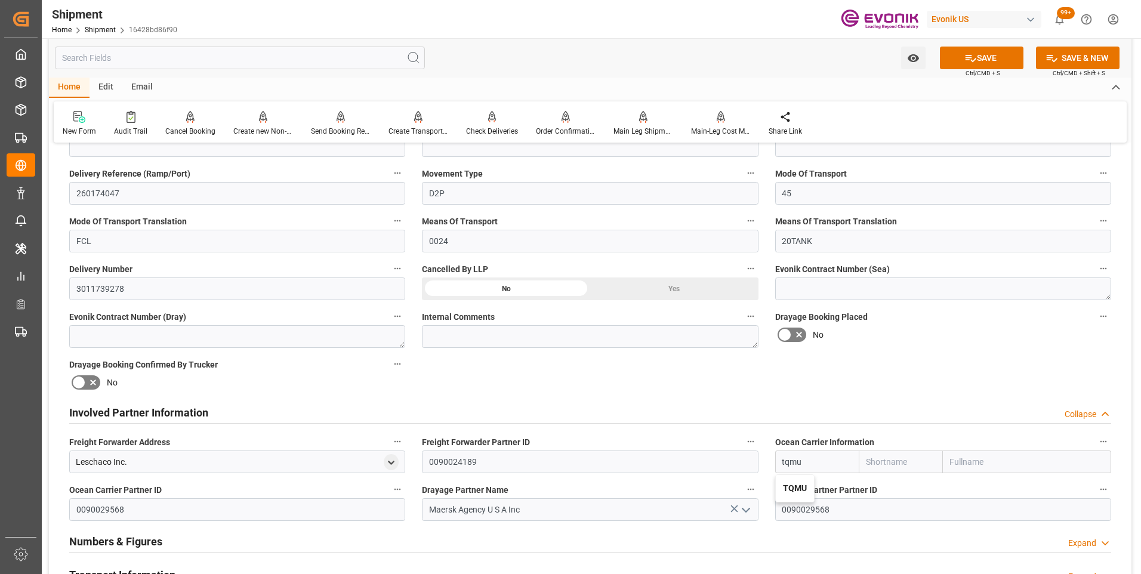
type input "Intermodal Tank Transport"
type input "TQMU"
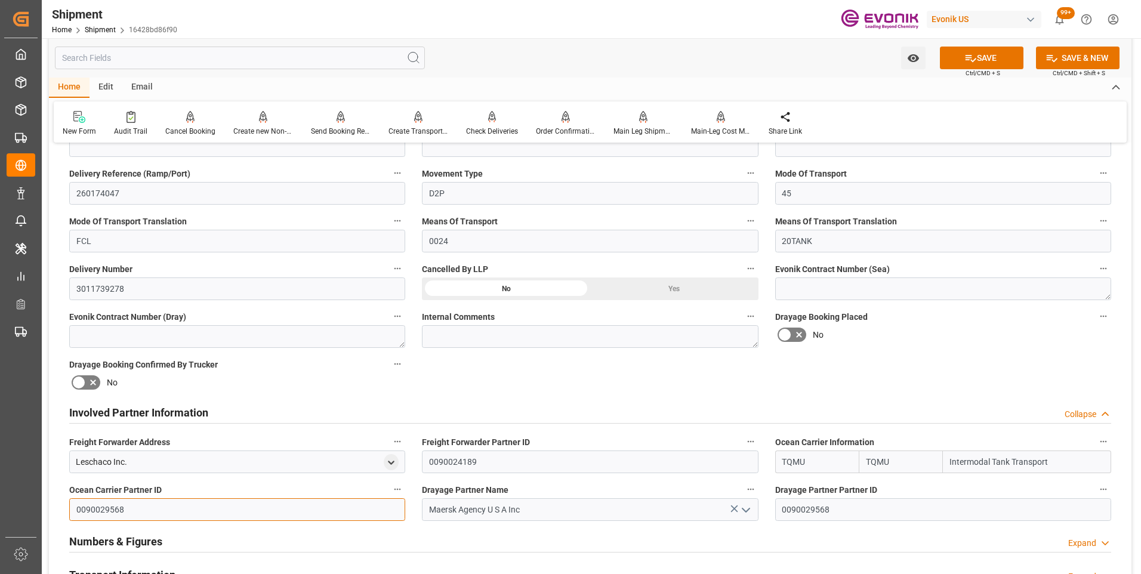
click at [77, 505] on input "0090029568" at bounding box center [237, 509] width 336 height 23
type input "8"
click at [734, 508] on icon at bounding box center [733, 508] width 7 height 7
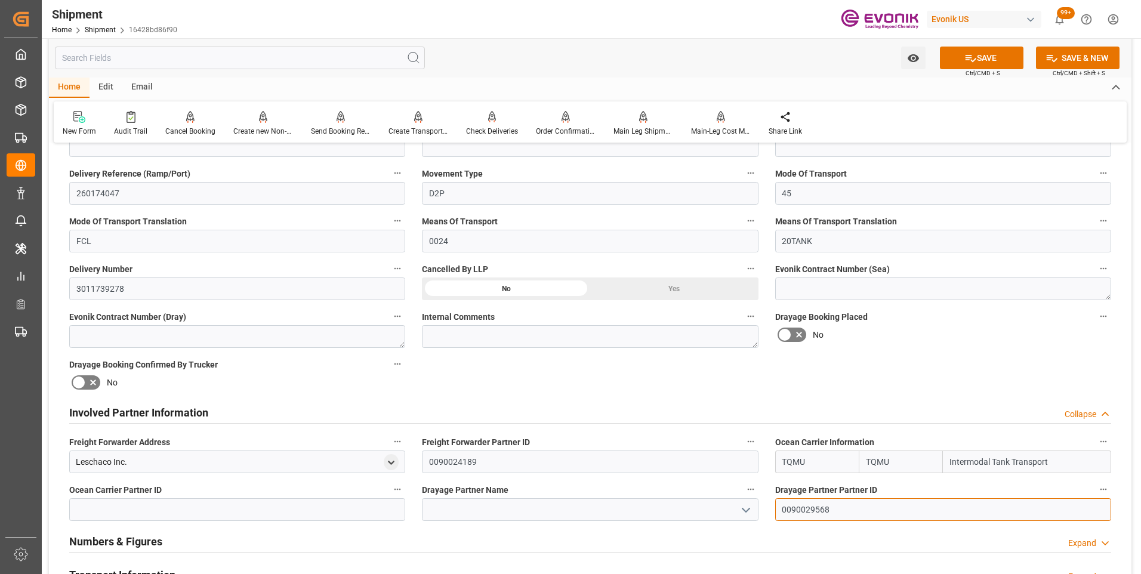
click at [783, 508] on input "0090029568" at bounding box center [943, 509] width 336 height 23
type input "8"
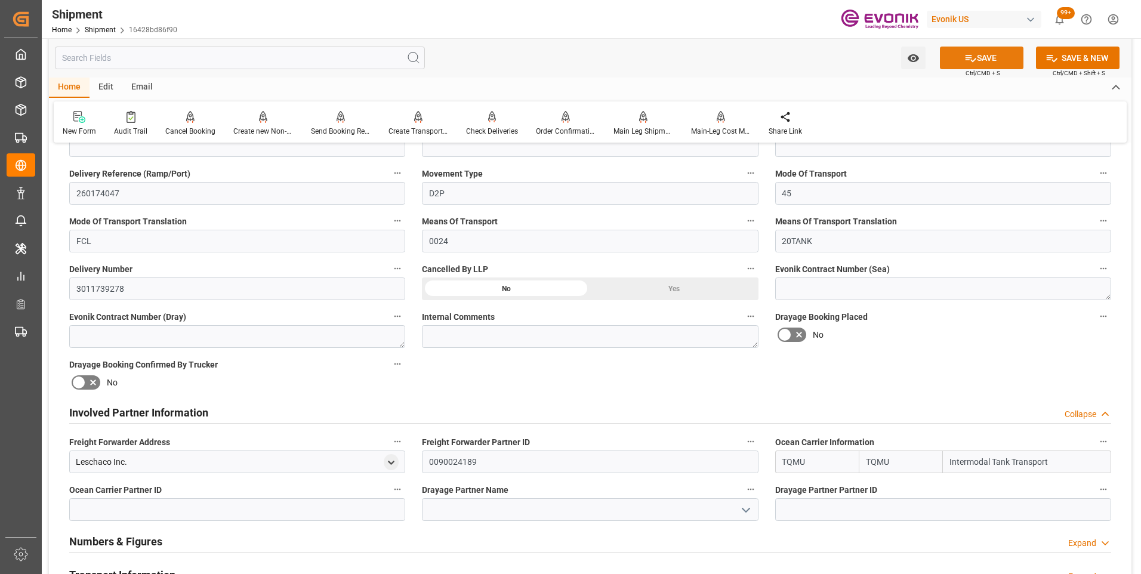
click at [980, 62] on button "SAVE" at bounding box center [982, 58] width 84 height 23
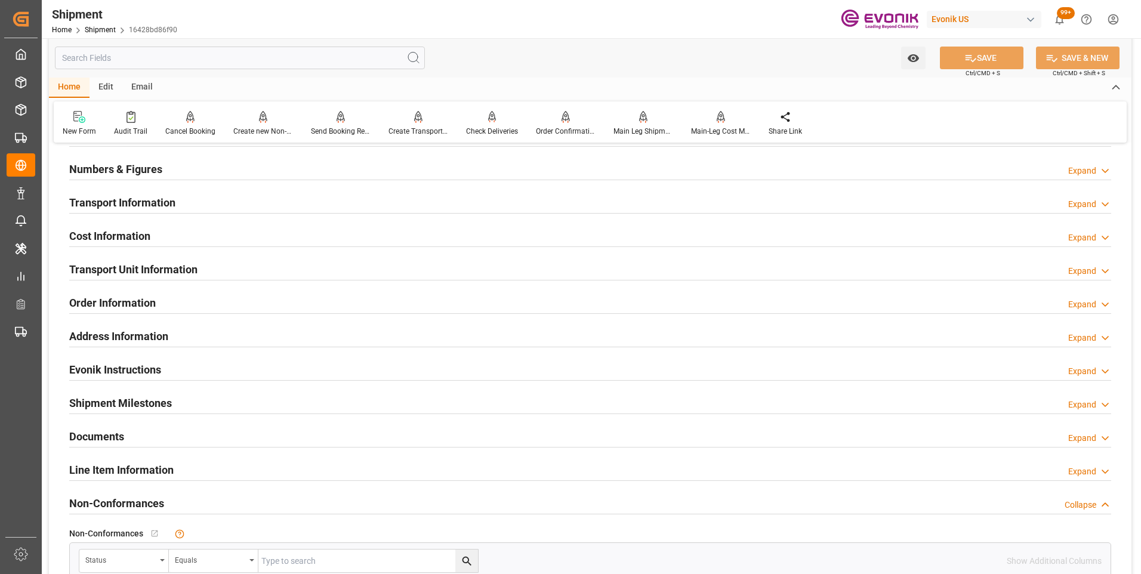
scroll to position [635, 0]
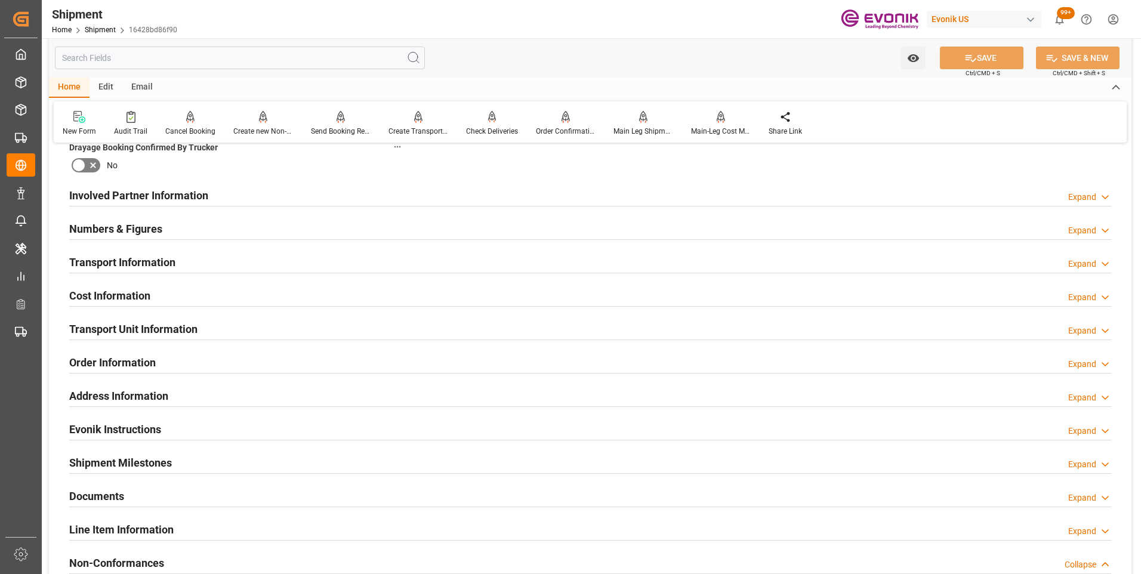
click at [169, 196] on h2 "Involved Partner Information" at bounding box center [138, 195] width 139 height 16
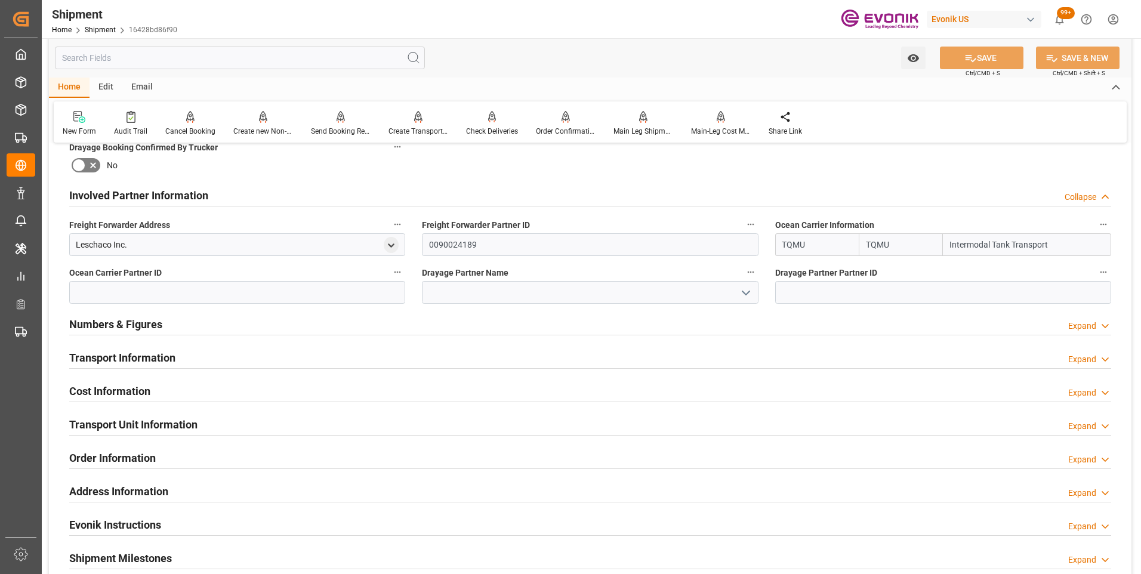
click at [782, 243] on input "TQMU" at bounding box center [817, 244] width 84 height 23
type input "U"
click at [785, 264] on div "ALRB" at bounding box center [793, 271] width 35 height 27
type input "ALRB"
type input "AC Containerline"
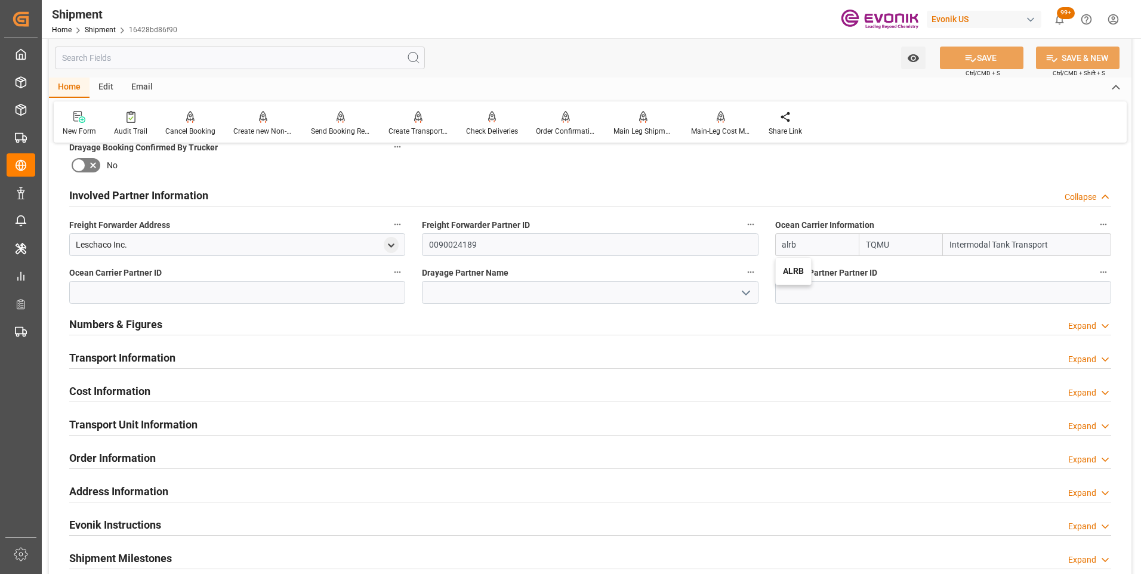
type input "AC Containerline GmbH"
type input "ALRB"
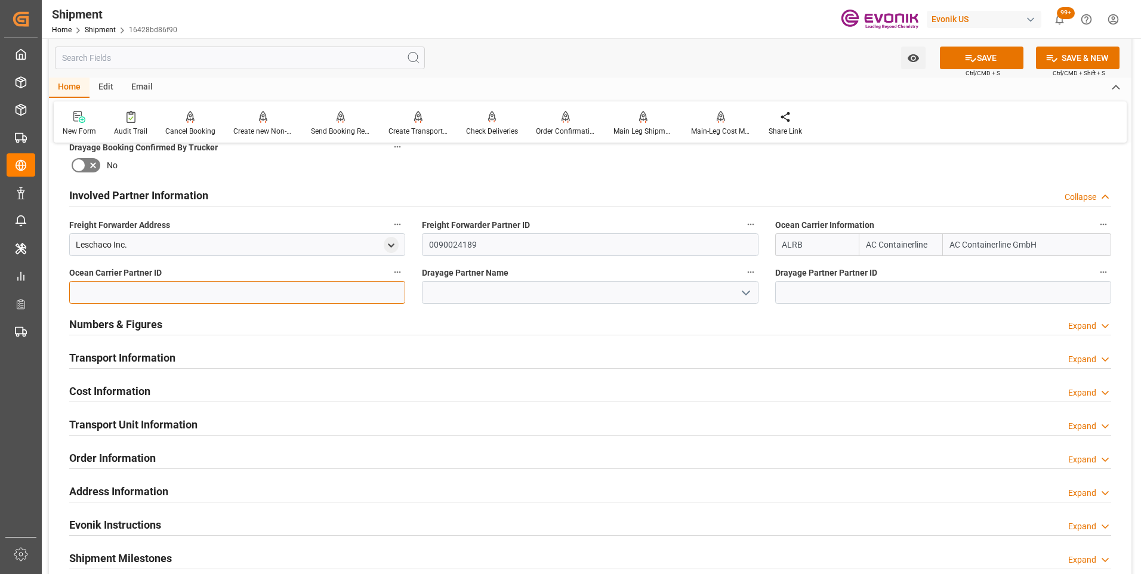
click at [140, 289] on input at bounding box center [237, 292] width 336 height 23
type input "0090024189"
click at [746, 294] on polyline "open menu" at bounding box center [745, 293] width 7 height 4
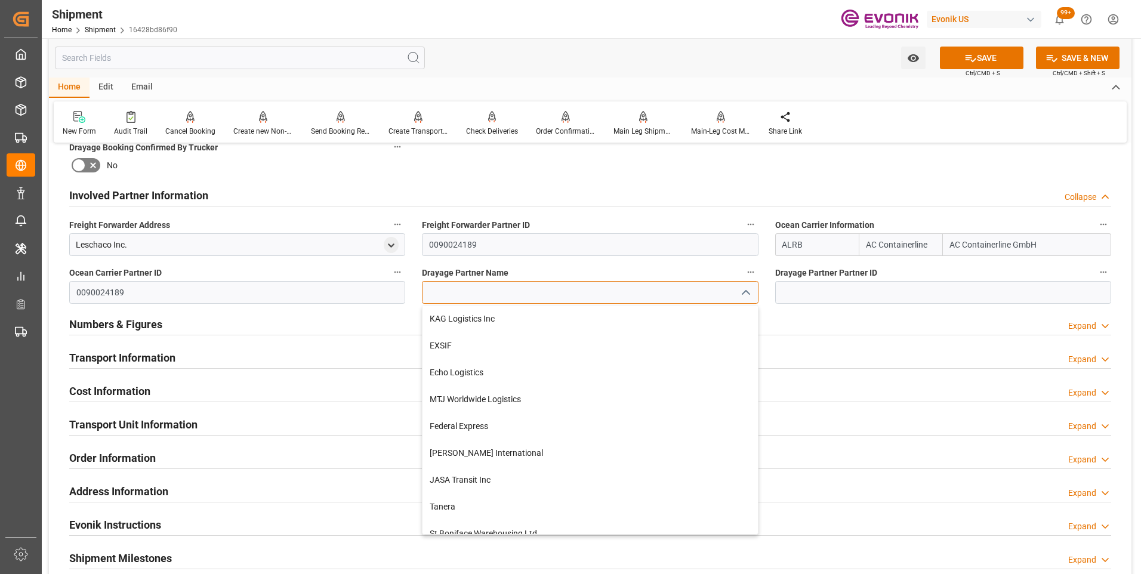
click at [534, 283] on input at bounding box center [590, 292] width 336 height 23
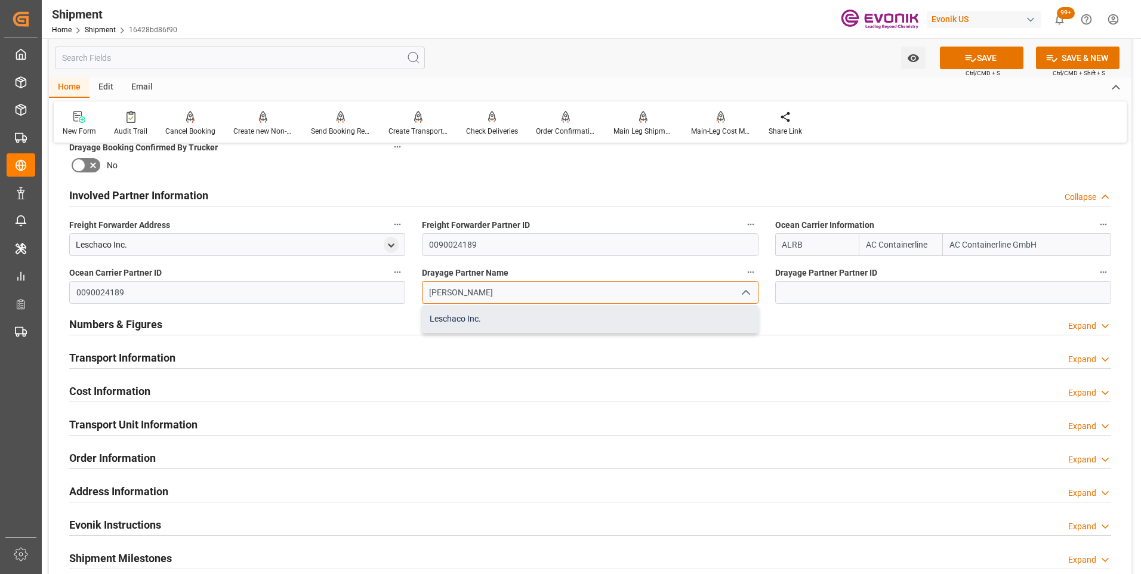
click at [456, 320] on div "Leschaco Inc." at bounding box center [589, 319] width 335 height 27
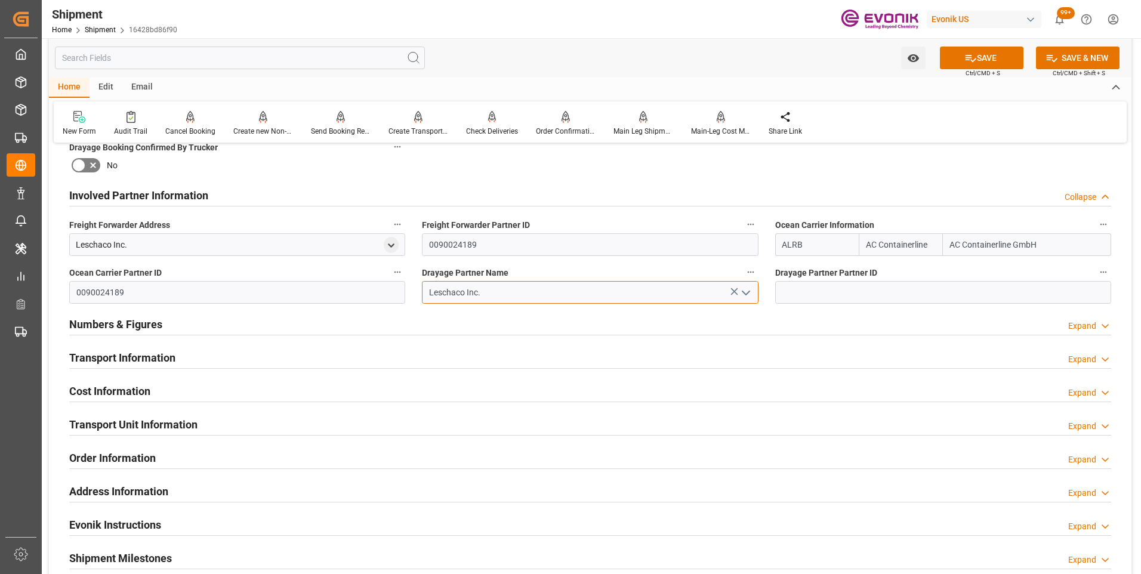
type input "Leschaco Inc."
click at [789, 295] on input at bounding box center [943, 292] width 336 height 23
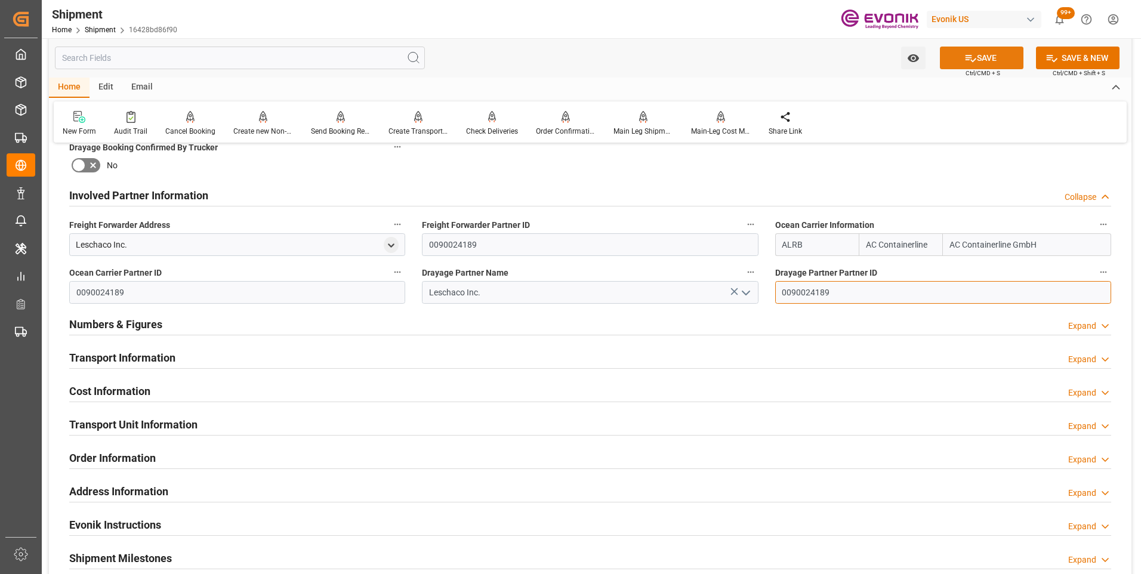
type input "0090024189"
click at [1001, 60] on button "SAVE" at bounding box center [982, 58] width 84 height 23
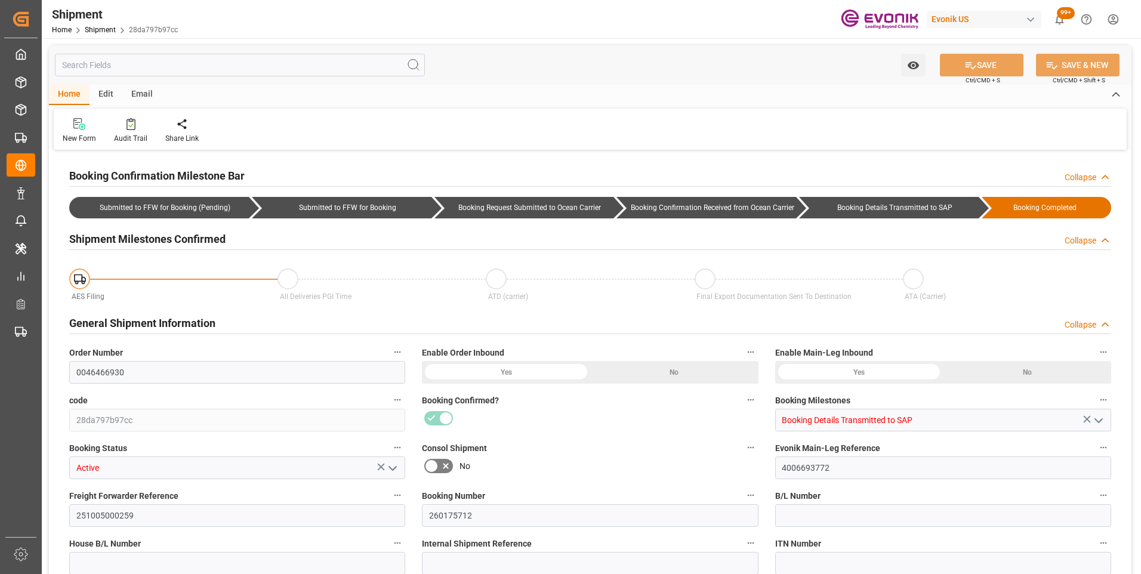
type input "Maersk"
type input "Maersk Line AS"
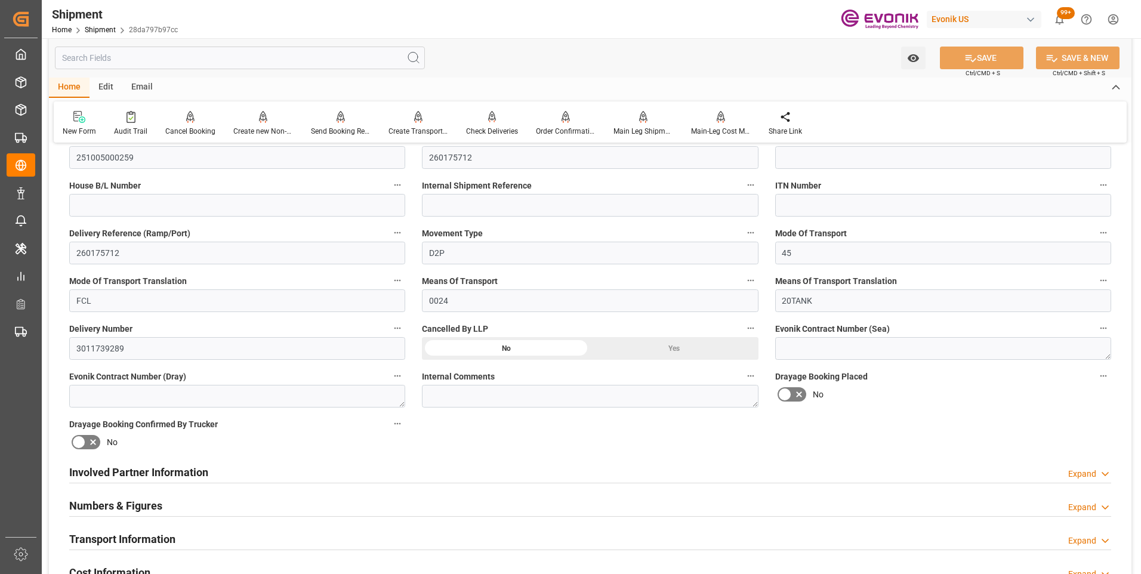
scroll to position [418, 0]
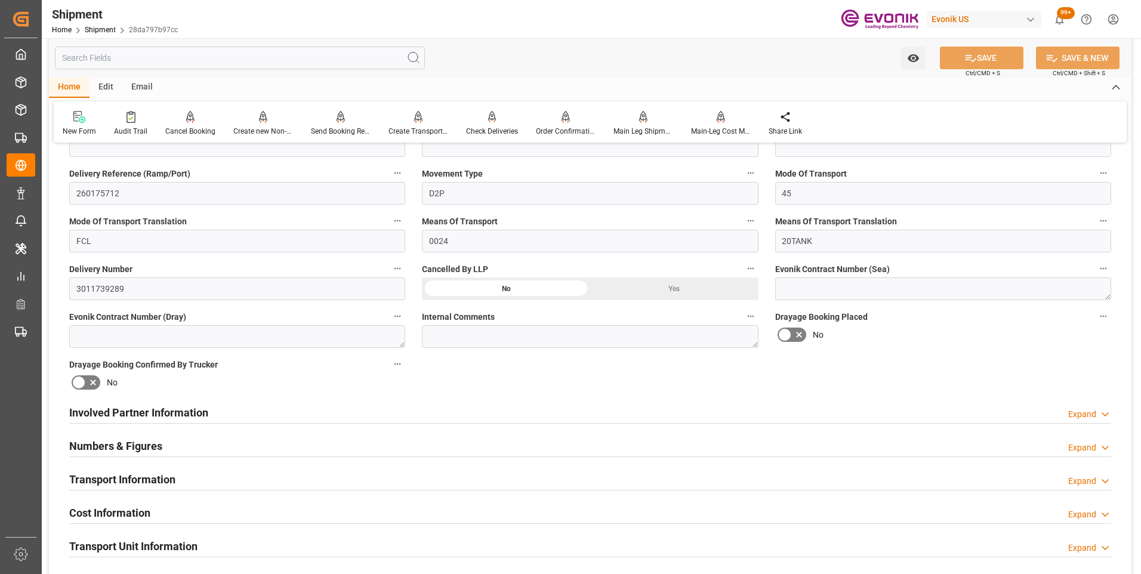
click at [135, 408] on h2 "Involved Partner Information" at bounding box center [138, 413] width 139 height 16
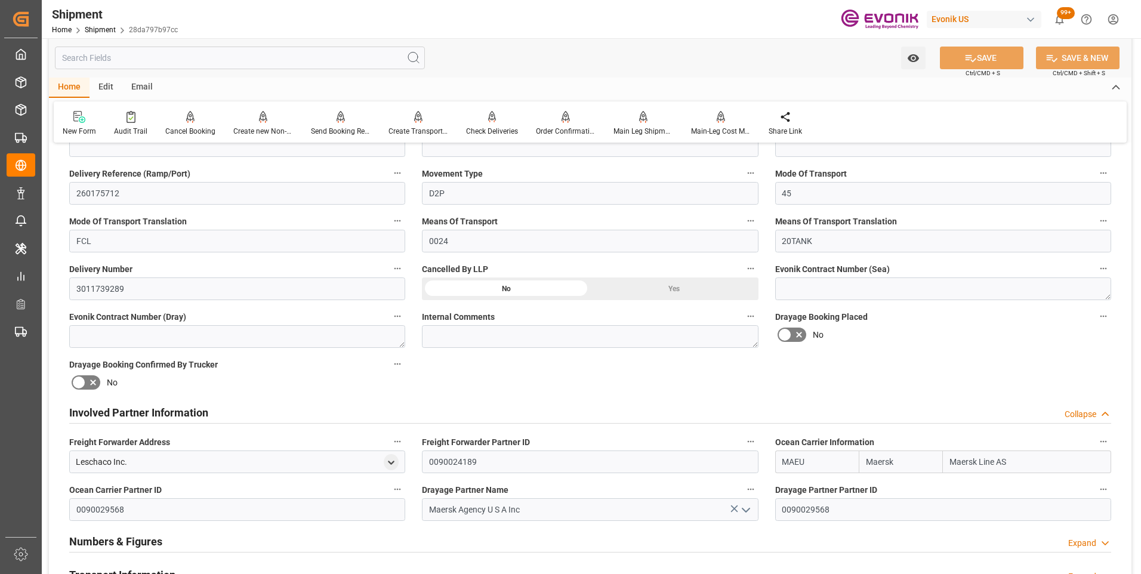
click at [783, 461] on input "MAEU" at bounding box center [817, 462] width 84 height 23
click at [868, 459] on input "Maersk" at bounding box center [901, 462] width 84 height 23
type input "k"
click at [783, 457] on input "MAEU" at bounding box center [817, 462] width 84 height 23
type input "U"
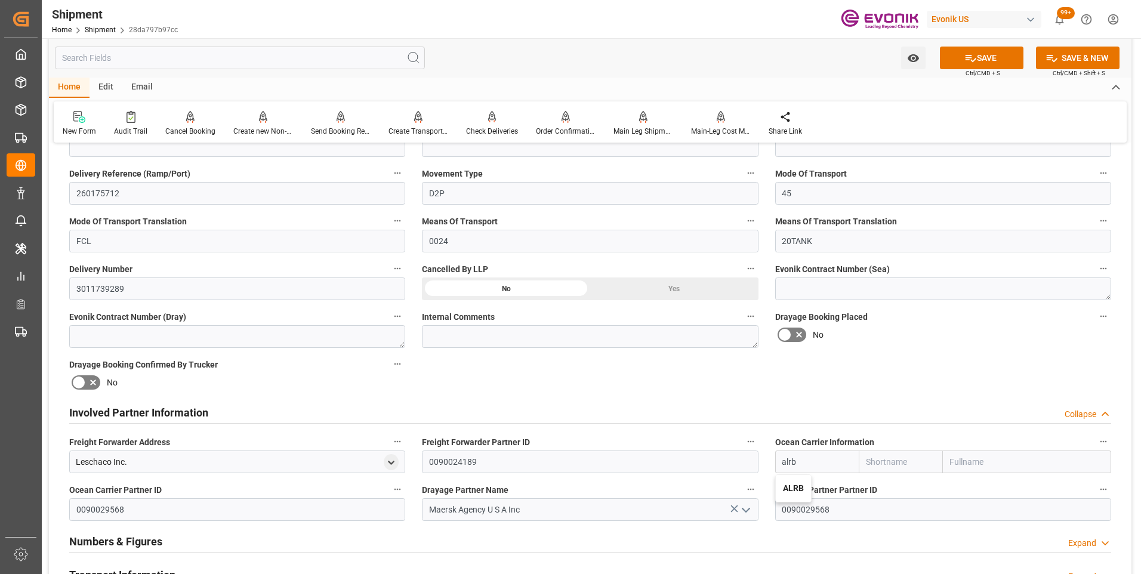
click at [795, 490] on b "ALRB" at bounding box center [793, 488] width 21 height 10
type input "ALRB"
type input "AC Containerline"
type input "AC Containerline GmbH"
type input "ALRB"
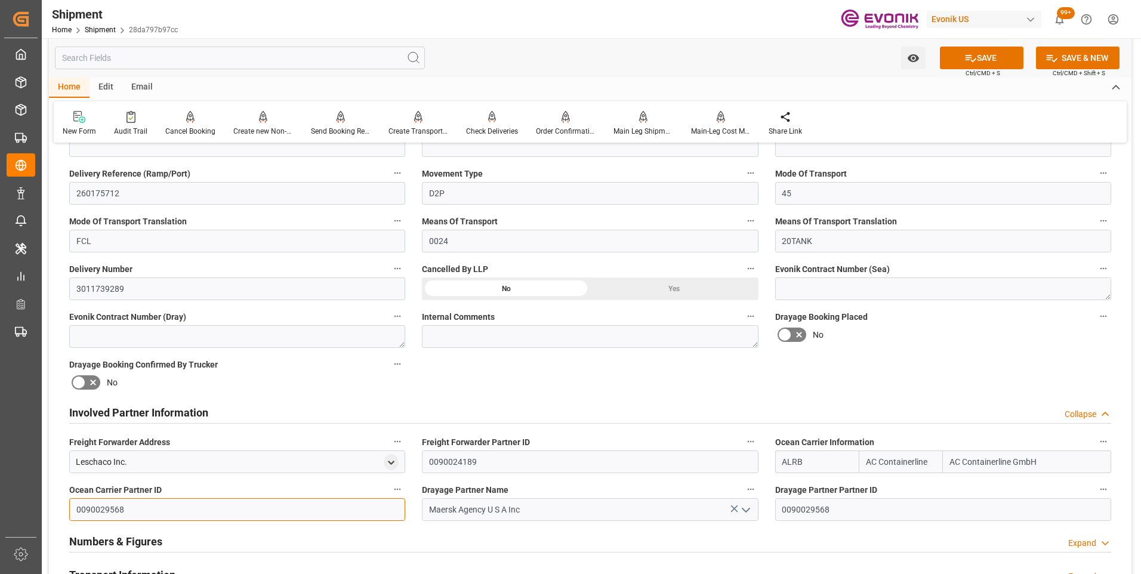
click at [75, 509] on input "0090029568" at bounding box center [237, 509] width 336 height 23
type input "8"
click at [735, 508] on icon at bounding box center [734, 508] width 13 height 13
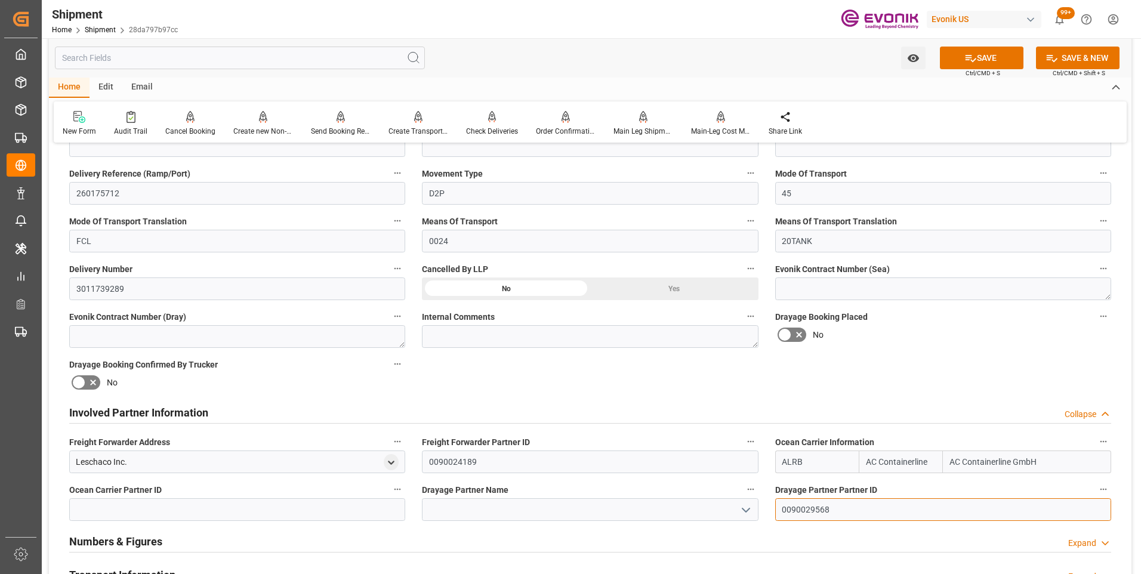
click at [783, 508] on input "0090029568" at bounding box center [943, 509] width 336 height 23
type input "8"
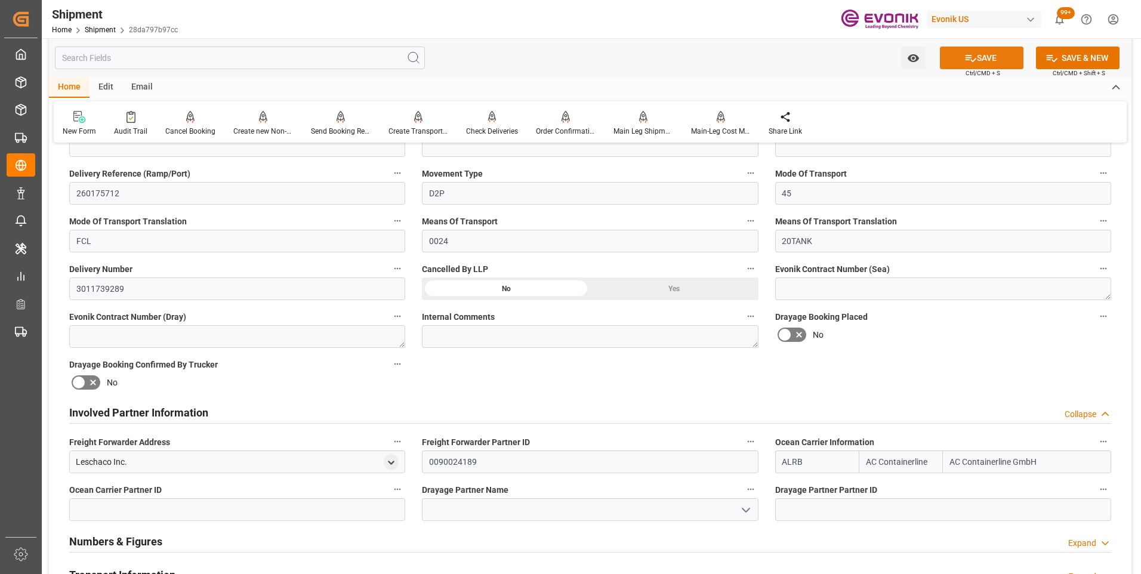
click at [991, 54] on button "SAVE" at bounding box center [982, 58] width 84 height 23
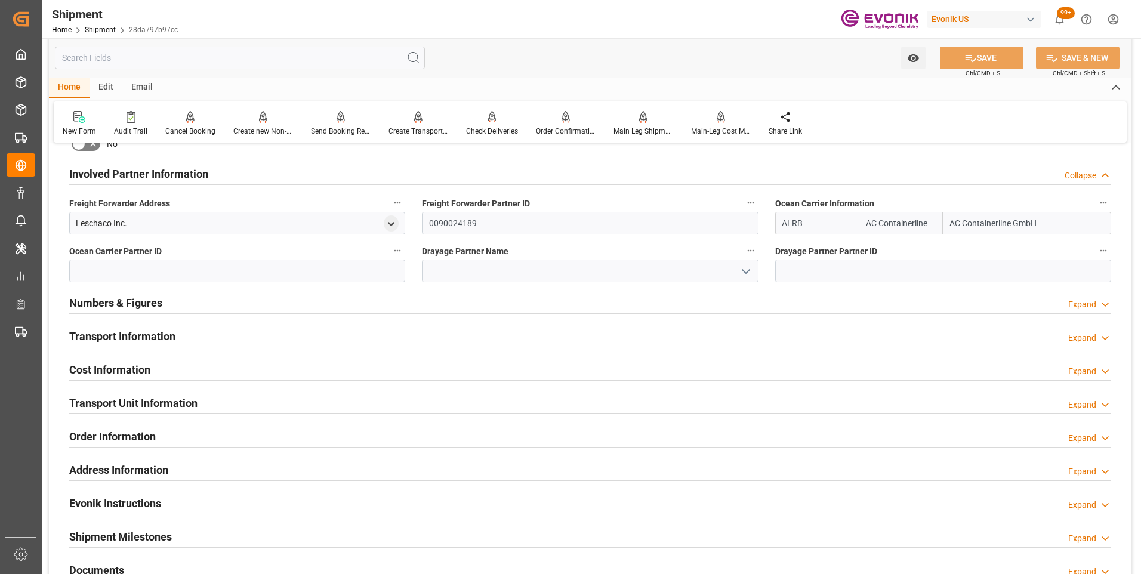
scroll to position [477, 0]
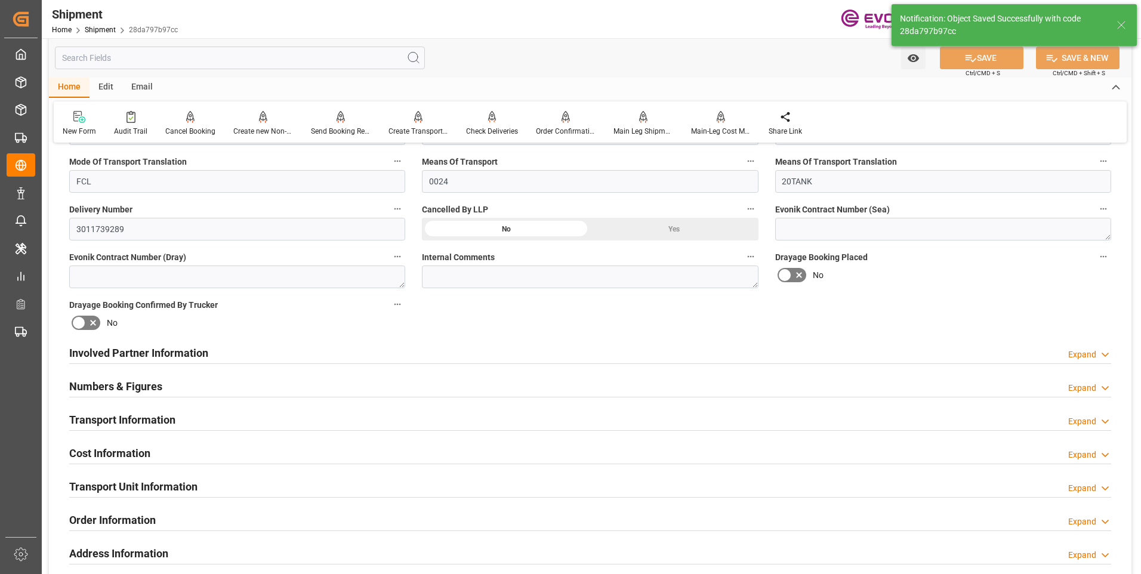
click at [112, 353] on h2 "Involved Partner Information" at bounding box center [138, 353] width 139 height 16
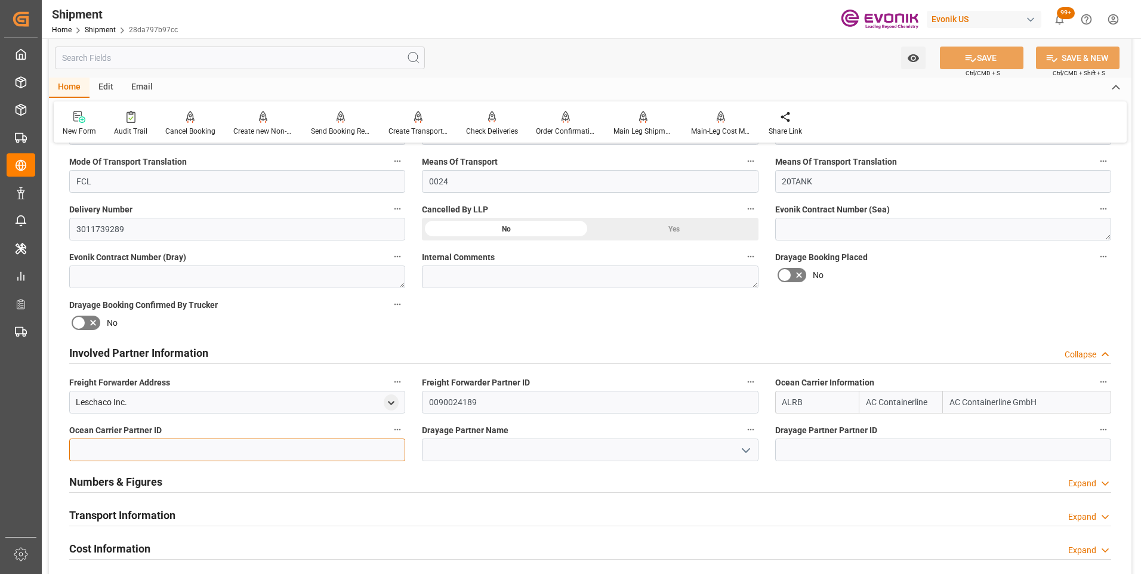
click at [131, 449] on input at bounding box center [237, 450] width 336 height 23
type input "0090024189"
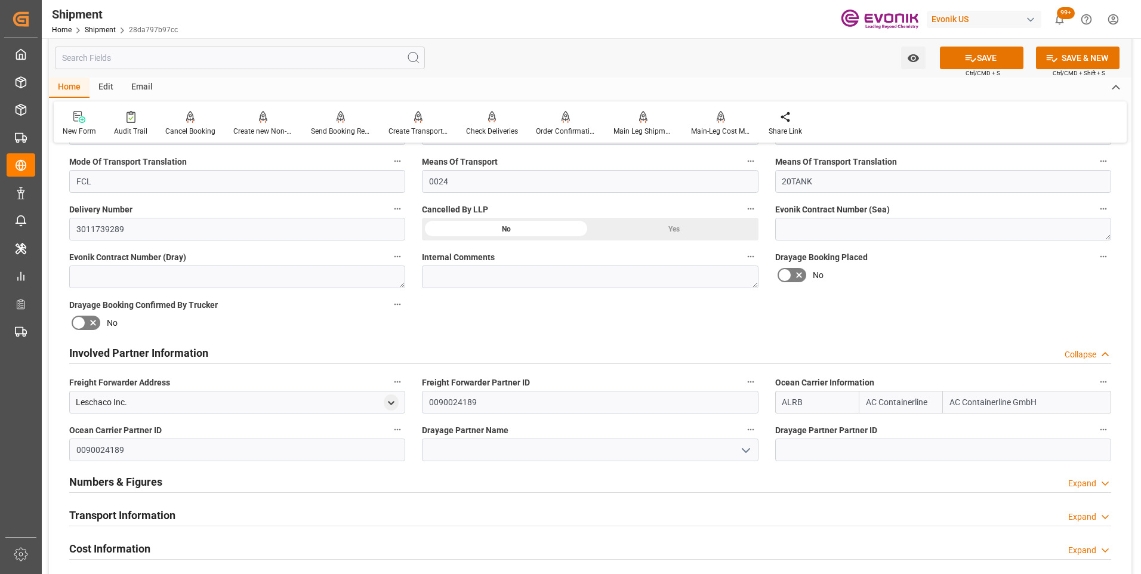
click at [746, 451] on polyline "open menu" at bounding box center [745, 451] width 7 height 4
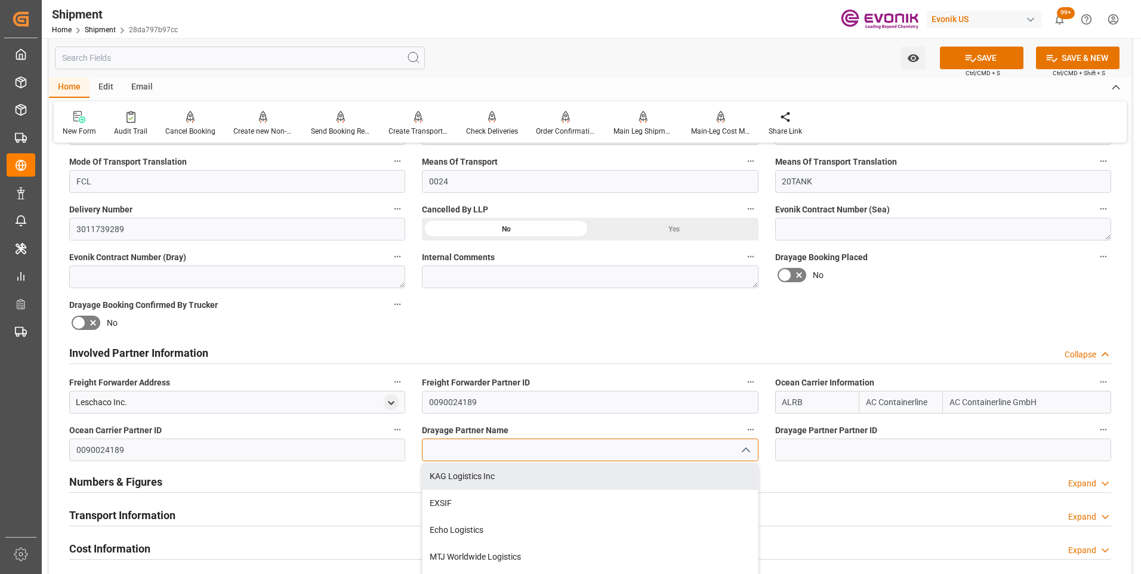
click at [470, 450] on input at bounding box center [590, 450] width 336 height 23
click at [454, 477] on div "Leschaco Inc." at bounding box center [589, 476] width 335 height 27
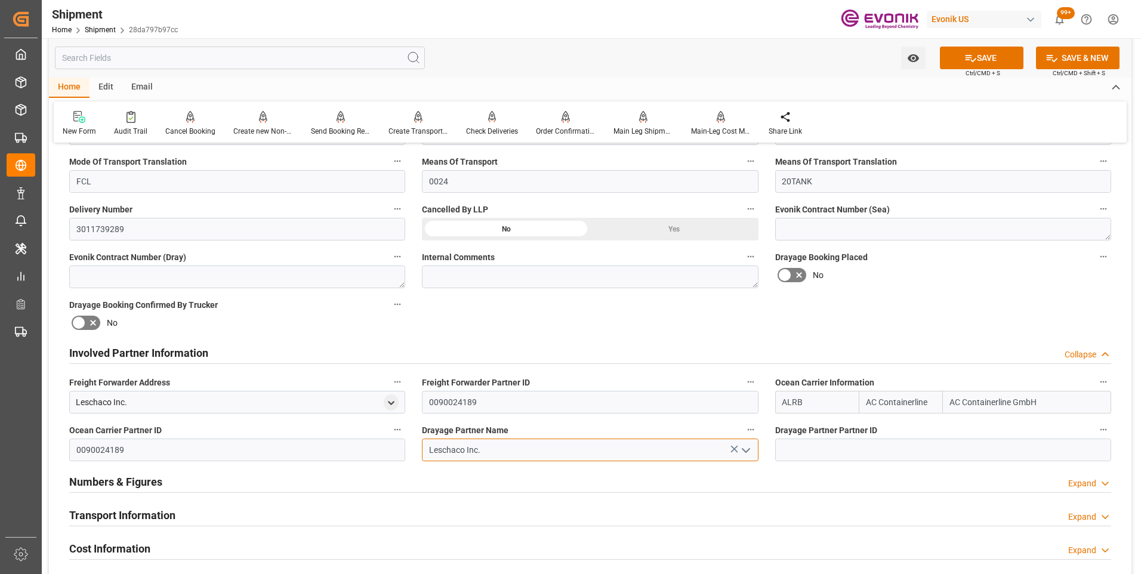
type input "Leschaco Inc."
click at [846, 452] on input at bounding box center [943, 450] width 336 height 23
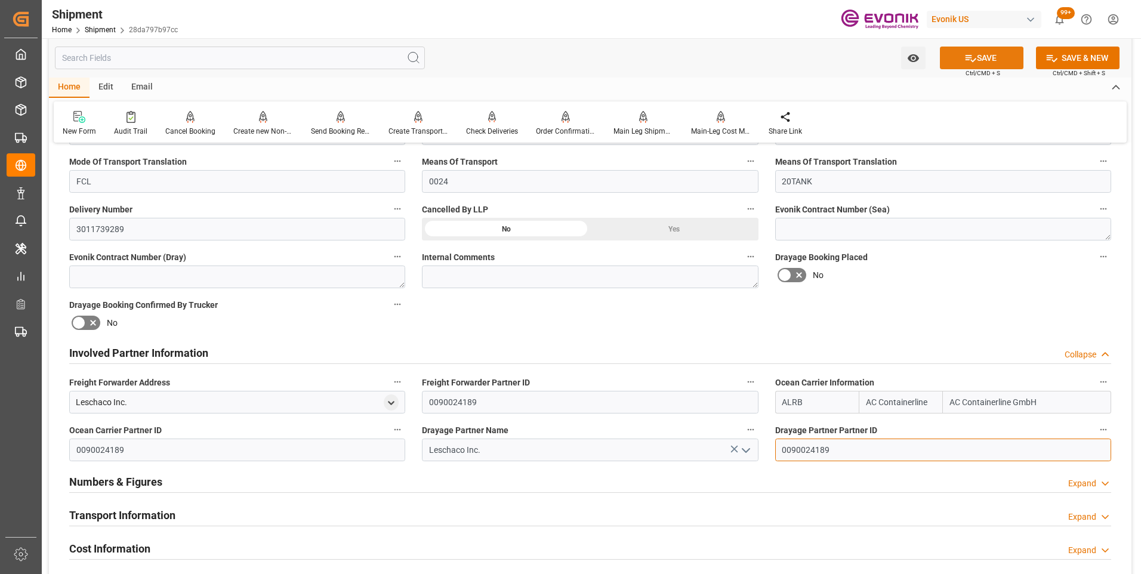
type input "0090024189"
click at [971, 60] on icon at bounding box center [970, 58] width 11 height 7
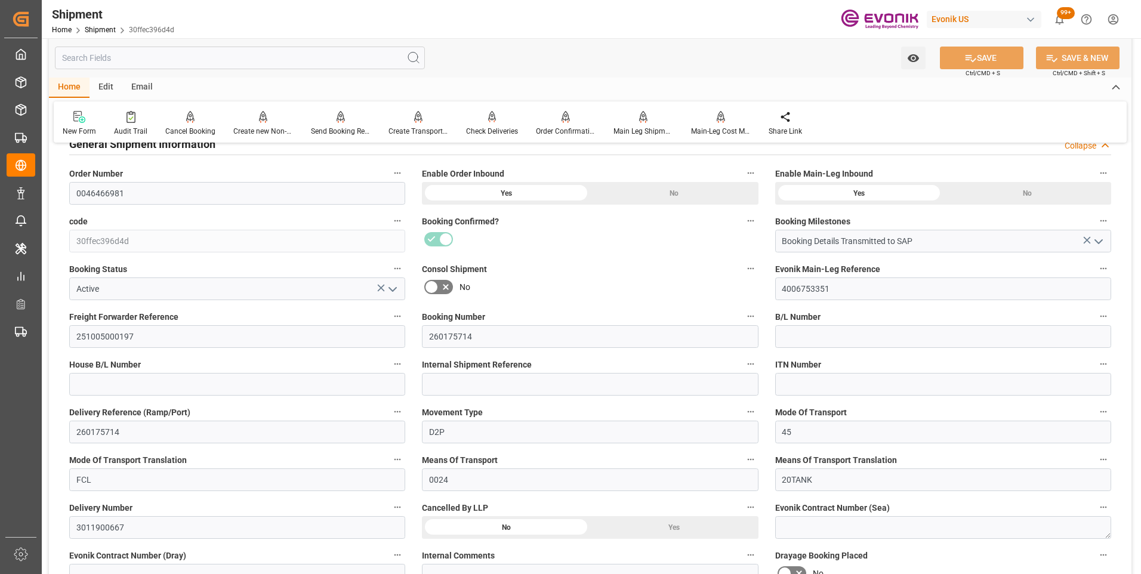
scroll to position [358, 0]
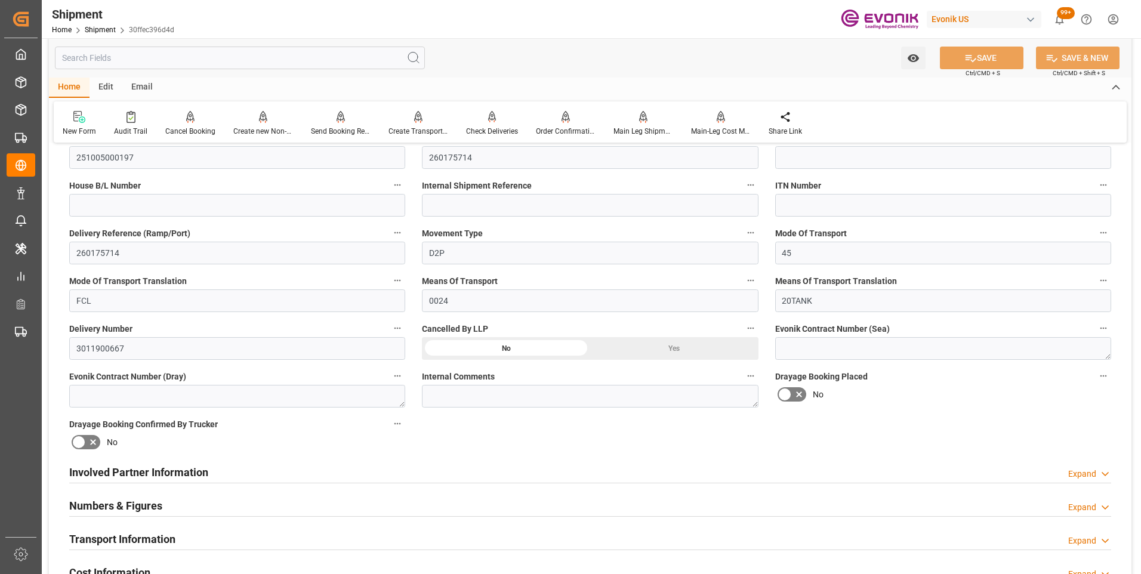
click at [178, 467] on h2 "Involved Partner Information" at bounding box center [138, 472] width 139 height 16
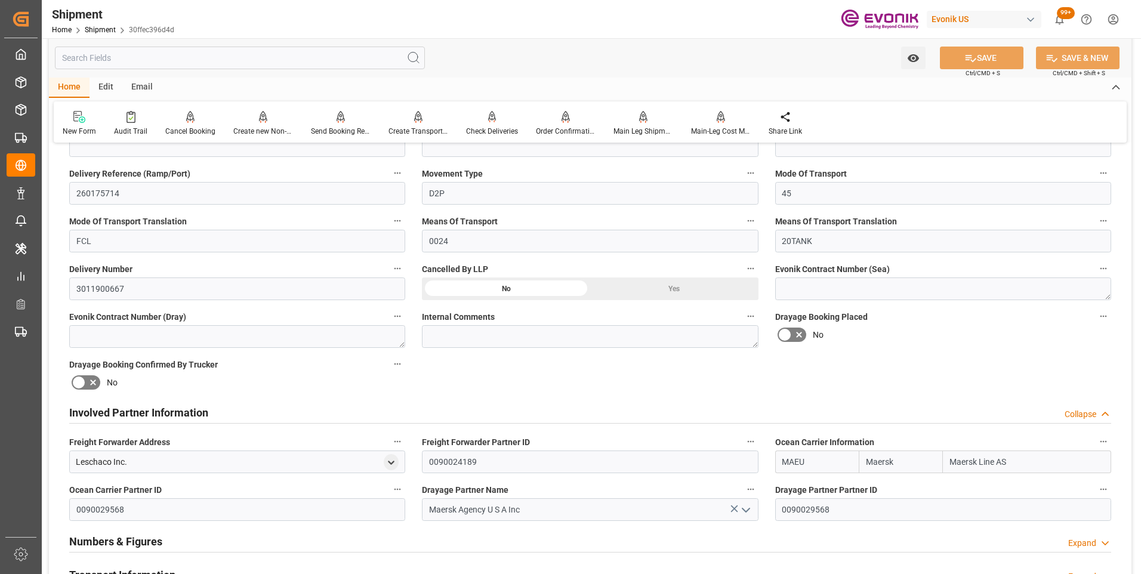
scroll to position [477, 0]
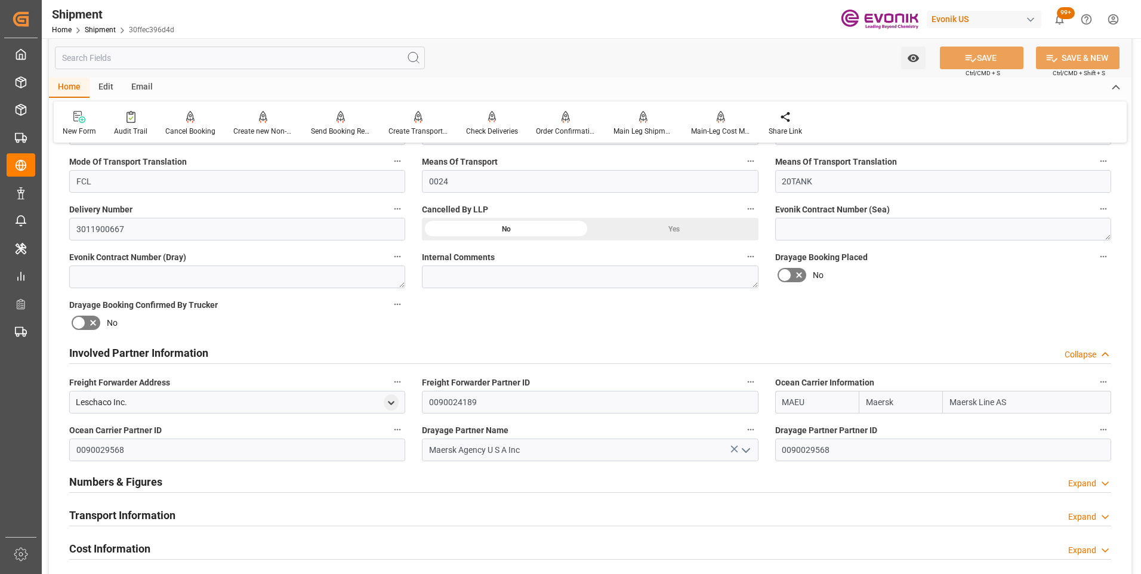
click at [783, 400] on input "MAEU" at bounding box center [817, 402] width 84 height 23
click at [865, 397] on input "Maersk" at bounding box center [901, 402] width 84 height 23
type input "k"
click at [951, 399] on input "Maersk Line AS" at bounding box center [1027, 402] width 168 height 23
type input "S"
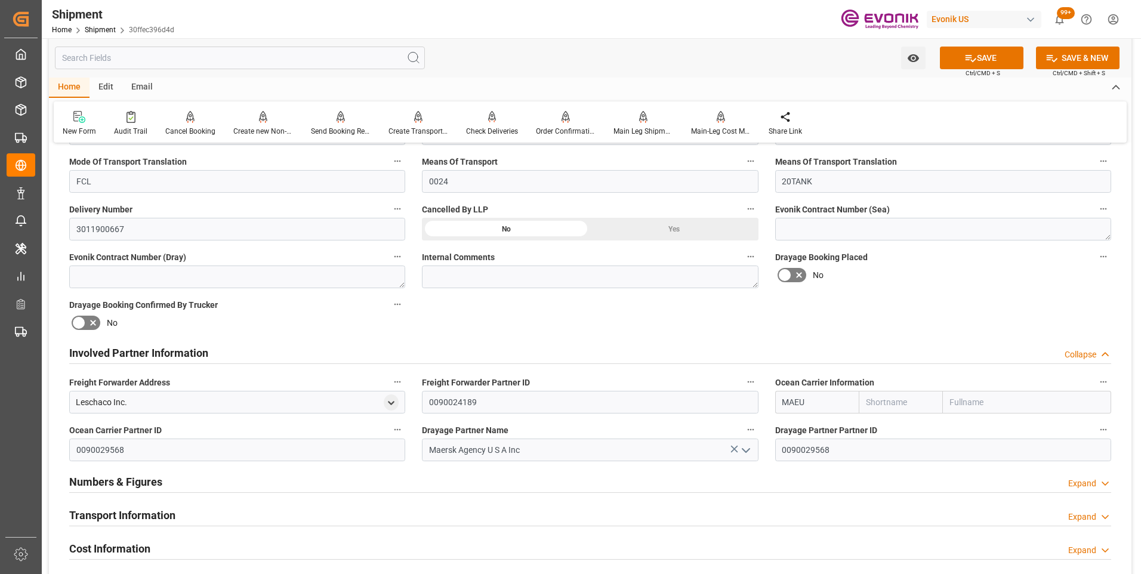
click at [782, 398] on input "MAEU" at bounding box center [817, 402] width 84 height 23
type input "U"
click at [792, 430] on b "ALRB" at bounding box center [793, 429] width 21 height 10
type input "ALRB"
type input "AC Containerline"
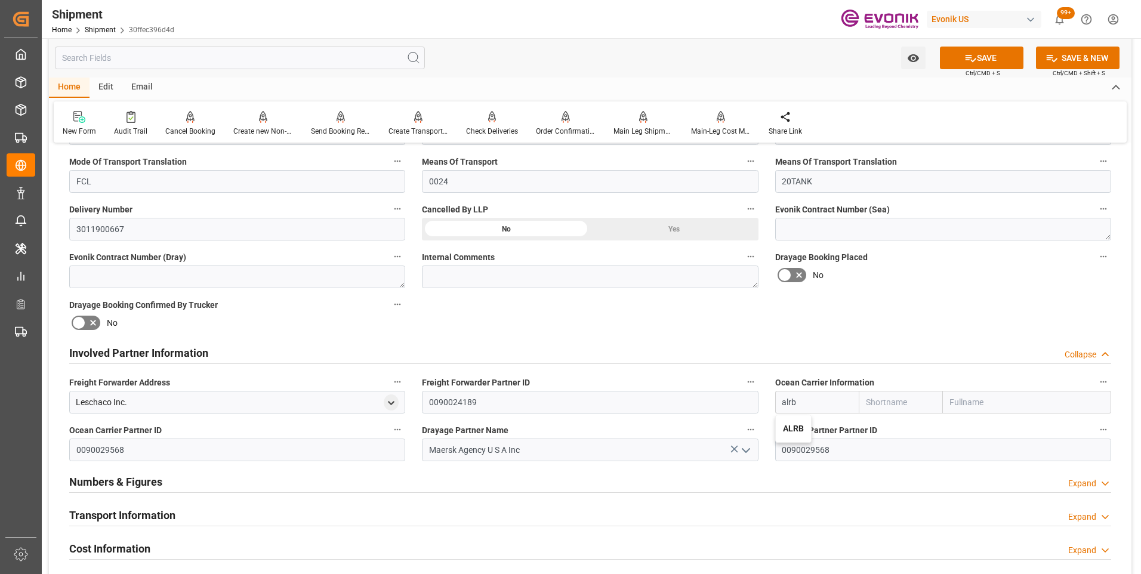
type input "AC Containerline GmbH"
type input "ALRB"
click at [78, 450] on input "0090029568" at bounding box center [237, 450] width 336 height 23
type input "8"
click at [736, 445] on button "open menu" at bounding box center [745, 450] width 18 height 18
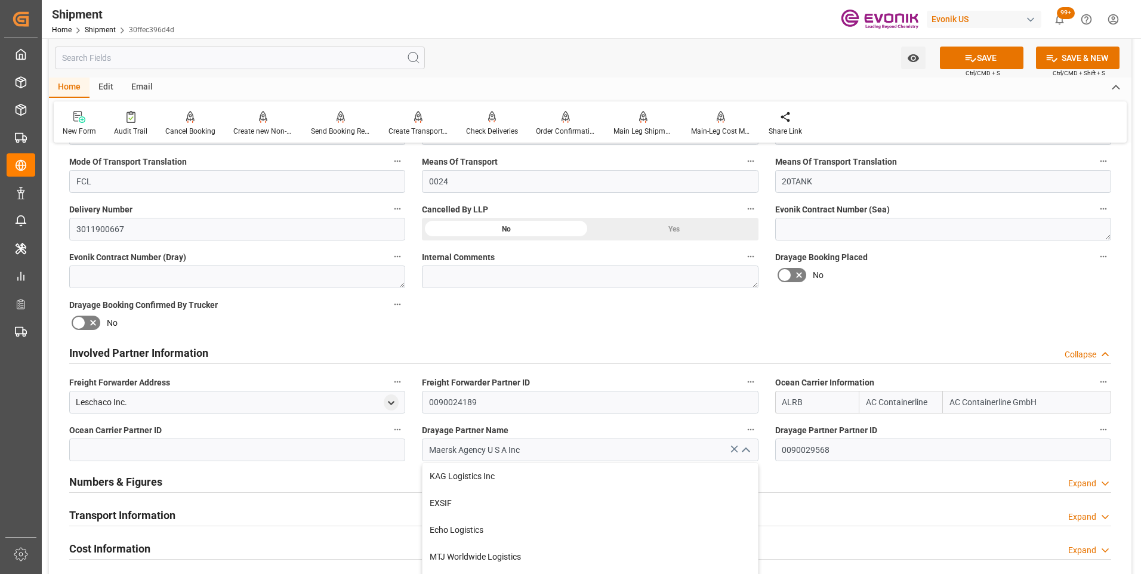
click at [732, 449] on icon at bounding box center [734, 449] width 13 height 13
click at [783, 449] on input "0090029568" at bounding box center [943, 450] width 336 height 23
type input "8"
click at [973, 57] on icon at bounding box center [970, 58] width 13 height 13
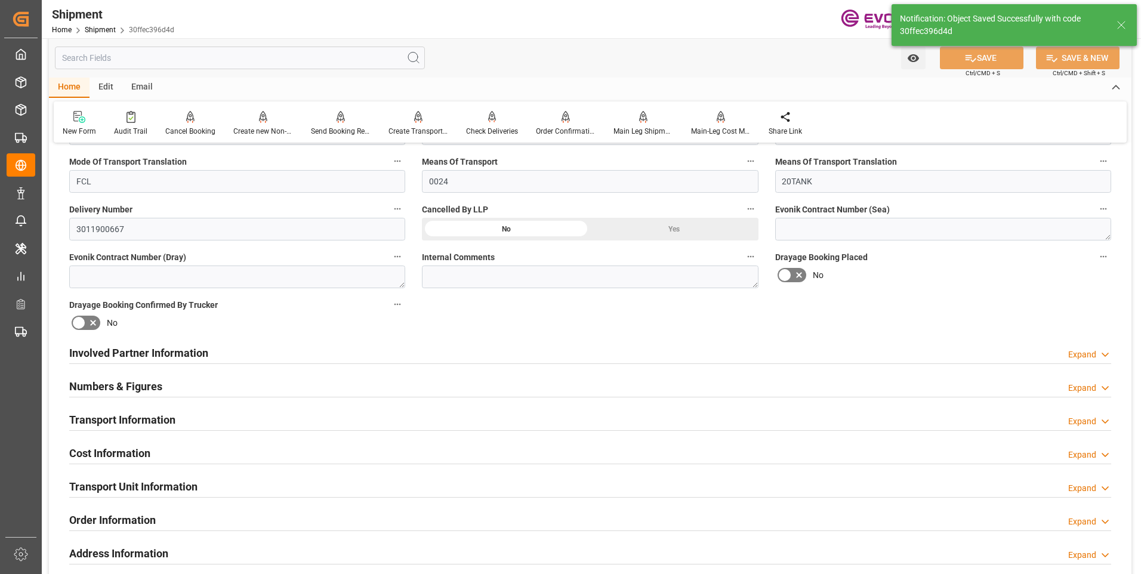
click at [139, 350] on h2 "Involved Partner Information" at bounding box center [138, 353] width 139 height 16
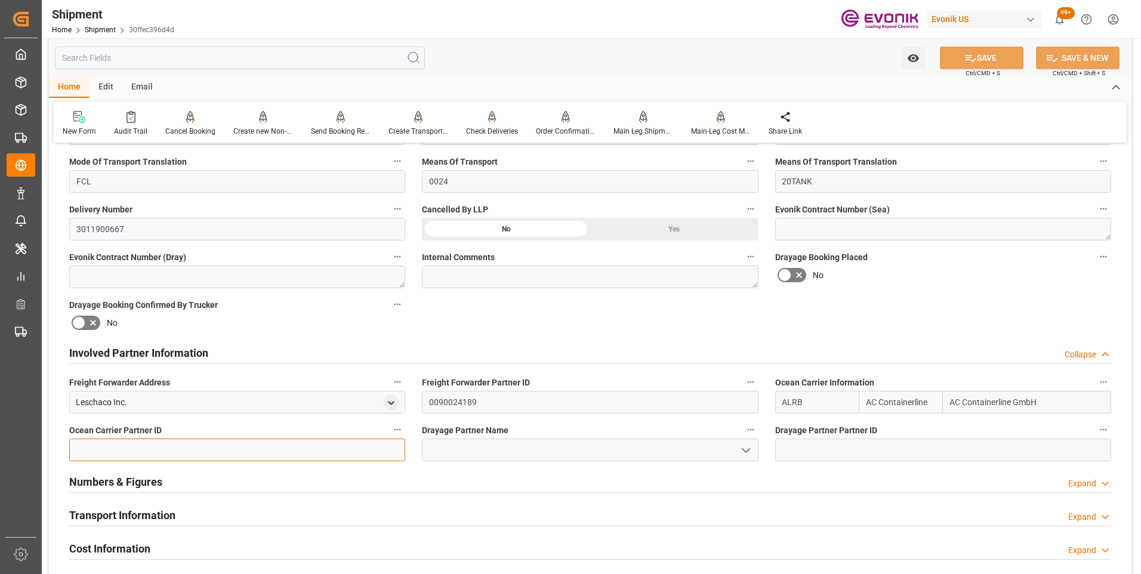
click at [93, 444] on input at bounding box center [237, 450] width 336 height 23
type input "0090024189"
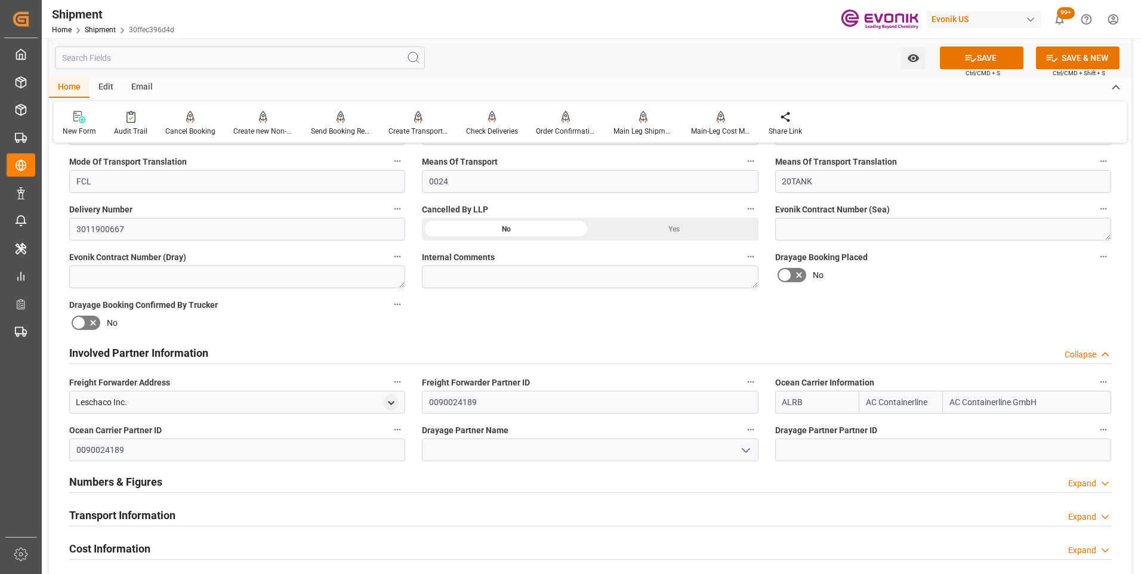
click at [748, 446] on icon "open menu" at bounding box center [746, 450] width 14 height 14
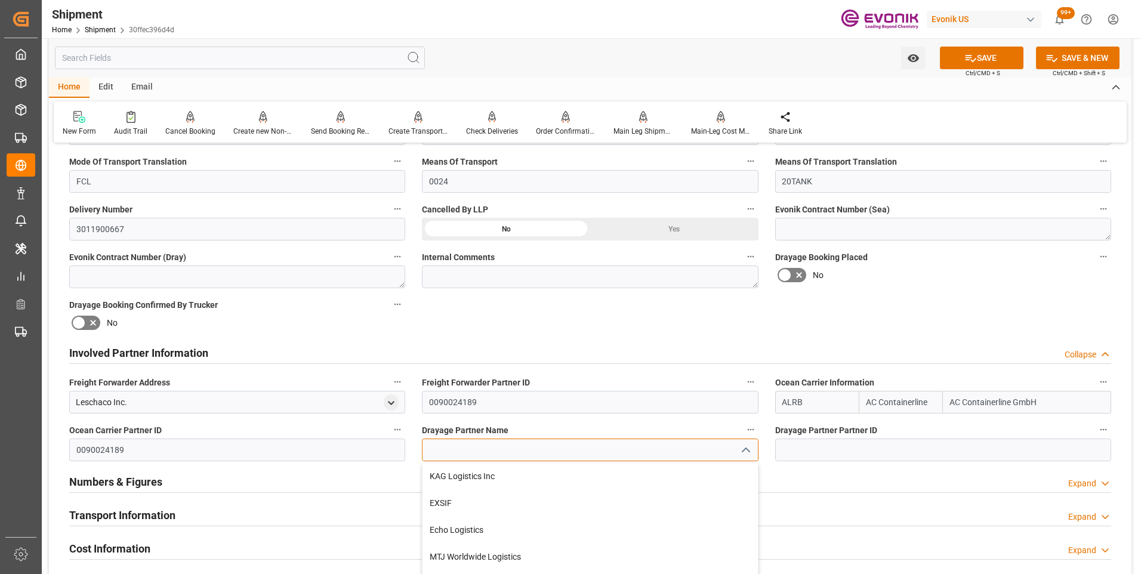
click at [489, 453] on input at bounding box center [590, 450] width 336 height 23
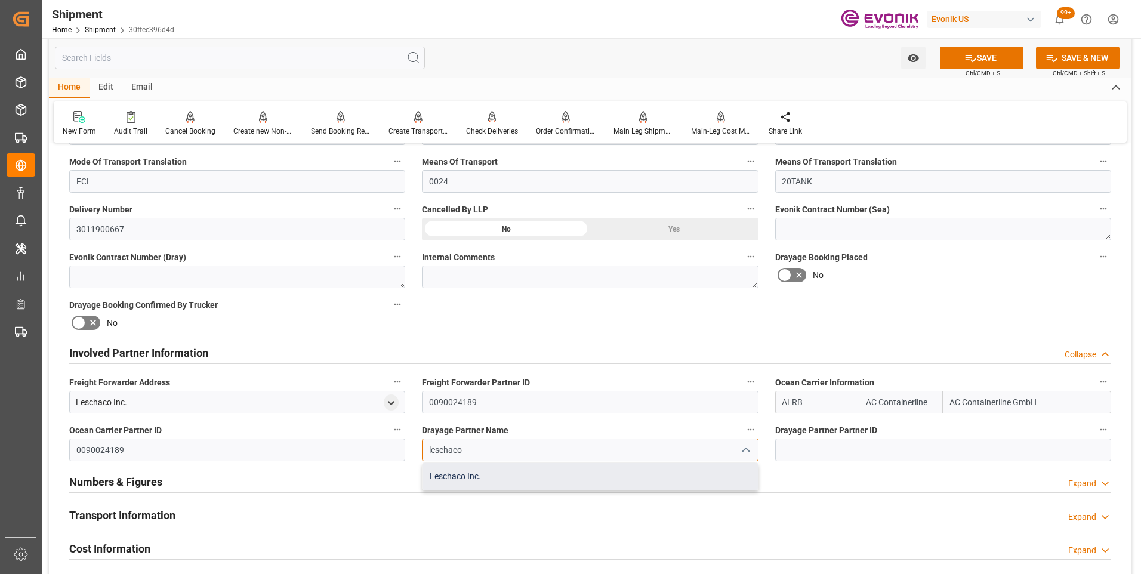
click at [461, 475] on div "Leschaco Inc." at bounding box center [589, 476] width 335 height 27
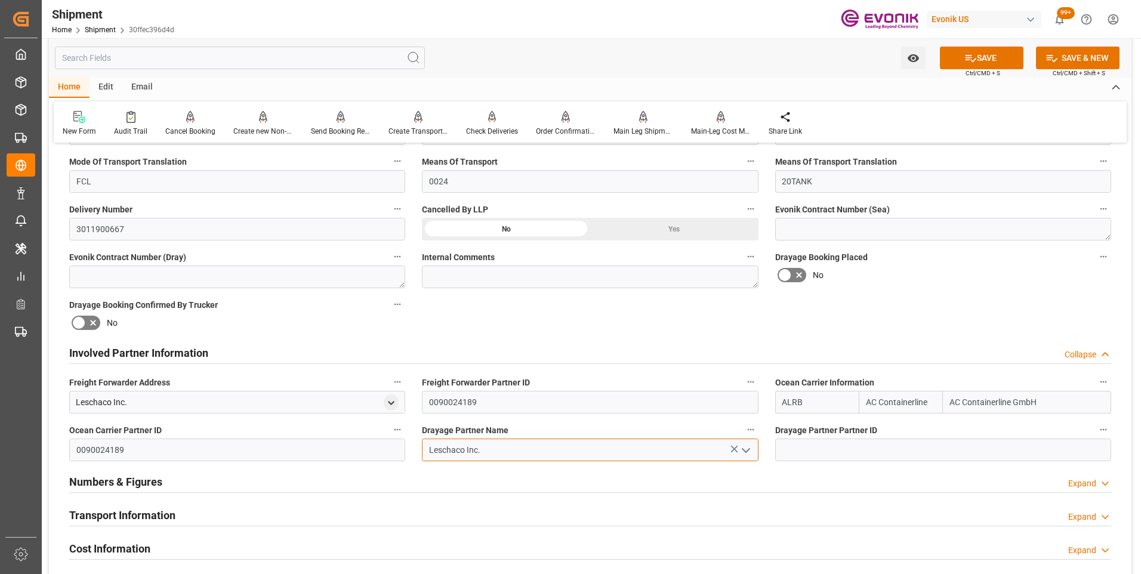
type input "Leschaco Inc."
click at [800, 448] on input at bounding box center [943, 450] width 336 height 23
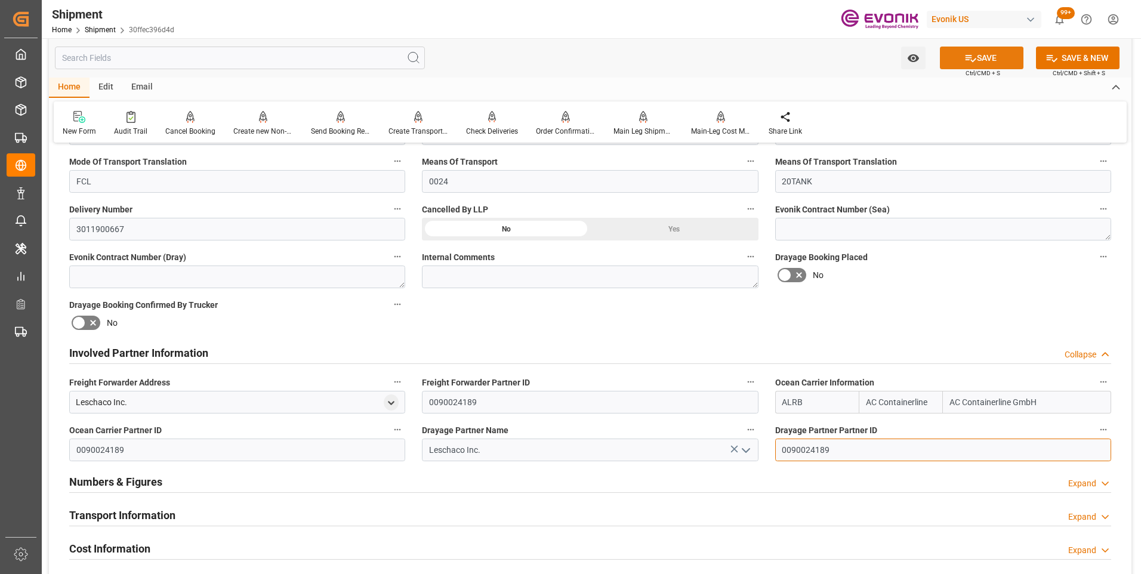
type input "0090024189"
click at [979, 60] on button "SAVE" at bounding box center [982, 58] width 84 height 23
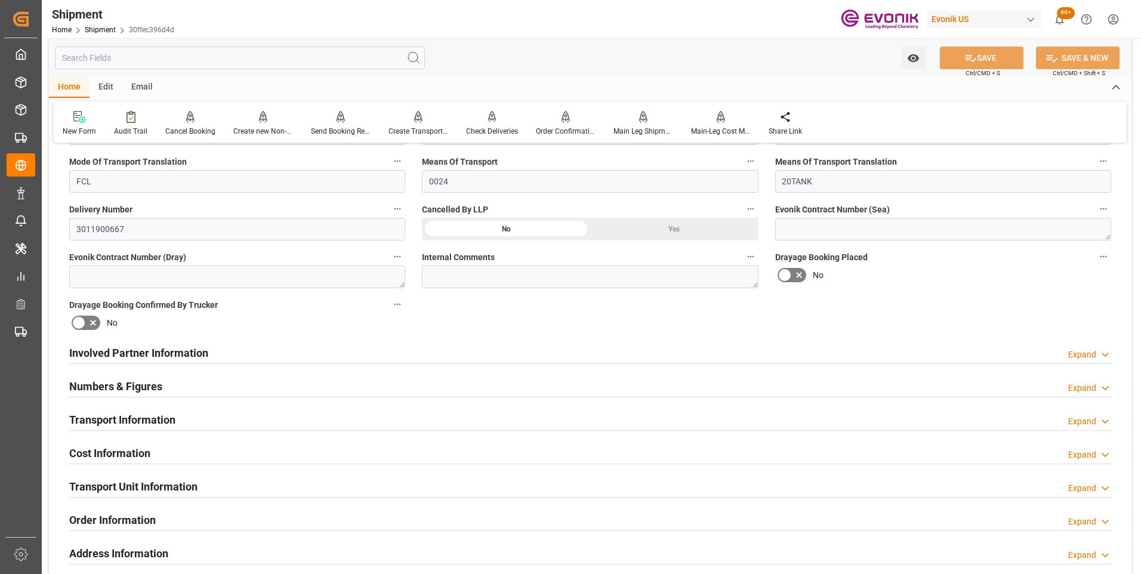
scroll to position [298, 0]
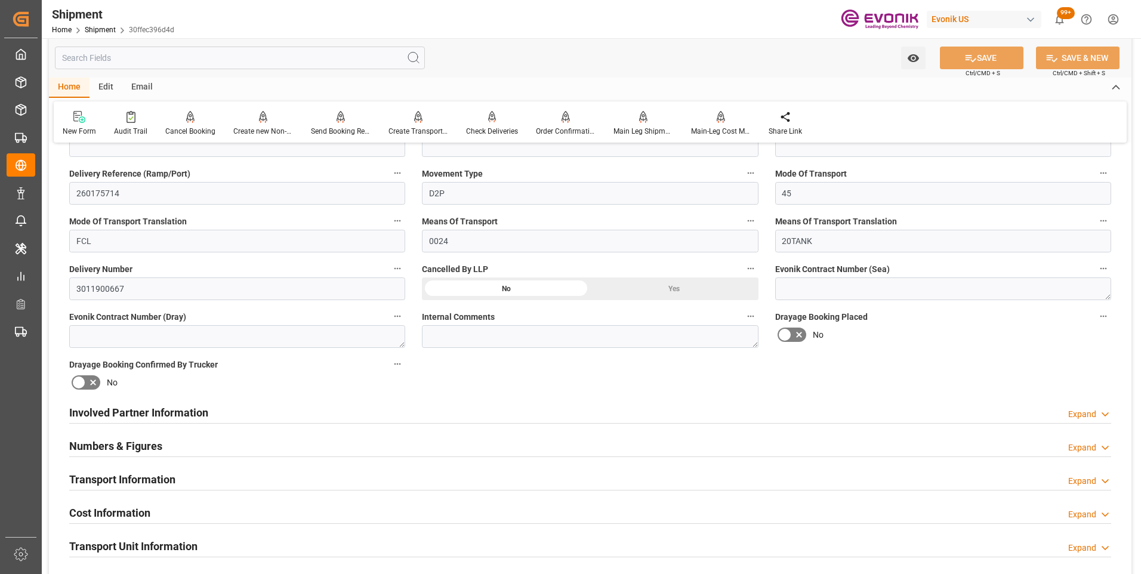
scroll to position [537, 0]
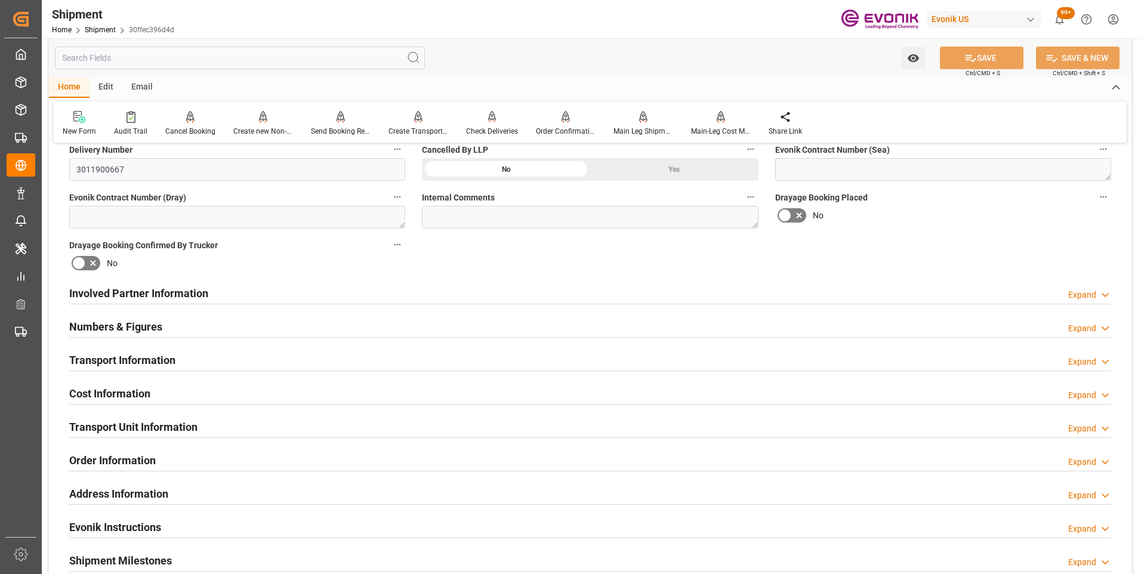
click at [127, 287] on h2 "Involved Partner Information" at bounding box center [138, 293] width 139 height 16
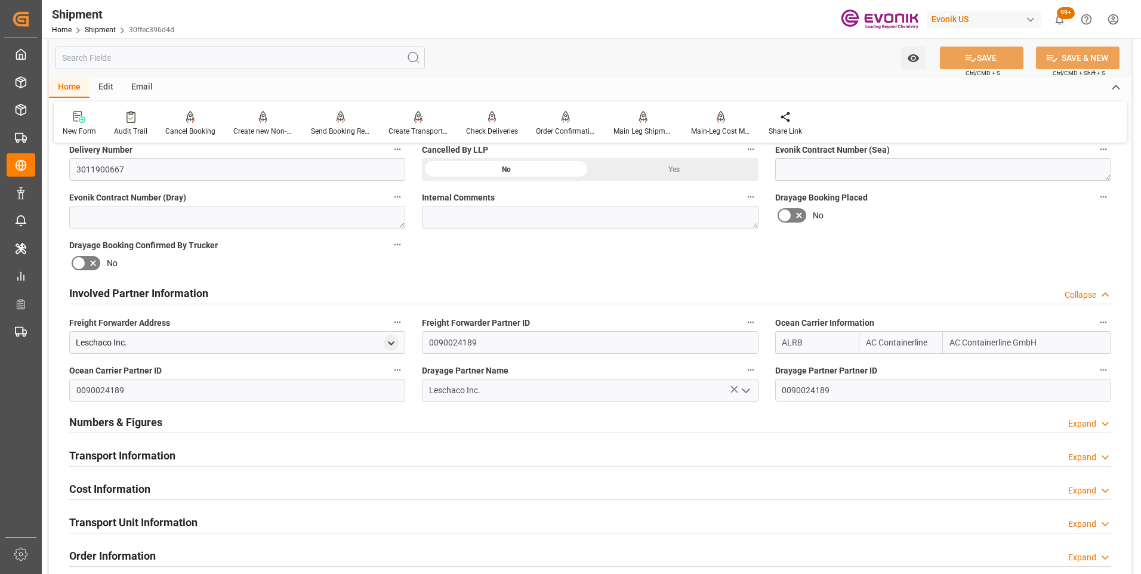
click at [712, 22] on div "Shipment Home Shipment 30ffec396d4d Evonik US 99+ Notifications Only show unrea…" at bounding box center [586, 19] width 1107 height 38
click at [1112, 20] on html "Created by potrace 1.15, written by [PERSON_NAME] [DATE]-[DATE] Created by potr…" at bounding box center [570, 287] width 1141 height 574
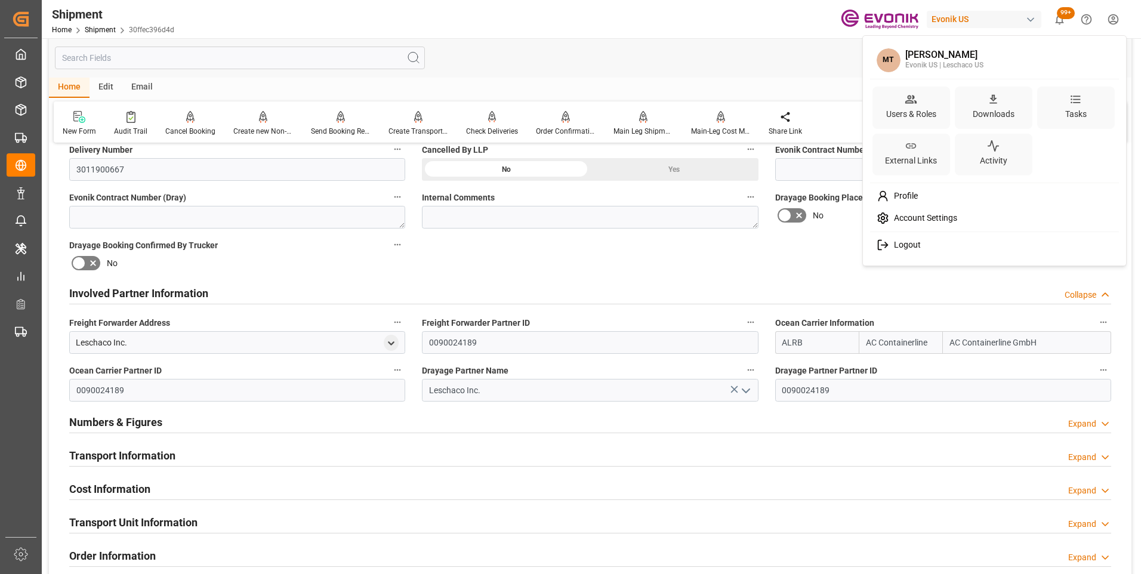
click at [907, 249] on span "Logout" at bounding box center [905, 245] width 32 height 11
